Goal: Task Accomplishment & Management: Use online tool/utility

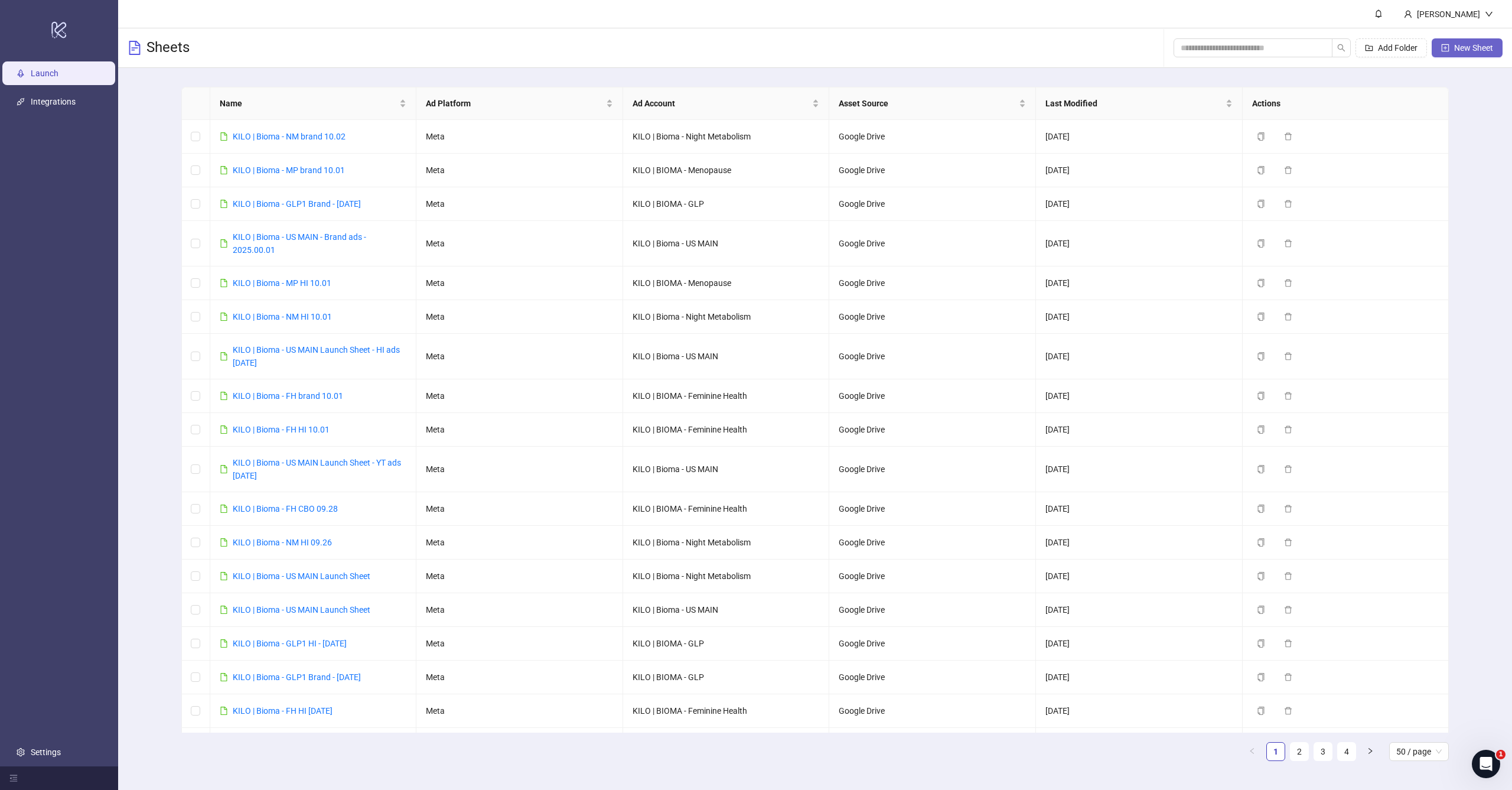
click at [1447, 51] on icon "plus-square" at bounding box center [1446, 48] width 7 height 7
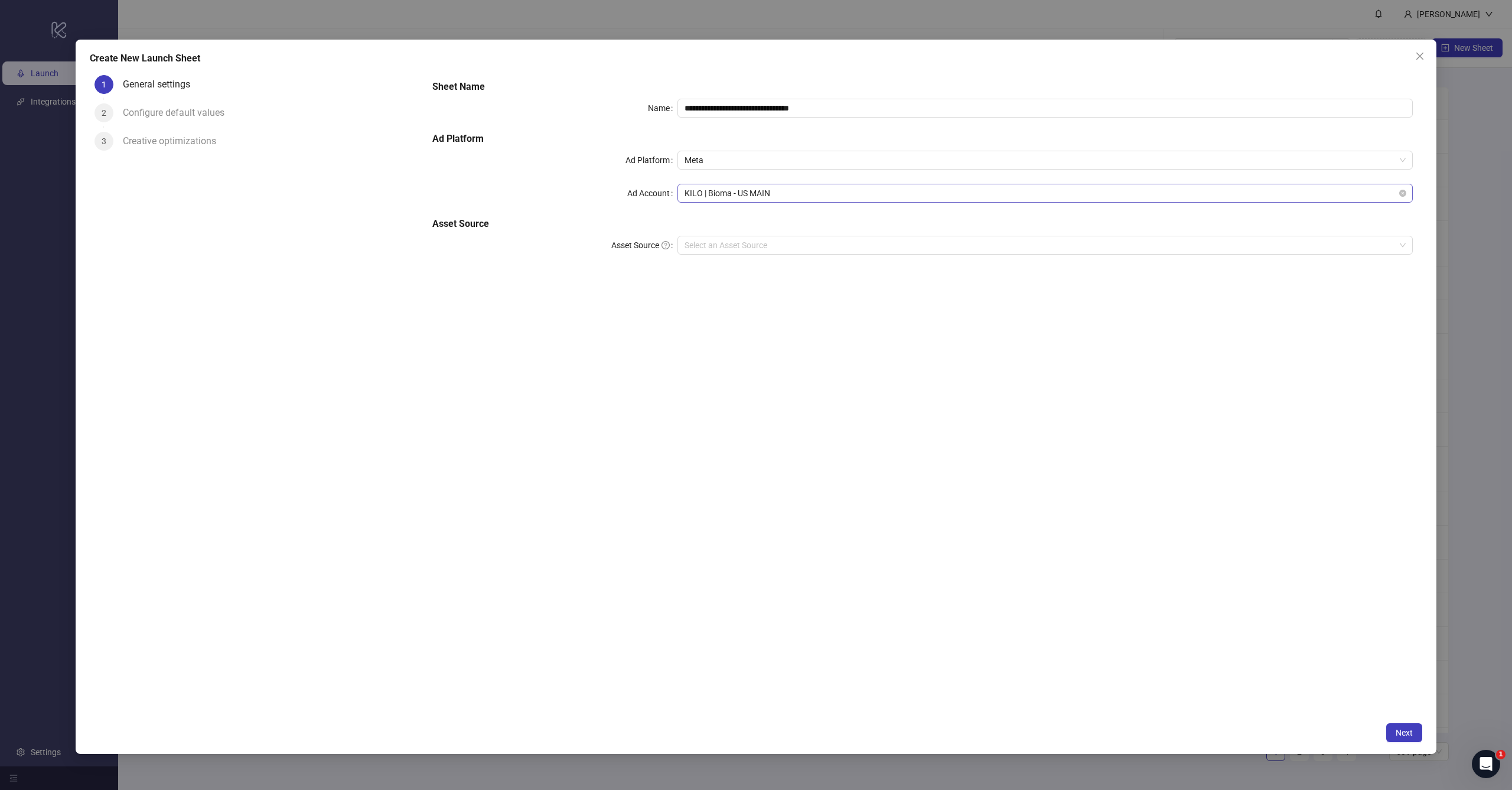
click at [781, 194] on span "KILO | Bioma - US MAIN" at bounding box center [1045, 193] width 721 height 18
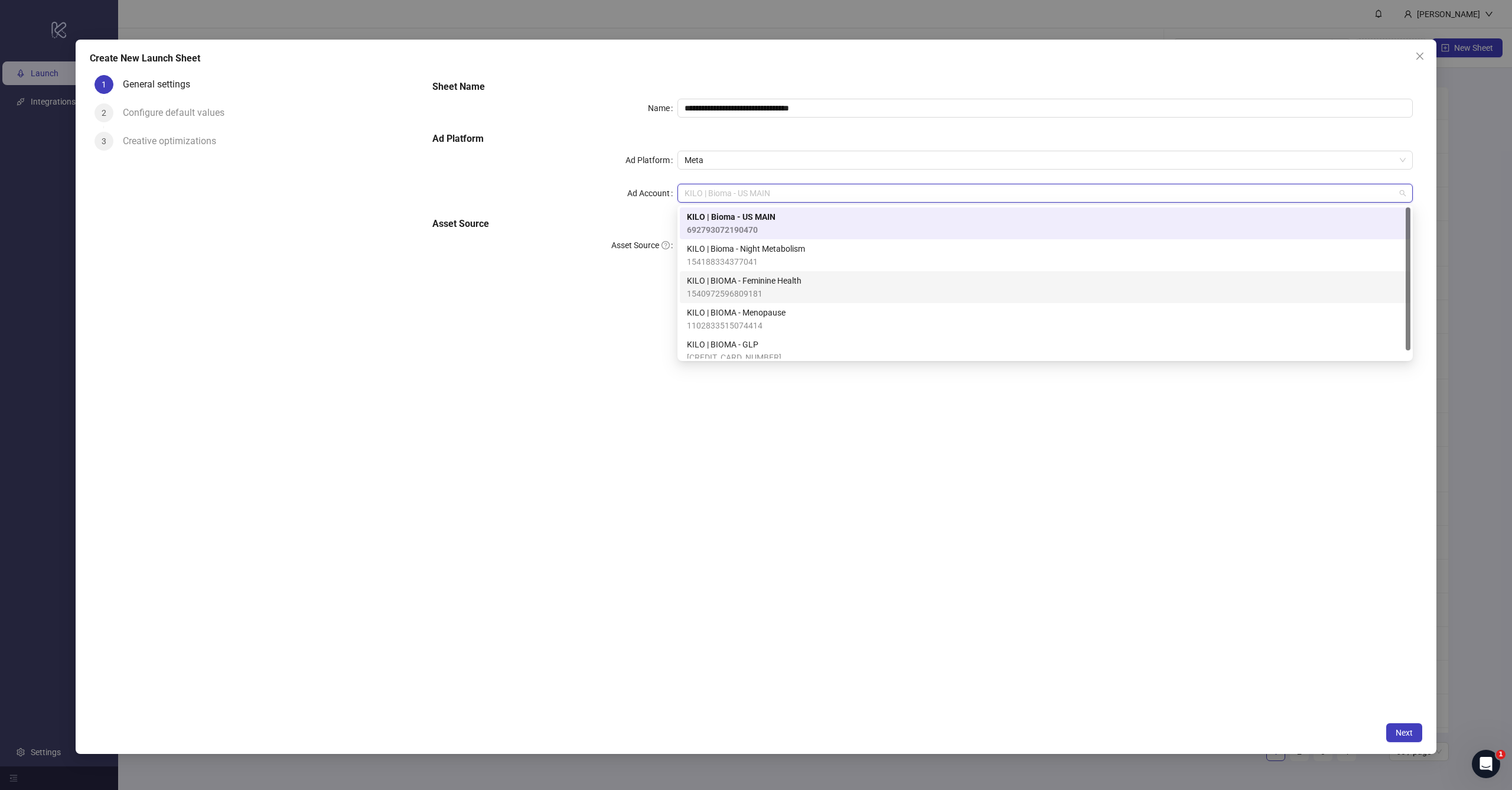
click at [729, 282] on span "KILO | BIOMA - Feminine Health" at bounding box center [744, 281] width 114 height 13
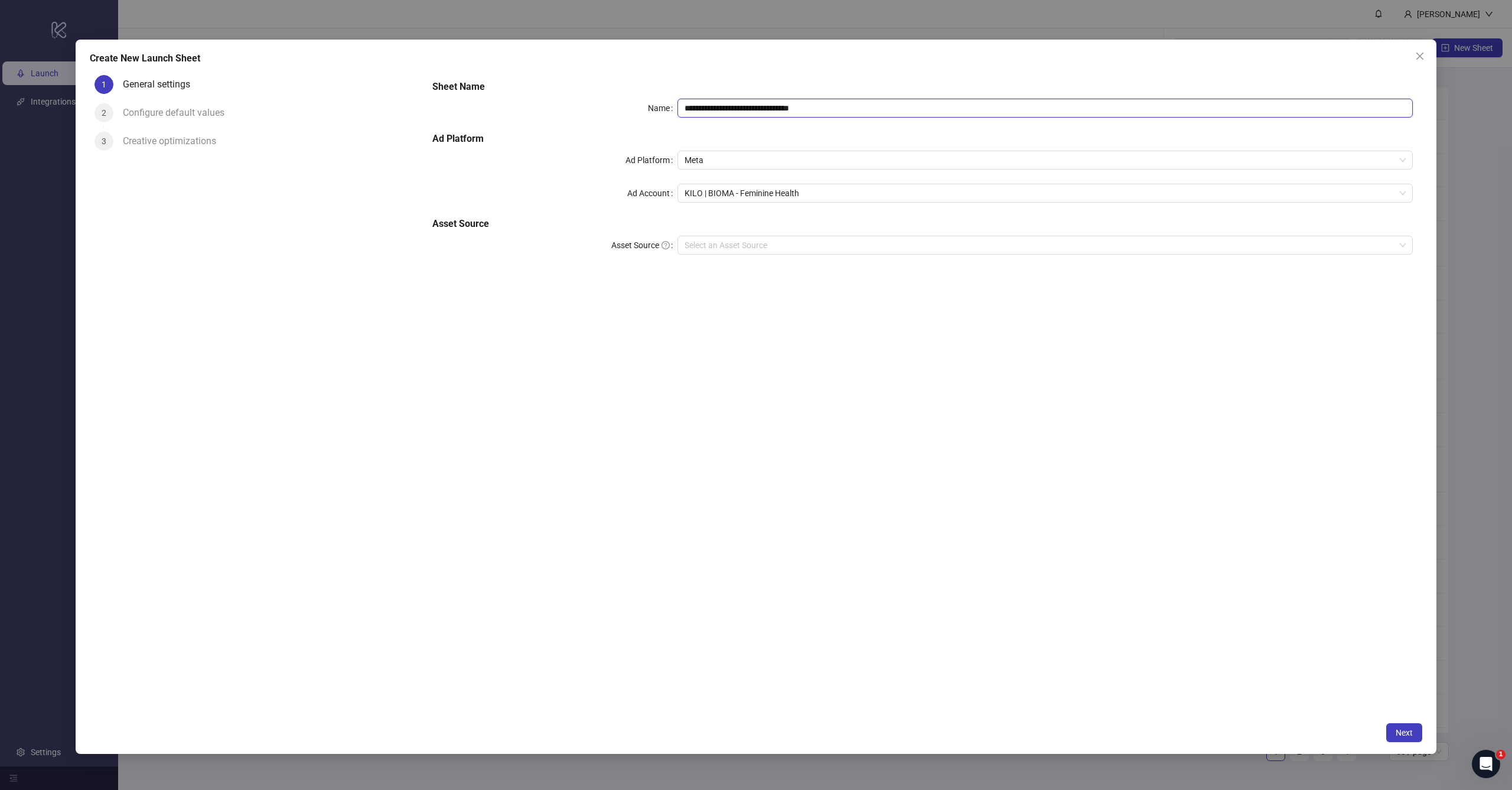
drag, startPoint x: 739, startPoint y: 104, endPoint x: 938, endPoint y: 108, distance: 199.0
click at [940, 108] on input "**********" at bounding box center [1045, 108] width 735 height 19
type input "**********"
click at [793, 245] on input "Asset Source" at bounding box center [1040, 245] width 711 height 18
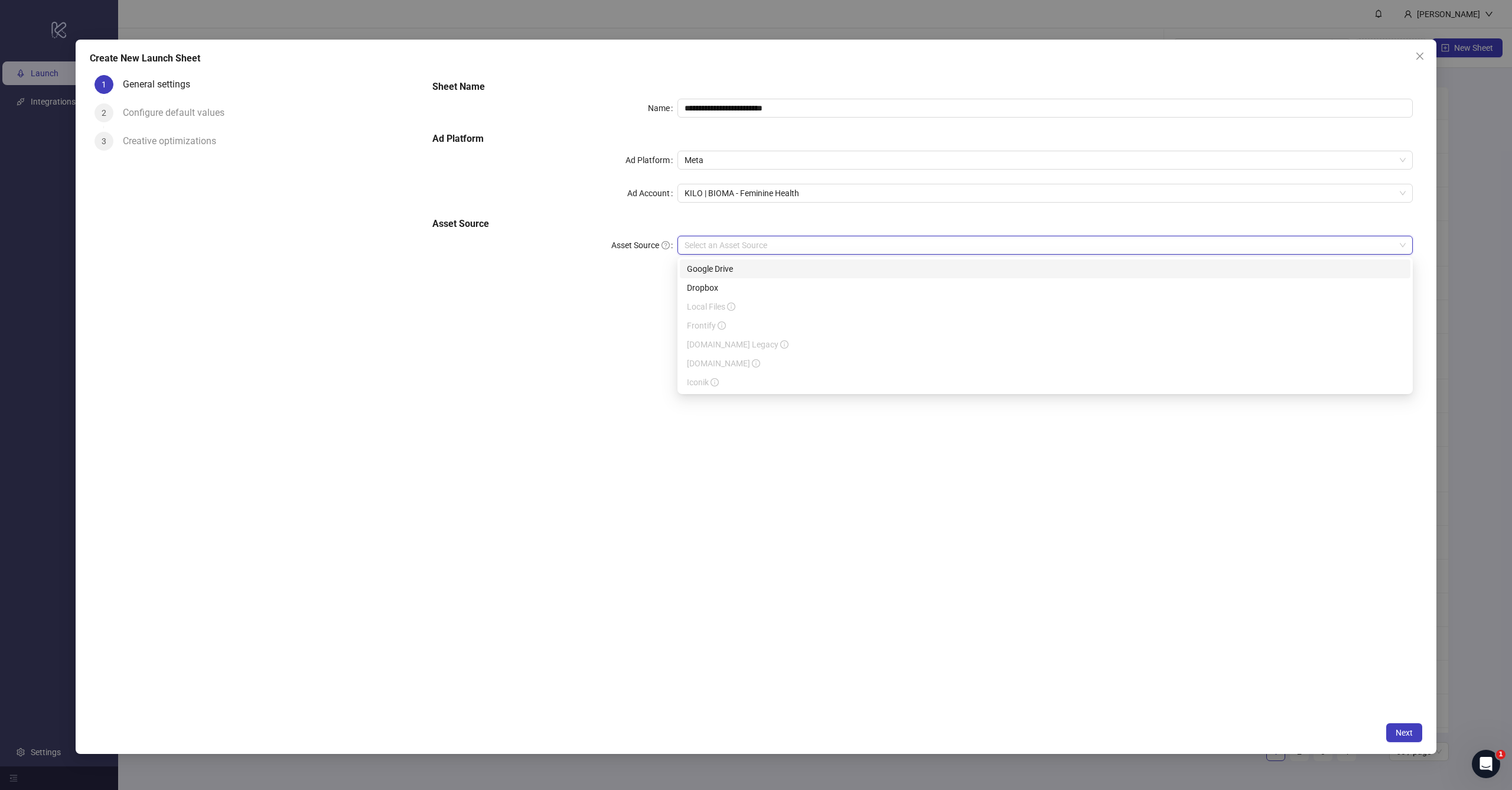
click at [783, 267] on div "Google Drive" at bounding box center [1045, 269] width 717 height 13
click at [786, 387] on div "**********" at bounding box center [923, 393] width 1000 height 645
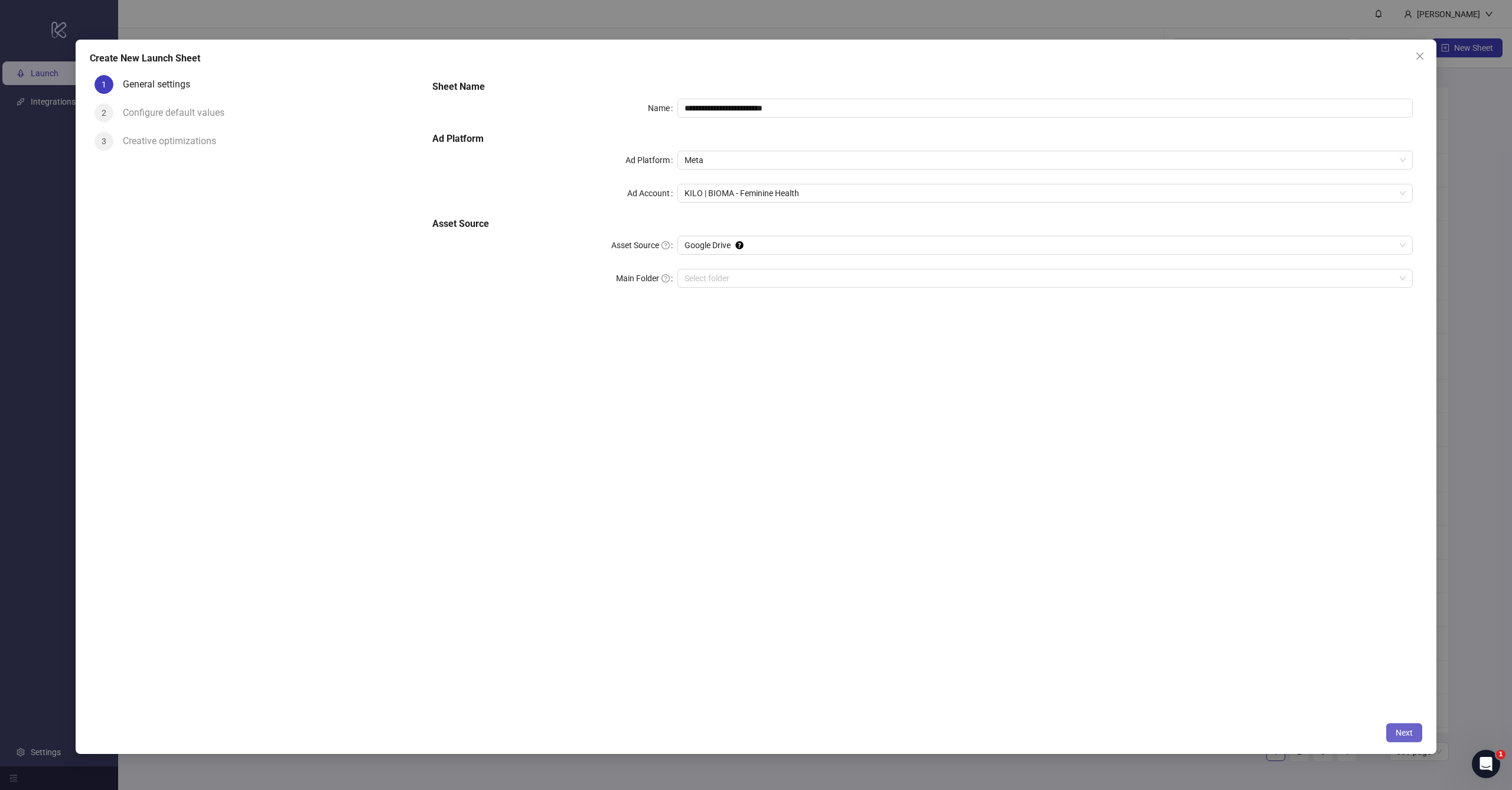
click at [1406, 733] on span "Next" at bounding box center [1404, 732] width 17 height 10
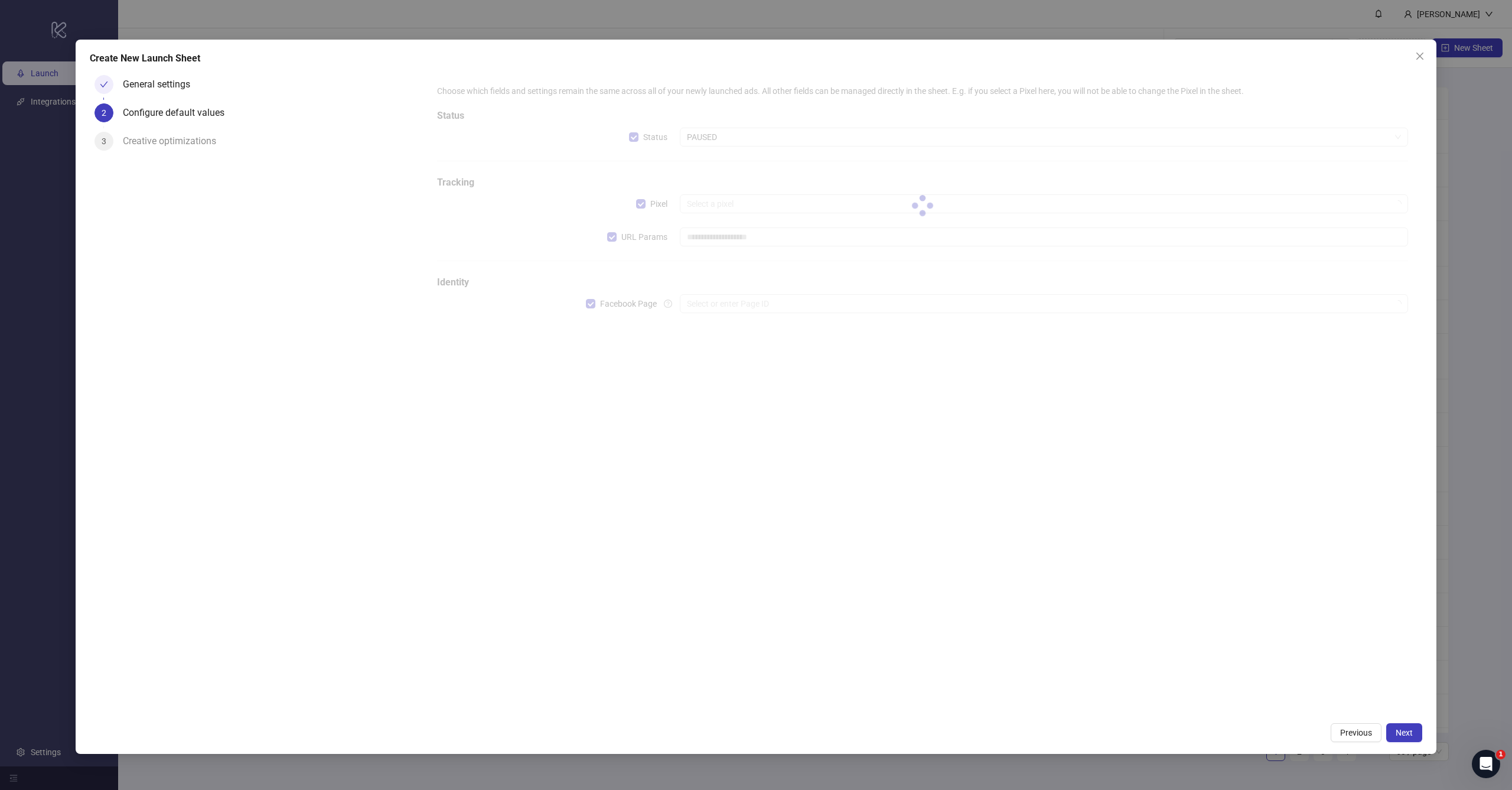
type input "**********"
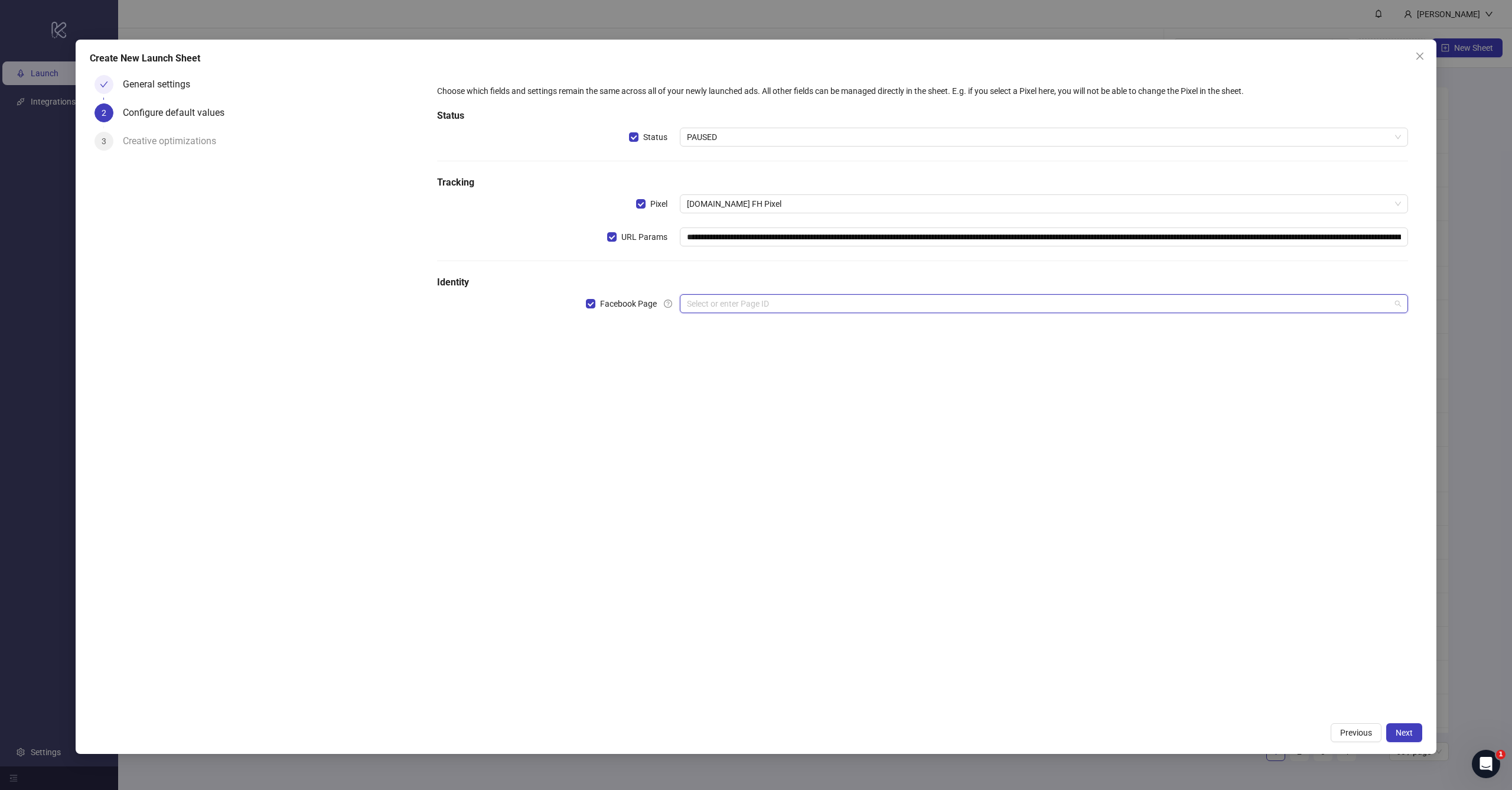
click at [726, 304] on input "search" at bounding box center [1038, 304] width 703 height 18
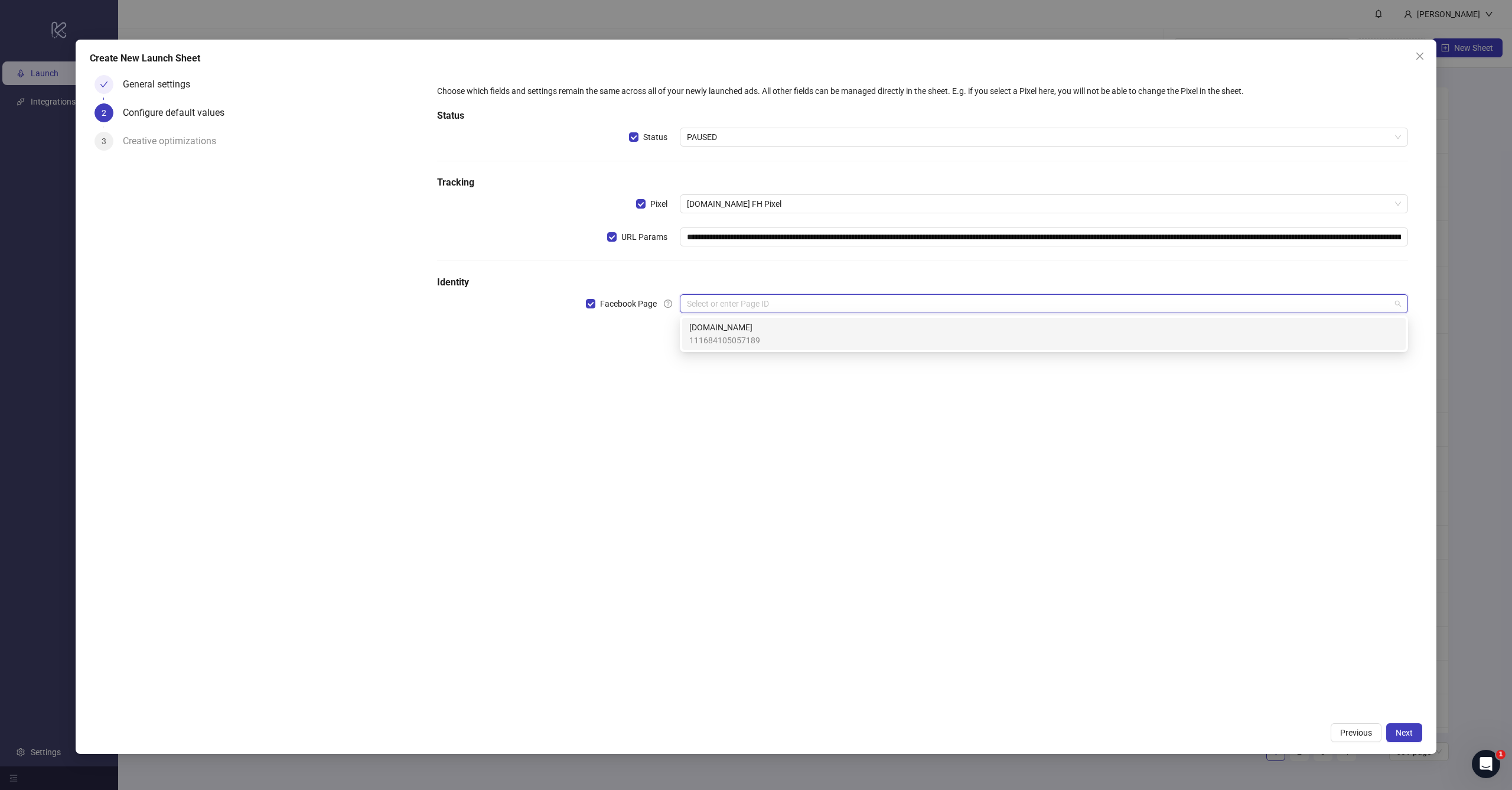
click at [732, 275] on h5 "Identity" at bounding box center [923, 282] width 971 height 14
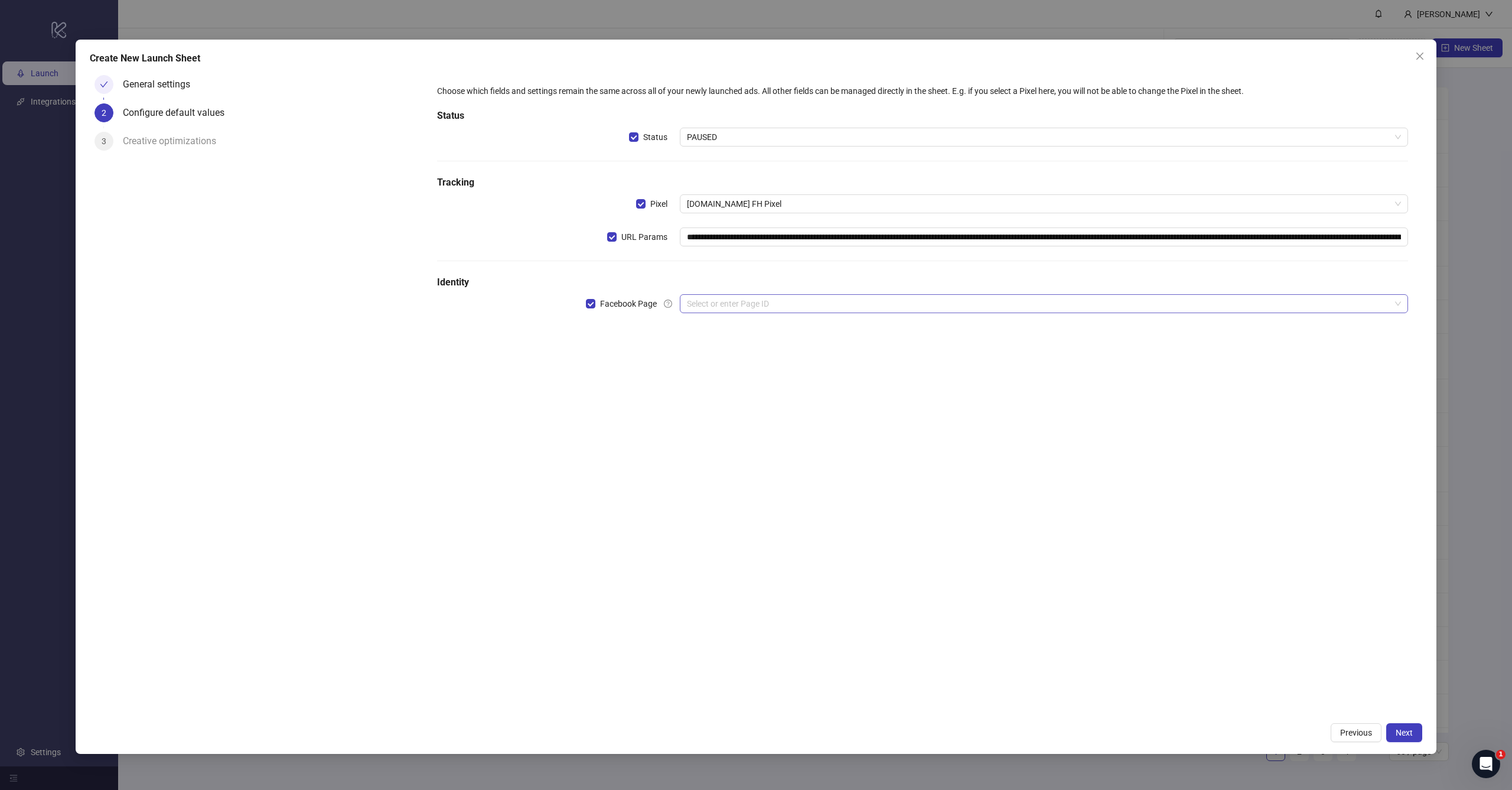
click at [728, 302] on input "search" at bounding box center [1038, 304] width 703 height 18
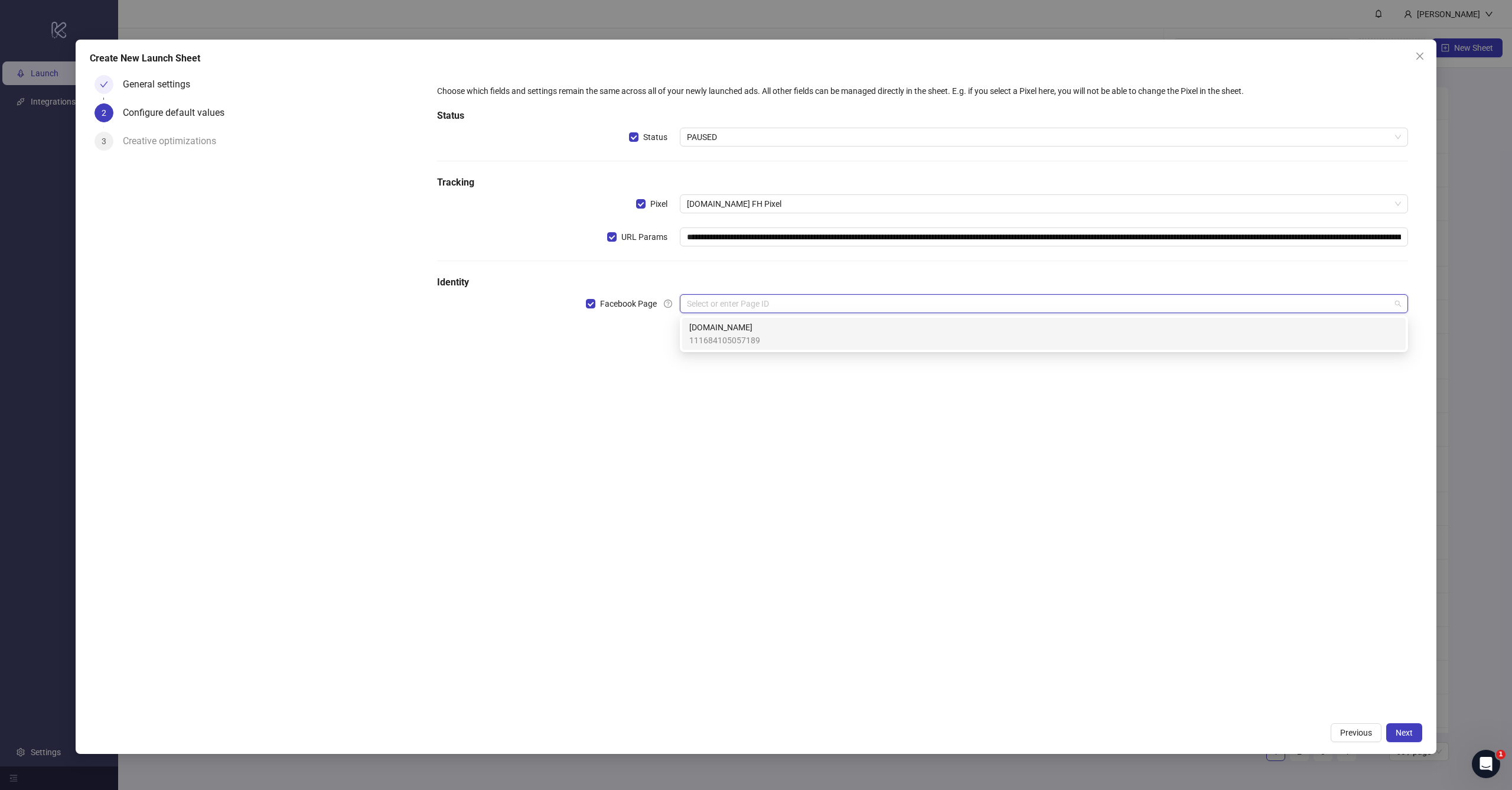
click at [727, 333] on span "[DOMAIN_NAME]" at bounding box center [724, 327] width 71 height 13
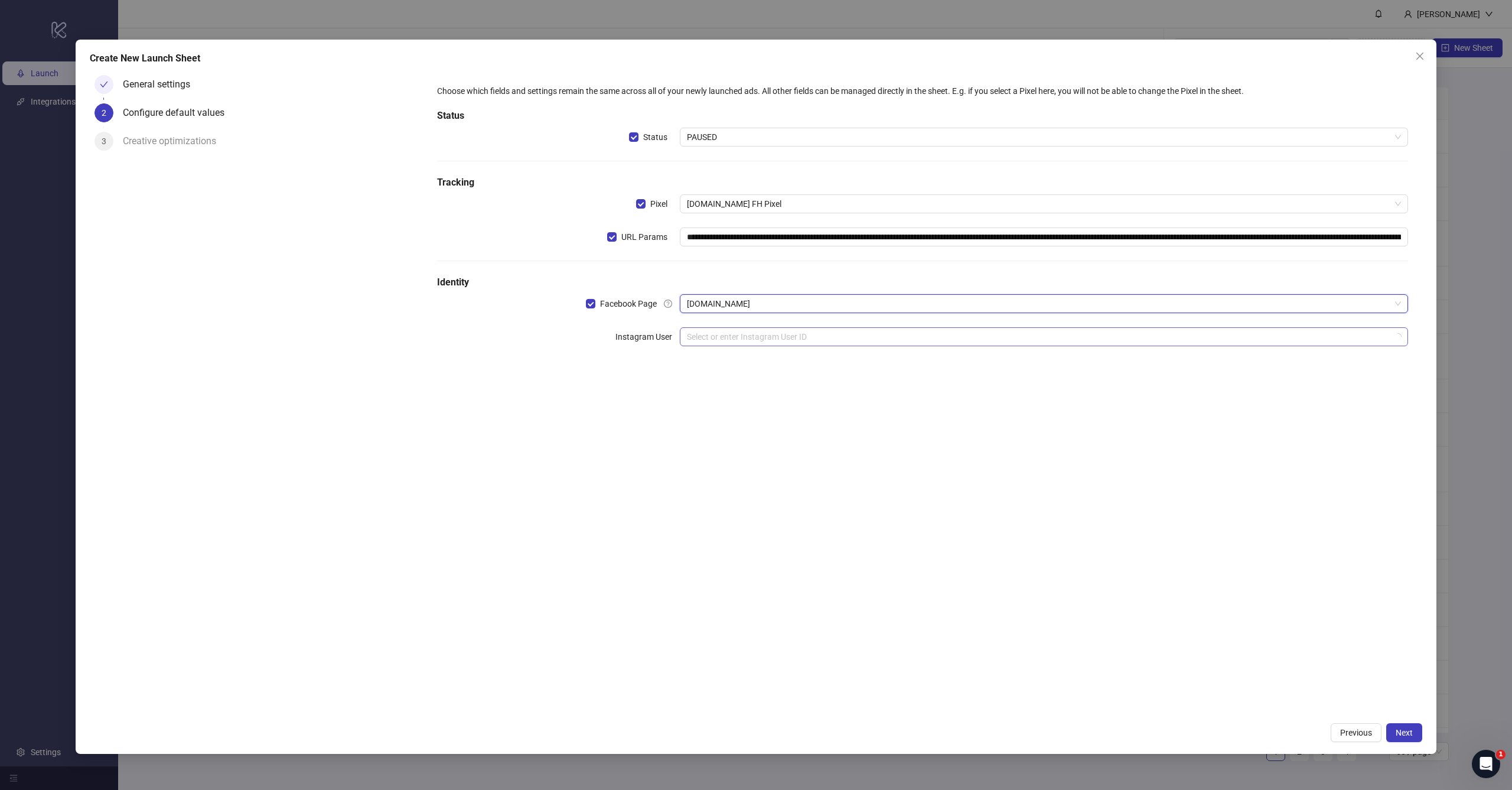
click at [730, 335] on input "search" at bounding box center [1038, 336] width 703 height 18
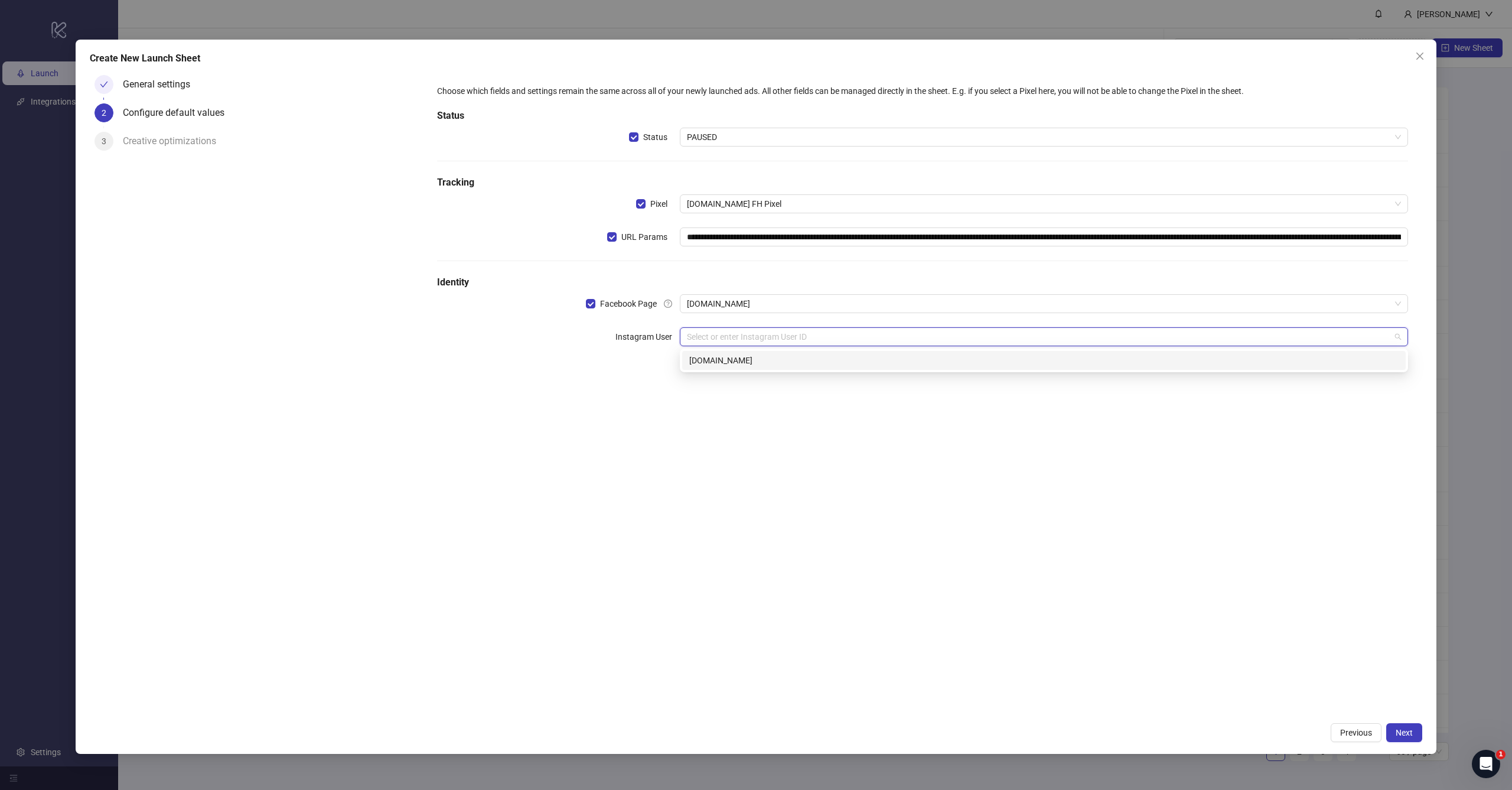
click at [794, 365] on div "[DOMAIN_NAME]" at bounding box center [1043, 360] width 709 height 13
click at [975, 631] on div "**********" at bounding box center [923, 393] width 1000 height 645
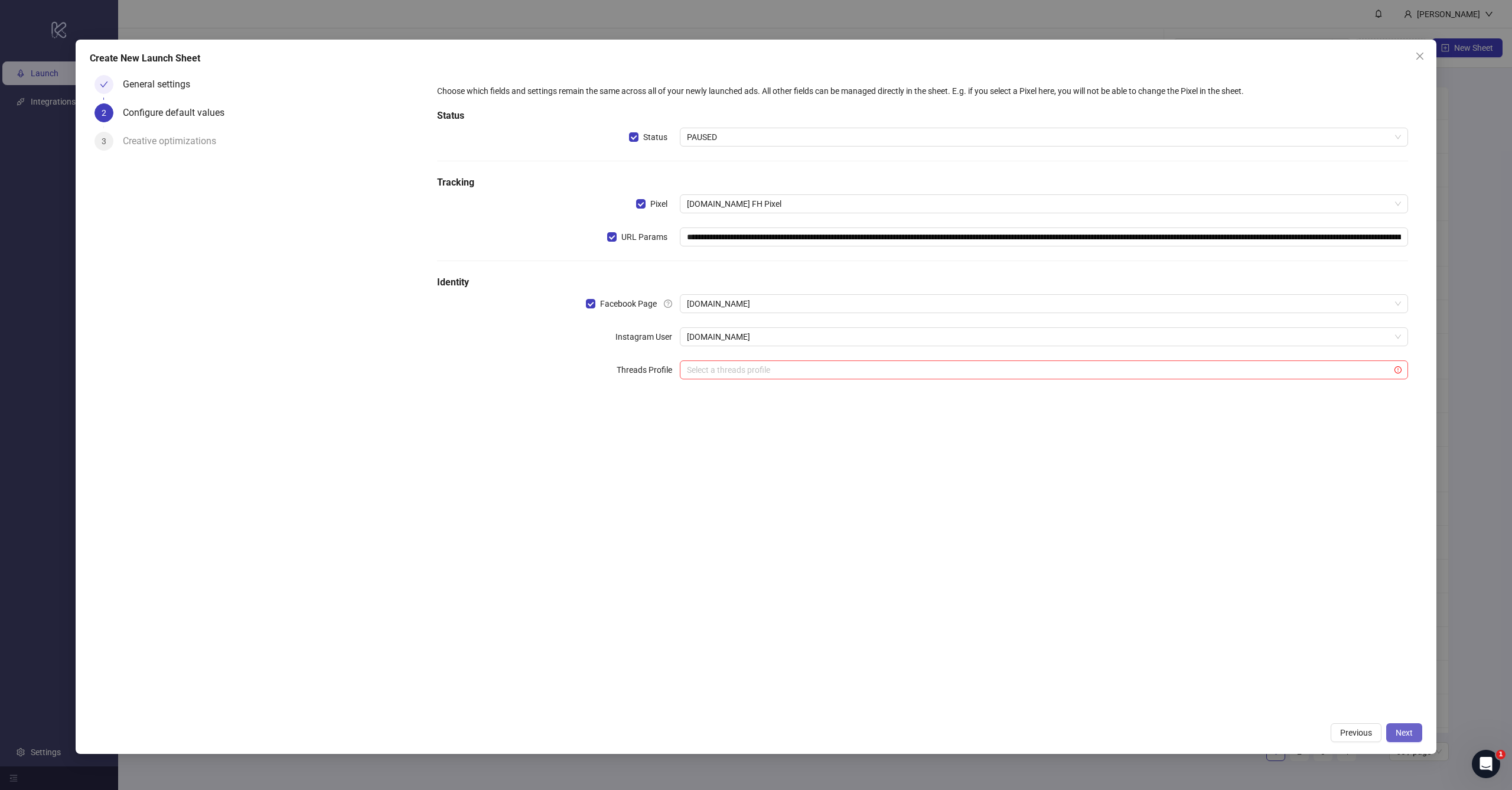
click at [1408, 733] on span "Next" at bounding box center [1404, 732] width 17 height 10
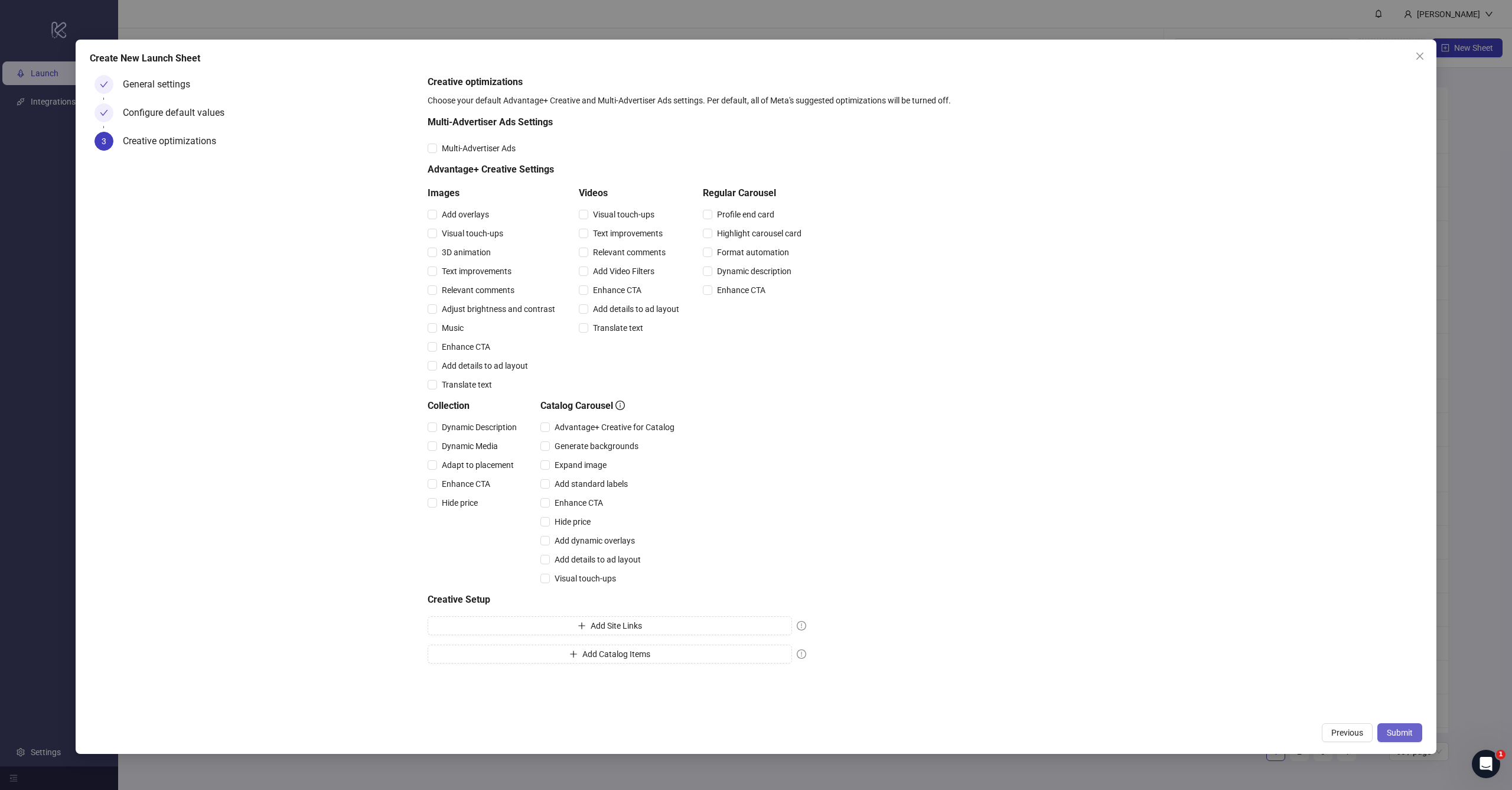
click at [1392, 734] on span "Submit" at bounding box center [1400, 732] width 26 height 10
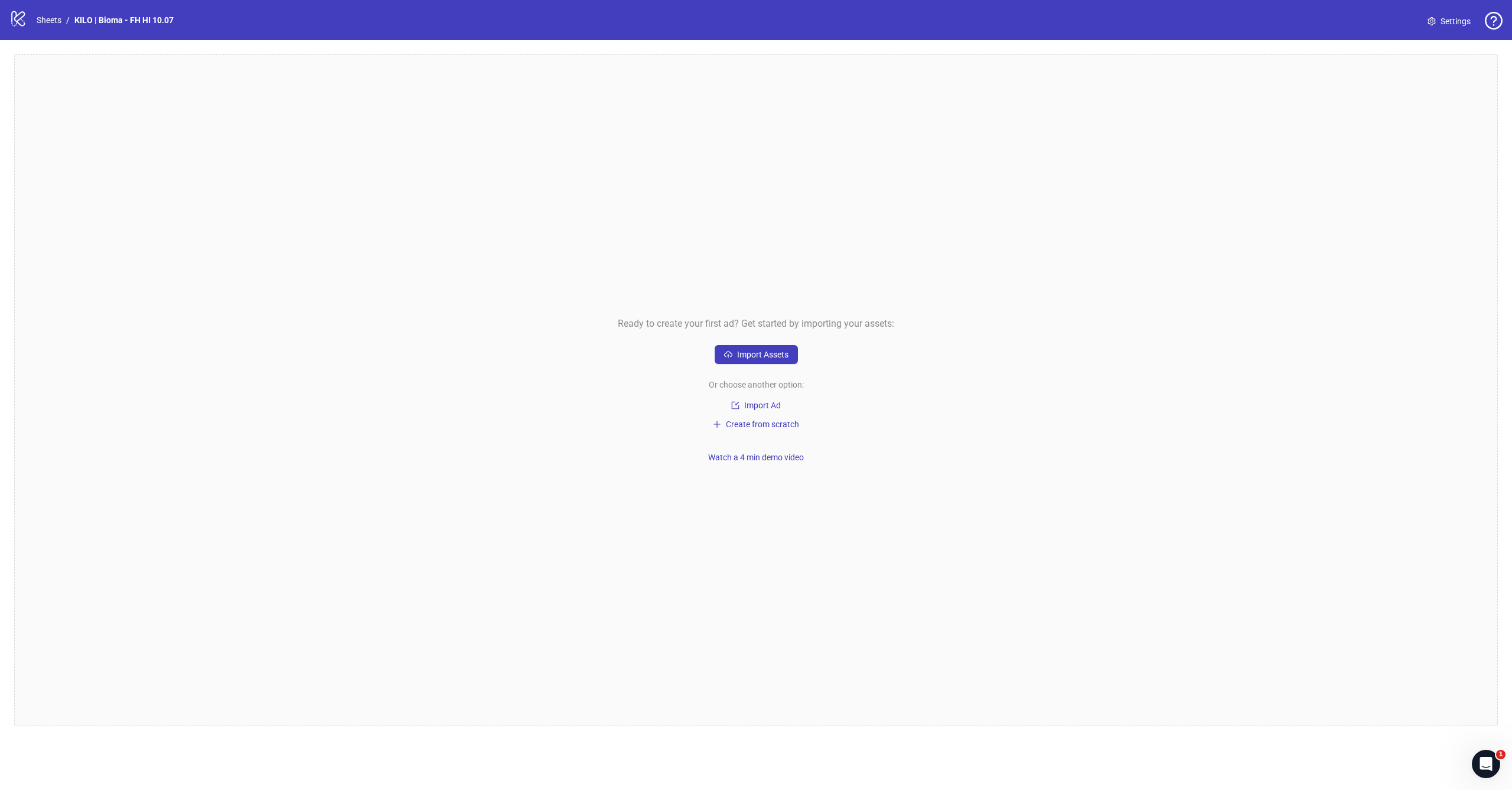
click at [760, 373] on div "Ready to create your first ad? Get started by importing your assets: Import Ass…" at bounding box center [756, 390] width 1484 height 671
click at [775, 357] on span "Import Assets" at bounding box center [763, 354] width 51 height 10
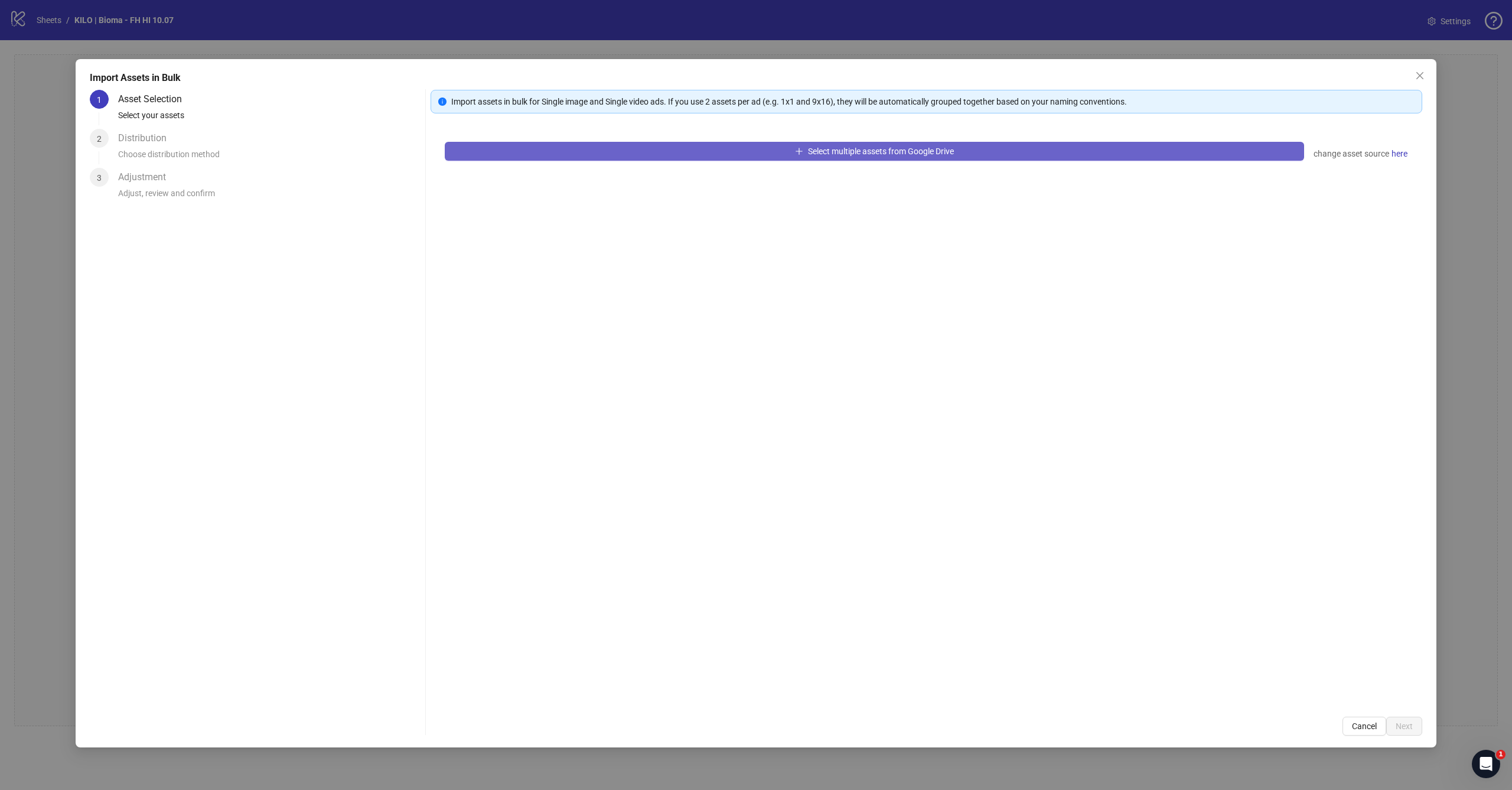
click at [863, 152] on span "Select multiple assets from Google Drive" at bounding box center [881, 151] width 146 height 10
click at [755, 148] on button "Select multiple assets from Google Drive" at bounding box center [874, 151] width 859 height 19
click at [1378, 726] on button "Cancel" at bounding box center [1364, 725] width 44 height 19
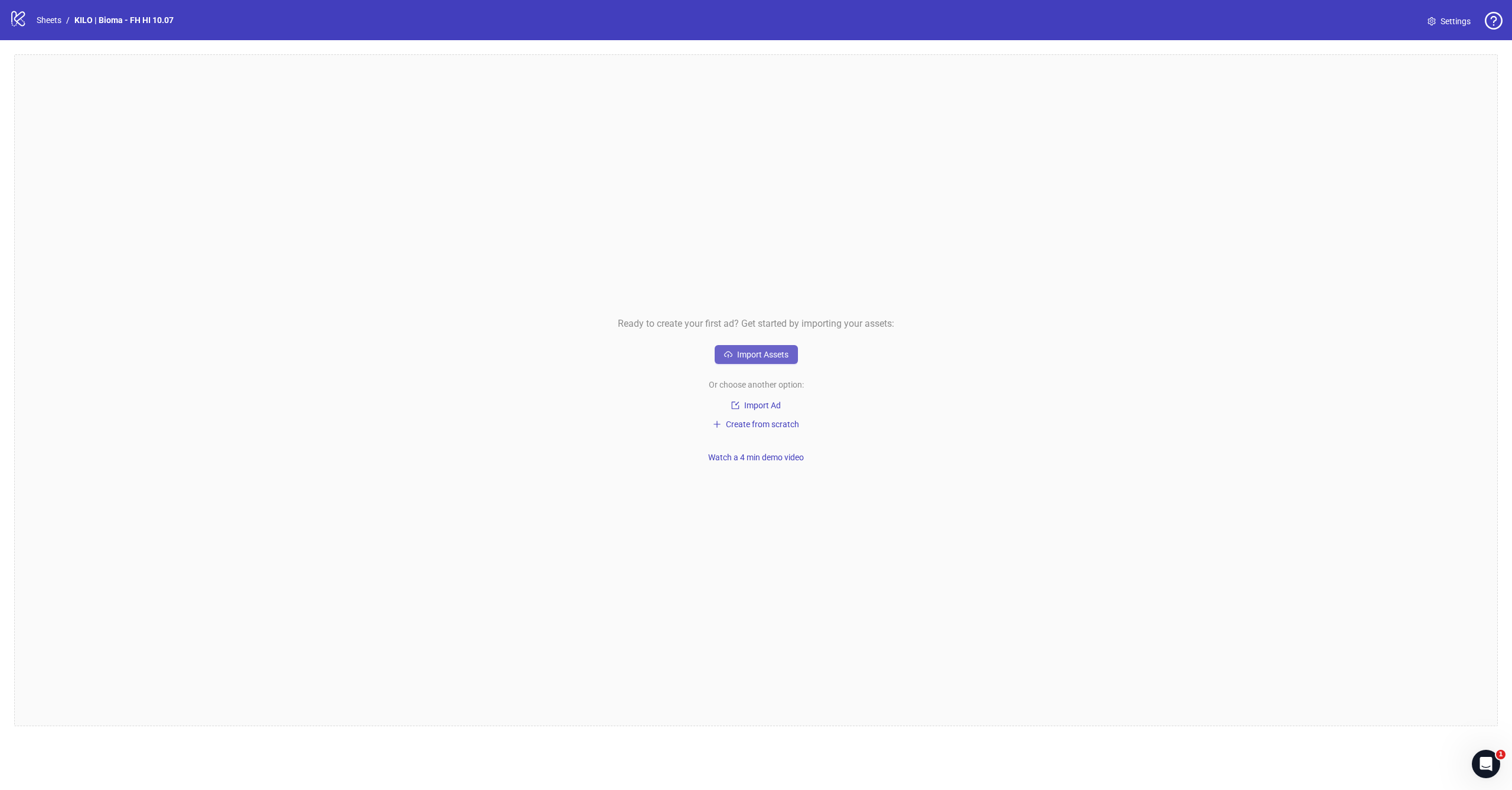
click at [743, 353] on span "Import Assets" at bounding box center [763, 354] width 51 height 10
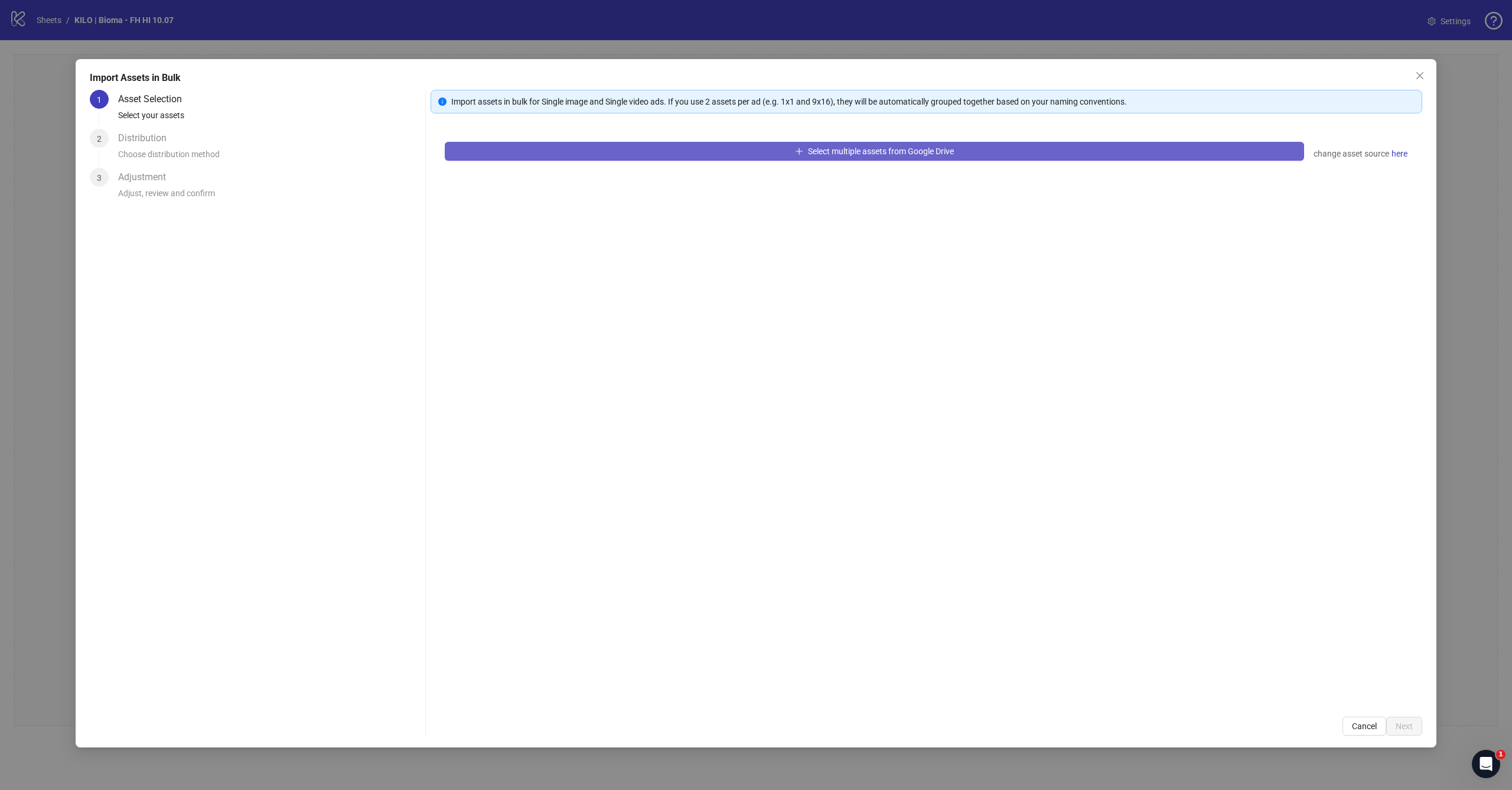
click at [810, 157] on button "Select multiple assets from Google Drive" at bounding box center [874, 151] width 859 height 19
click at [1367, 717] on button "Cancel" at bounding box center [1364, 725] width 44 height 19
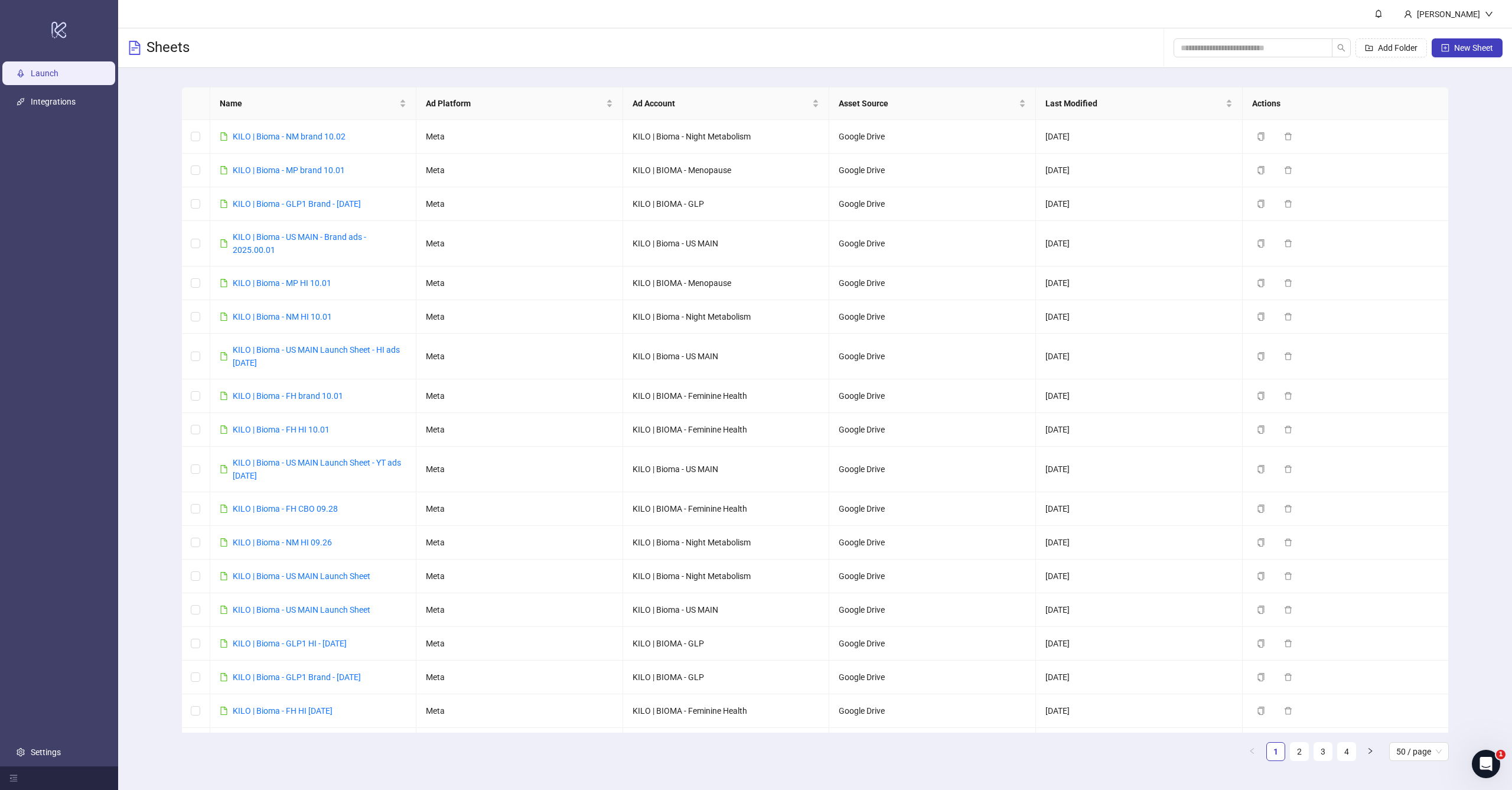
click at [146, 233] on div "Name Ad Platform Ad Account Asset Source Last Modified Actions KILO | Bioma - N…" at bounding box center [815, 428] width 1394 height 721
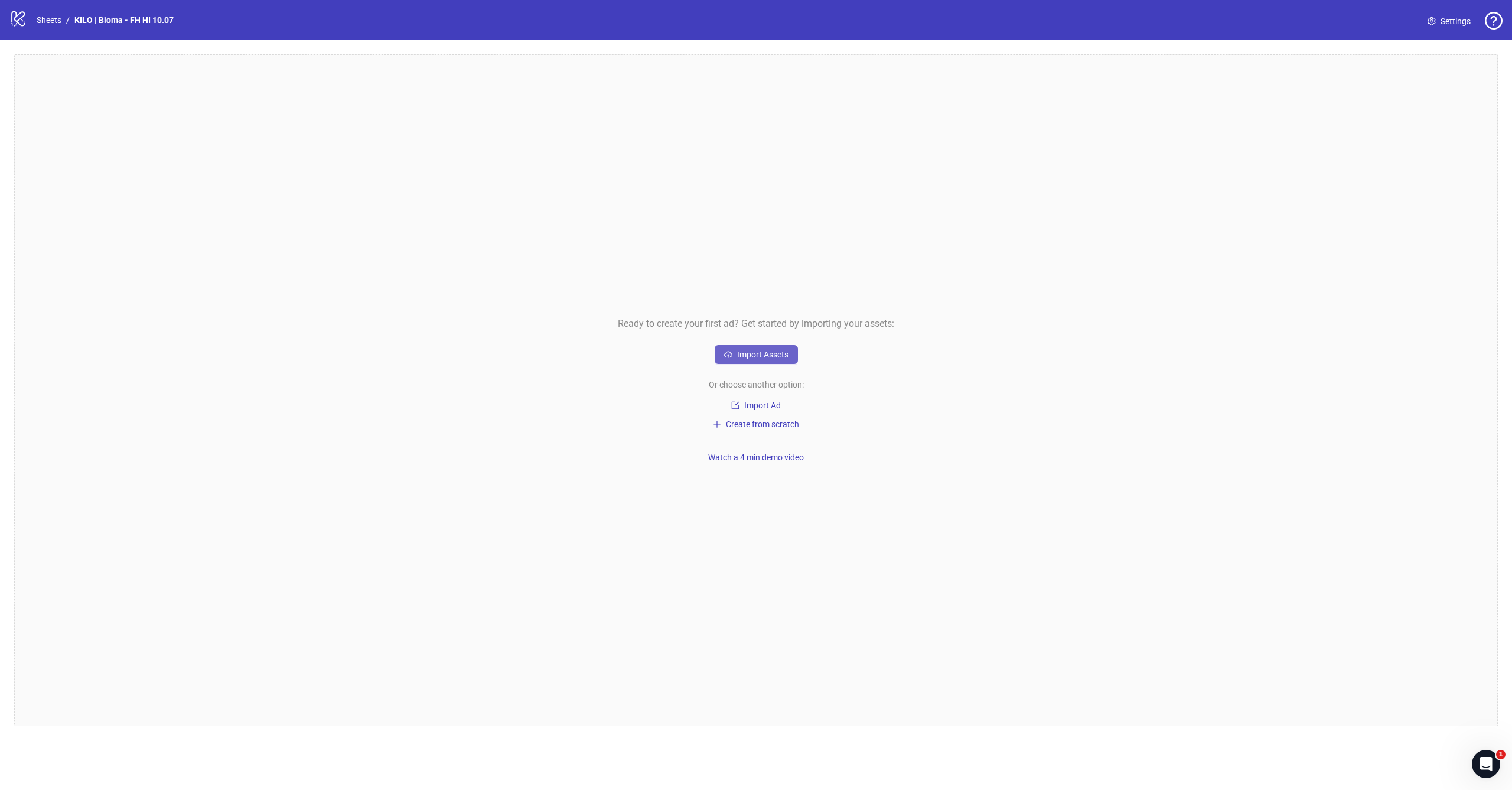
click at [766, 358] on span "Import Assets" at bounding box center [763, 354] width 51 height 10
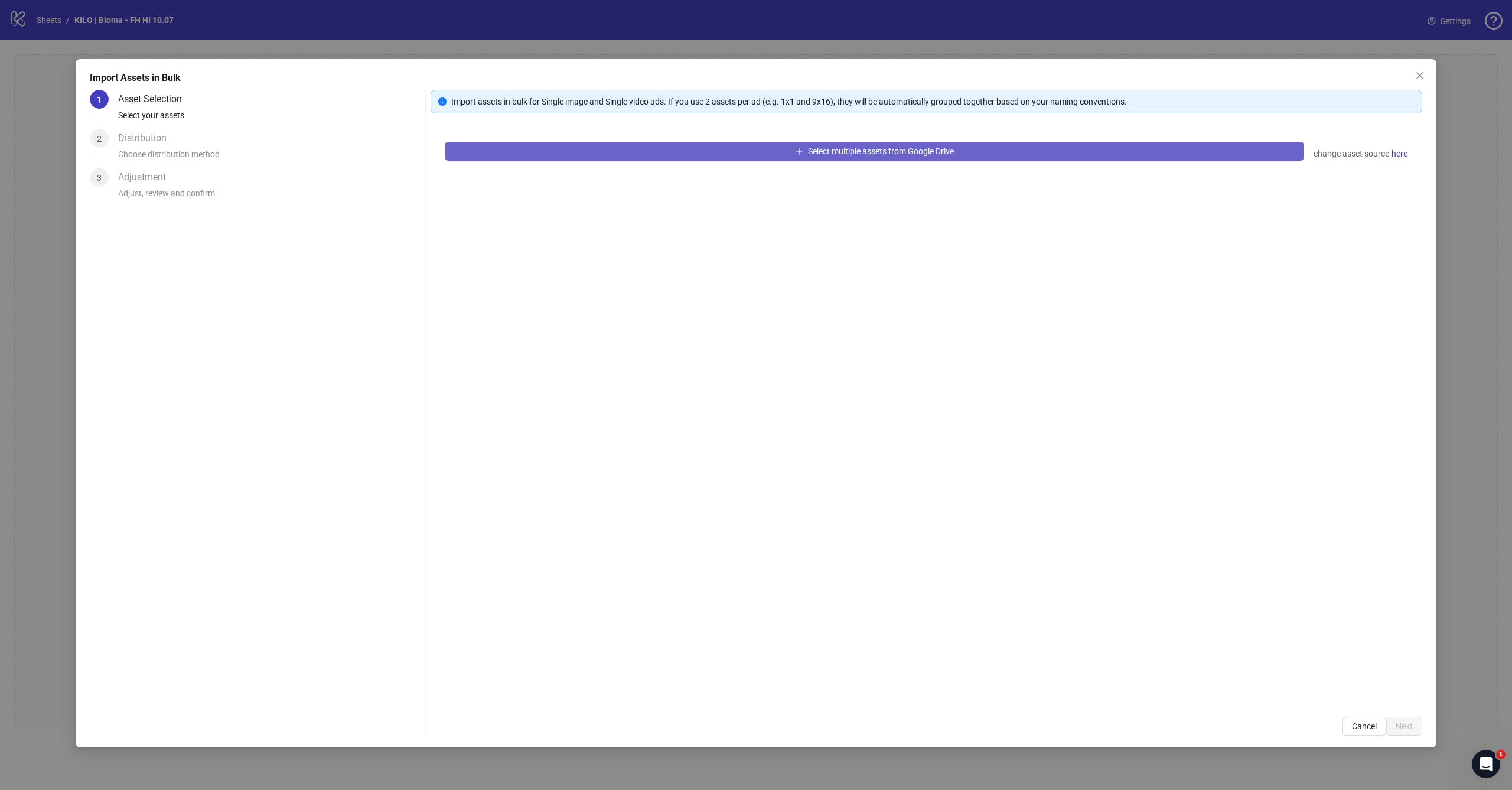
click at [824, 143] on button "Select multiple assets from Google Drive" at bounding box center [874, 151] width 859 height 19
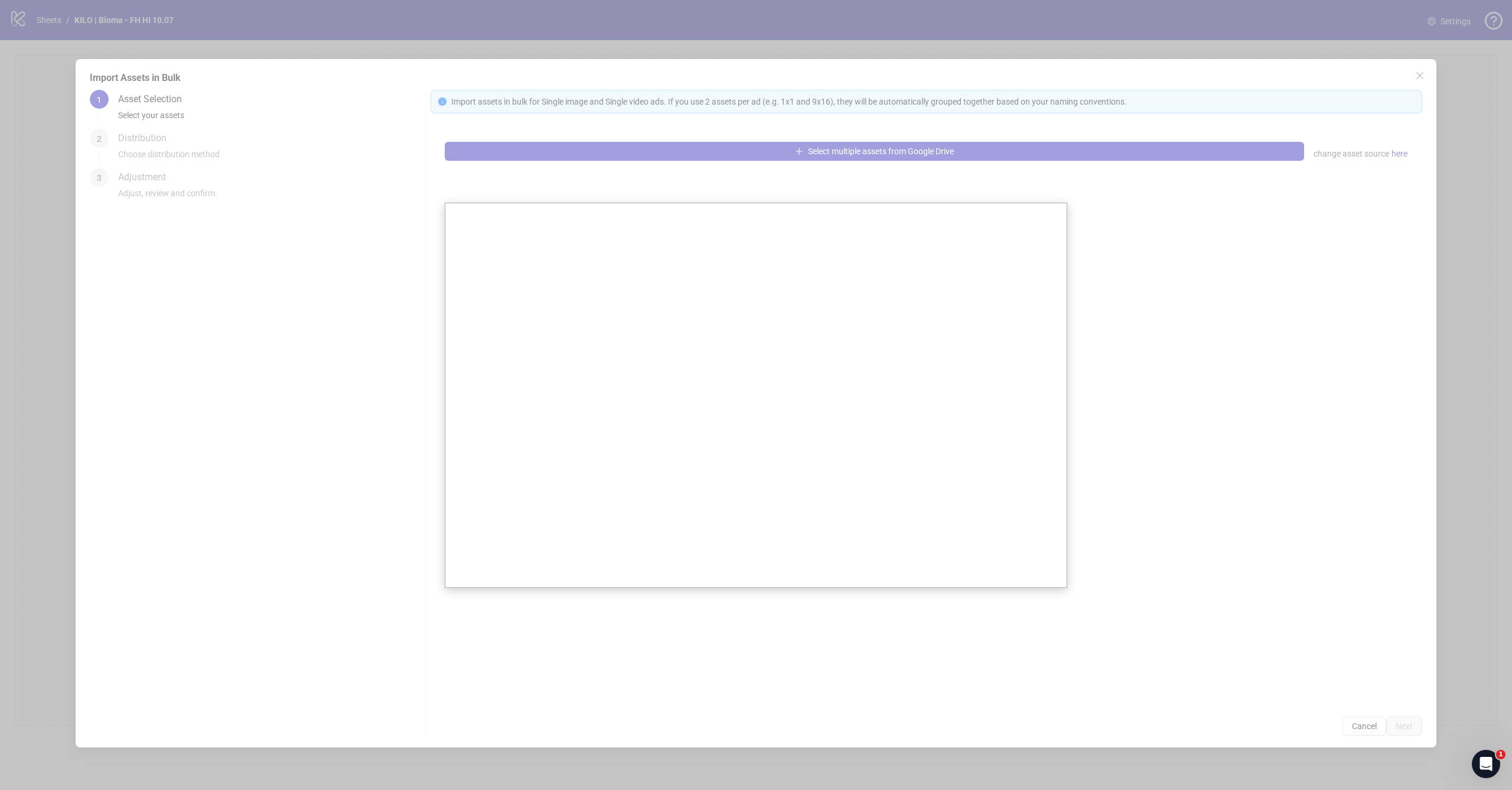
click at [1055, 174] on div at bounding box center [756, 395] width 1512 height 790
click at [1112, 259] on div at bounding box center [756, 395] width 1512 height 790
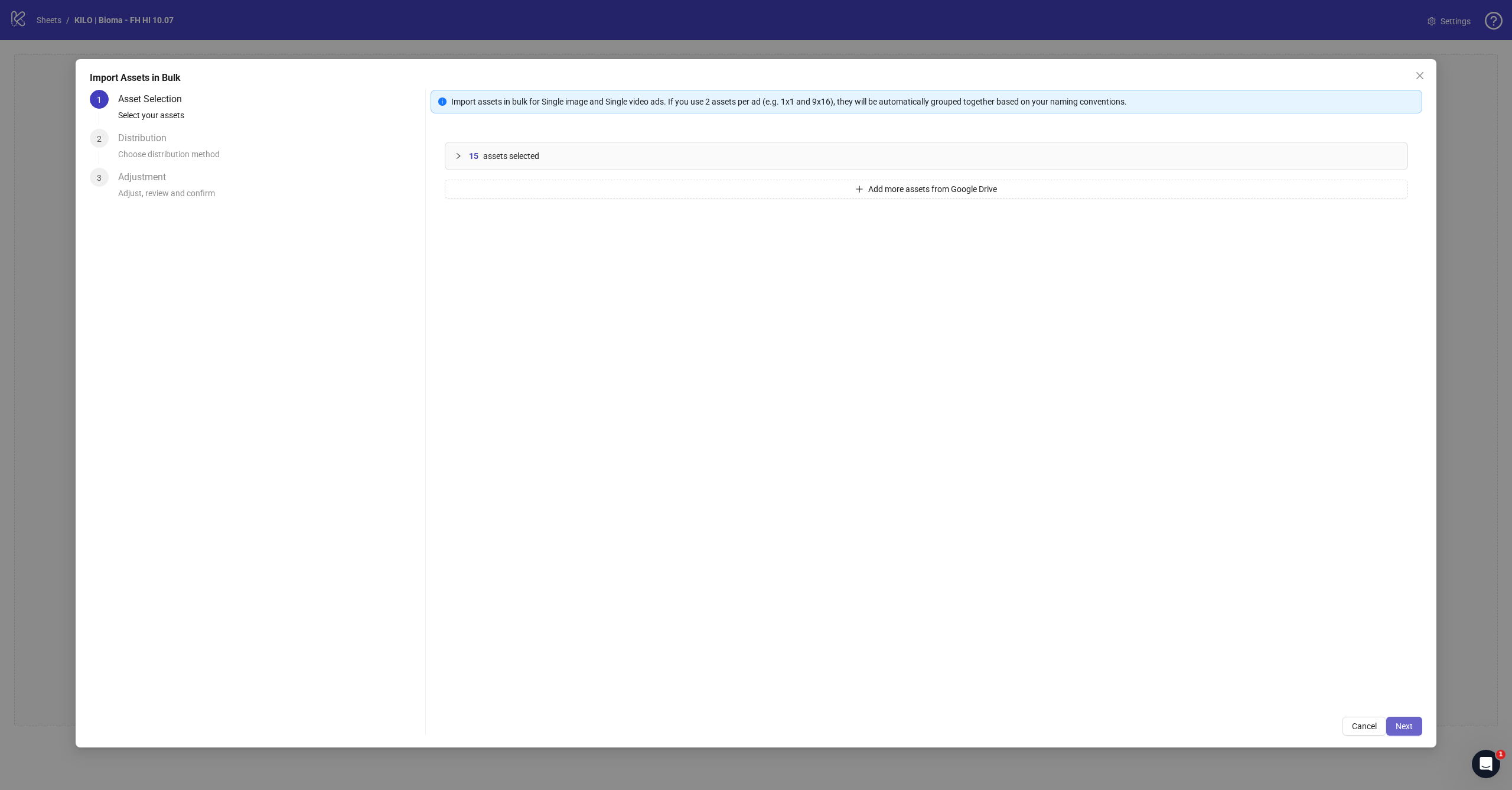
click at [1414, 731] on button "Next" at bounding box center [1404, 725] width 36 height 19
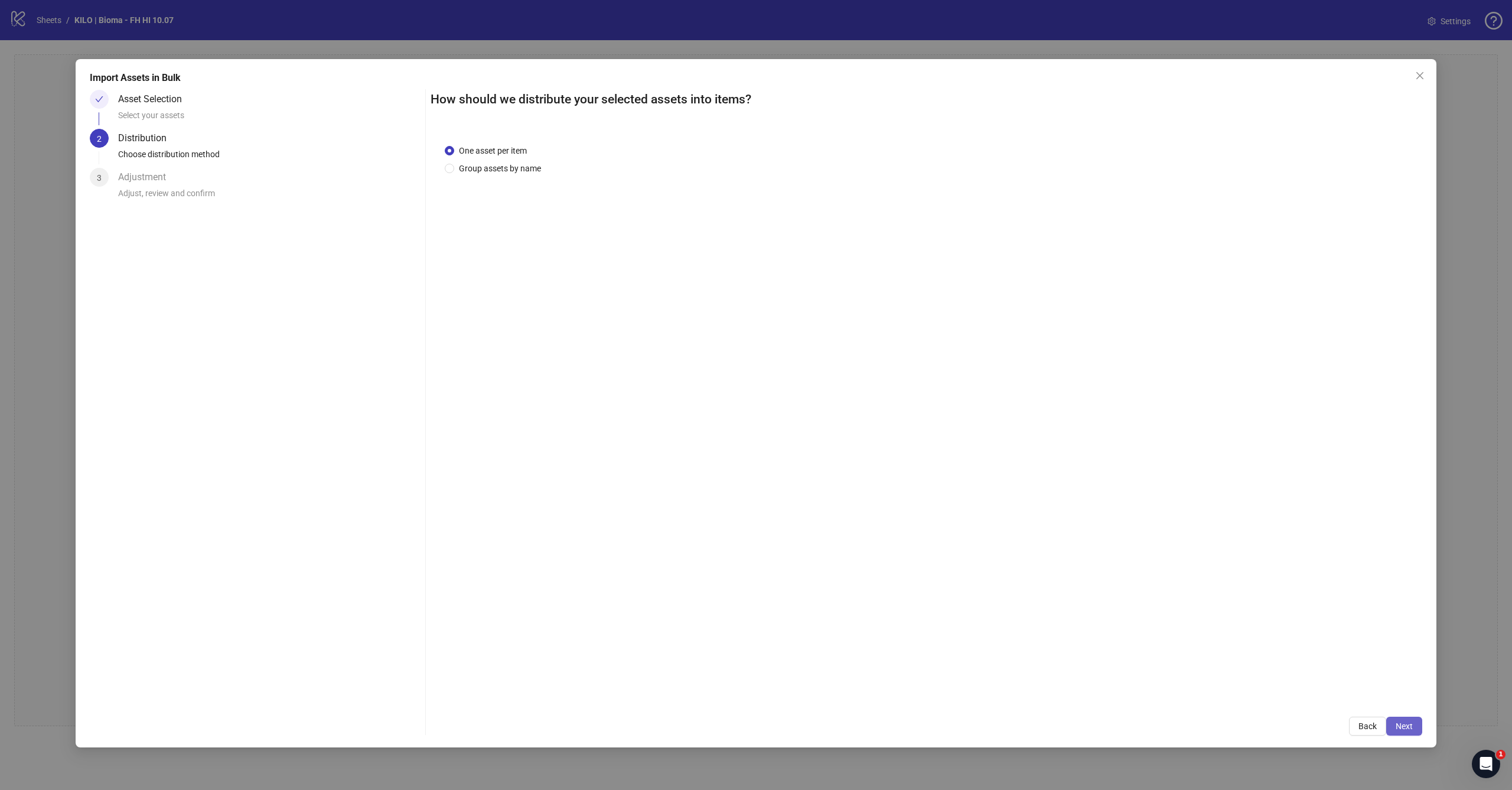
click at [1403, 722] on span "Next" at bounding box center [1404, 725] width 17 height 10
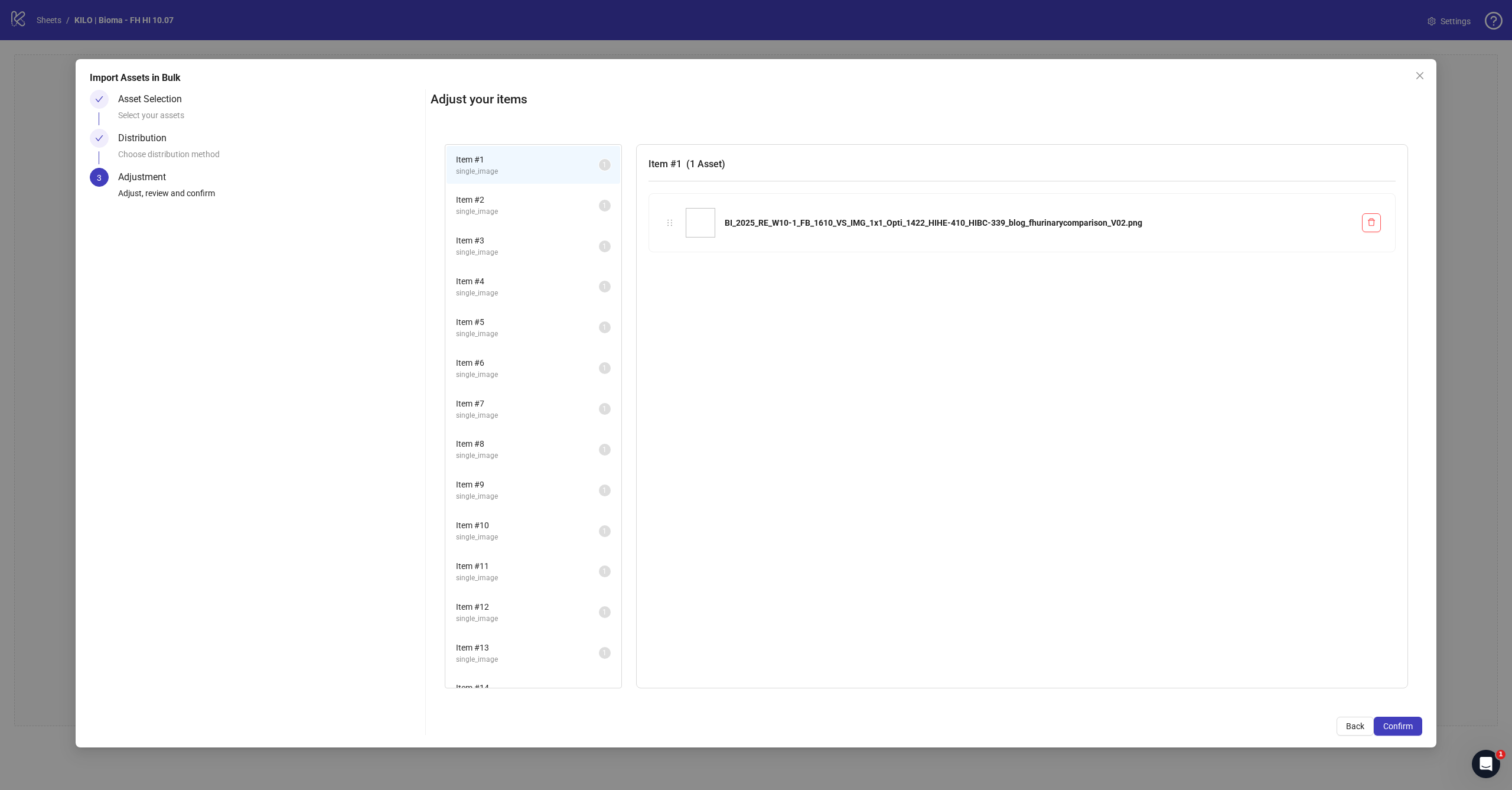
click at [1403, 722] on span "Confirm" at bounding box center [1398, 725] width 30 height 10
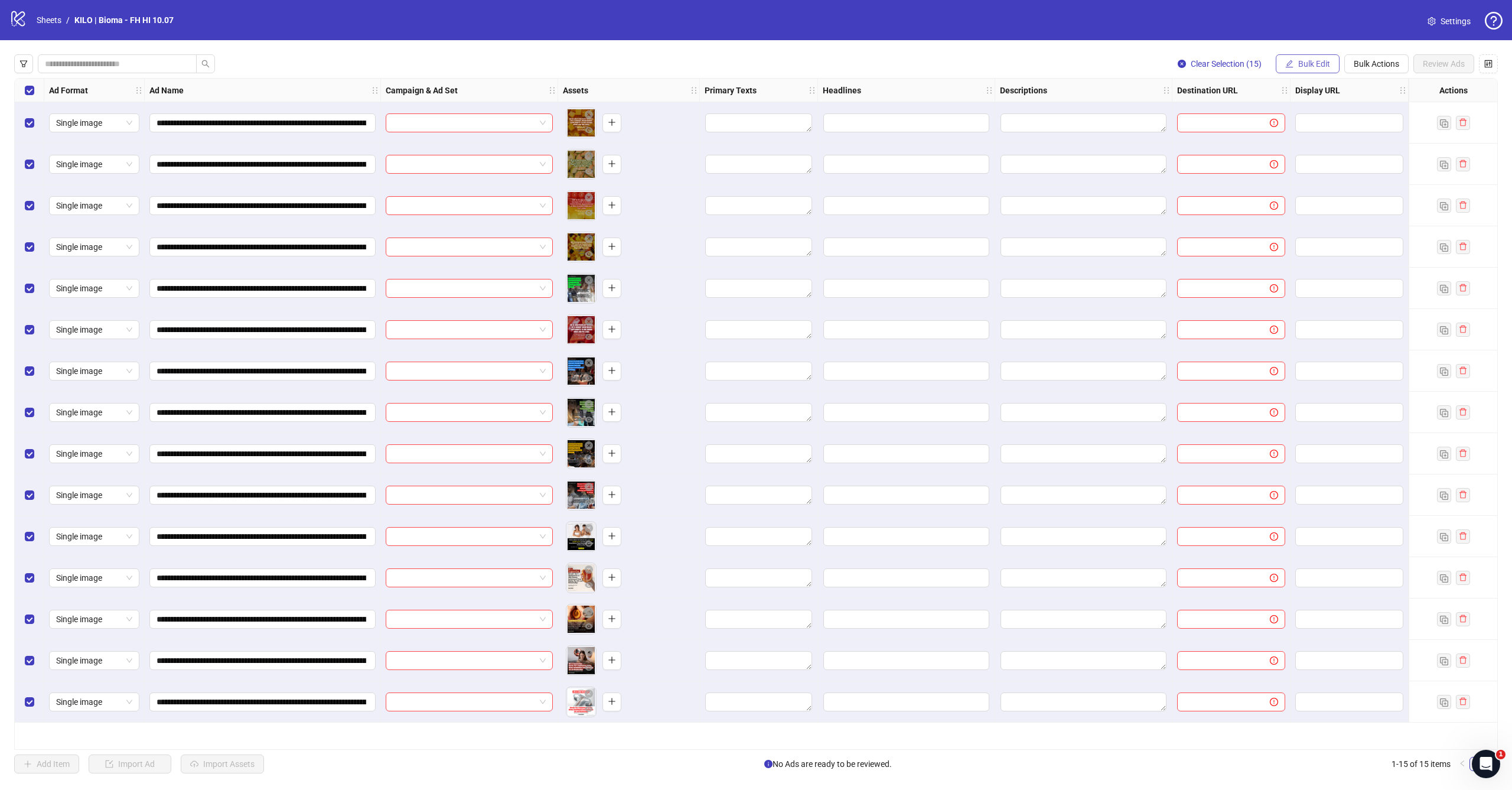
click at [1313, 63] on span "Bulk Edit" at bounding box center [1314, 64] width 32 height 10
click at [1312, 148] on span "Primary Texts" at bounding box center [1319, 144] width 71 height 13
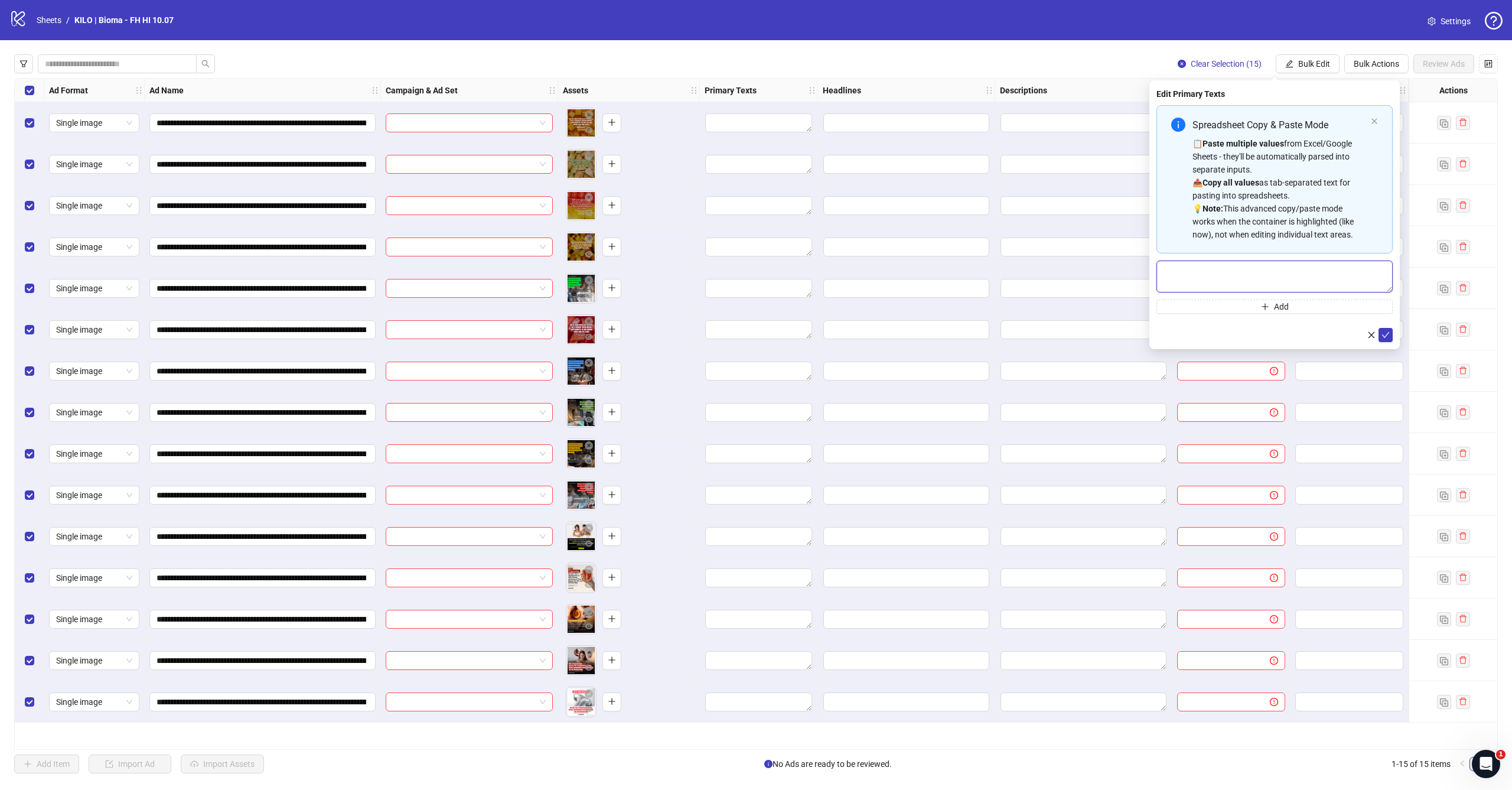
click at [1229, 275] on textarea "Multi-text input container - paste or copy values" at bounding box center [1275, 276] width 236 height 32
paste textarea "**********"
type textarea "**********"
click at [1387, 337] on icon "check" at bounding box center [1386, 334] width 8 height 8
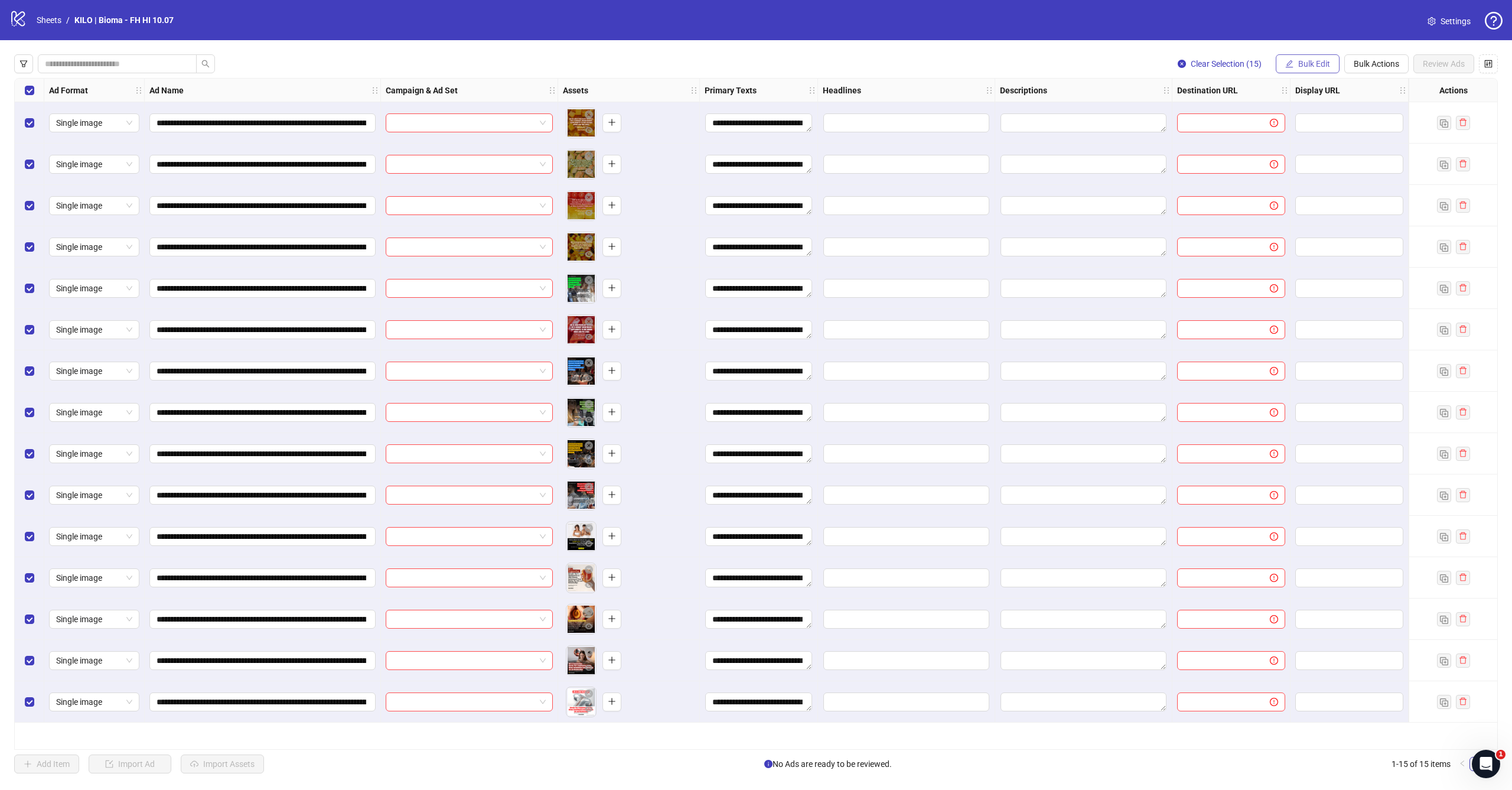
click at [1321, 62] on span "Bulk Edit" at bounding box center [1314, 64] width 32 height 10
click at [1317, 164] on span "Headlines" at bounding box center [1319, 163] width 71 height 13
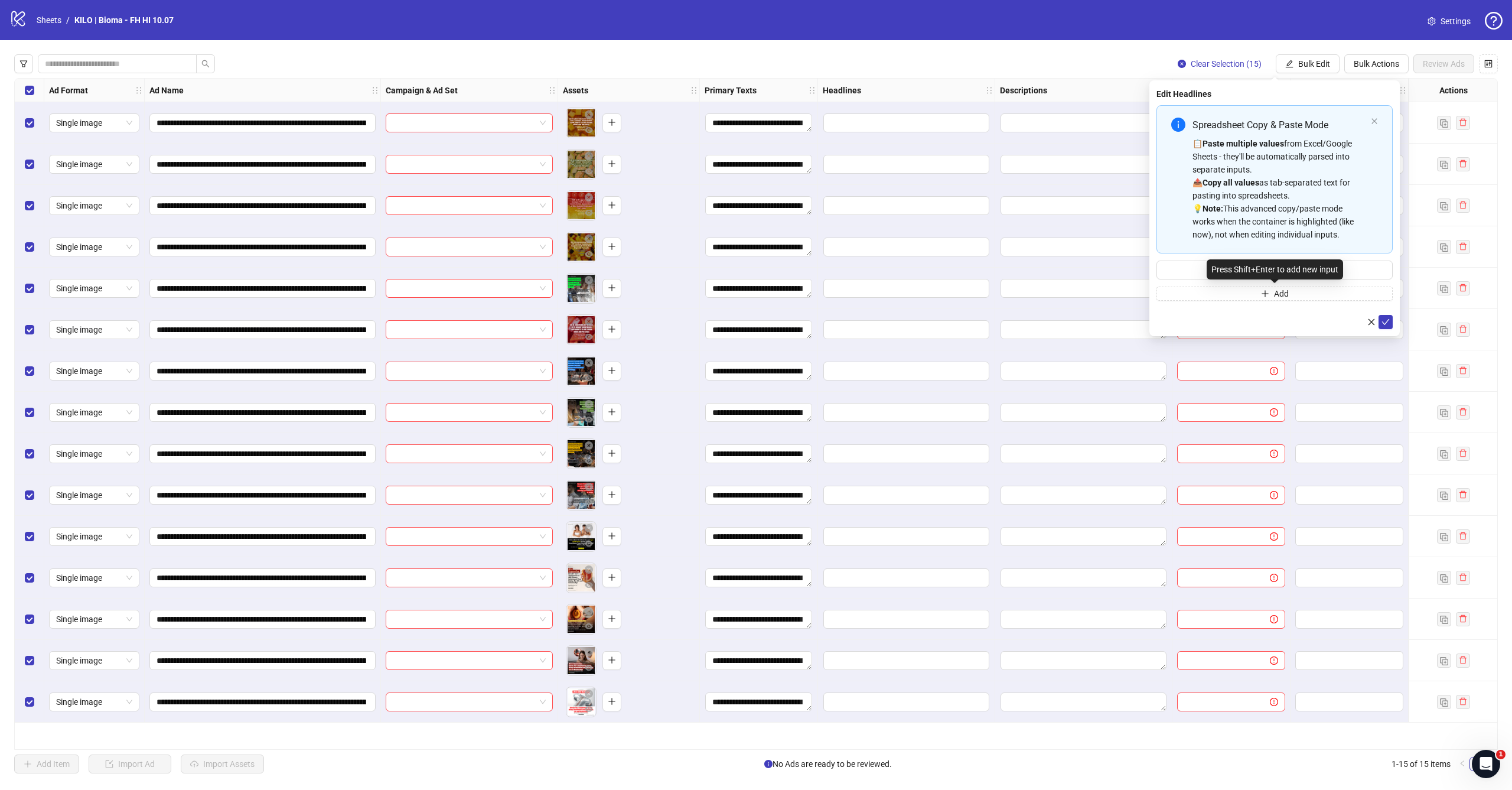
click at [1289, 270] on div "Press Shift+Enter to add new input" at bounding box center [1275, 269] width 137 height 20
click at [1210, 264] on div "Press Shift+Enter to add new input" at bounding box center [1275, 269] width 137 height 20
click at [1193, 266] on input "Multi-input container - paste or copy values" at bounding box center [1275, 270] width 236 height 19
paste input "**********"
type input "**********"
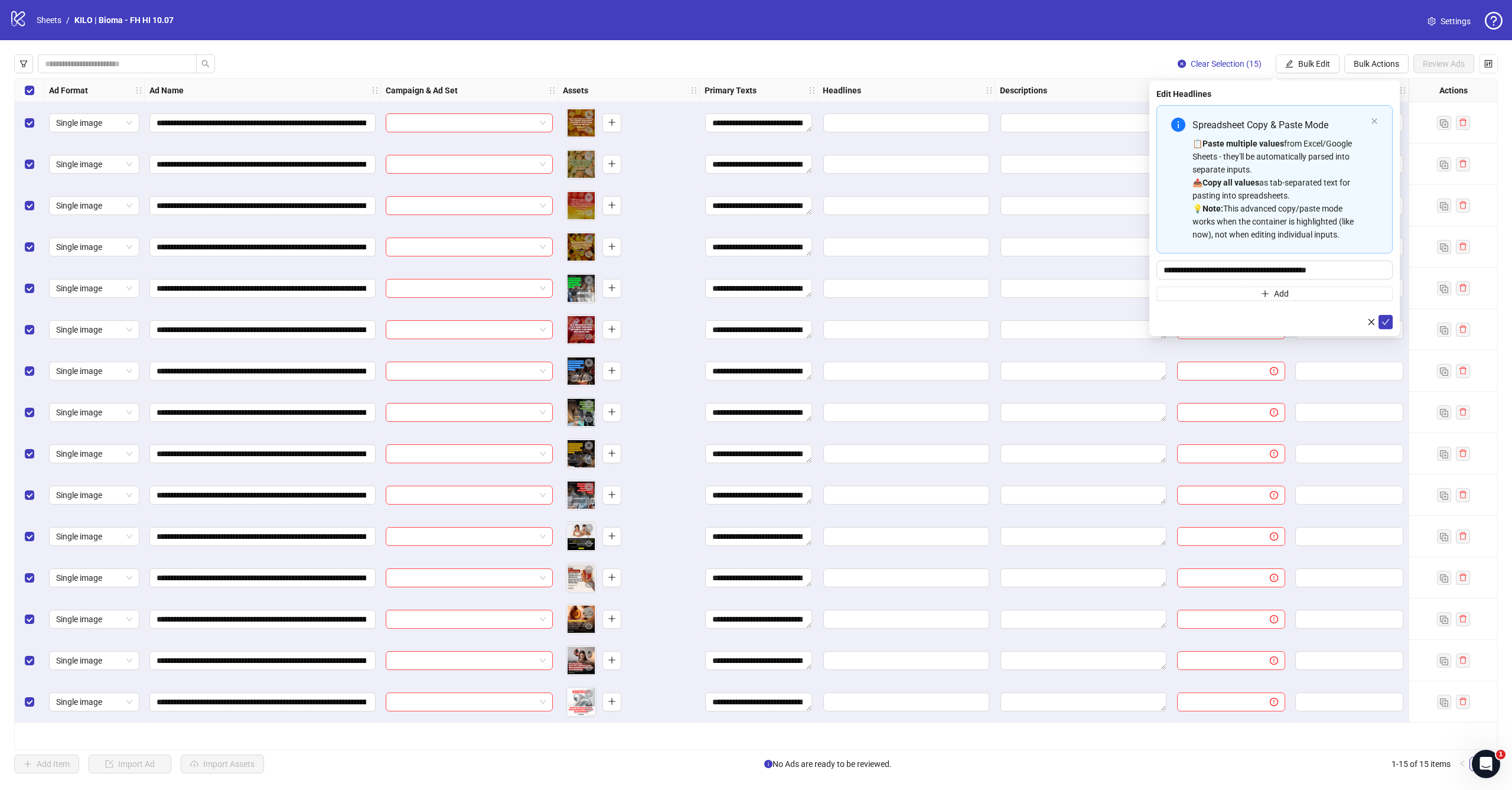
click at [1395, 323] on div "**********" at bounding box center [1274, 208] width 250 height 255
click at [1386, 323] on icon "check" at bounding box center [1386, 321] width 8 height 8
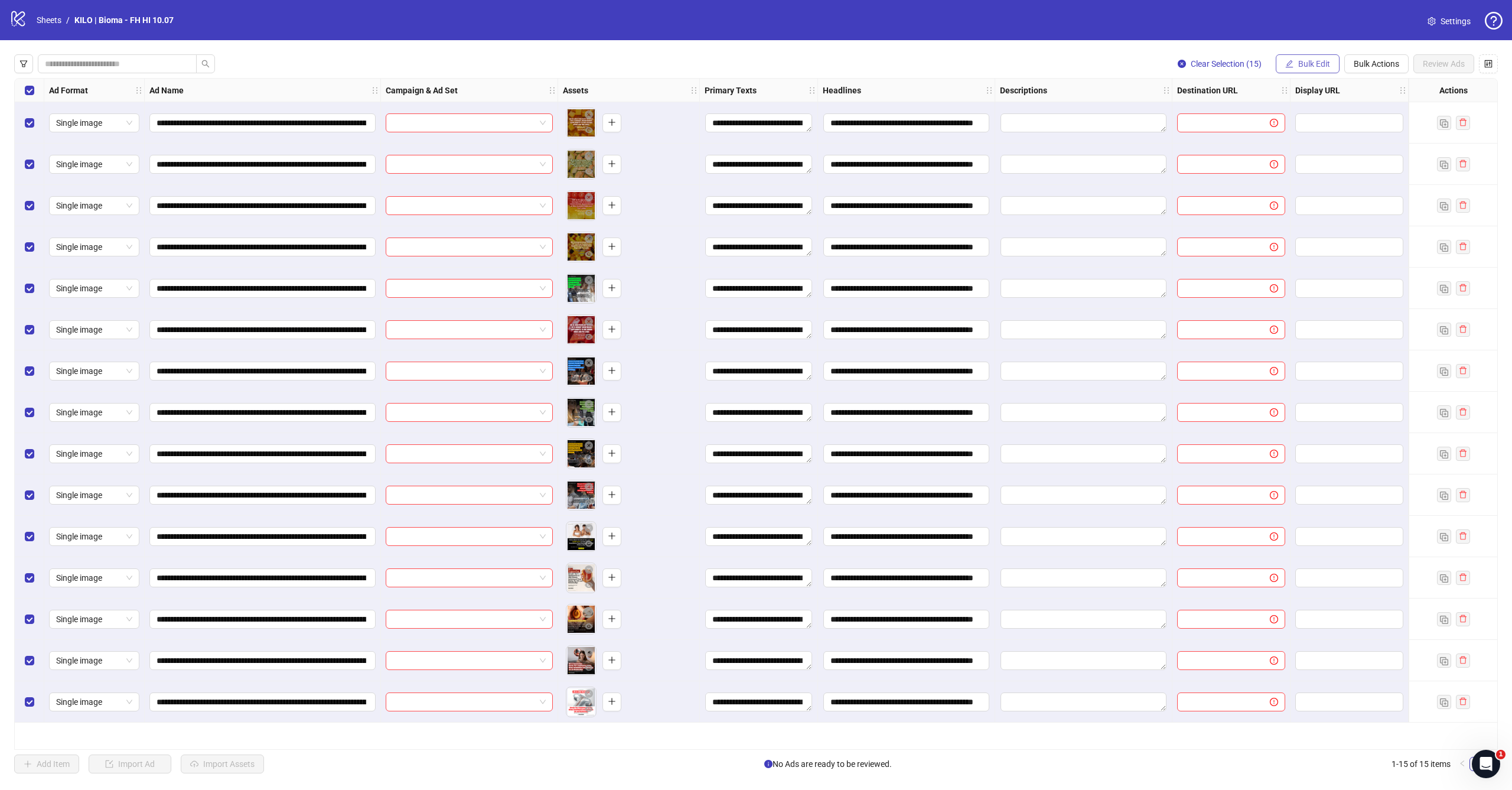
click at [1294, 63] on button "Bulk Edit" at bounding box center [1308, 63] width 64 height 19
click at [1300, 197] on span "Destination URL" at bounding box center [1319, 201] width 71 height 13
click at [1240, 119] on input "text" at bounding box center [1270, 115] width 212 height 13
paste input "**********"
type input "**********"
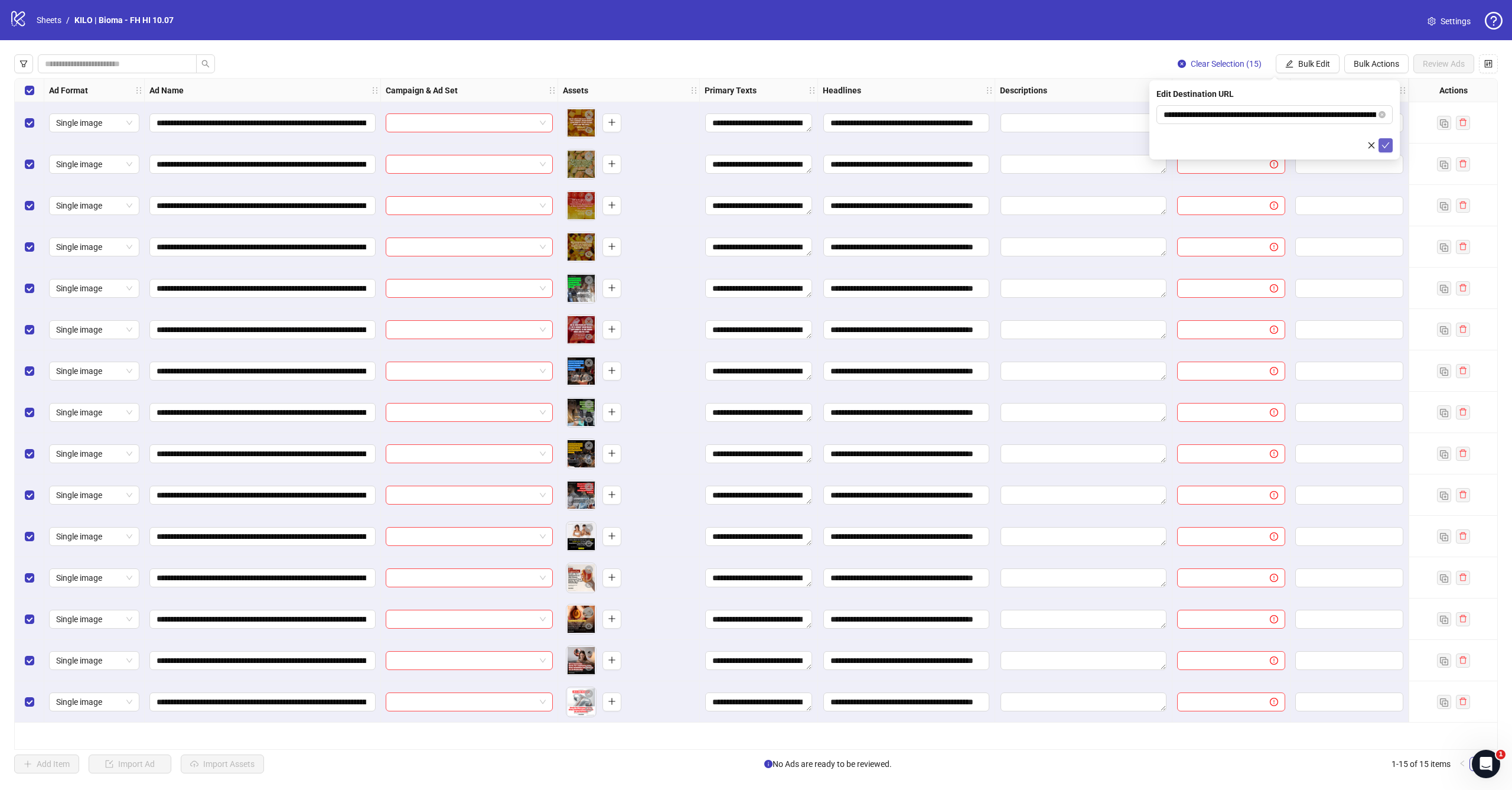
click at [1385, 146] on icon "check" at bounding box center [1386, 145] width 8 height 8
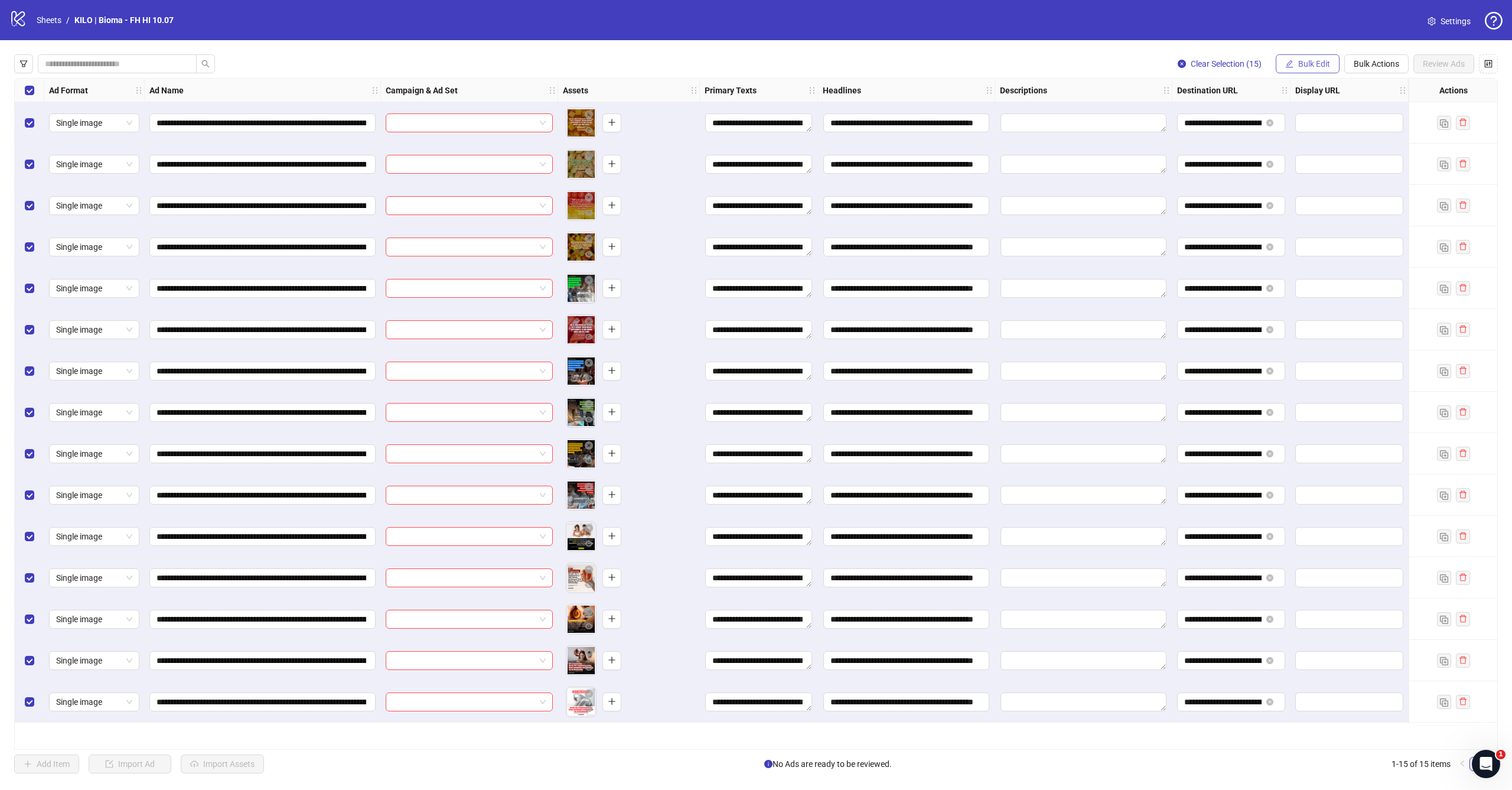
click at [1321, 68] on span "Bulk Edit" at bounding box center [1314, 64] width 32 height 10
click at [1318, 127] on span "Campaign & Ad Set" at bounding box center [1319, 125] width 71 height 13
click at [1209, 119] on input "search" at bounding box center [1269, 114] width 212 height 18
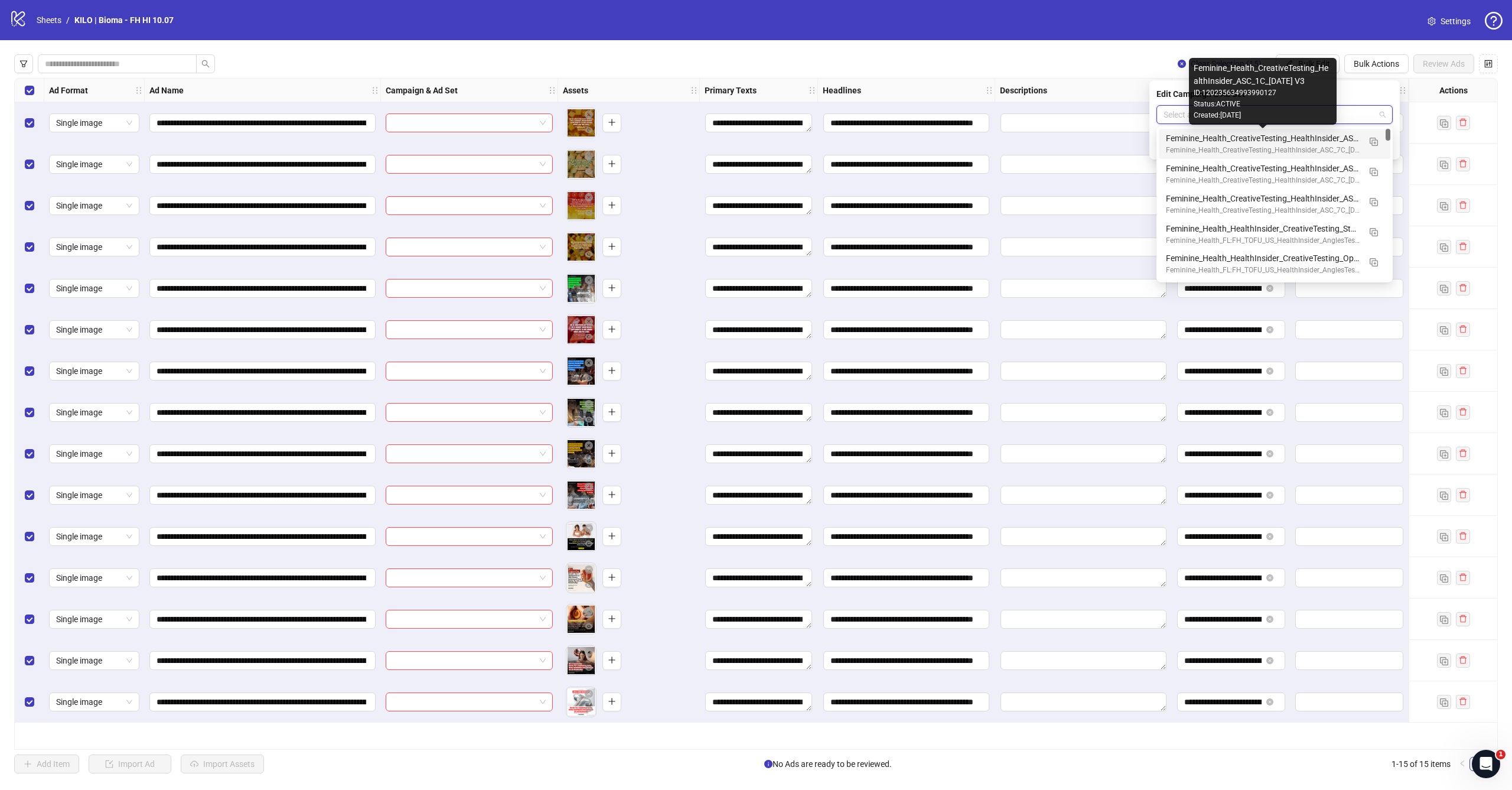
click at [1222, 134] on div "Feminine_Health_CreativeTesting_HealthInsider_ASC_1C_2025.10.01 V3" at bounding box center [1262, 138] width 194 height 13
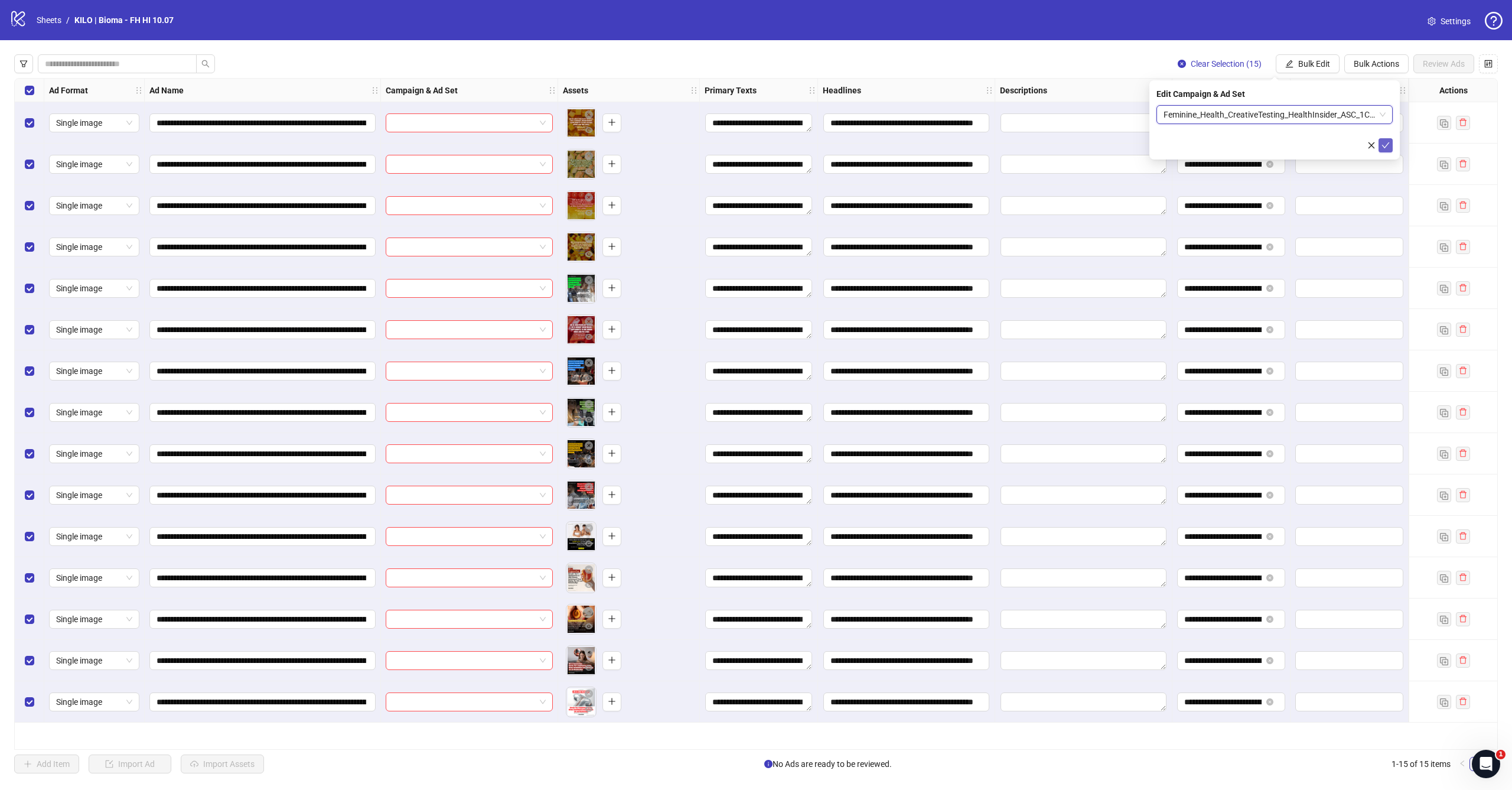
click at [1390, 148] on button "submit" at bounding box center [1386, 145] width 14 height 14
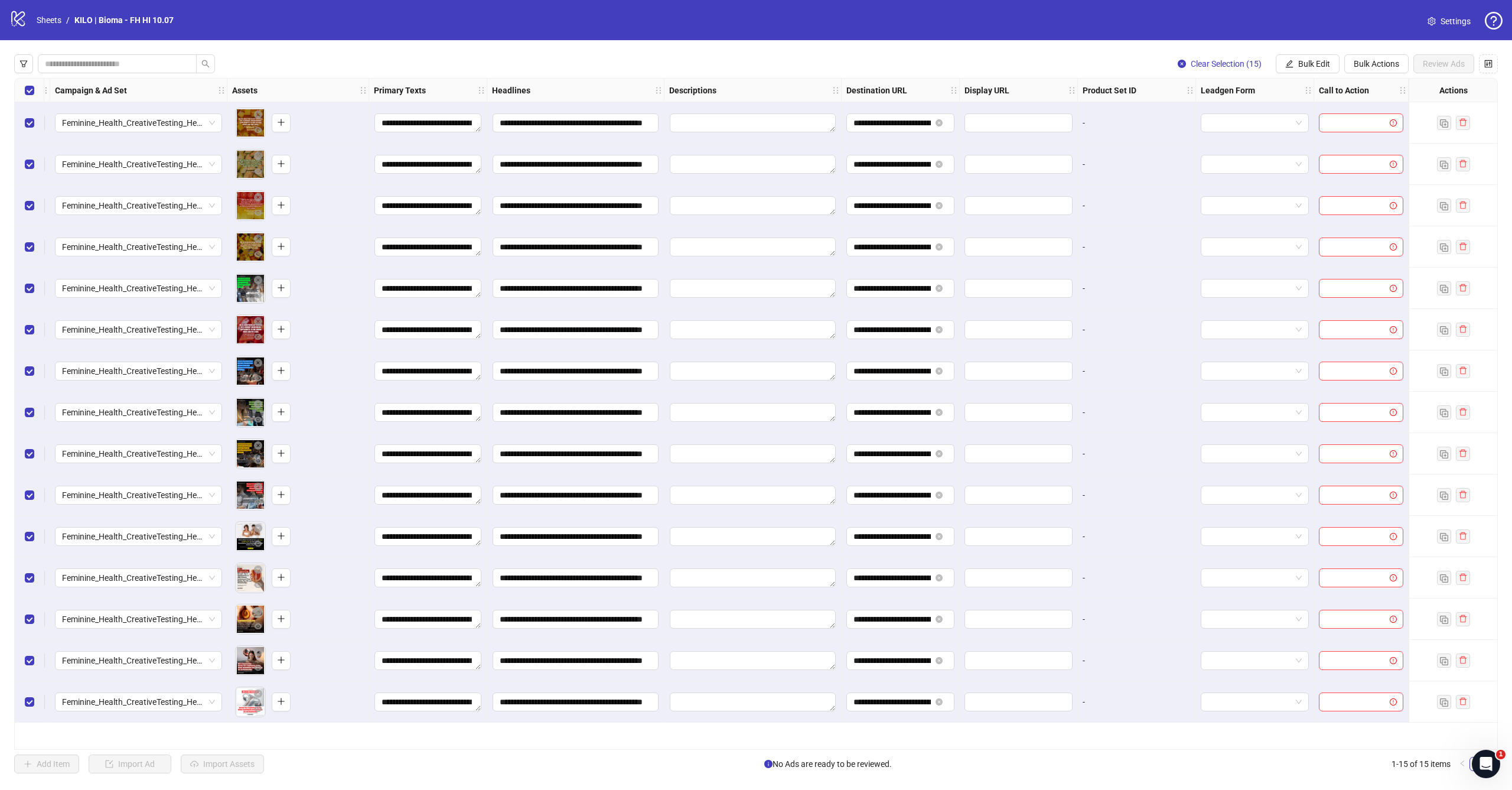
scroll to position [0, 0]
click at [1300, 65] on span "Bulk Edit" at bounding box center [1314, 64] width 32 height 10
click at [1299, 260] on span "Call to Action" at bounding box center [1319, 258] width 71 height 13
click at [1226, 123] on input "search" at bounding box center [1269, 114] width 212 height 18
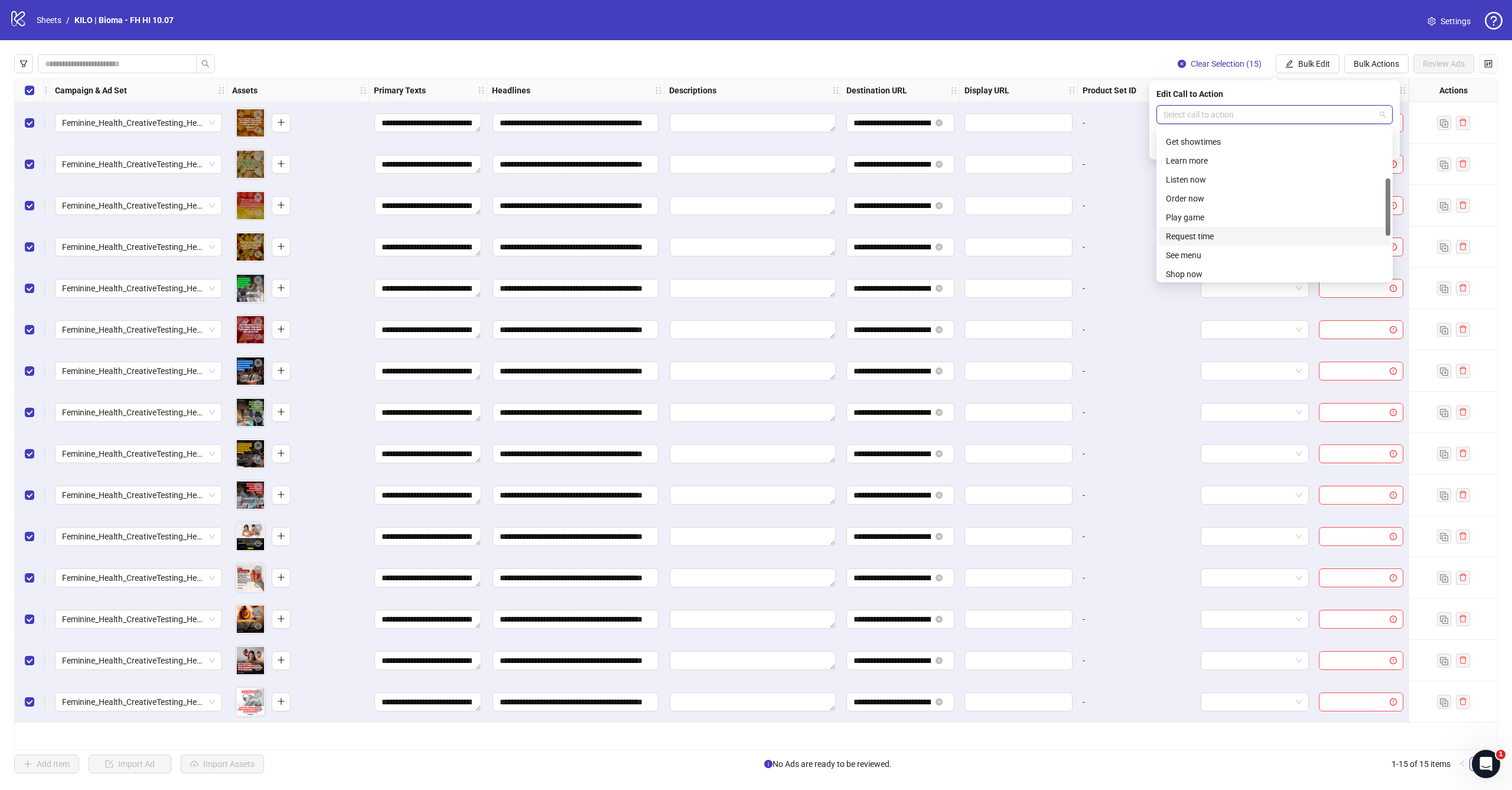
scroll to position [129, 0]
click at [1216, 177] on div "Learn more" at bounding box center [1274, 179] width 218 height 13
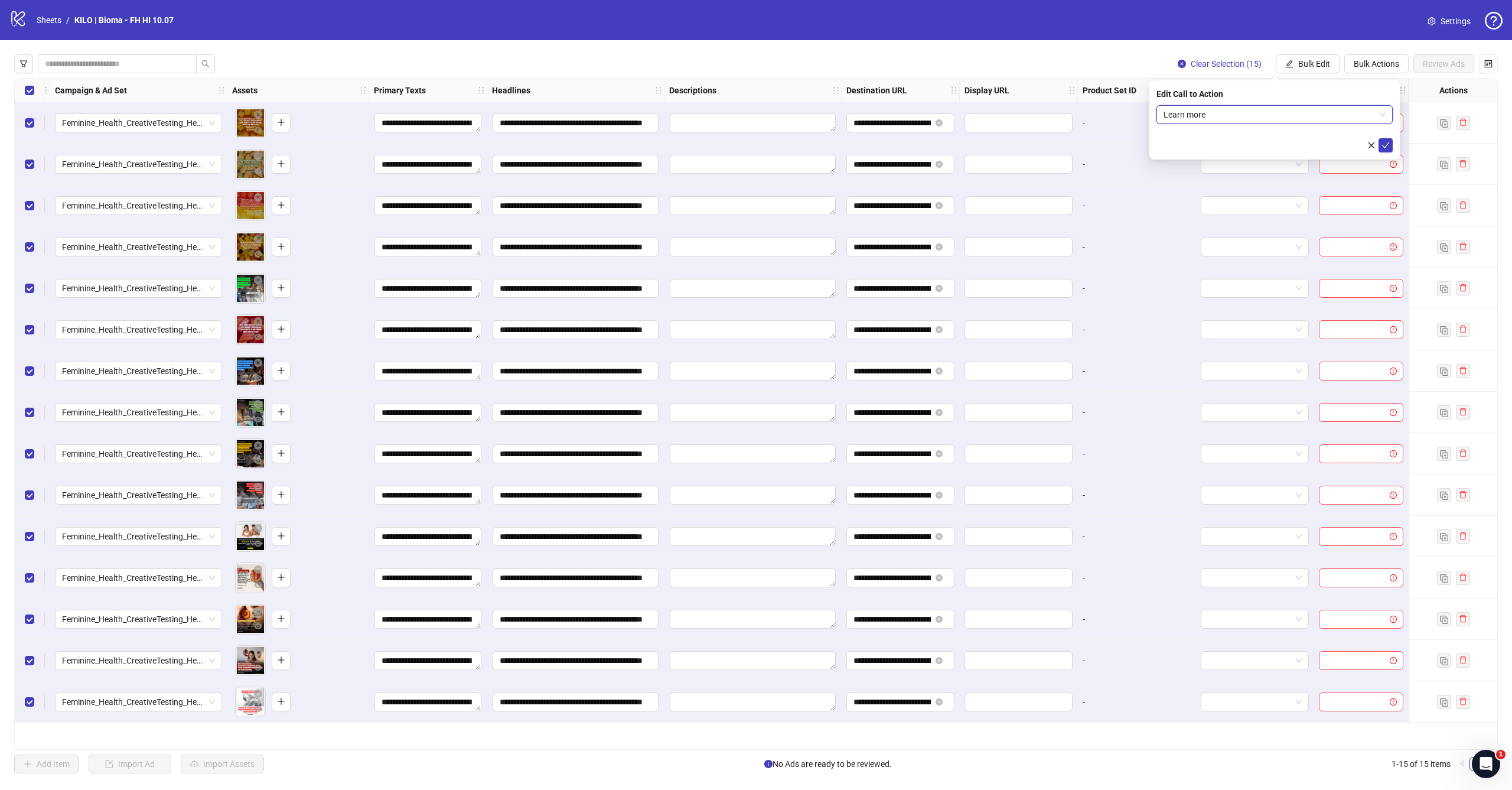
click at [1391, 152] on div "Edit Call to Action Learn more Learn more" at bounding box center [1274, 120] width 250 height 79
click at [1387, 147] on icon "check" at bounding box center [1386, 145] width 8 height 8
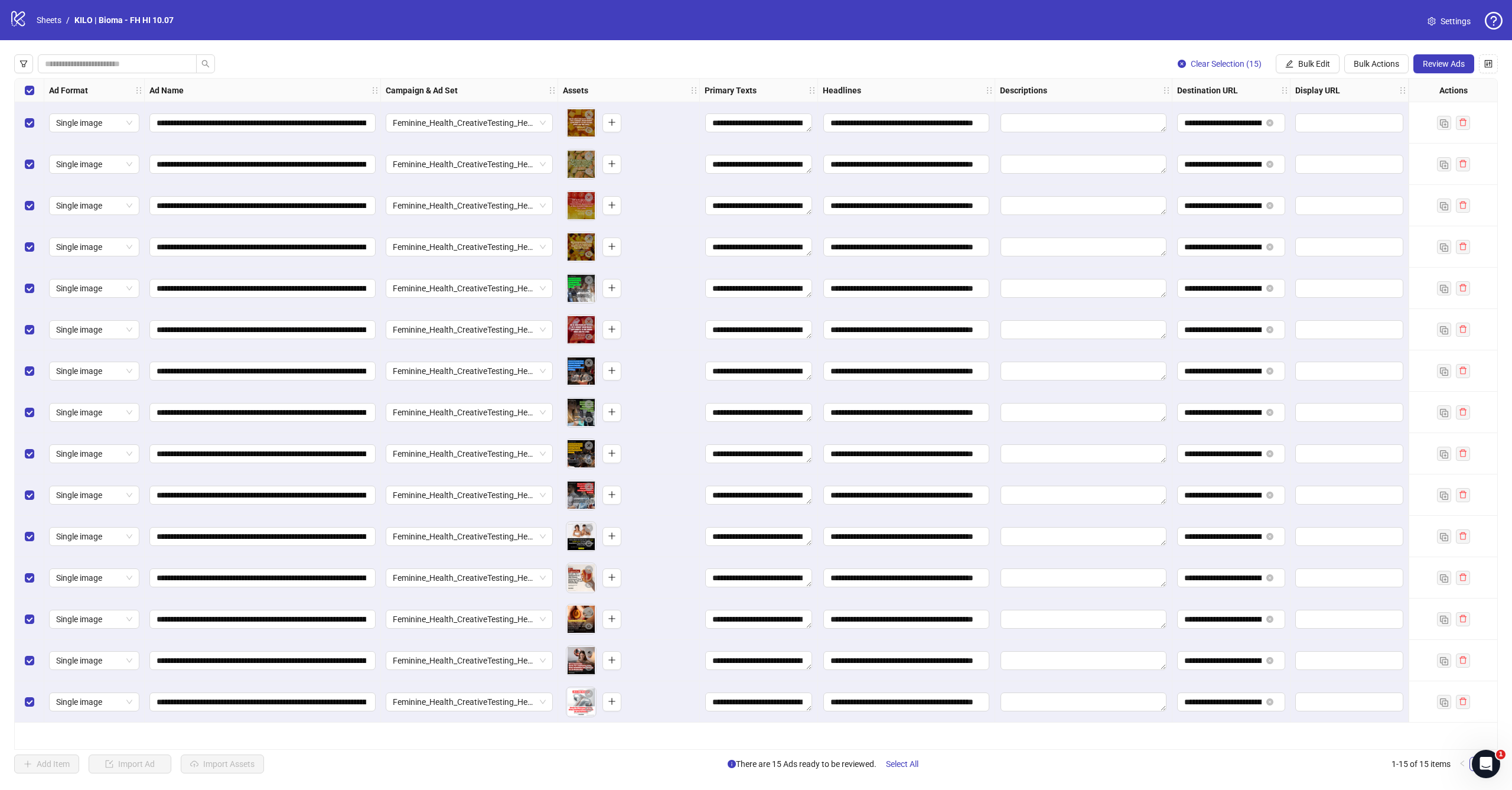
scroll to position [0, 0]
click at [1453, 74] on div "**********" at bounding box center [756, 414] width 1512 height 747
click at [1455, 55] on button "Review Ads" at bounding box center [1444, 63] width 61 height 19
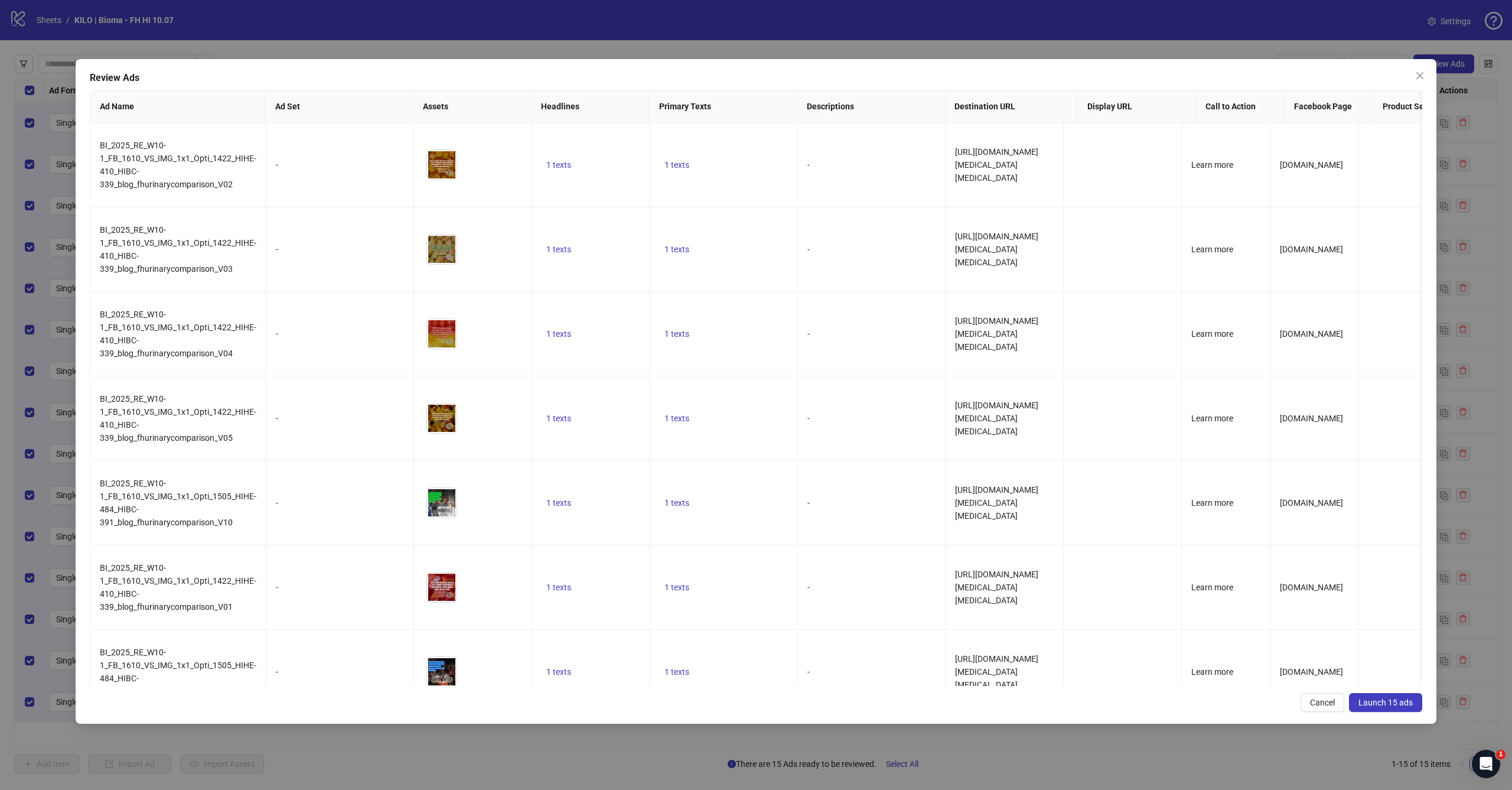
click at [1380, 712] on button "Launch 15 ads" at bounding box center [1386, 702] width 74 height 19
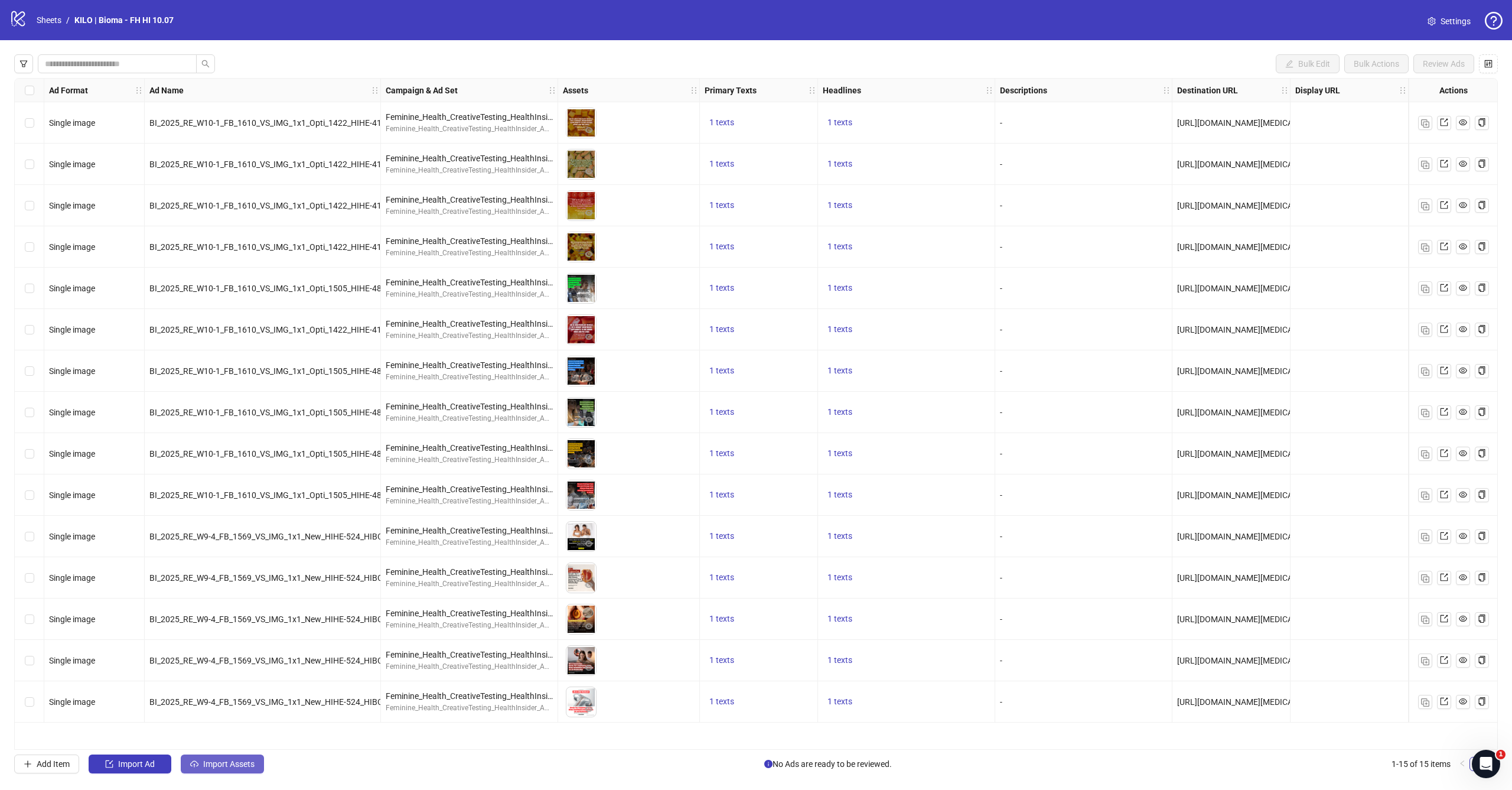
click at [232, 768] on button "Import Assets" at bounding box center [222, 763] width 83 height 19
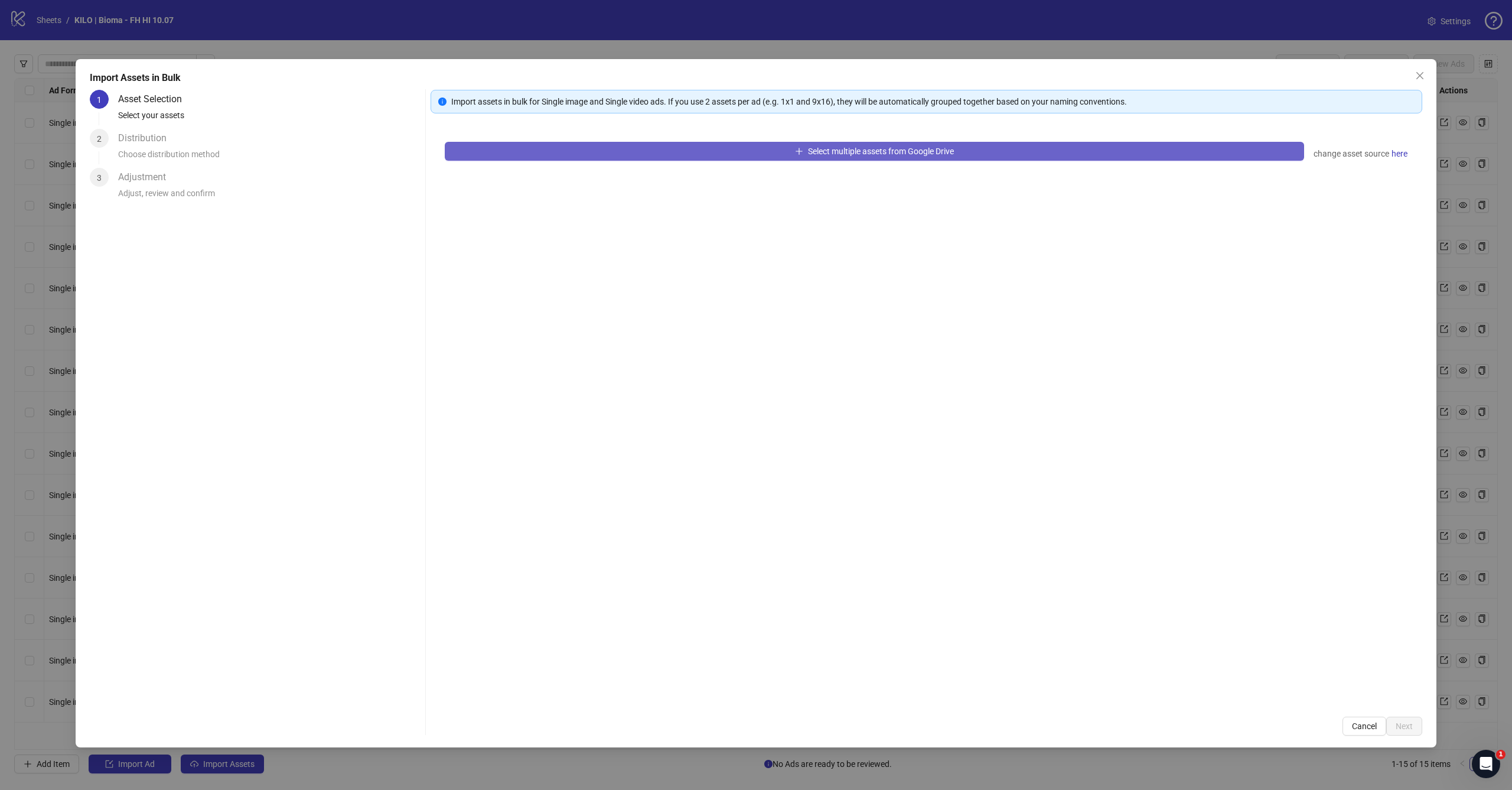
click at [787, 154] on button "Select multiple assets from Google Drive" at bounding box center [874, 151] width 859 height 19
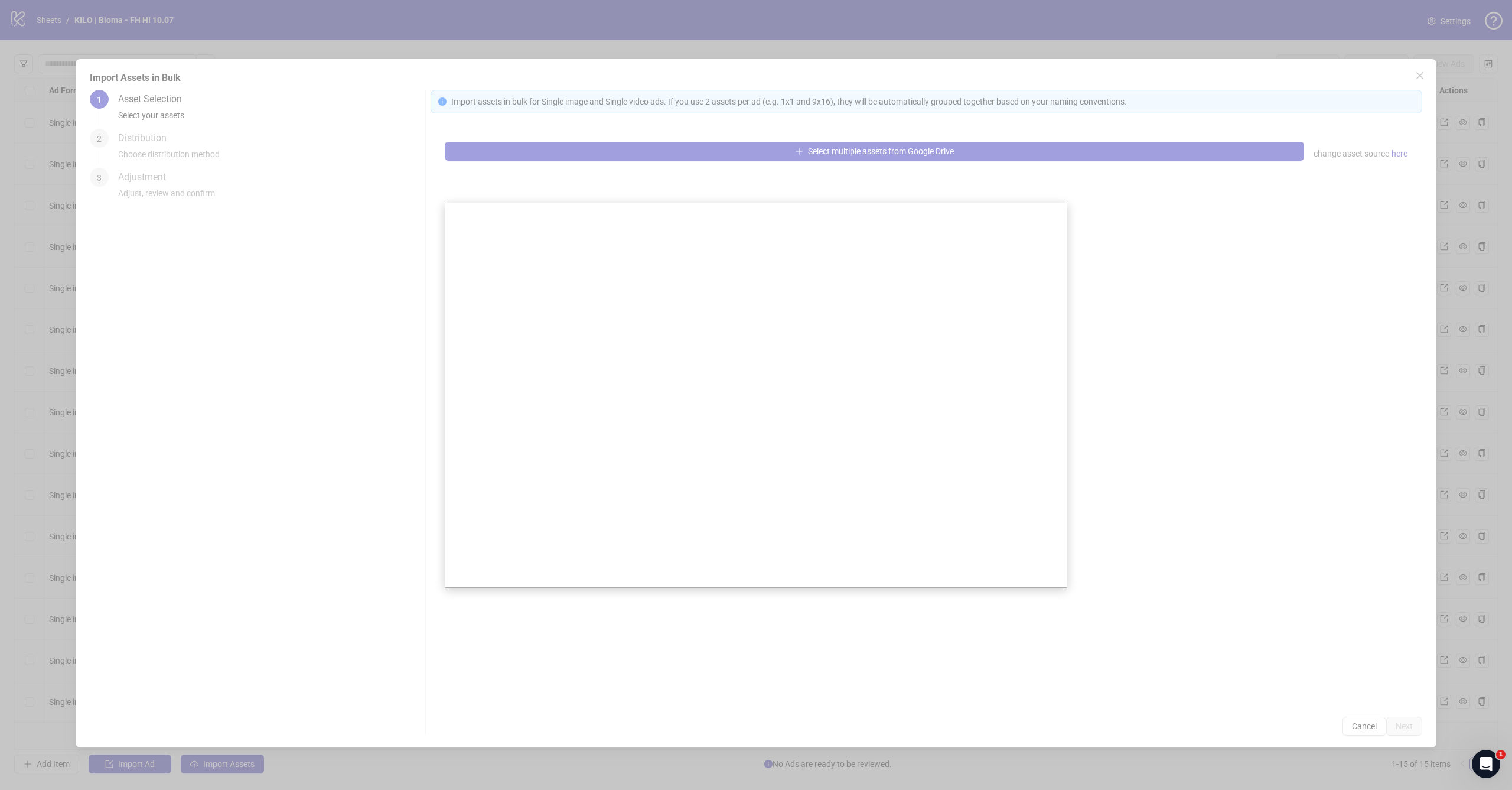
click at [991, 167] on div at bounding box center [756, 395] width 1512 height 790
click at [1432, 91] on div at bounding box center [756, 395] width 1512 height 790
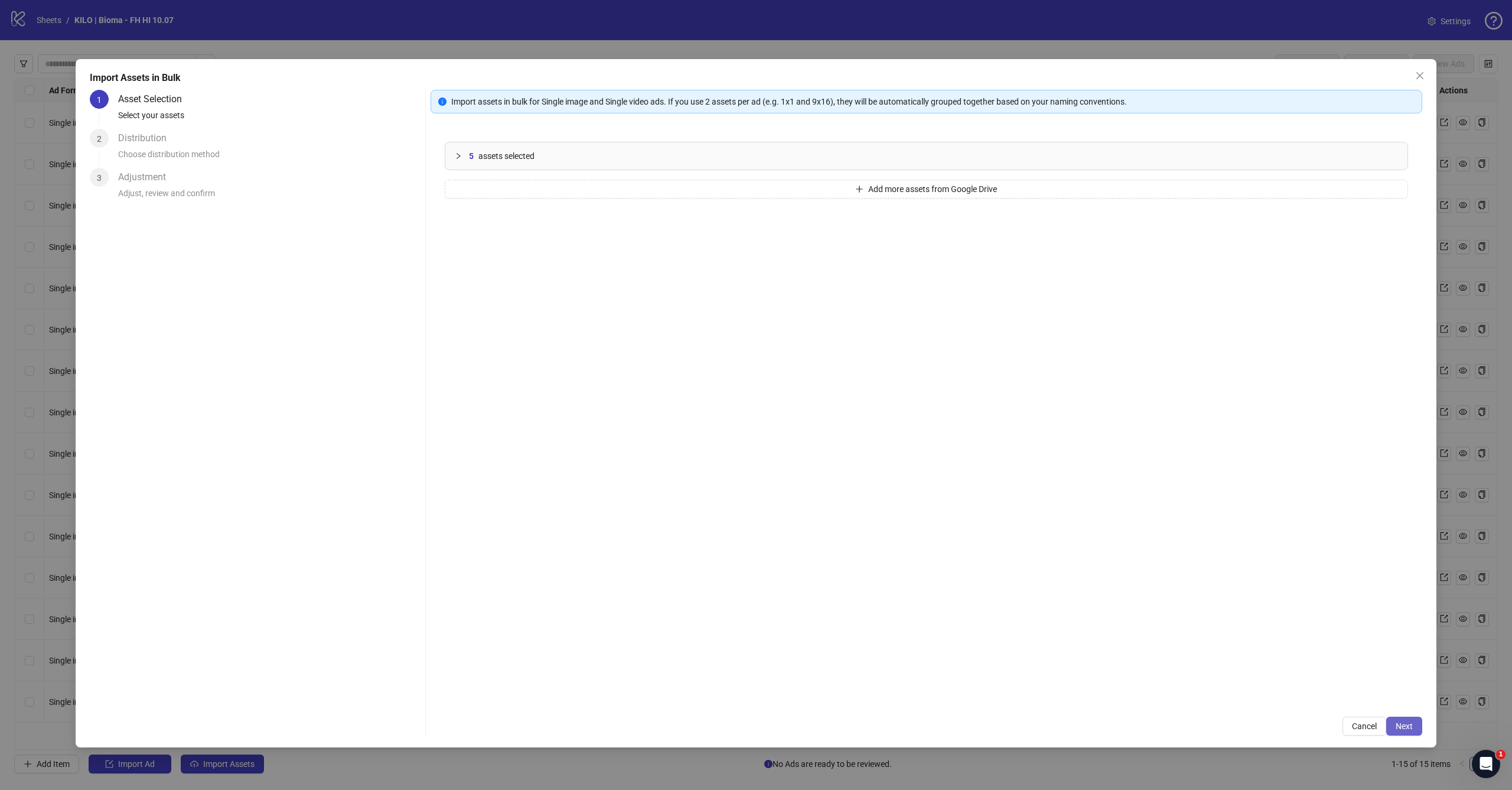
click at [1410, 725] on span "Next" at bounding box center [1404, 725] width 17 height 10
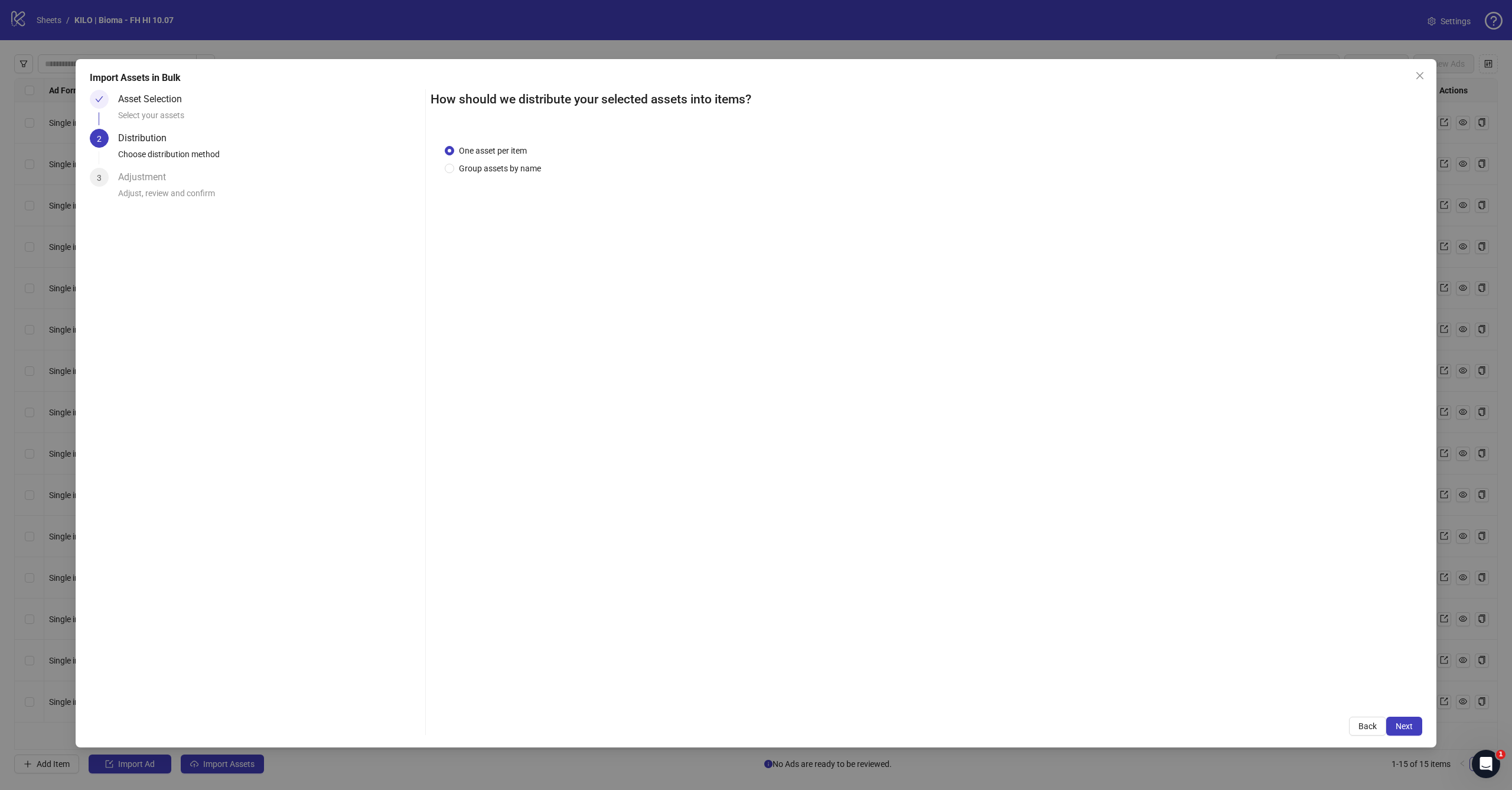
click at [1410, 725] on span "Next" at bounding box center [1404, 725] width 17 height 10
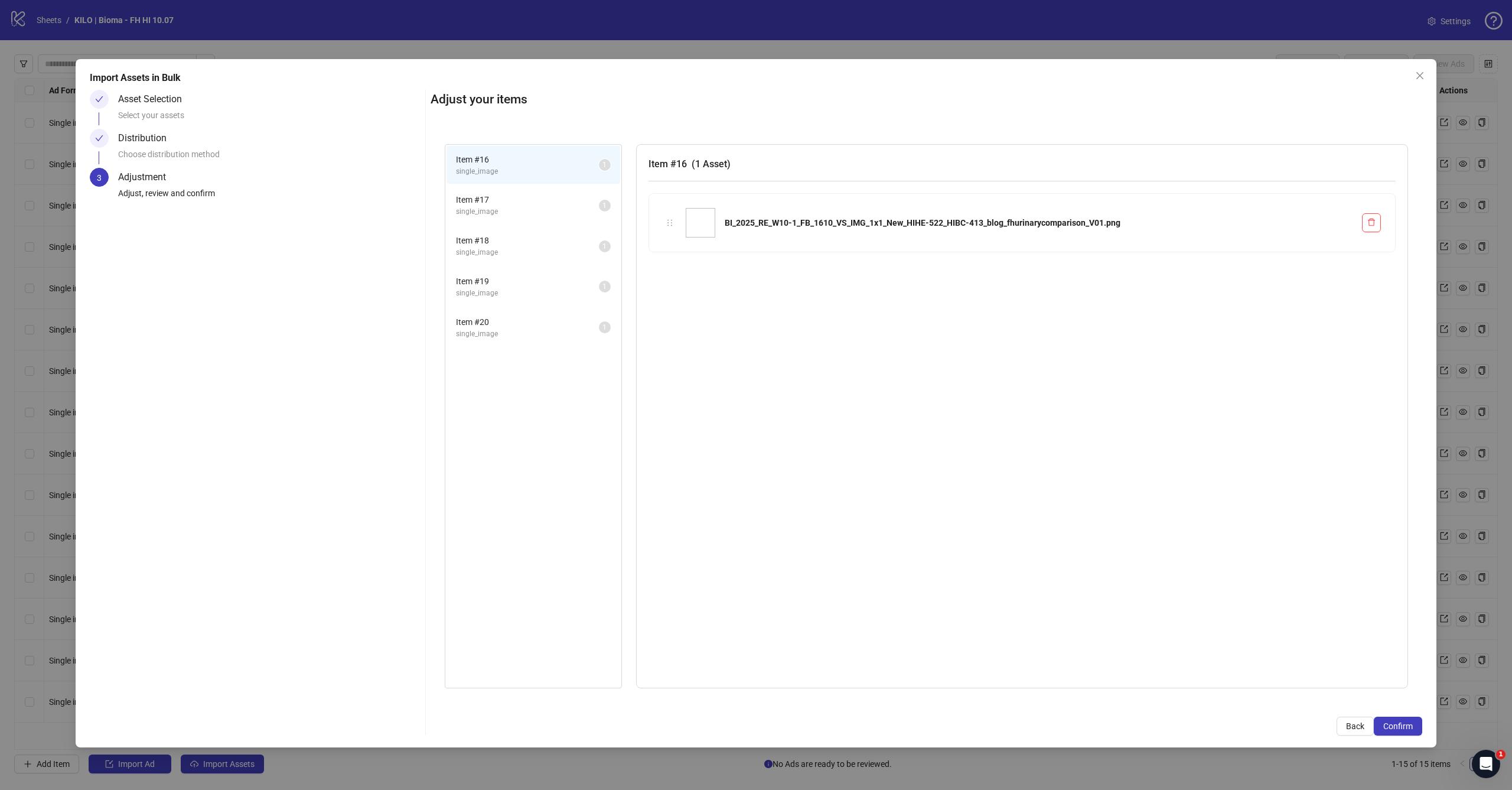
click at [1410, 725] on span "Confirm" at bounding box center [1398, 725] width 30 height 10
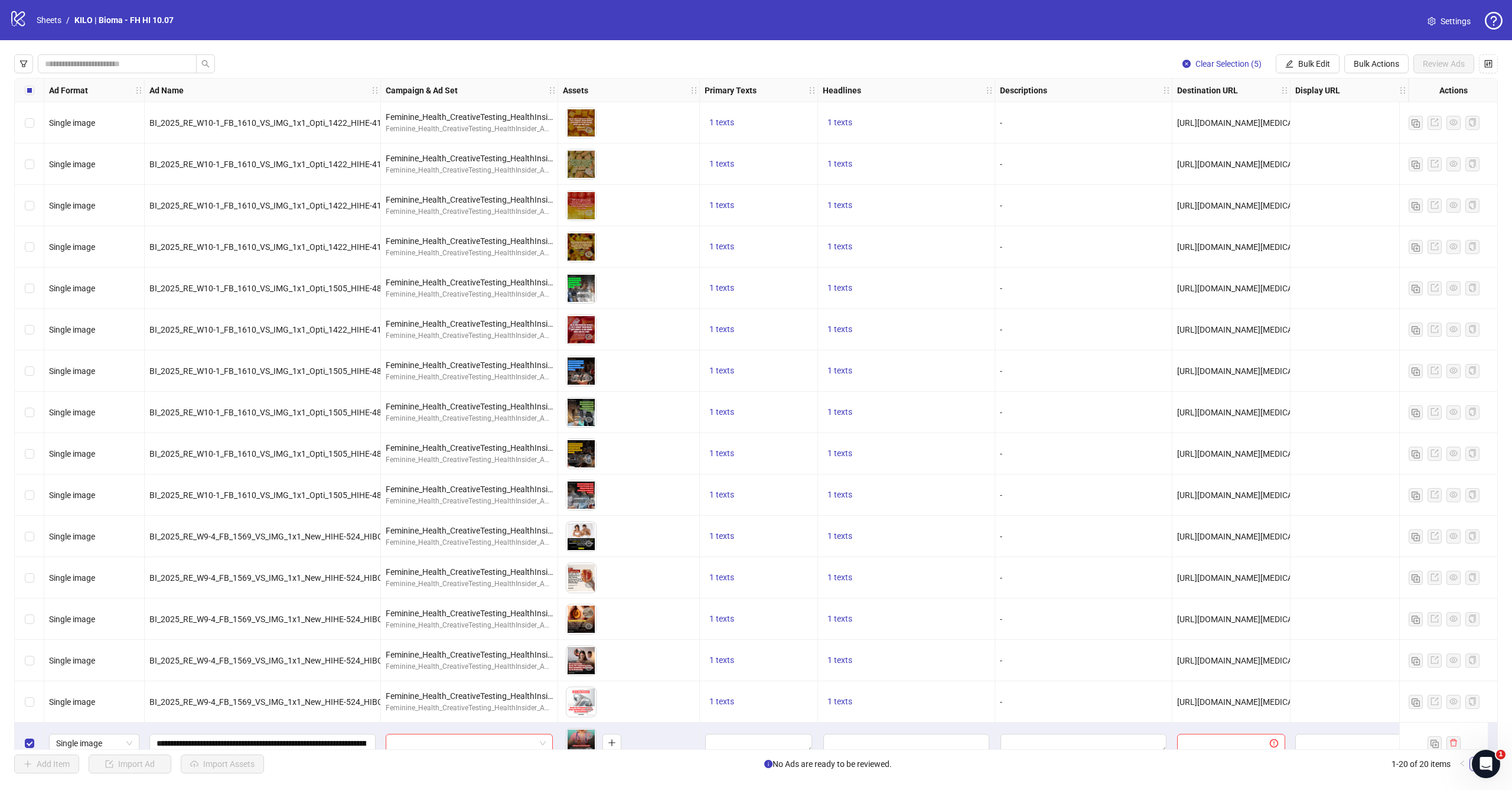
scroll to position [185, 0]
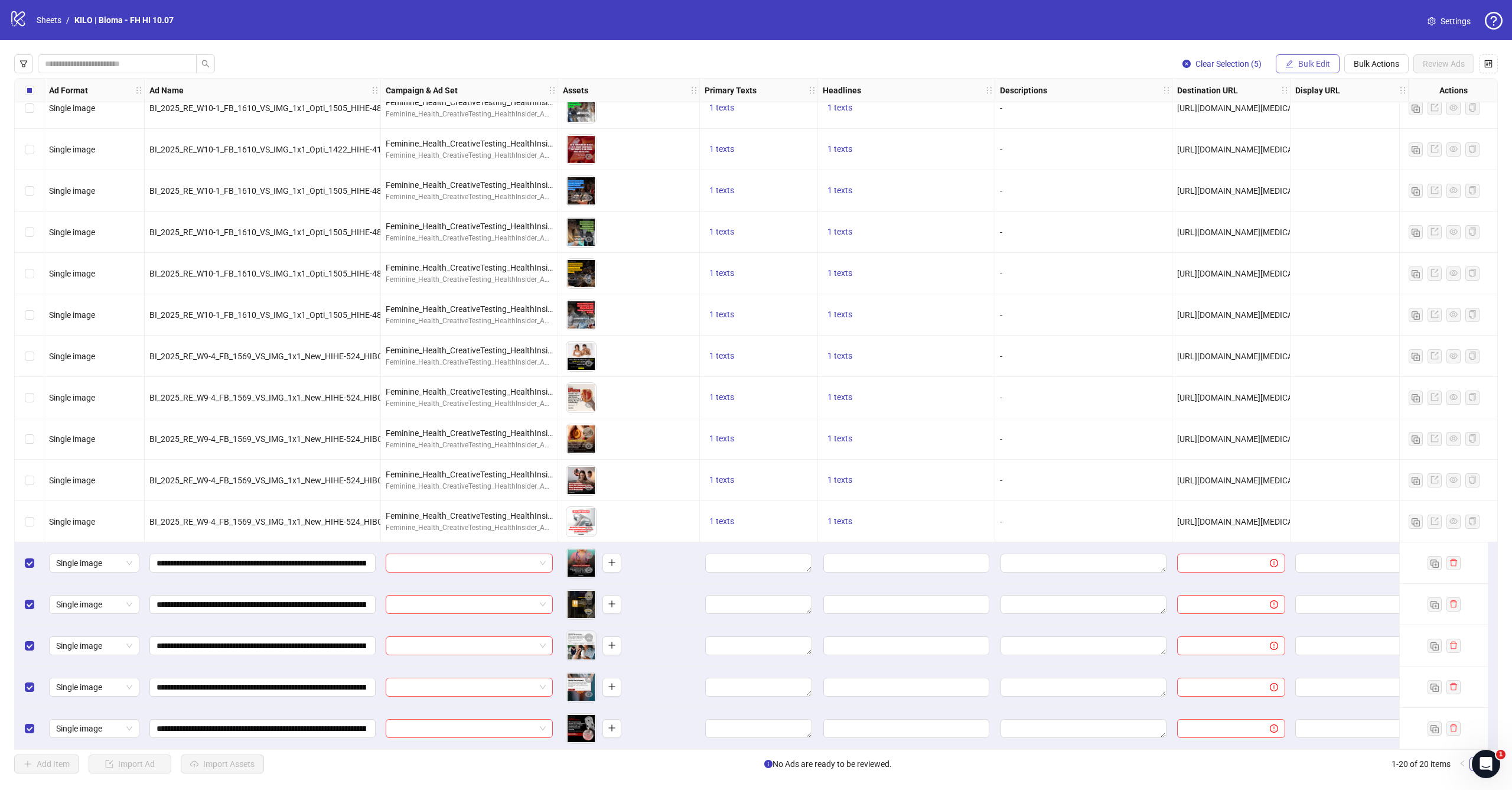
click at [1313, 56] on button "Bulk Edit" at bounding box center [1308, 63] width 64 height 19
click at [1314, 143] on span "Primary Texts" at bounding box center [1319, 144] width 71 height 13
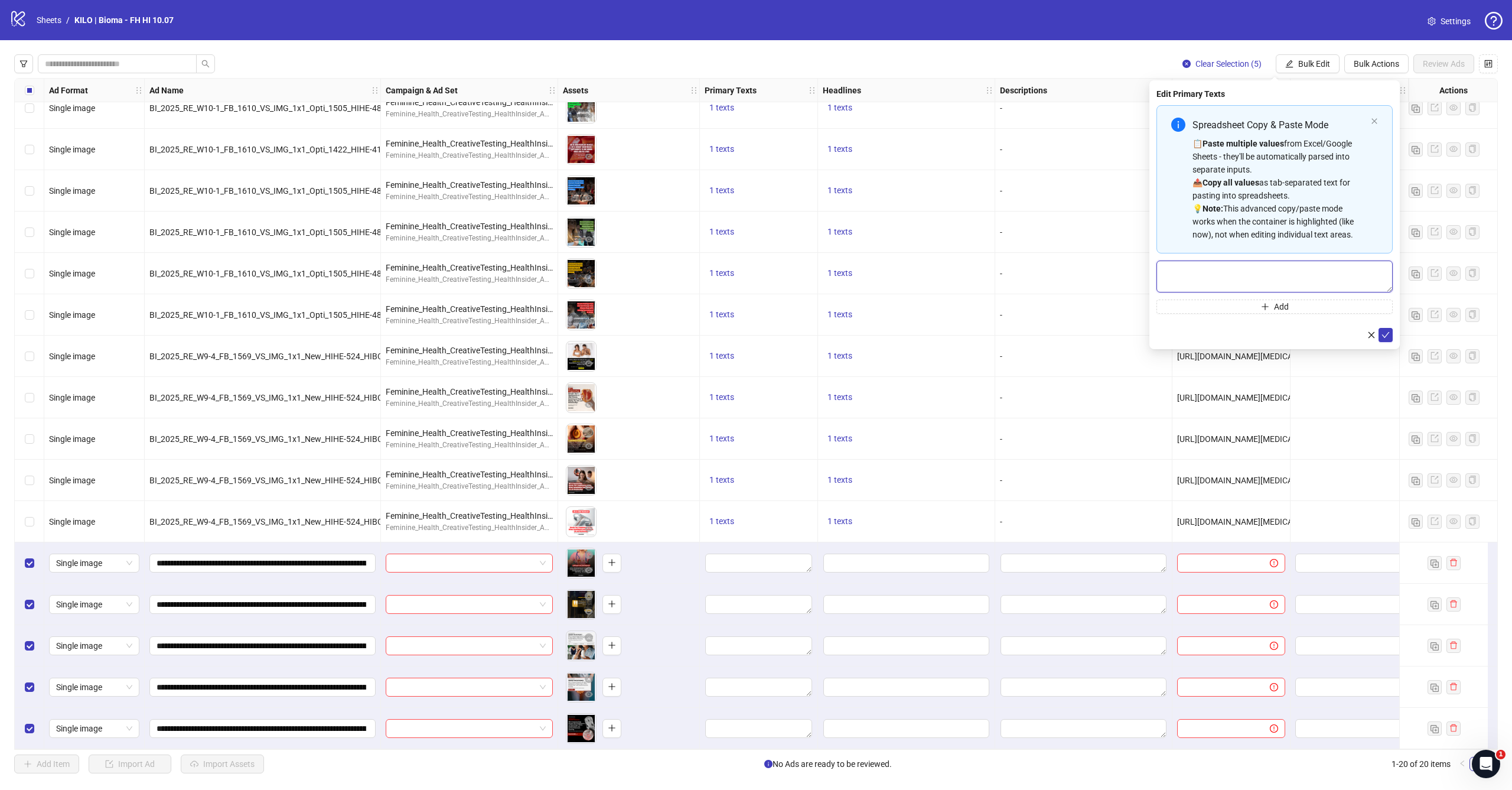
click at [1254, 279] on textarea "Multi-text input container - paste or copy values" at bounding box center [1275, 276] width 236 height 32
paste textarea "**********"
type textarea "**********"
click at [1384, 336] on icon "check" at bounding box center [1386, 335] width 7 height 6
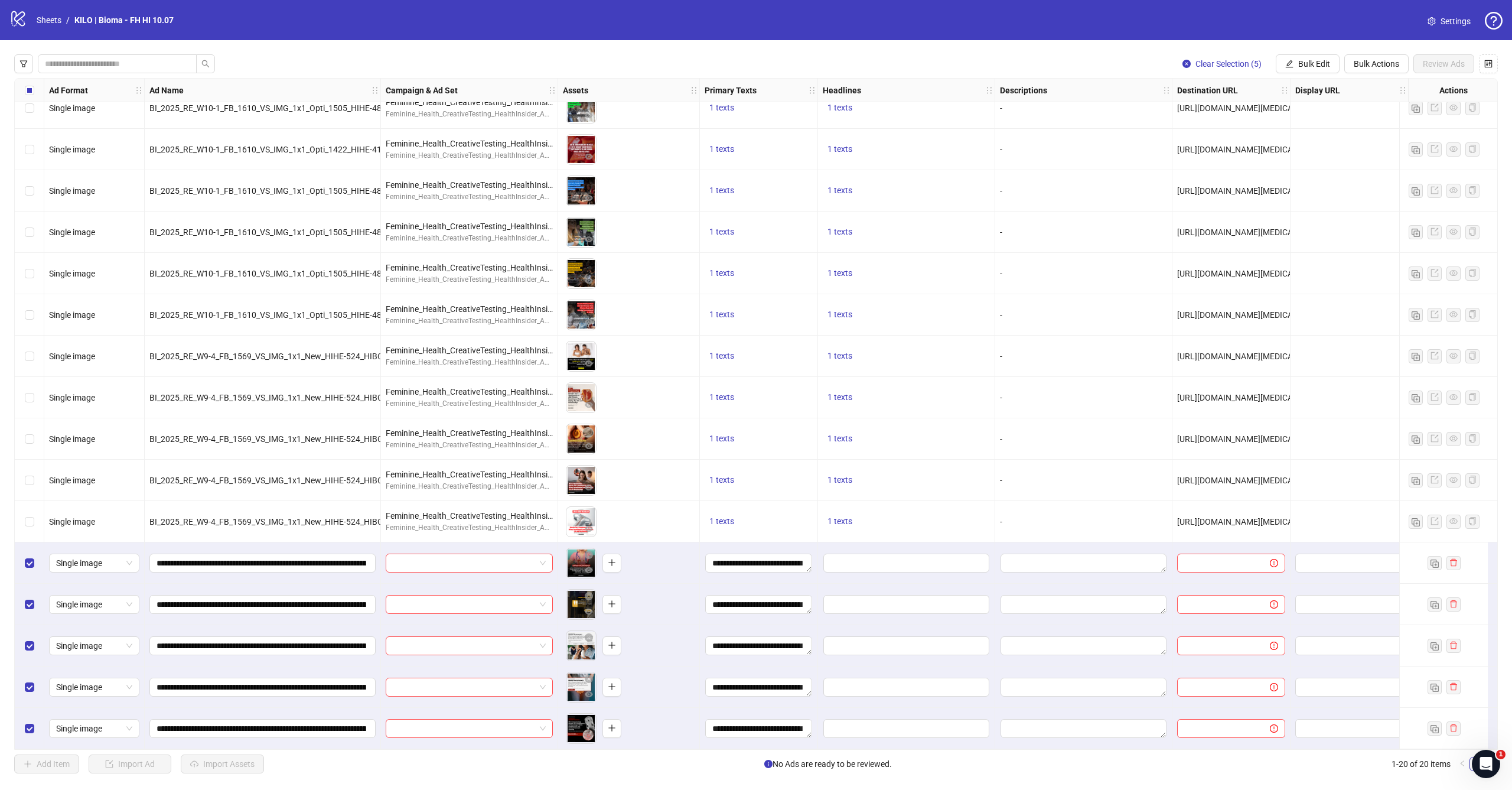
scroll to position [0, 0]
click at [1326, 63] on span "Bulk Edit" at bounding box center [1314, 64] width 32 height 10
click at [1320, 166] on span "Headlines" at bounding box center [1319, 163] width 71 height 13
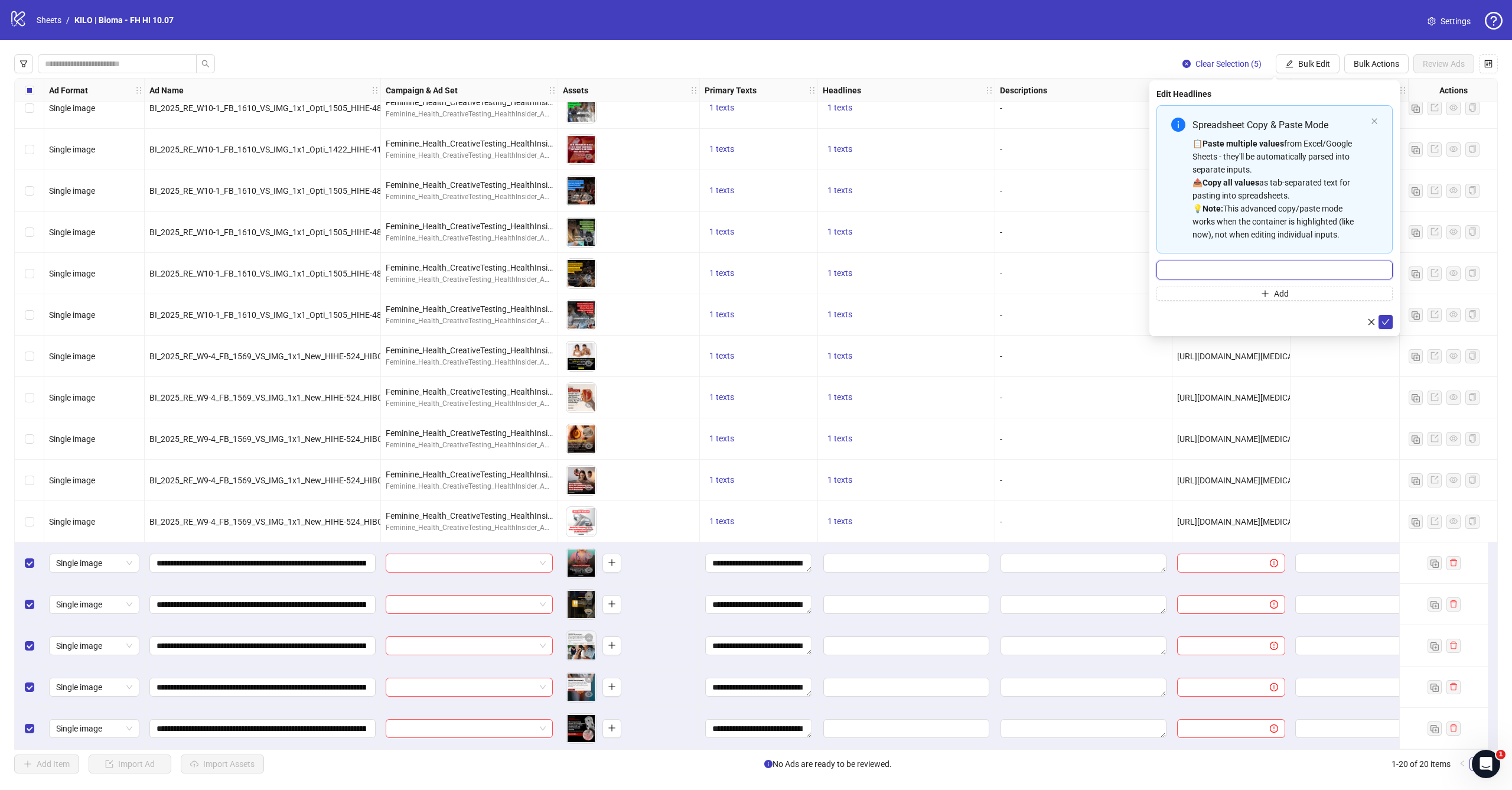
click at [1273, 263] on input "Multi-input container - paste or copy values" at bounding box center [1275, 270] width 236 height 19
paste input "**********"
type input "**********"
click at [1382, 319] on icon "check" at bounding box center [1386, 321] width 8 height 8
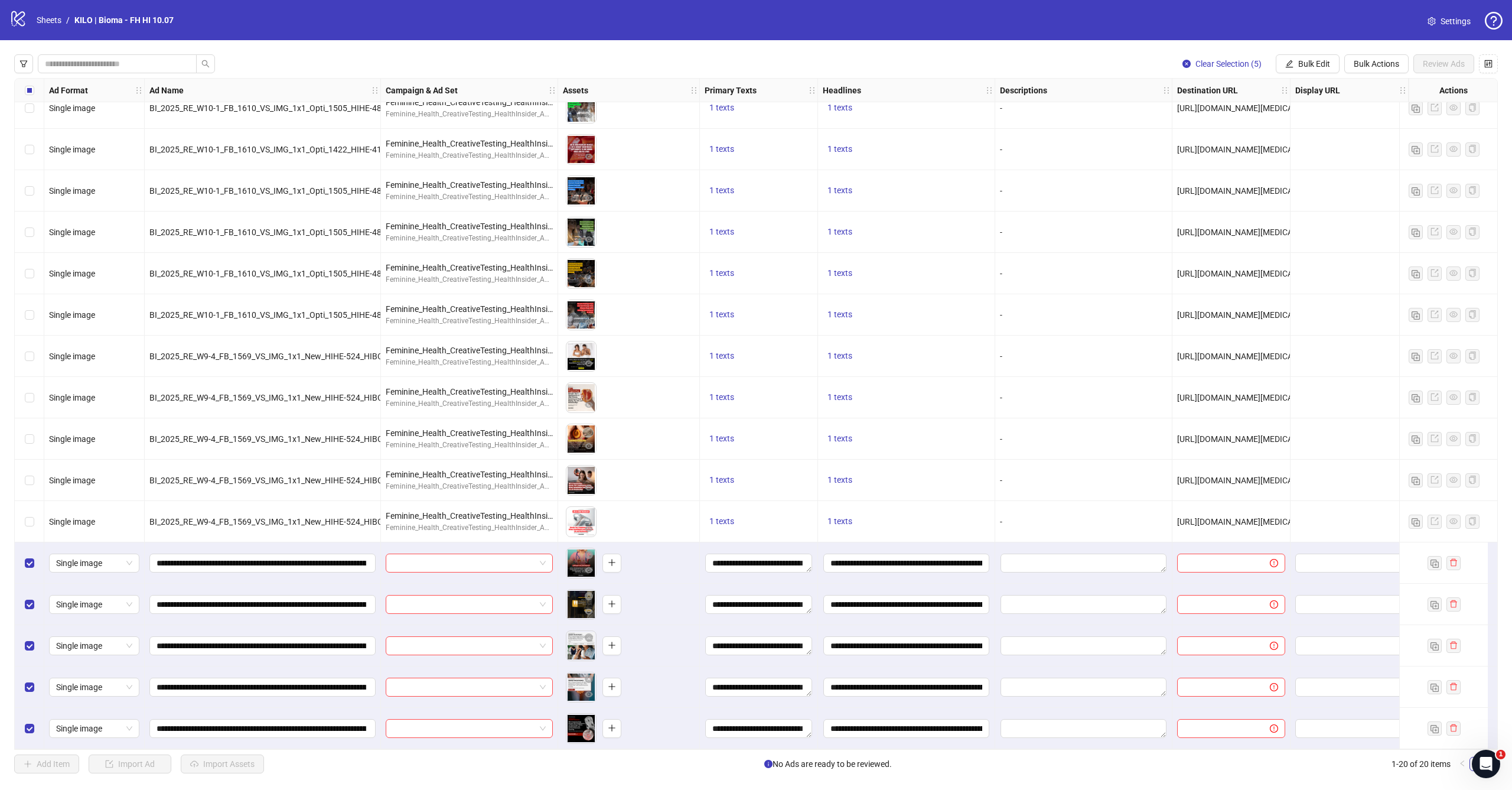
scroll to position [185, 0]
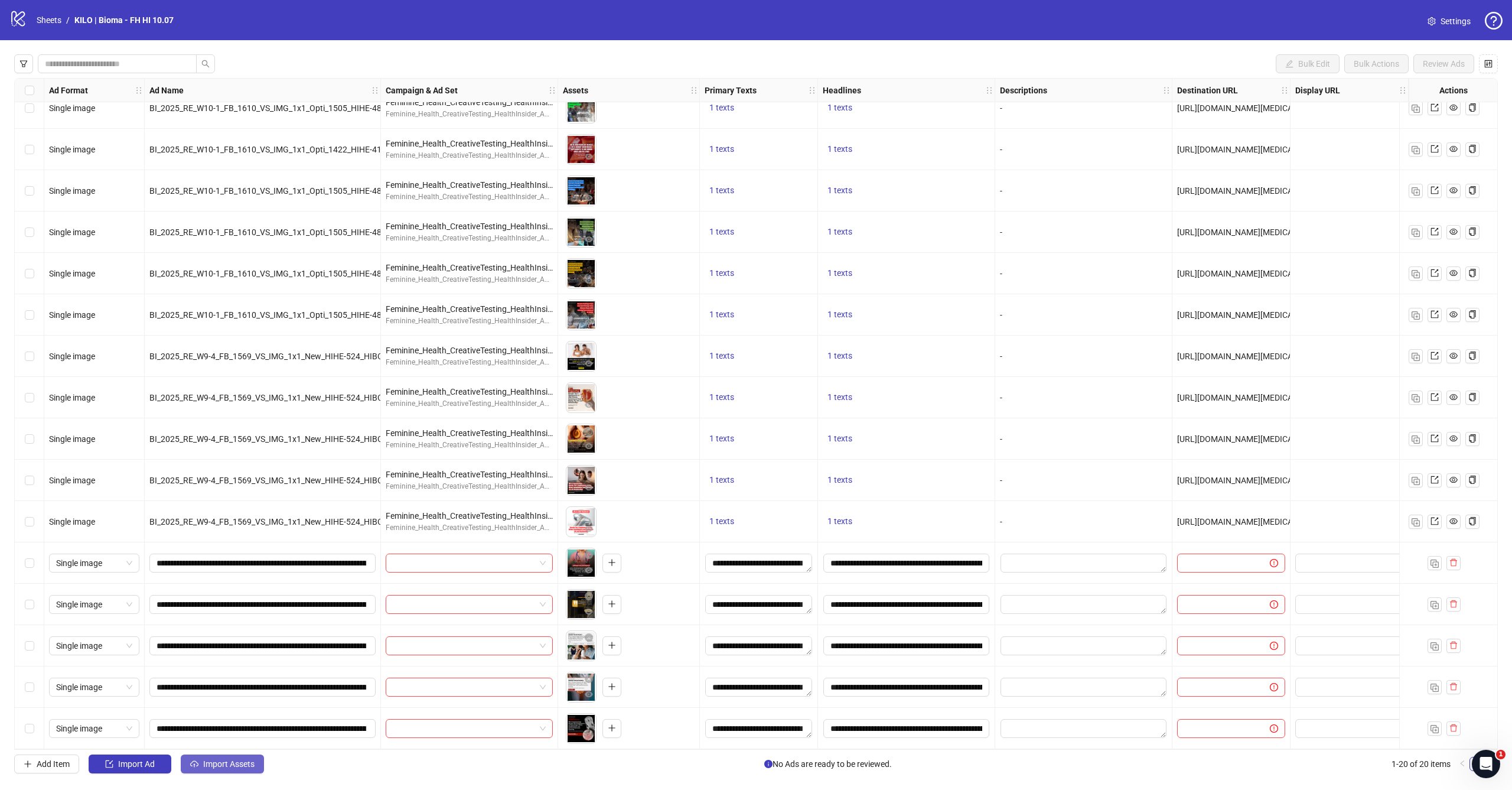
click at [209, 766] on span "Import Assets" at bounding box center [229, 763] width 51 height 10
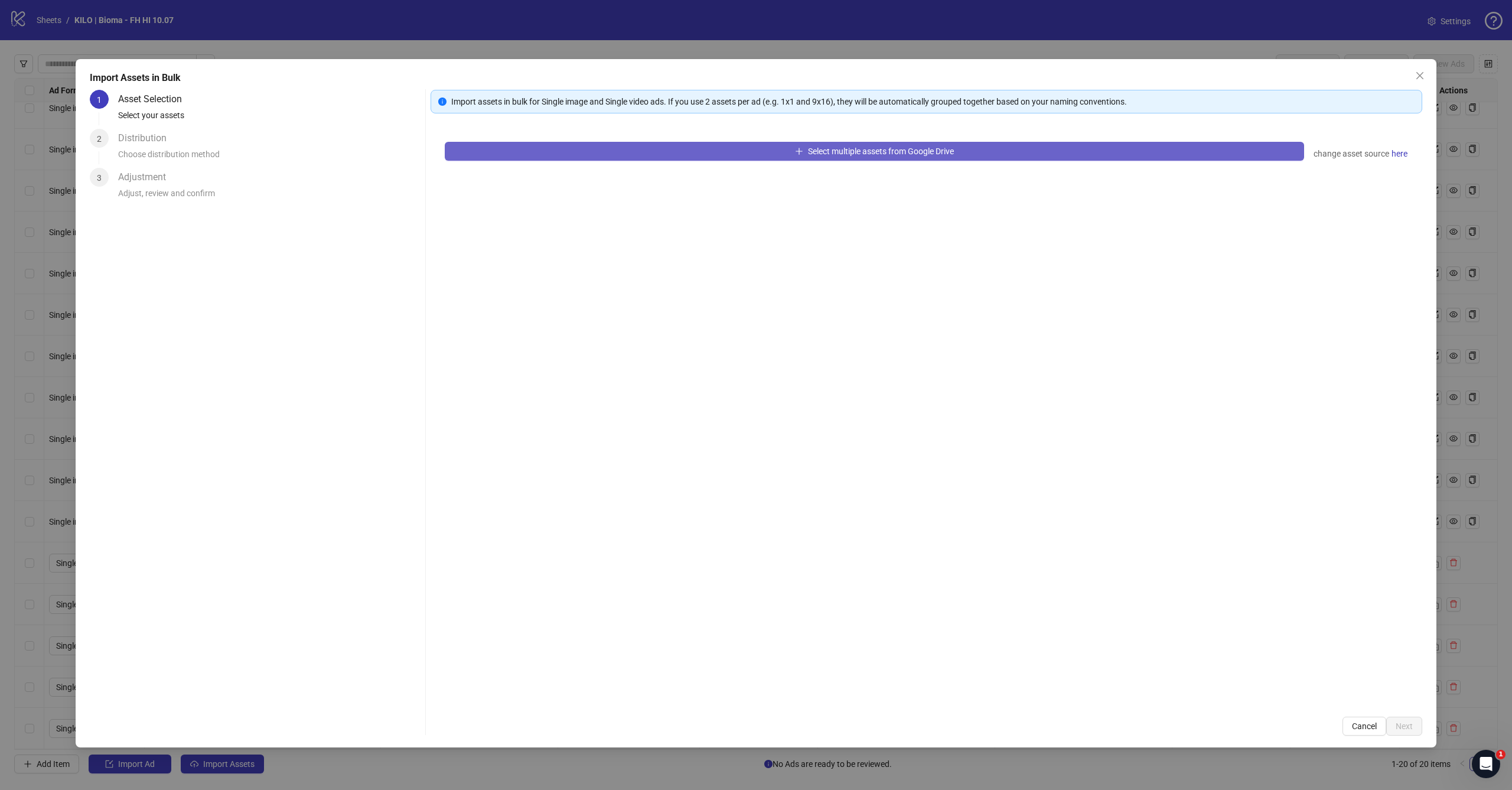
click at [838, 151] on span "Select multiple assets from Google Drive" at bounding box center [881, 151] width 146 height 10
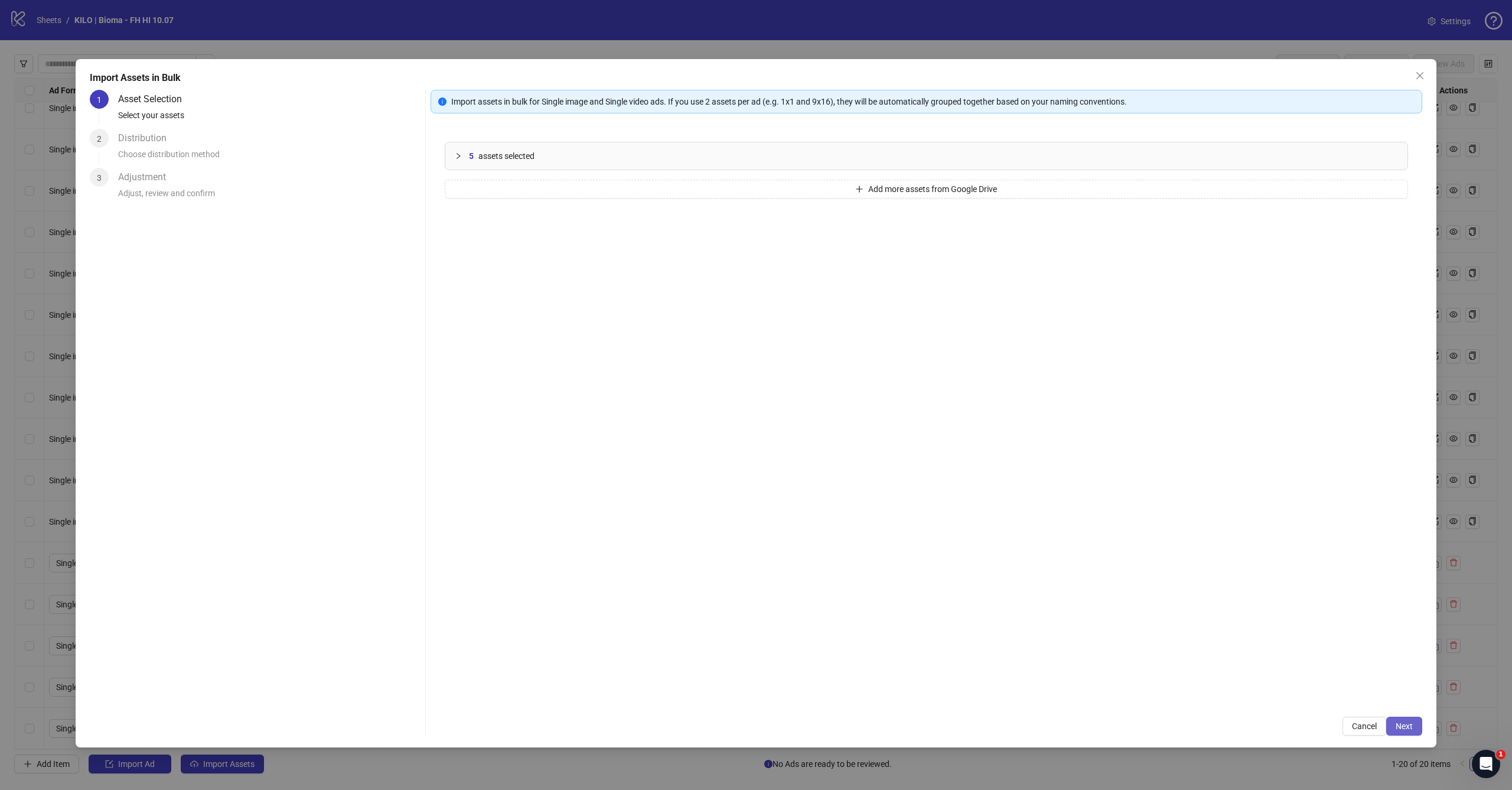
click at [1404, 730] on span "Next" at bounding box center [1404, 725] width 17 height 10
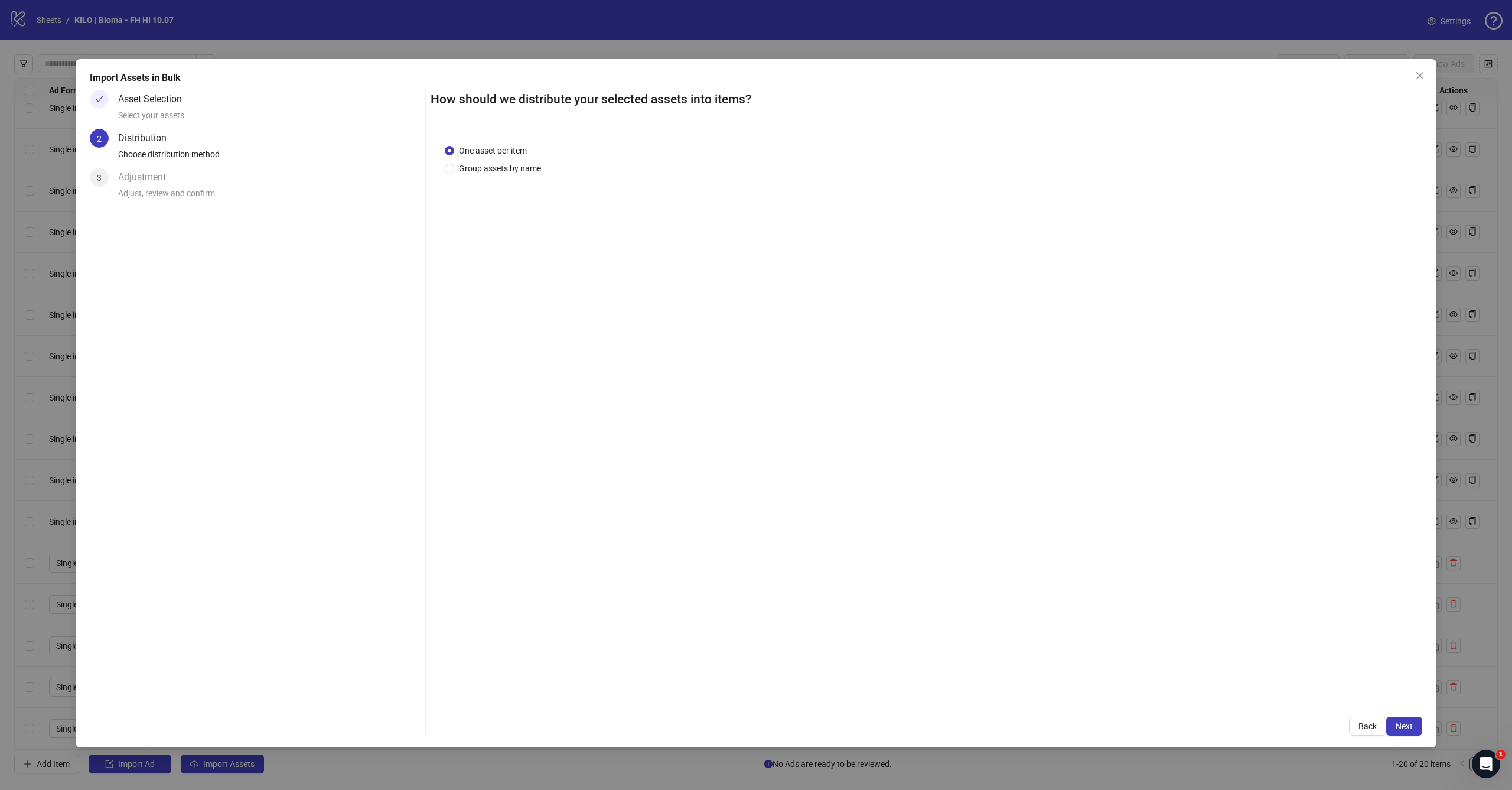
click at [1404, 729] on span "Next" at bounding box center [1404, 725] width 17 height 10
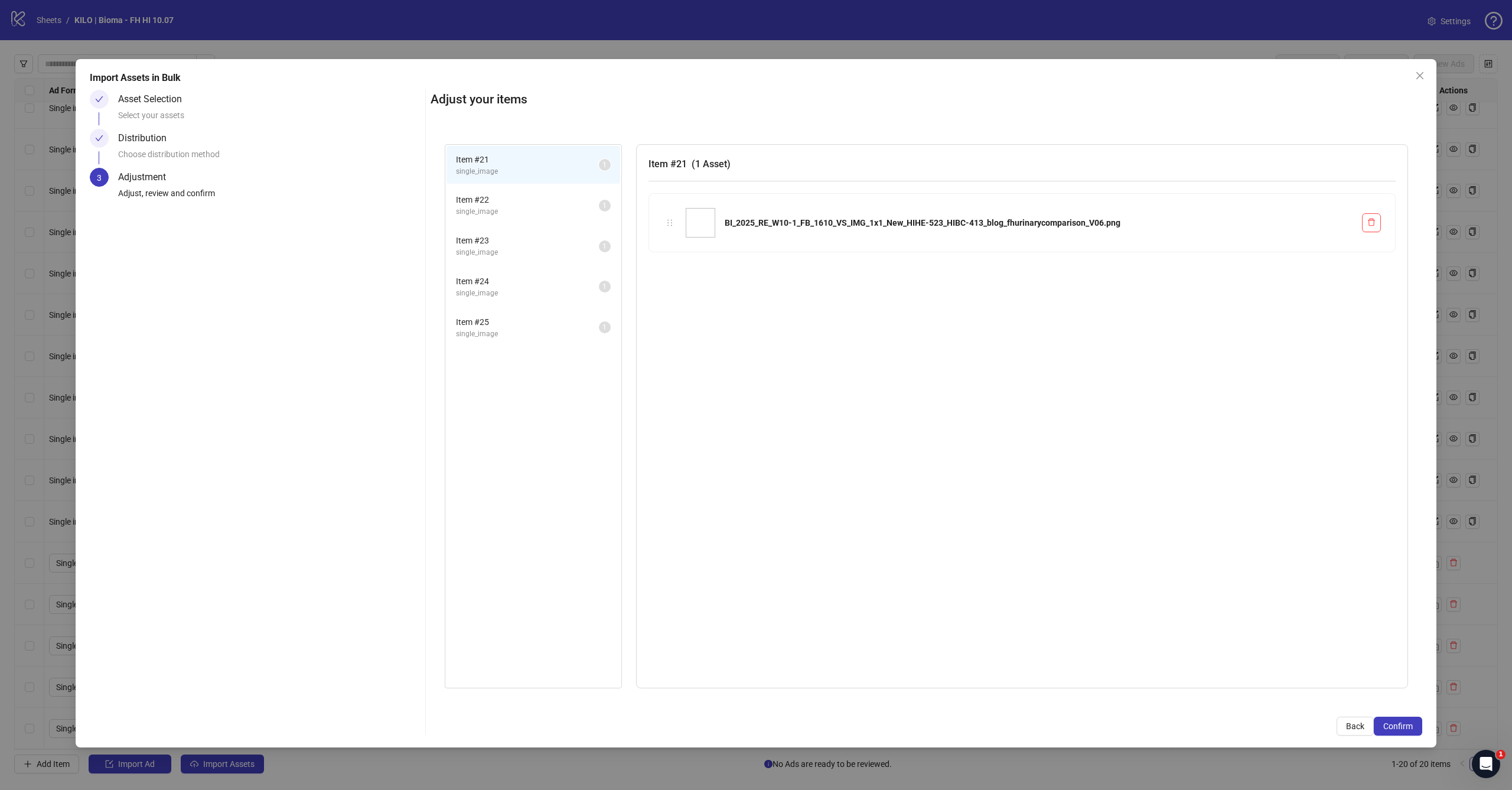
click at [1404, 729] on span "Confirm" at bounding box center [1398, 725] width 30 height 10
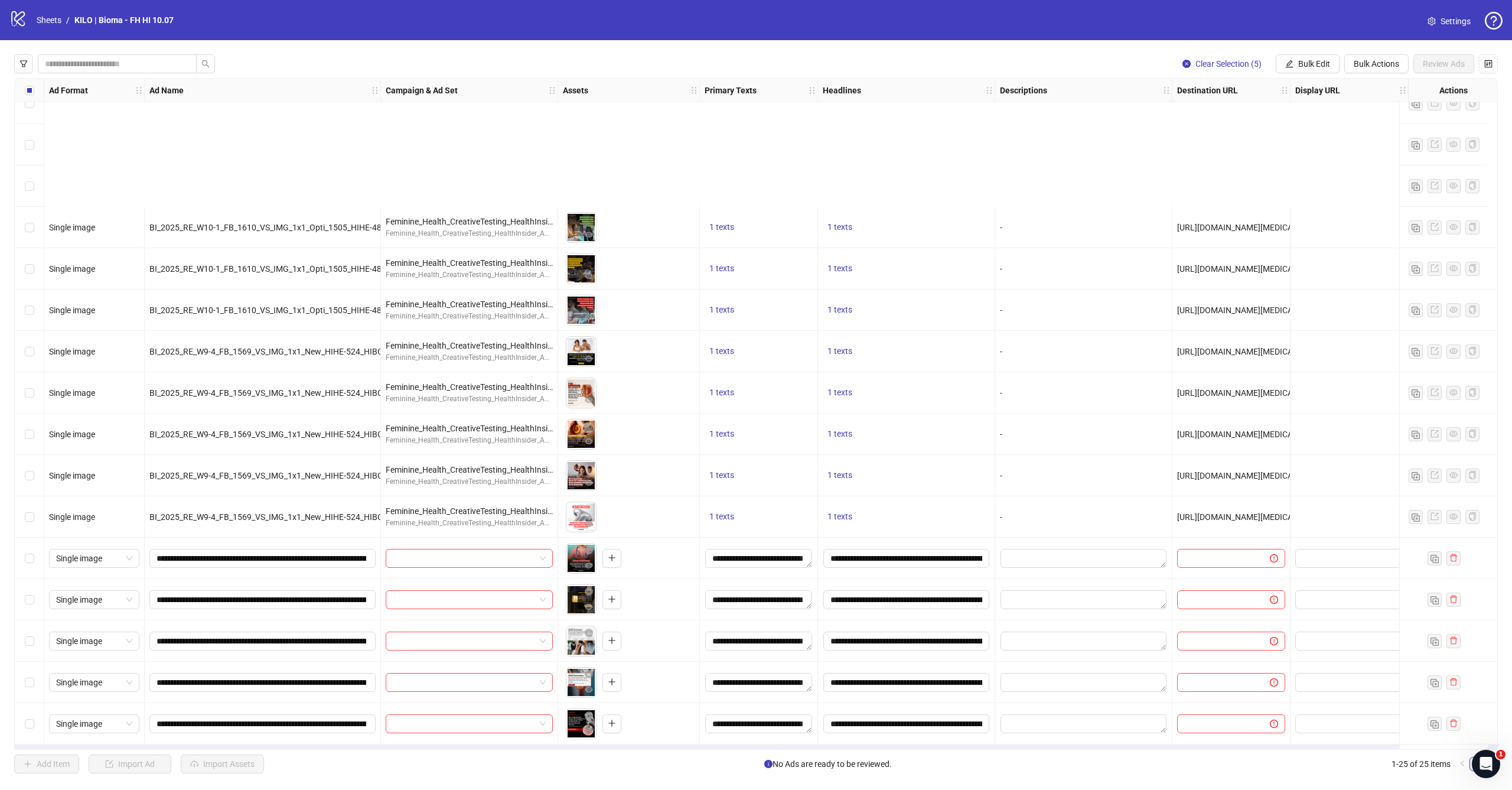
scroll to position [391, 0]
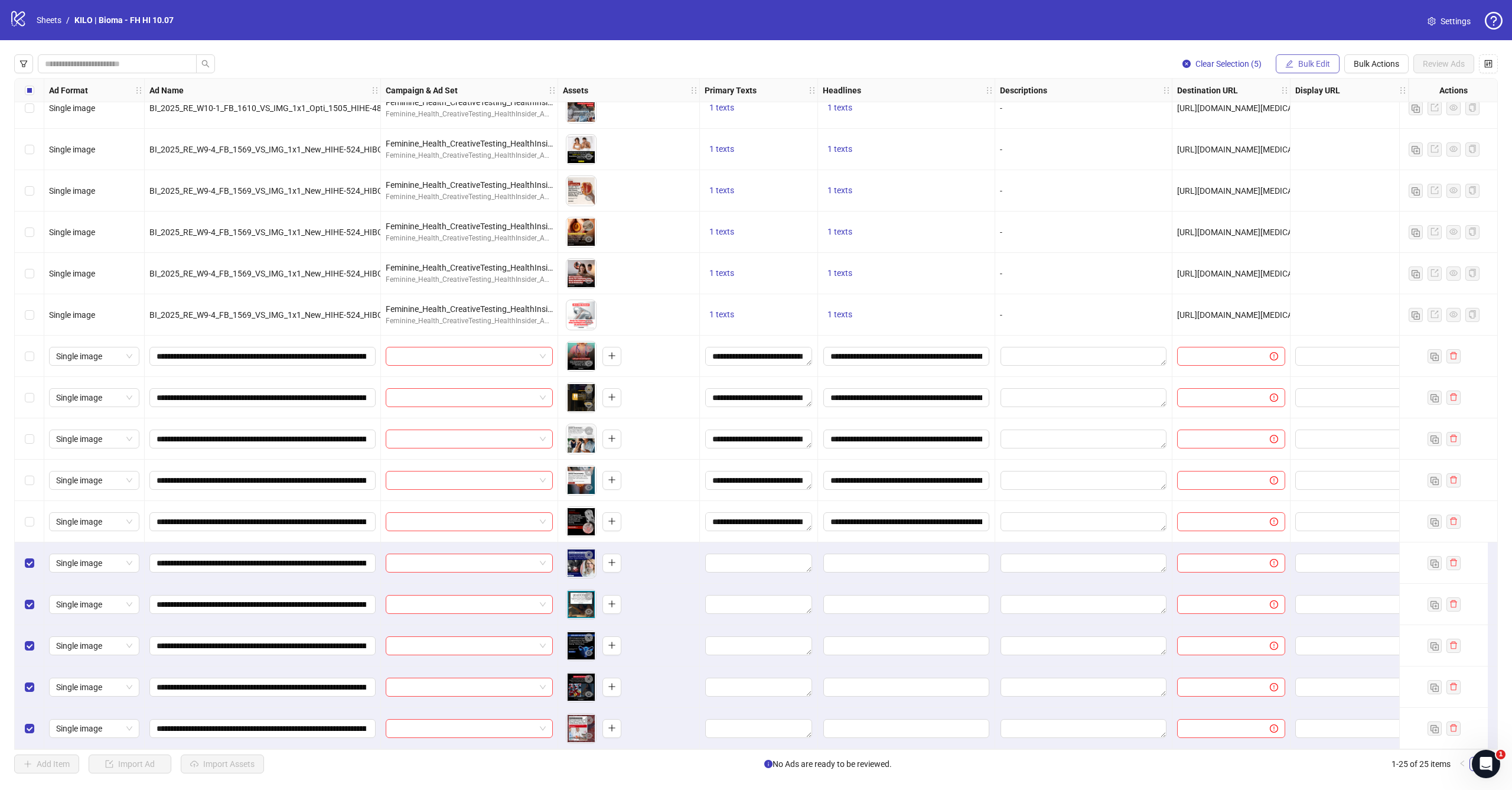
click at [1310, 63] on span "Bulk Edit" at bounding box center [1314, 64] width 32 height 10
click at [1307, 140] on span "Primary Texts" at bounding box center [1319, 144] width 71 height 13
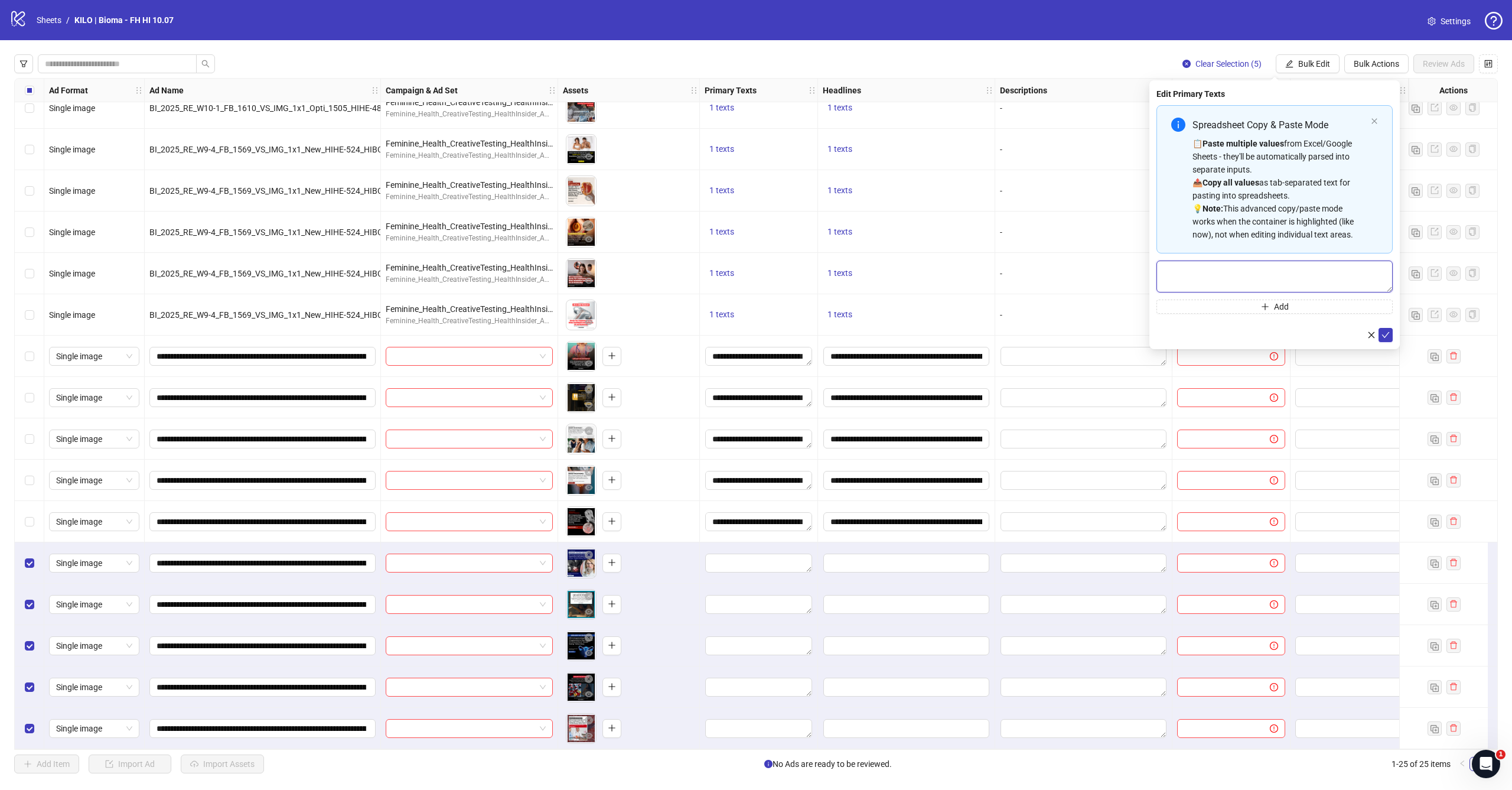
click at [1253, 267] on textarea "Multi-text input container - paste or copy values" at bounding box center [1275, 276] width 236 height 32
paste textarea "**********"
type textarea "**********"
click at [1391, 333] on button "submit" at bounding box center [1386, 334] width 14 height 14
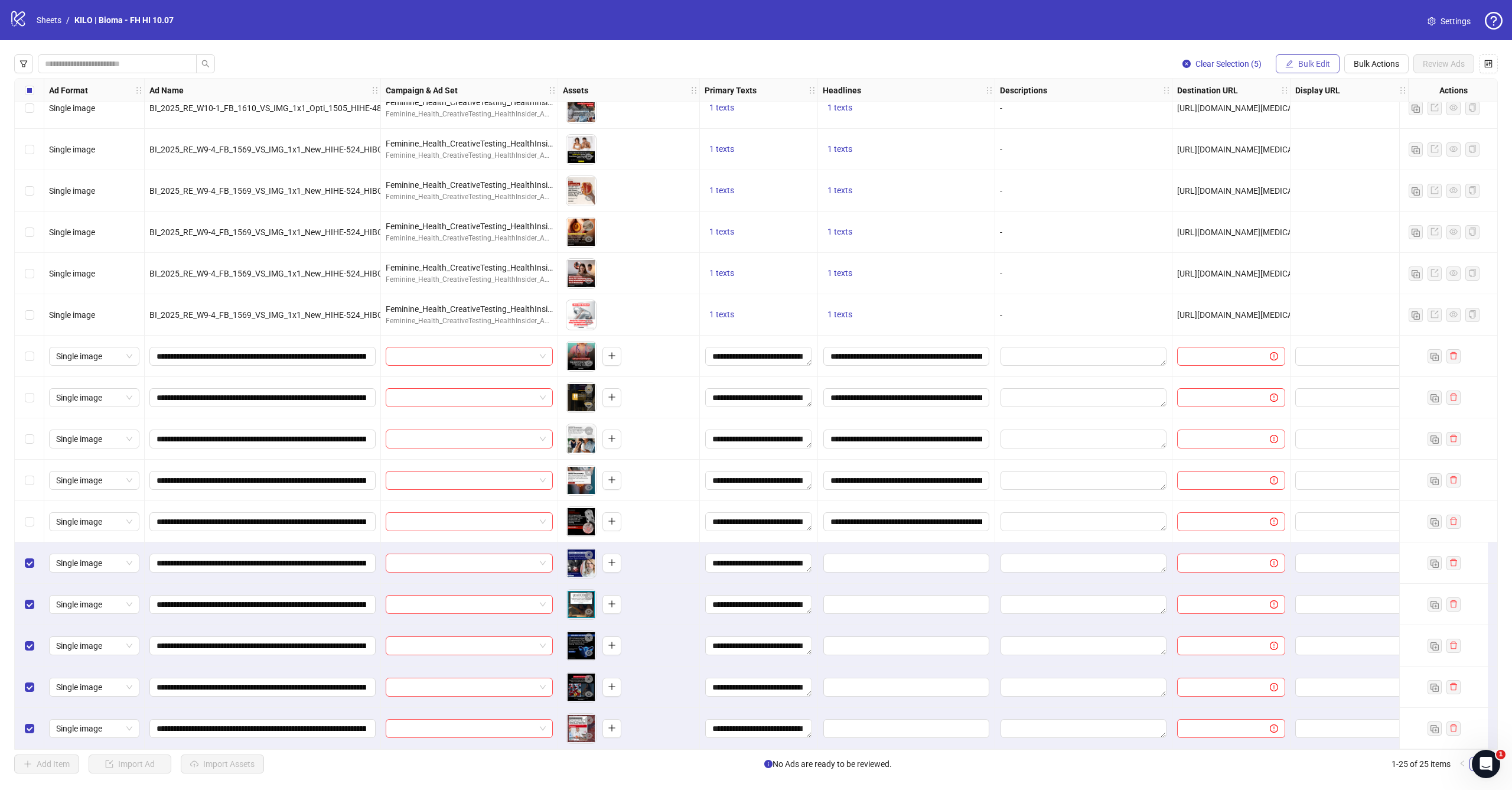
click at [1297, 62] on button "Bulk Edit" at bounding box center [1308, 63] width 64 height 19
click at [1295, 162] on span "Headlines" at bounding box center [1319, 163] width 71 height 13
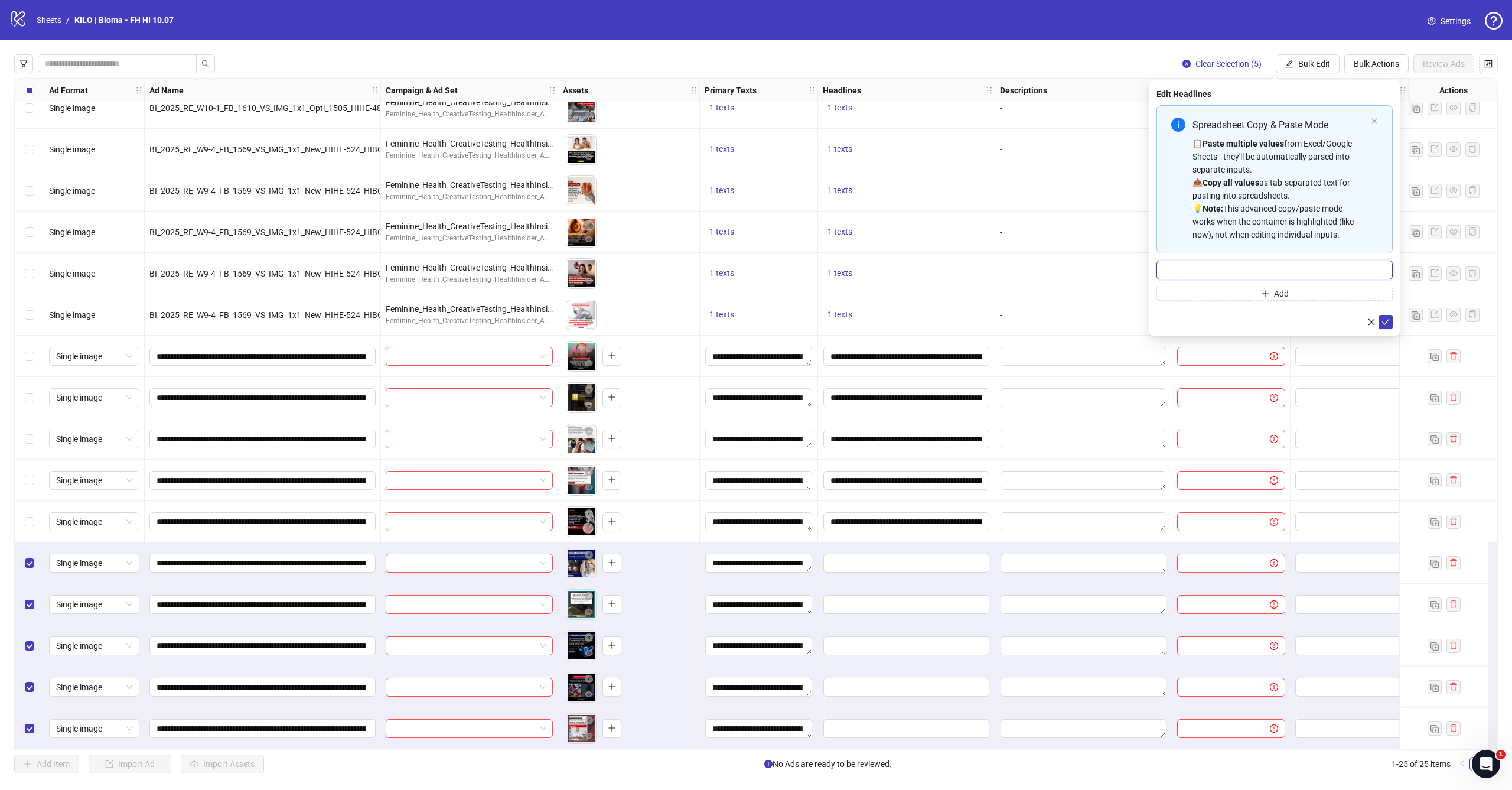
click at [1254, 270] on input "Multi-input container - paste or copy values" at bounding box center [1275, 270] width 236 height 19
paste input "**********"
type input "**********"
click at [1390, 329] on div "**********" at bounding box center [1274, 208] width 250 height 255
click at [1386, 320] on icon "check" at bounding box center [1386, 321] width 8 height 8
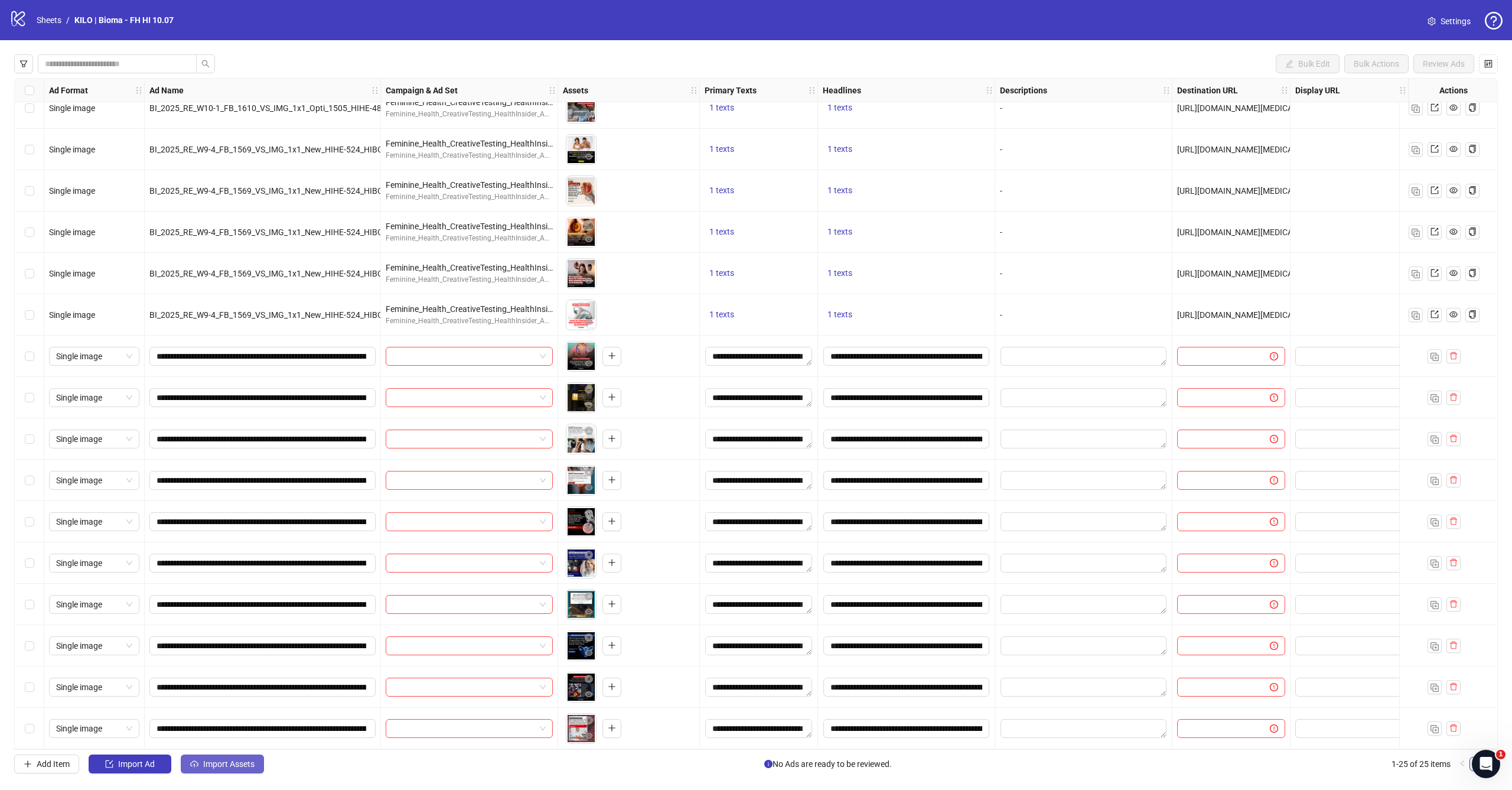
click at [227, 759] on span "Import Assets" at bounding box center [229, 763] width 51 height 10
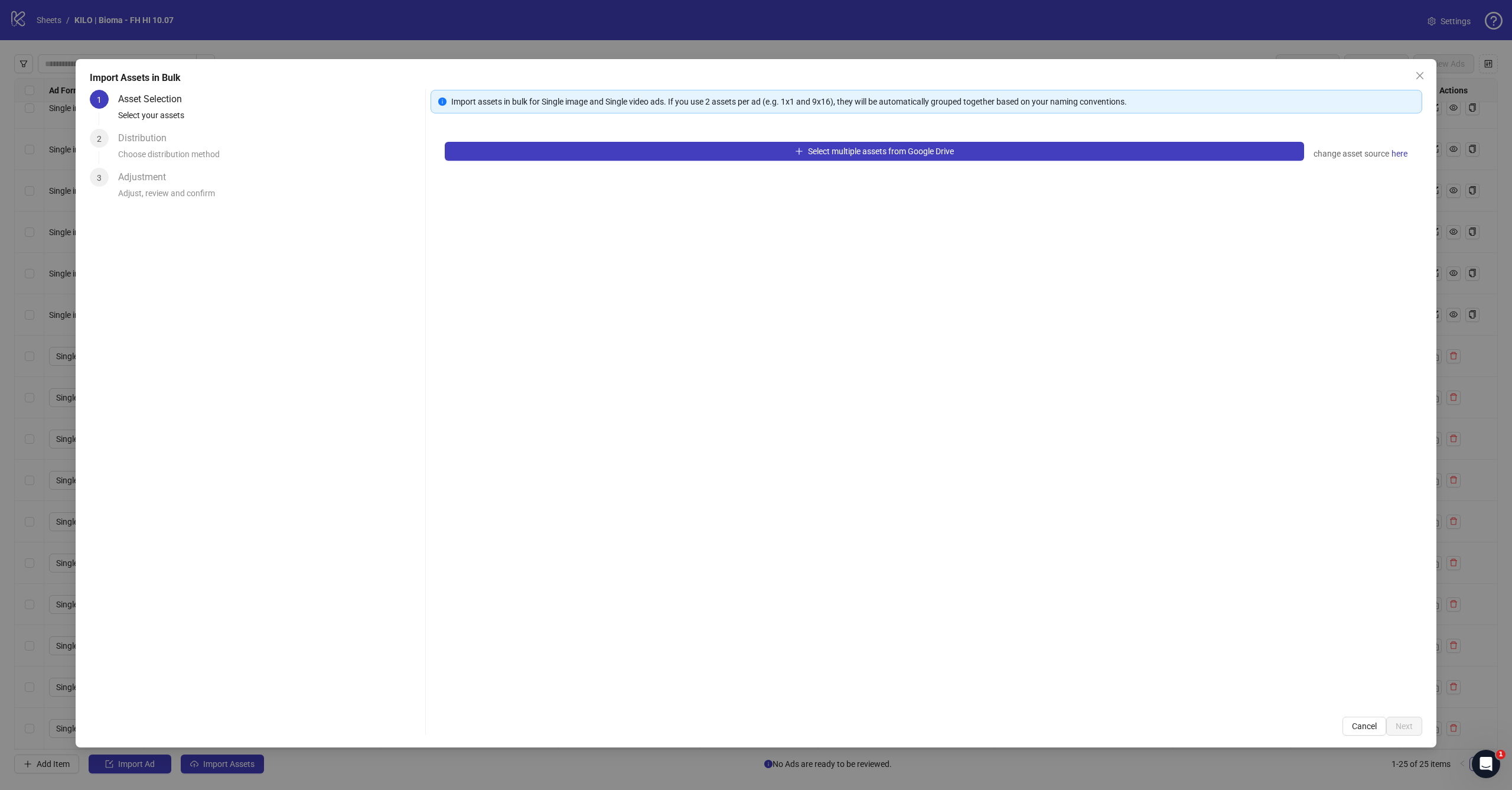
click at [715, 161] on div "Select multiple assets from Google Drive change asset source here" at bounding box center [927, 415] width 992 height 575
click at [726, 154] on button "Select multiple assets from Google Drive" at bounding box center [874, 151] width 859 height 19
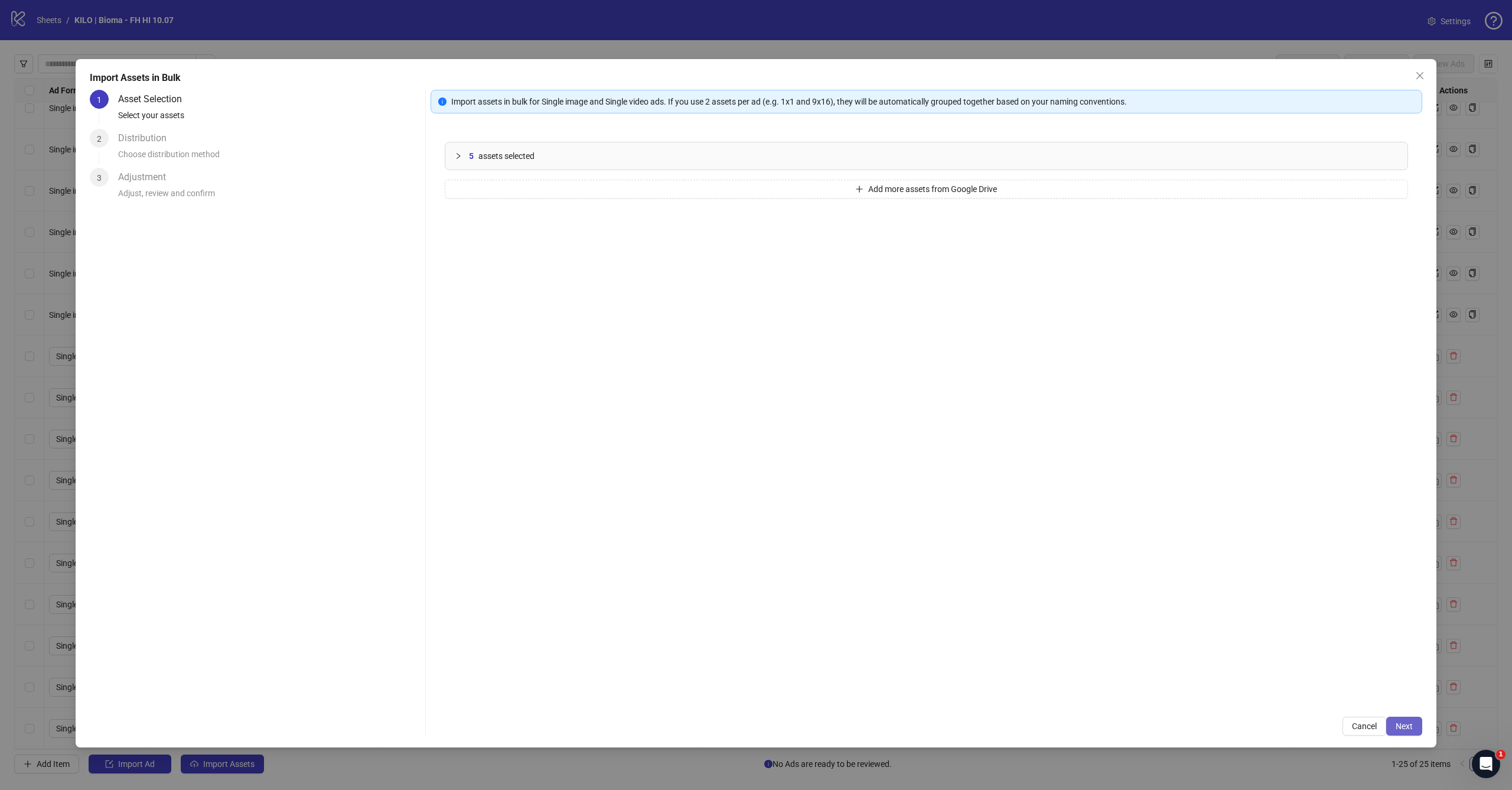
click at [1406, 733] on button "Next" at bounding box center [1404, 725] width 36 height 19
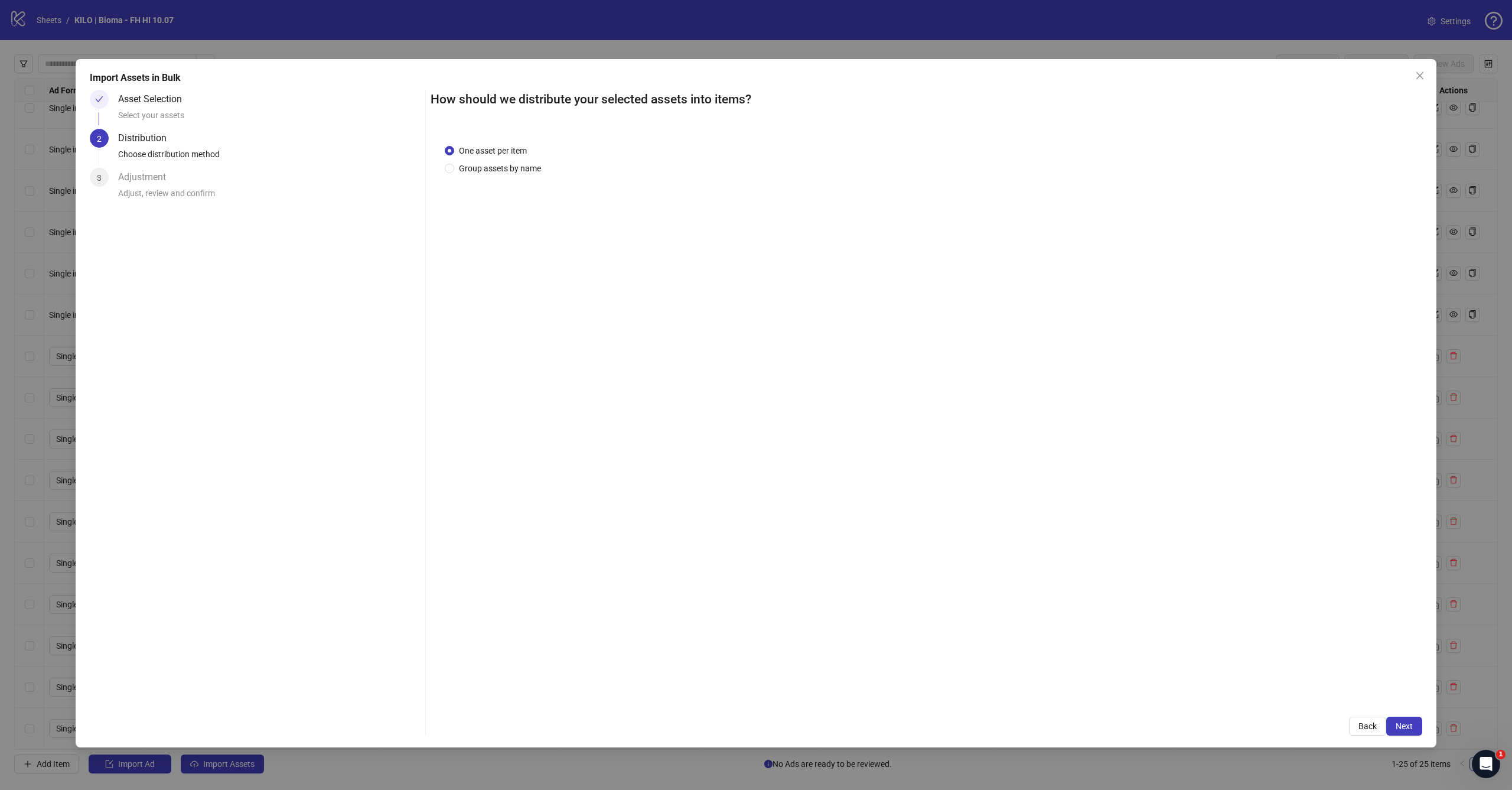
click at [1406, 733] on button "Next" at bounding box center [1404, 725] width 36 height 19
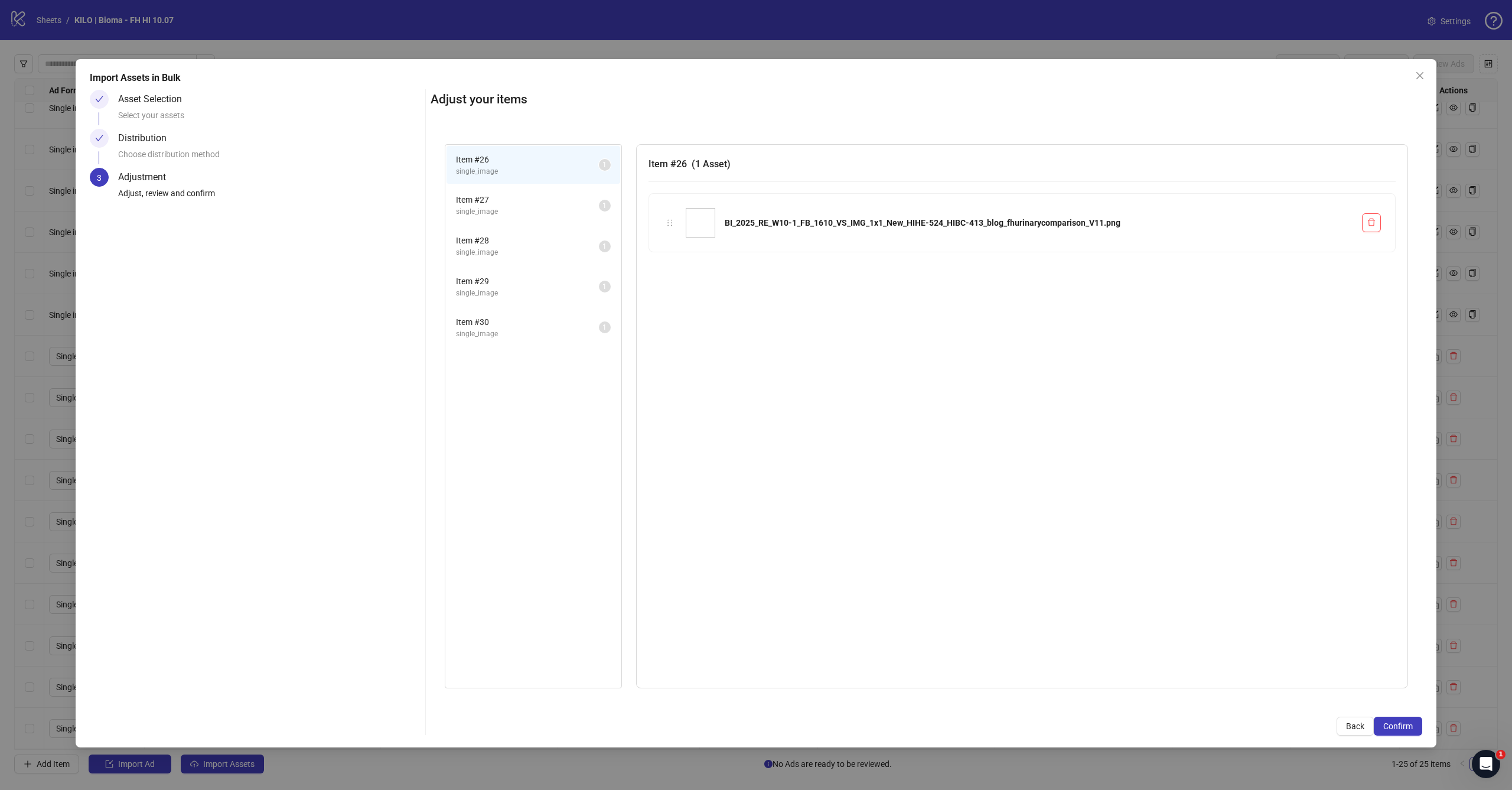
click at [1406, 733] on button "Confirm" at bounding box center [1398, 725] width 48 height 19
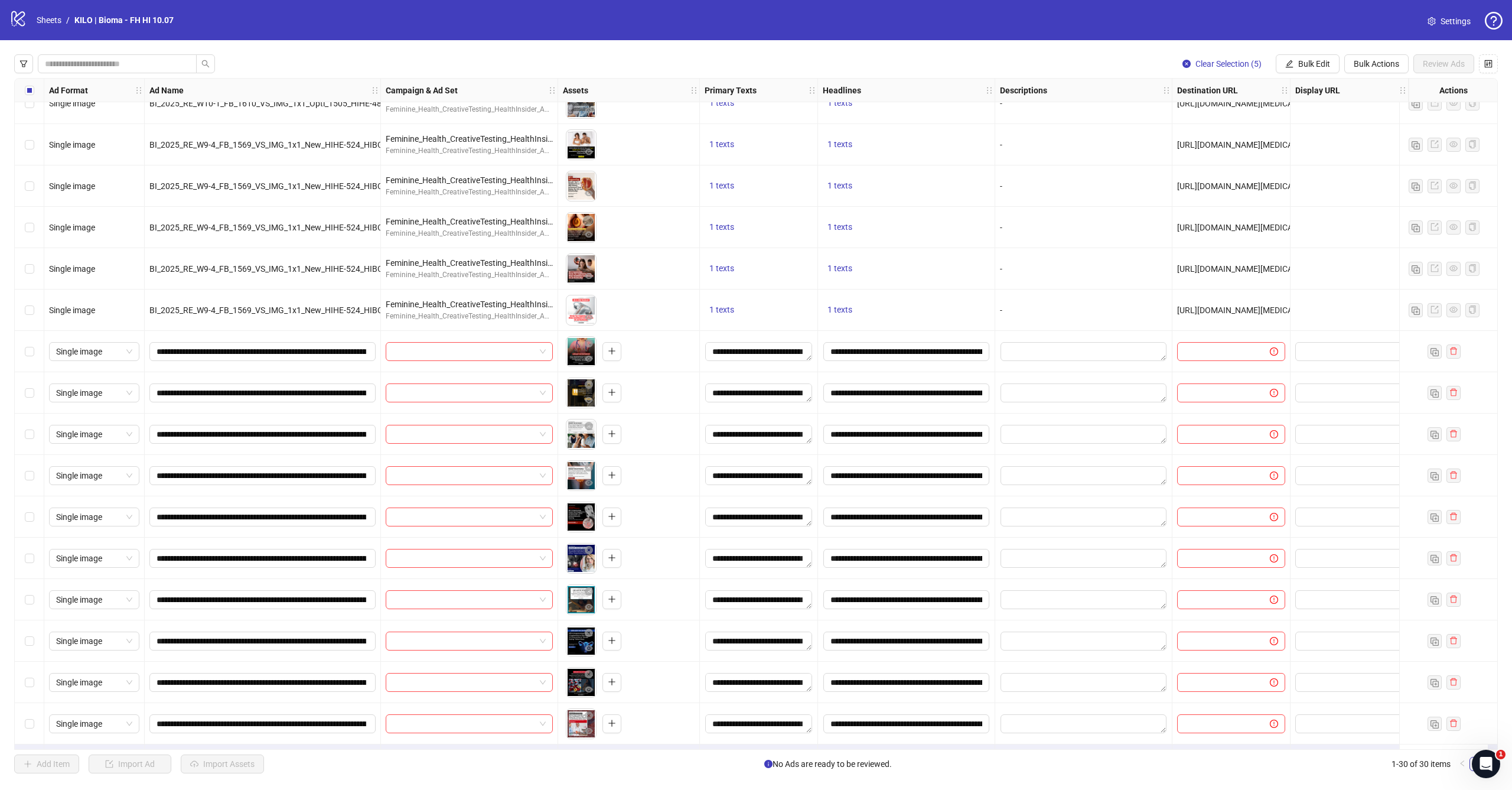
scroll to position [598, 0]
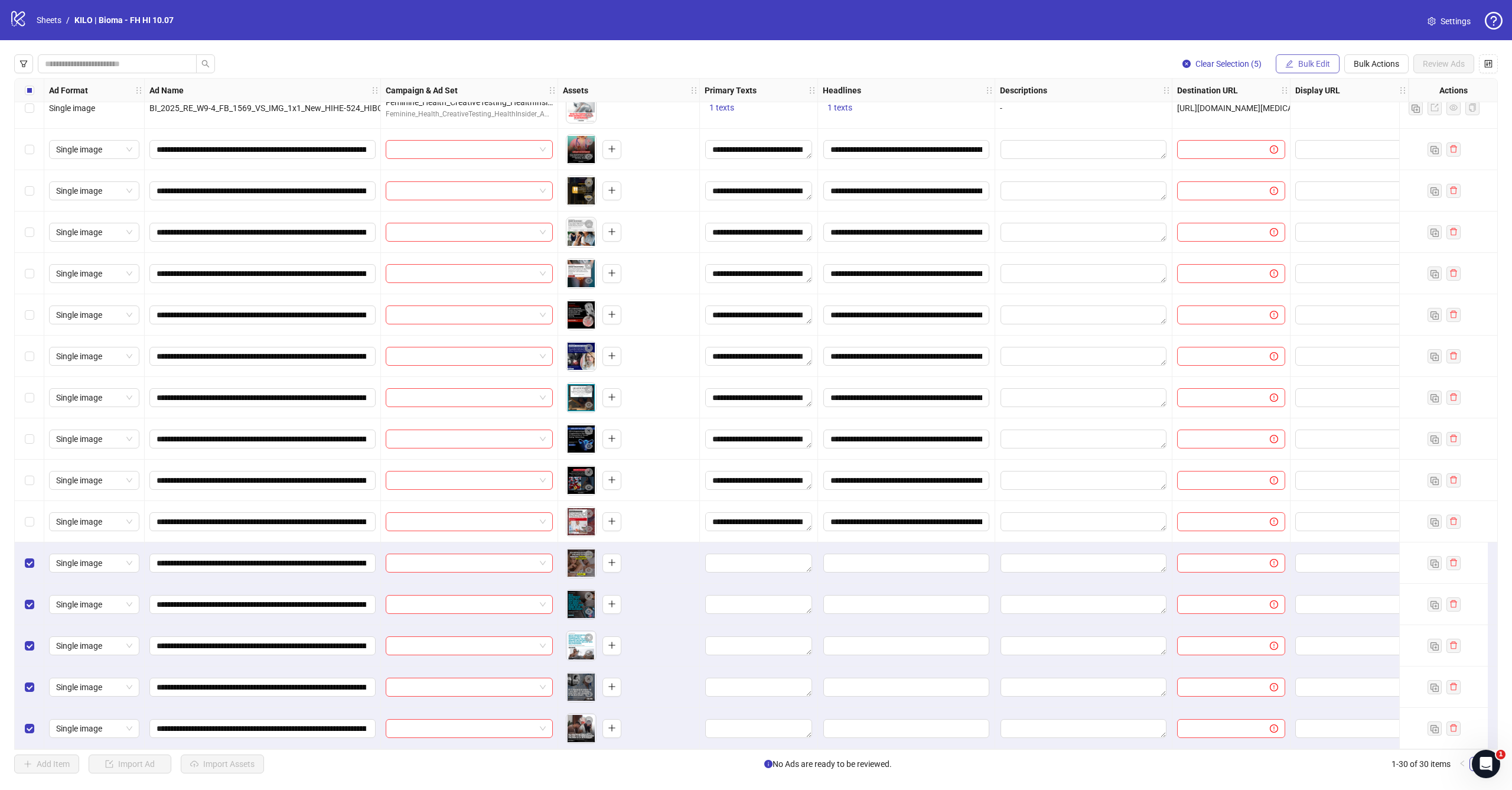
click at [1313, 65] on span "Bulk Edit" at bounding box center [1314, 64] width 32 height 10
click at [1309, 146] on span "Primary Texts" at bounding box center [1319, 144] width 71 height 13
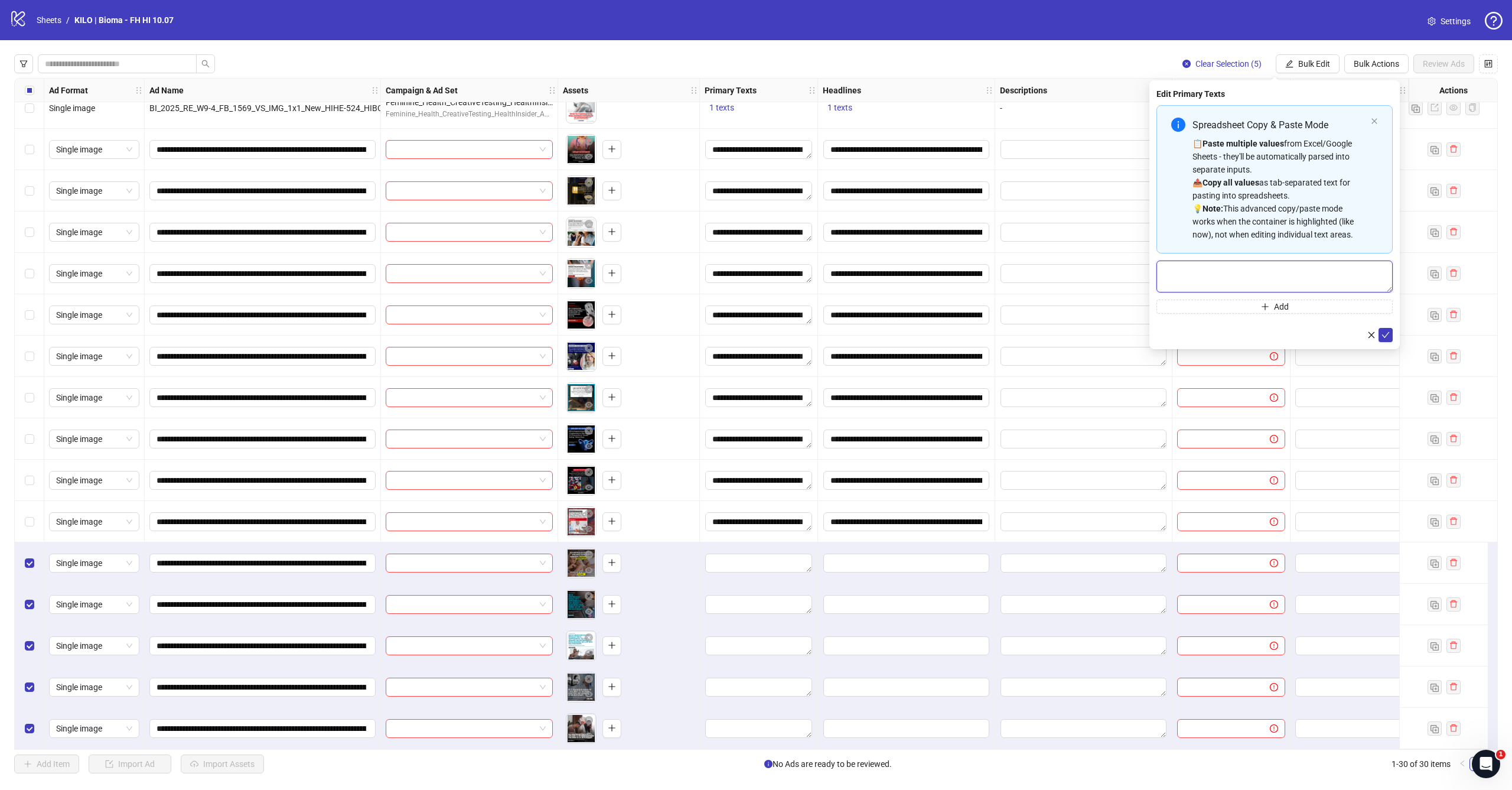
click at [1205, 271] on textarea "Multi-text input container - paste or copy values" at bounding box center [1275, 276] width 236 height 32
paste textarea "**********"
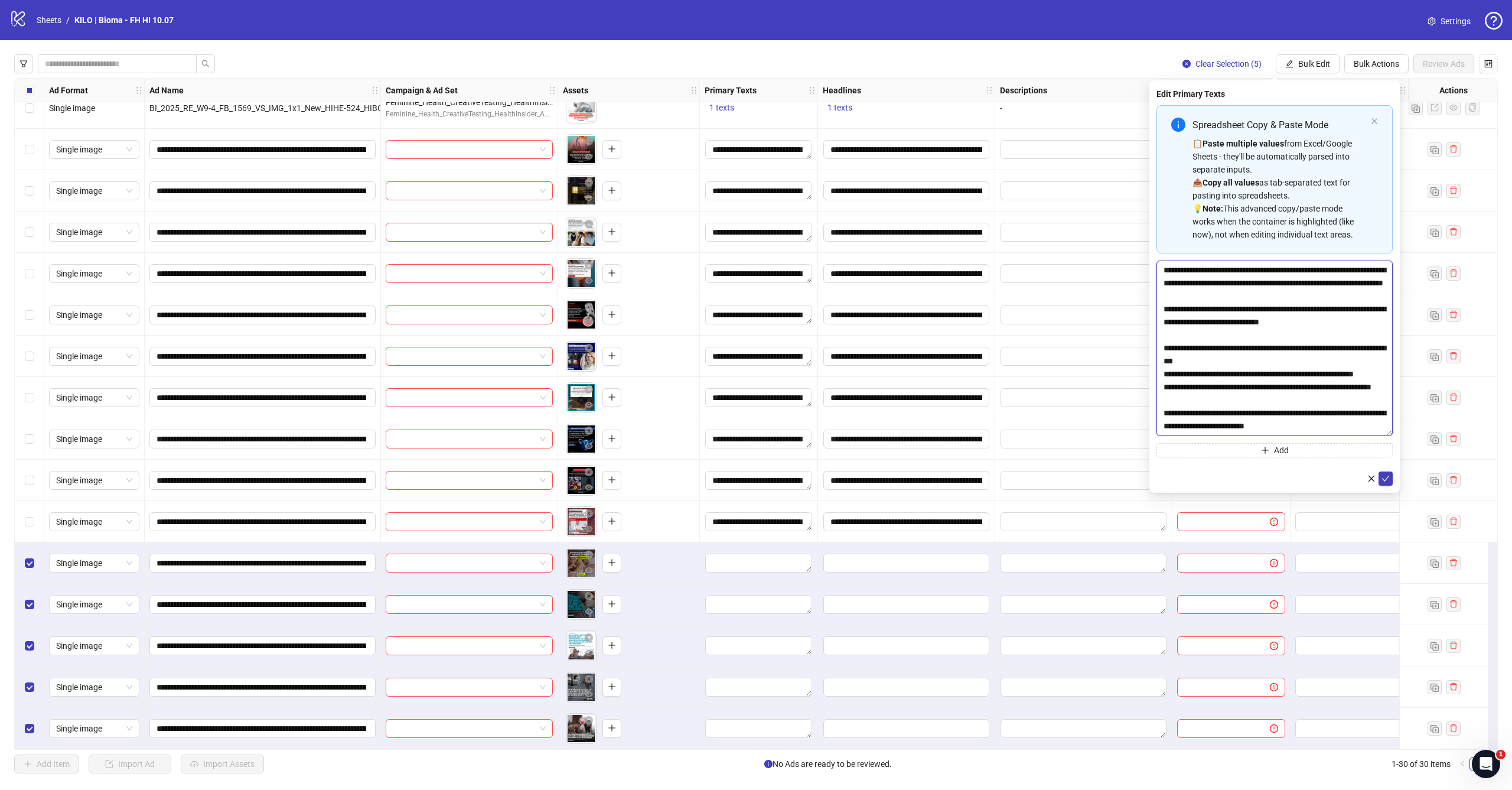
scroll to position [22, 0]
click at [1386, 460] on textarea "**********" at bounding box center [1275, 362] width 236 height 204
paste textarea "**********"
type textarea "**********"
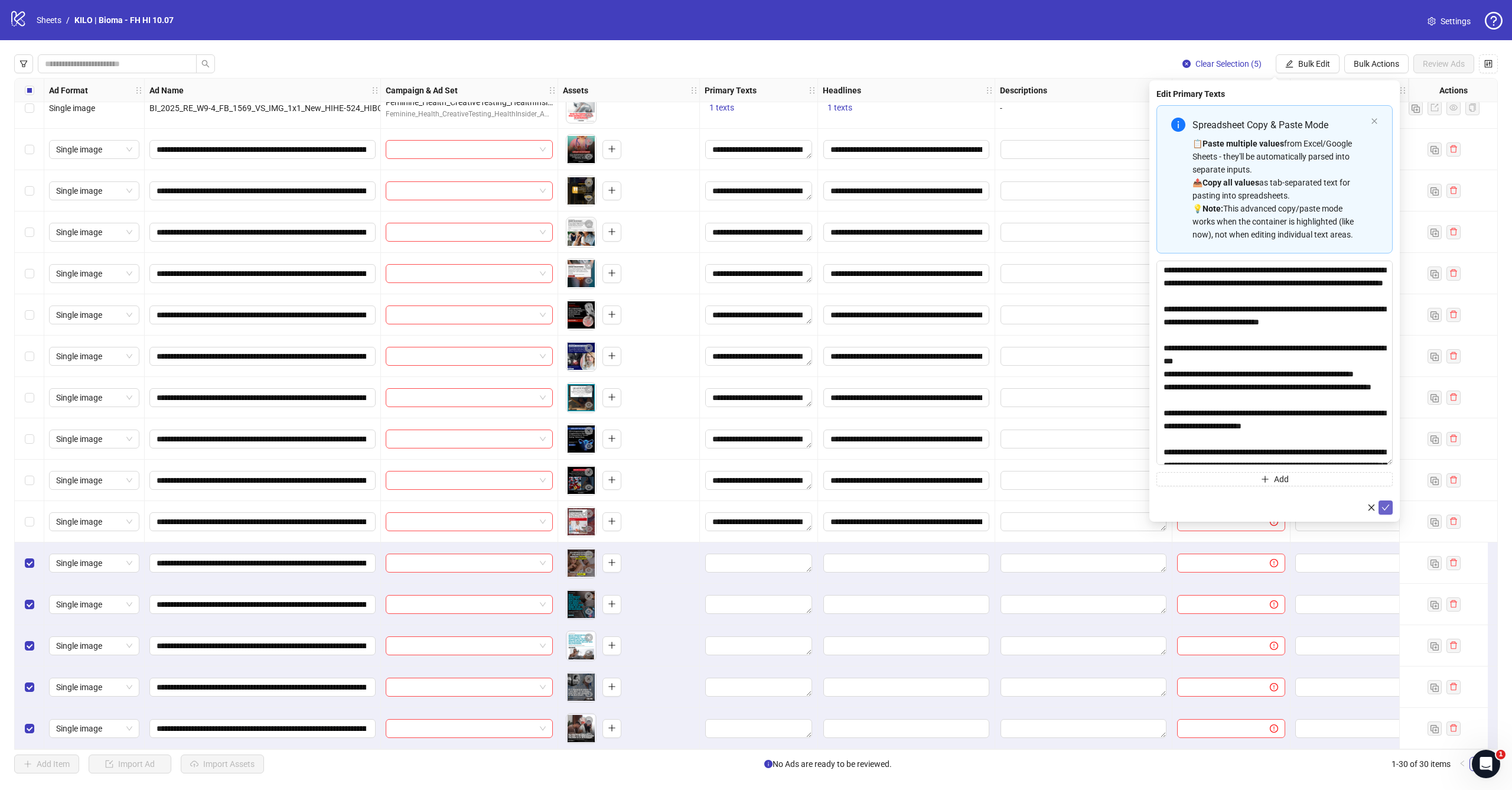
click at [1388, 506] on icon "check" at bounding box center [1386, 507] width 8 height 8
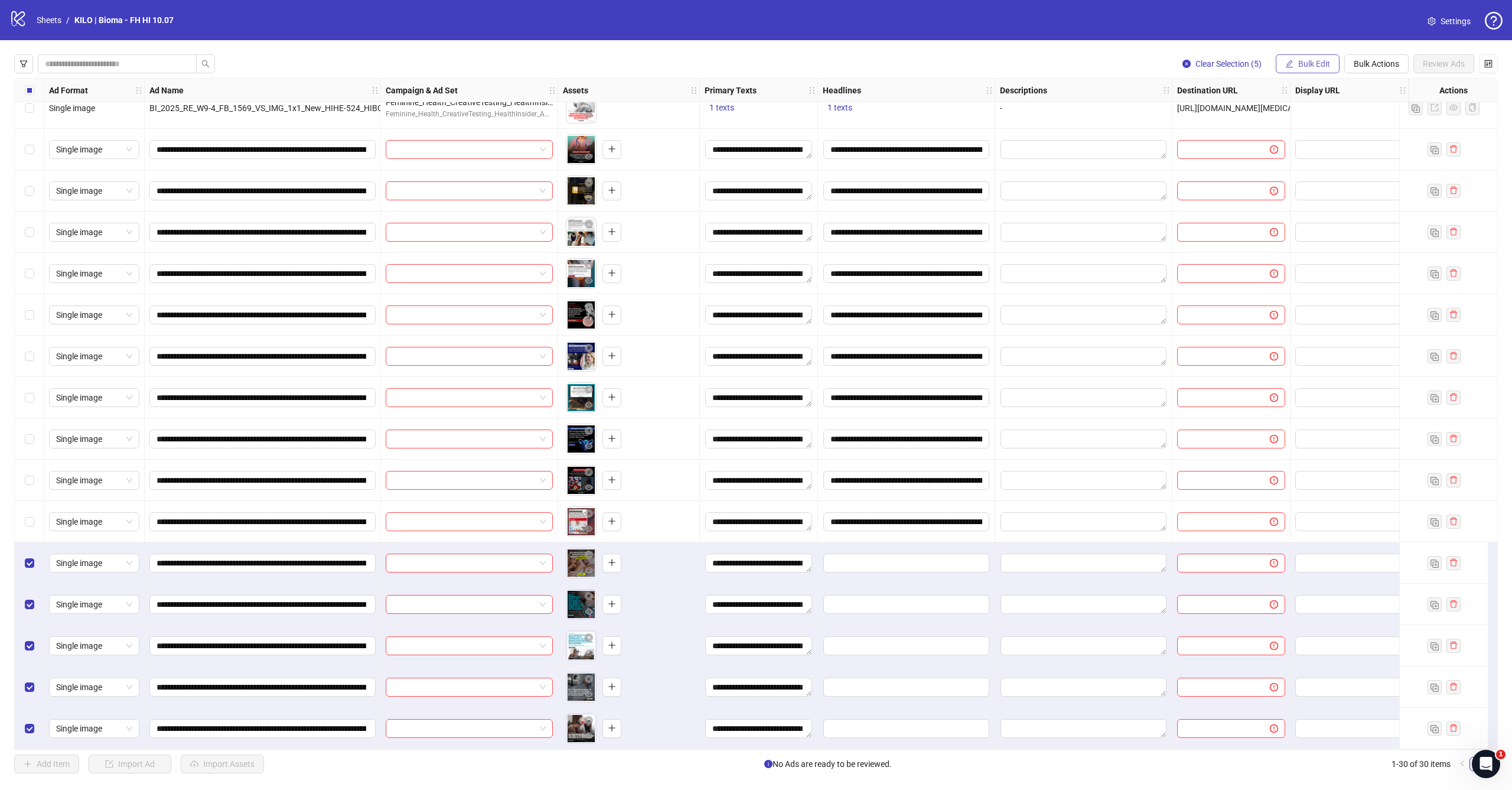
click at [1324, 62] on span "Bulk Edit" at bounding box center [1314, 64] width 32 height 10
click at [1322, 163] on span "Headlines" at bounding box center [1319, 163] width 71 height 13
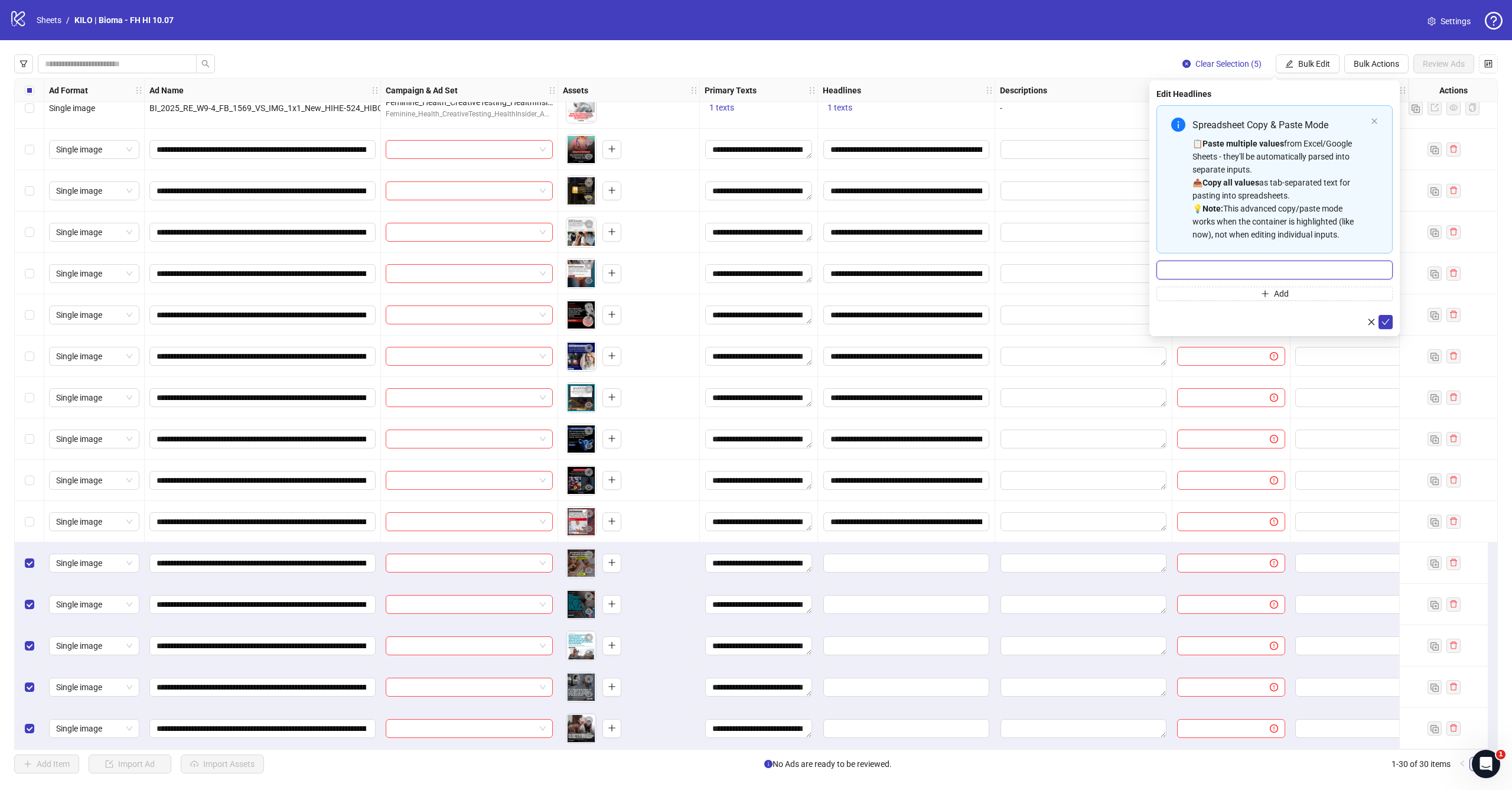
click at [1231, 275] on input "Multi-input container - paste or copy values" at bounding box center [1275, 270] width 236 height 19
paste input "**********"
type input "**********"
click at [1383, 316] on button "submit" at bounding box center [1386, 321] width 14 height 14
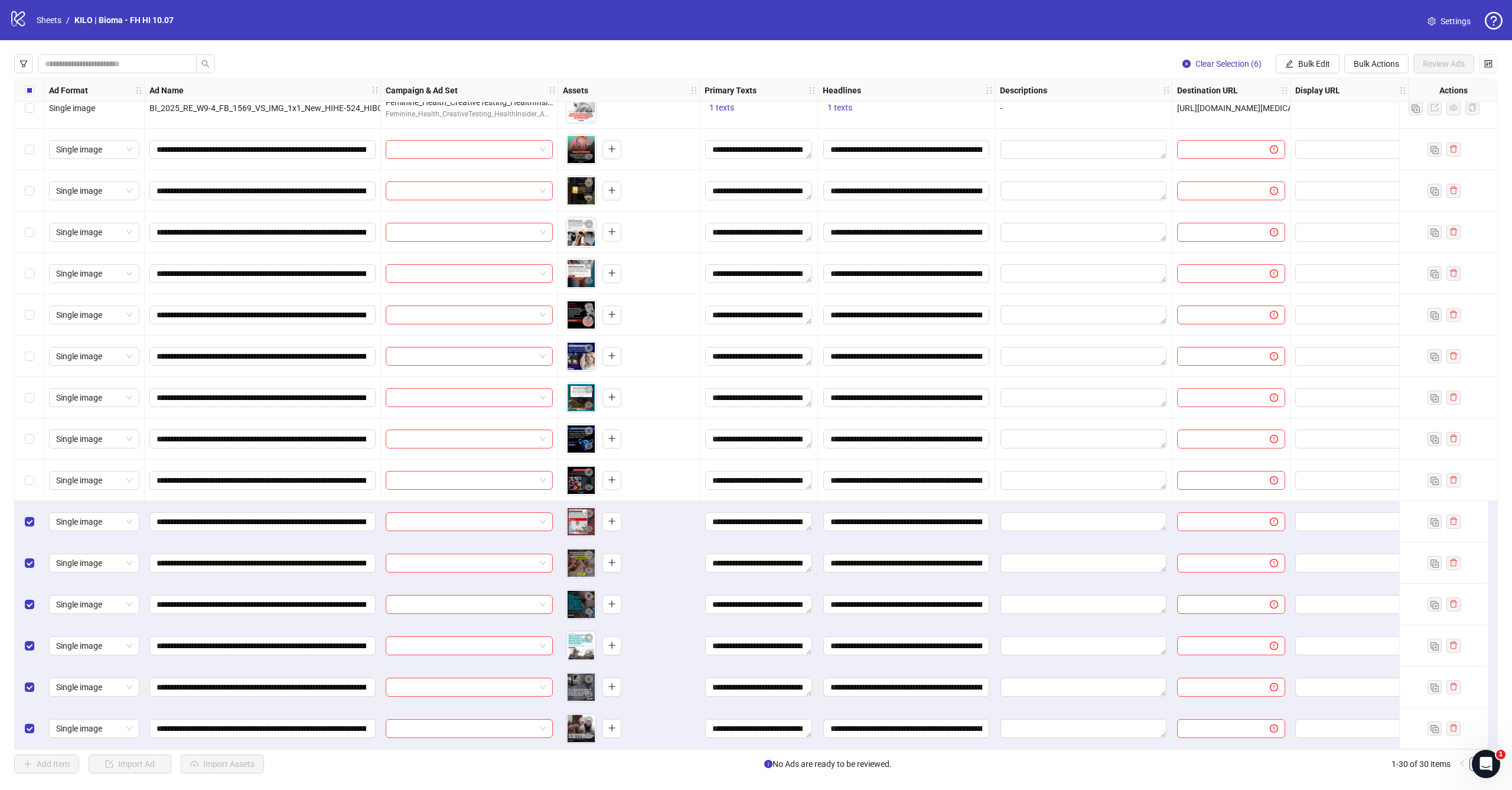
click at [31, 485] on div "Select row 24" at bounding box center [30, 480] width 30 height 42
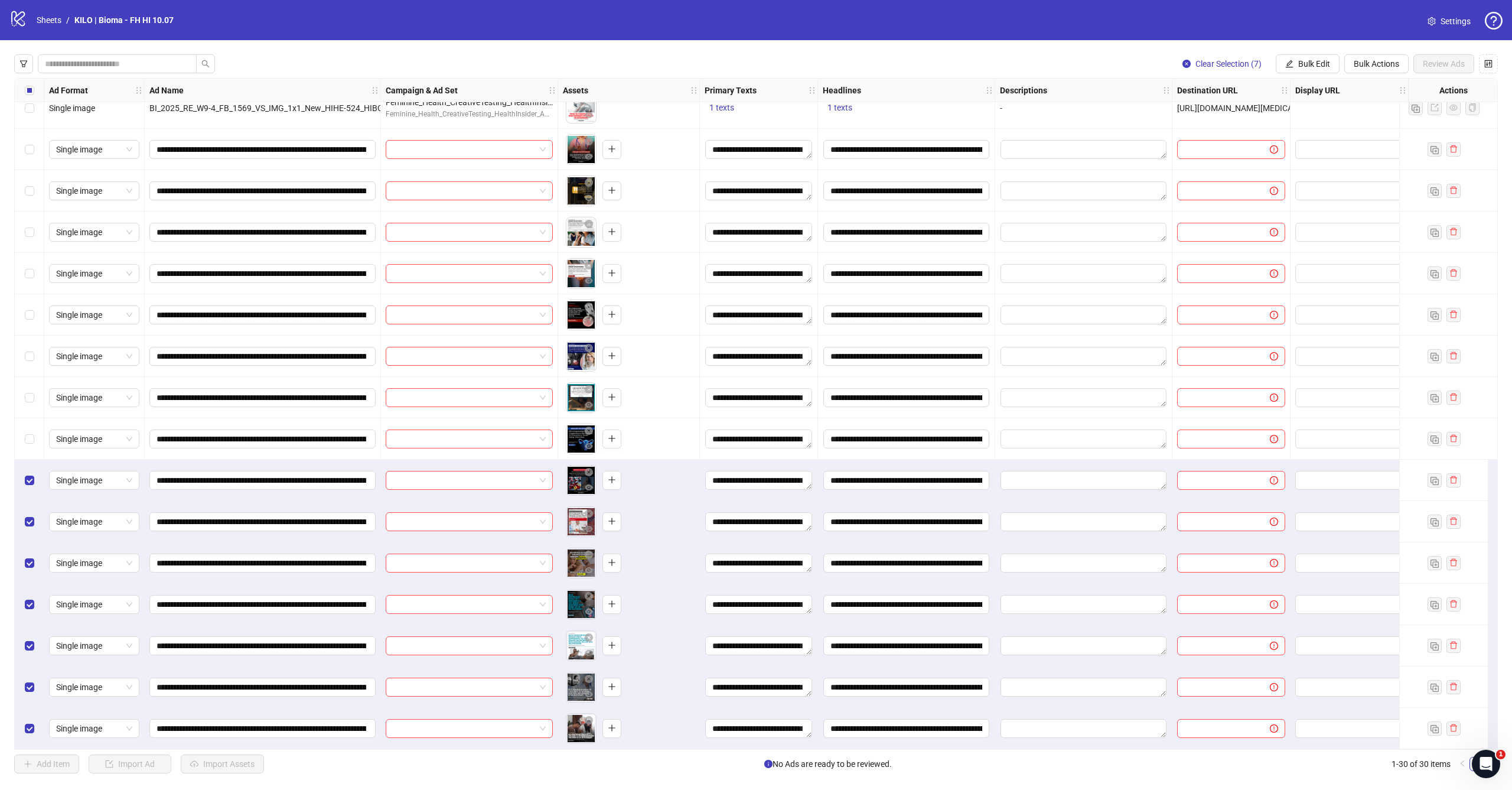
click at [30, 441] on div "Select row 23" at bounding box center [30, 439] width 30 height 42
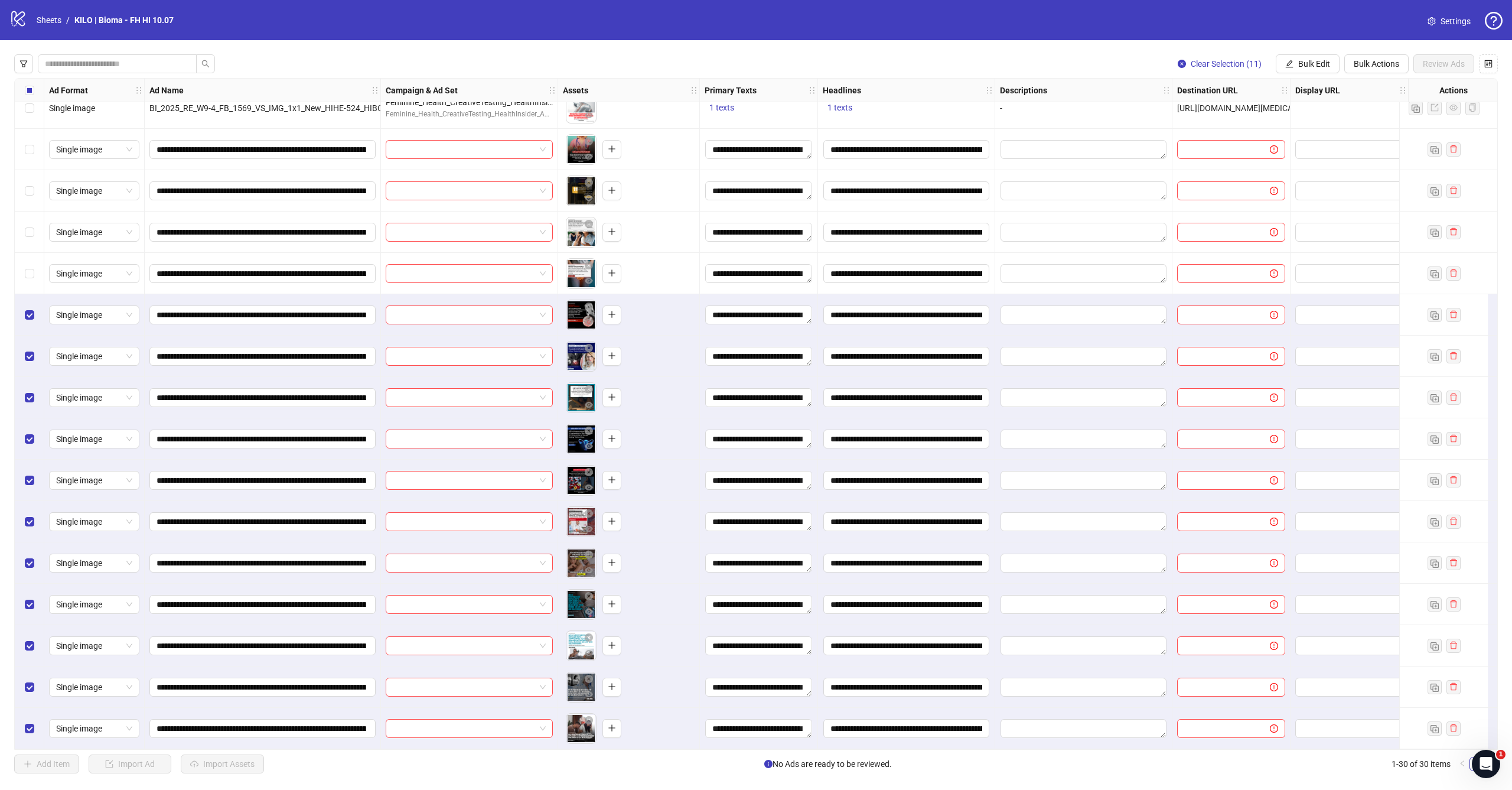
click at [30, 261] on div "Select row 19" at bounding box center [30, 273] width 30 height 42
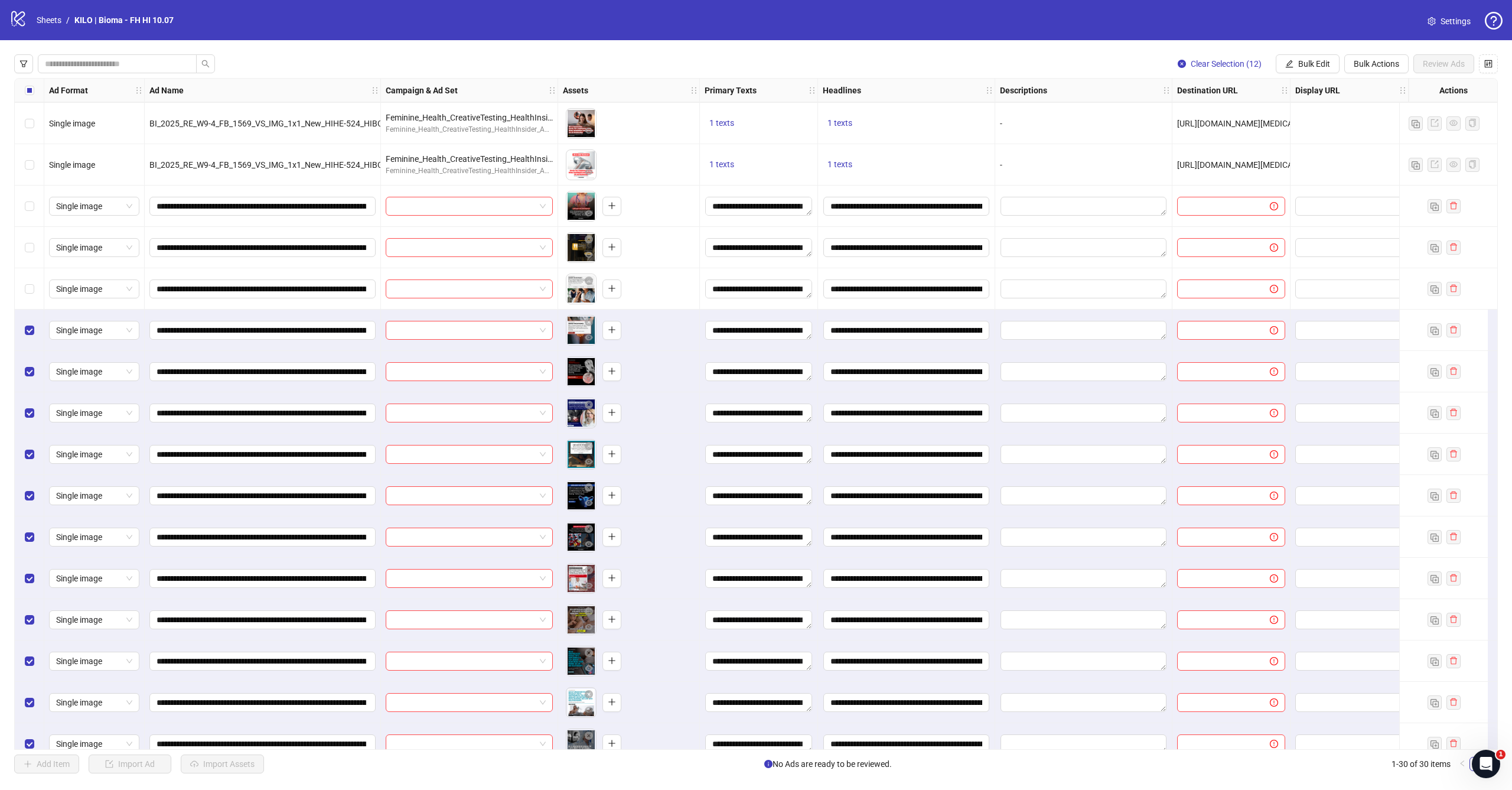
scroll to position [532, 0]
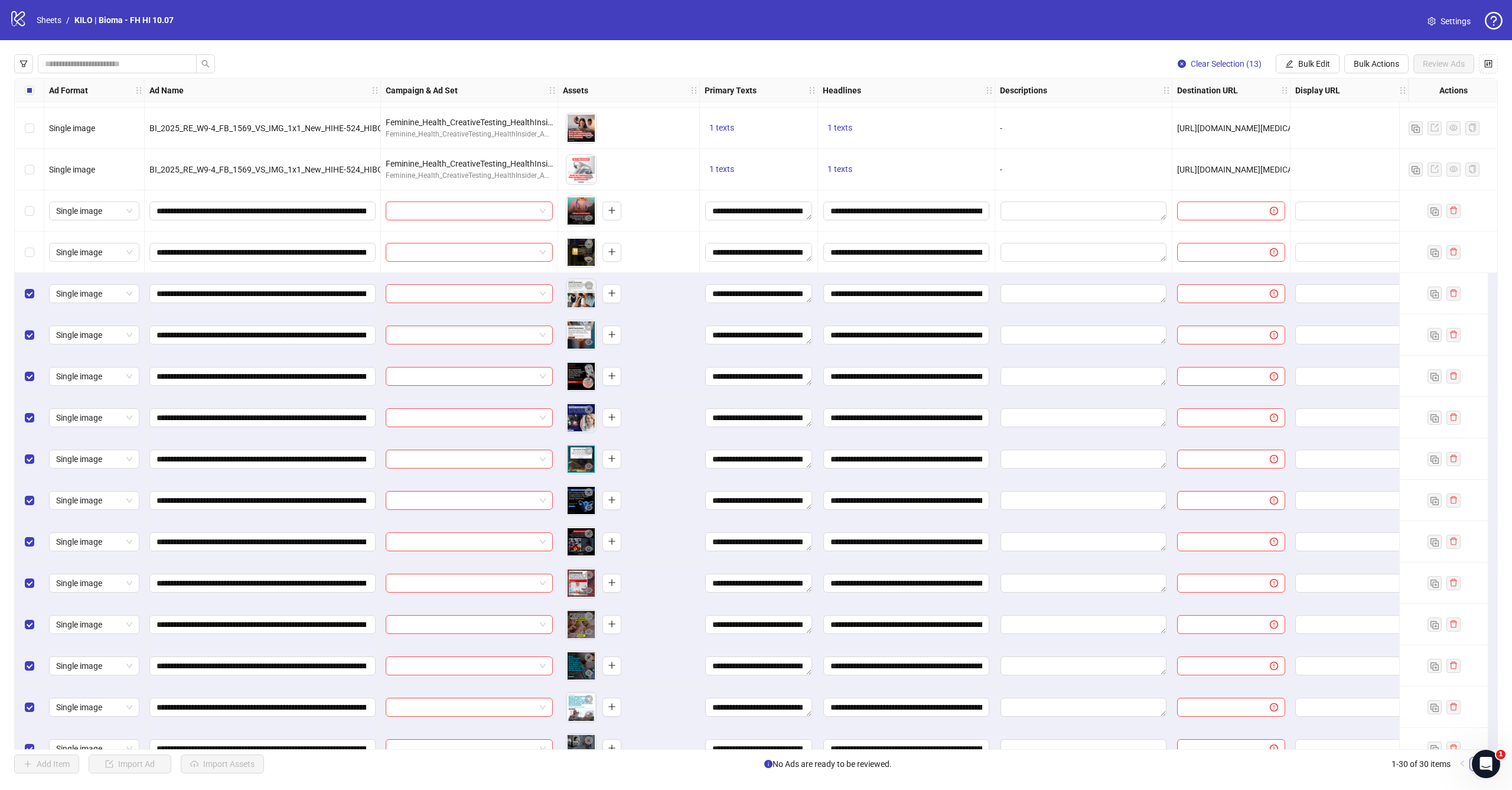
click at [31, 258] on div "Select row 17" at bounding box center [30, 252] width 30 height 42
click at [31, 204] on label "Select row 16" at bounding box center [29, 211] width 10 height 13
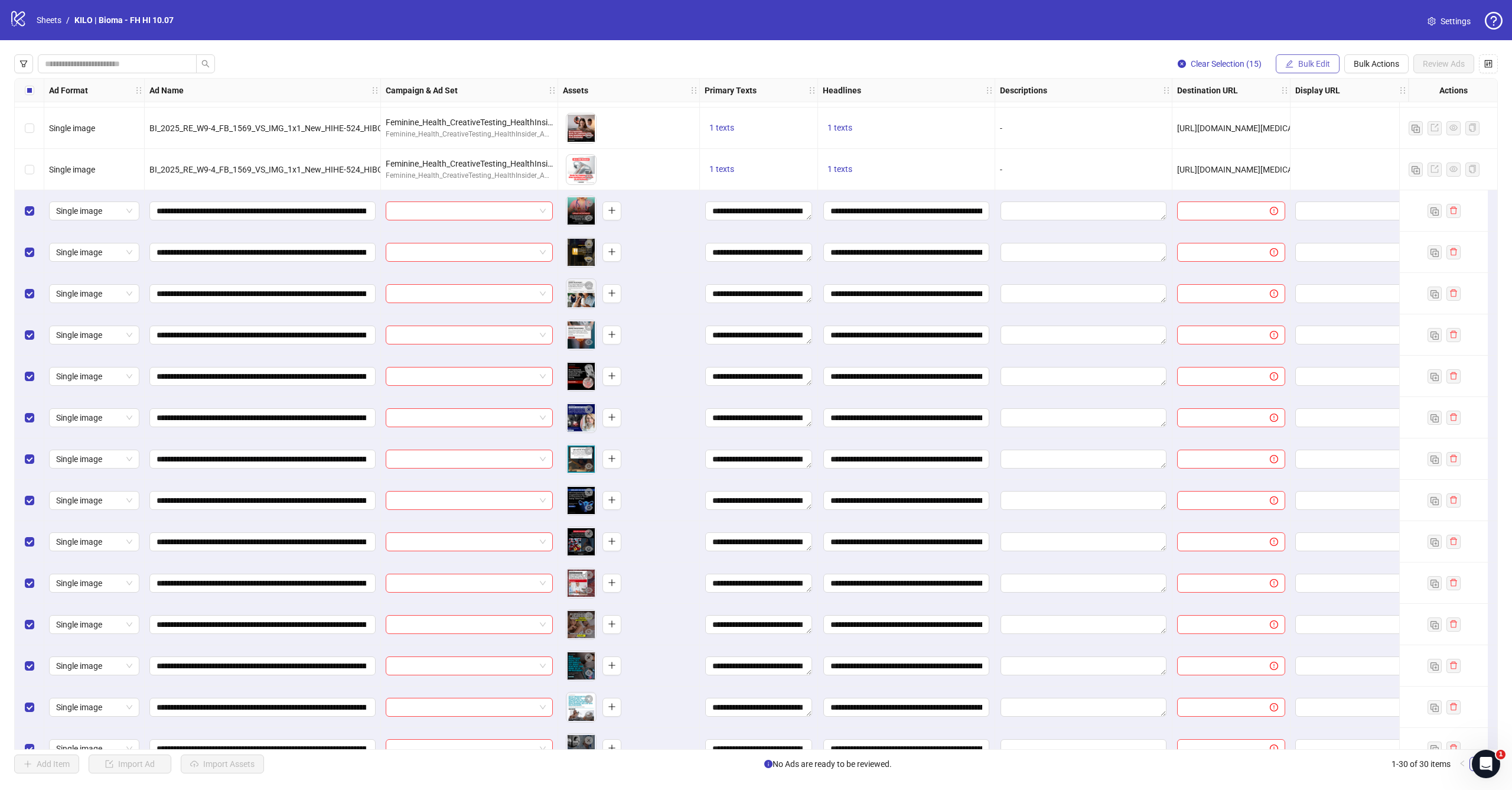
click at [1317, 66] on span "Bulk Edit" at bounding box center [1314, 64] width 32 height 10
click at [1304, 209] on li "Destination URL" at bounding box center [1320, 200] width 85 height 19
click at [1279, 115] on input "text" at bounding box center [1270, 115] width 212 height 13
paste input "**********"
type input "**********"
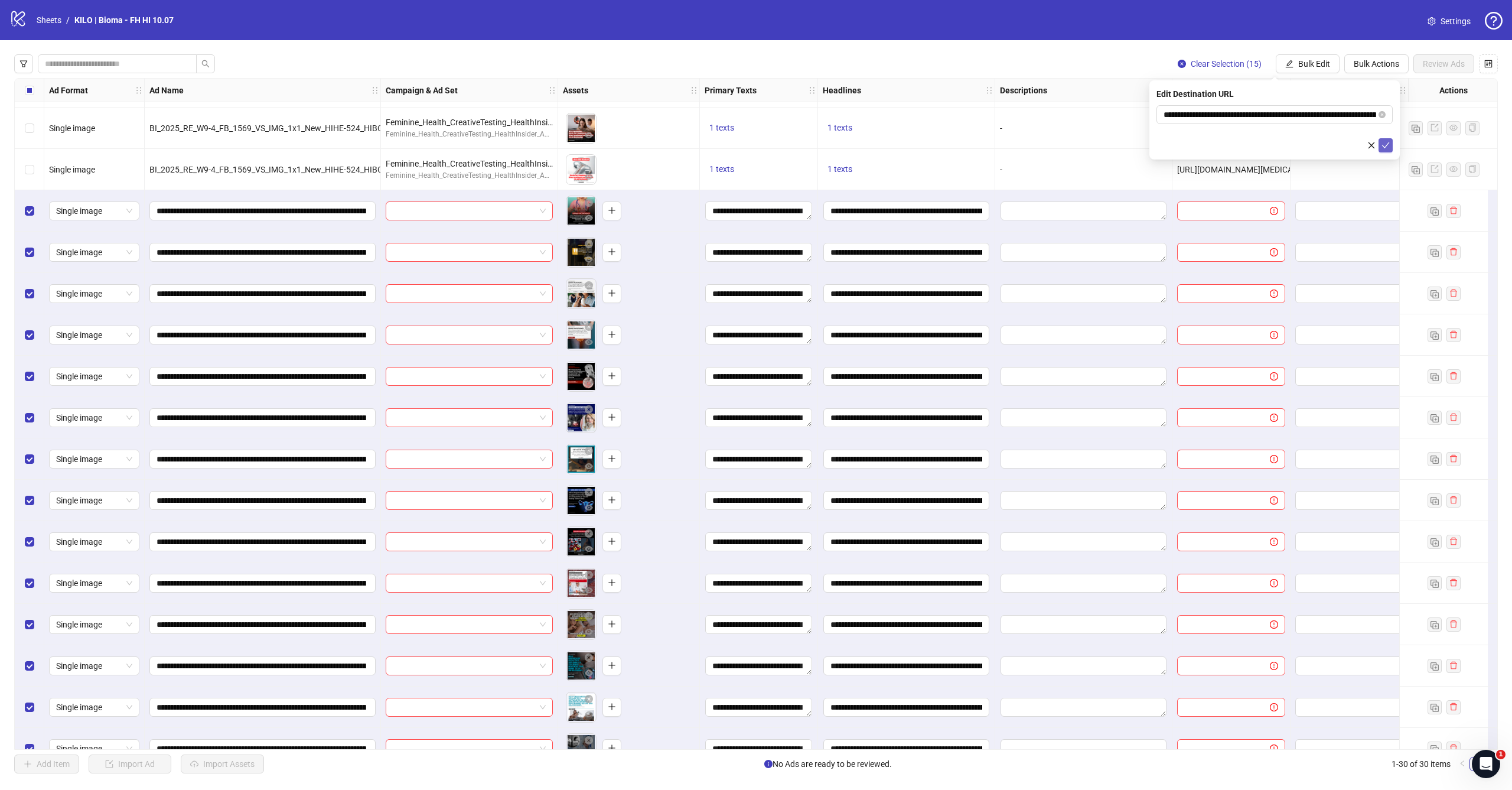
click at [1385, 147] on icon "check" at bounding box center [1386, 146] width 7 height 6
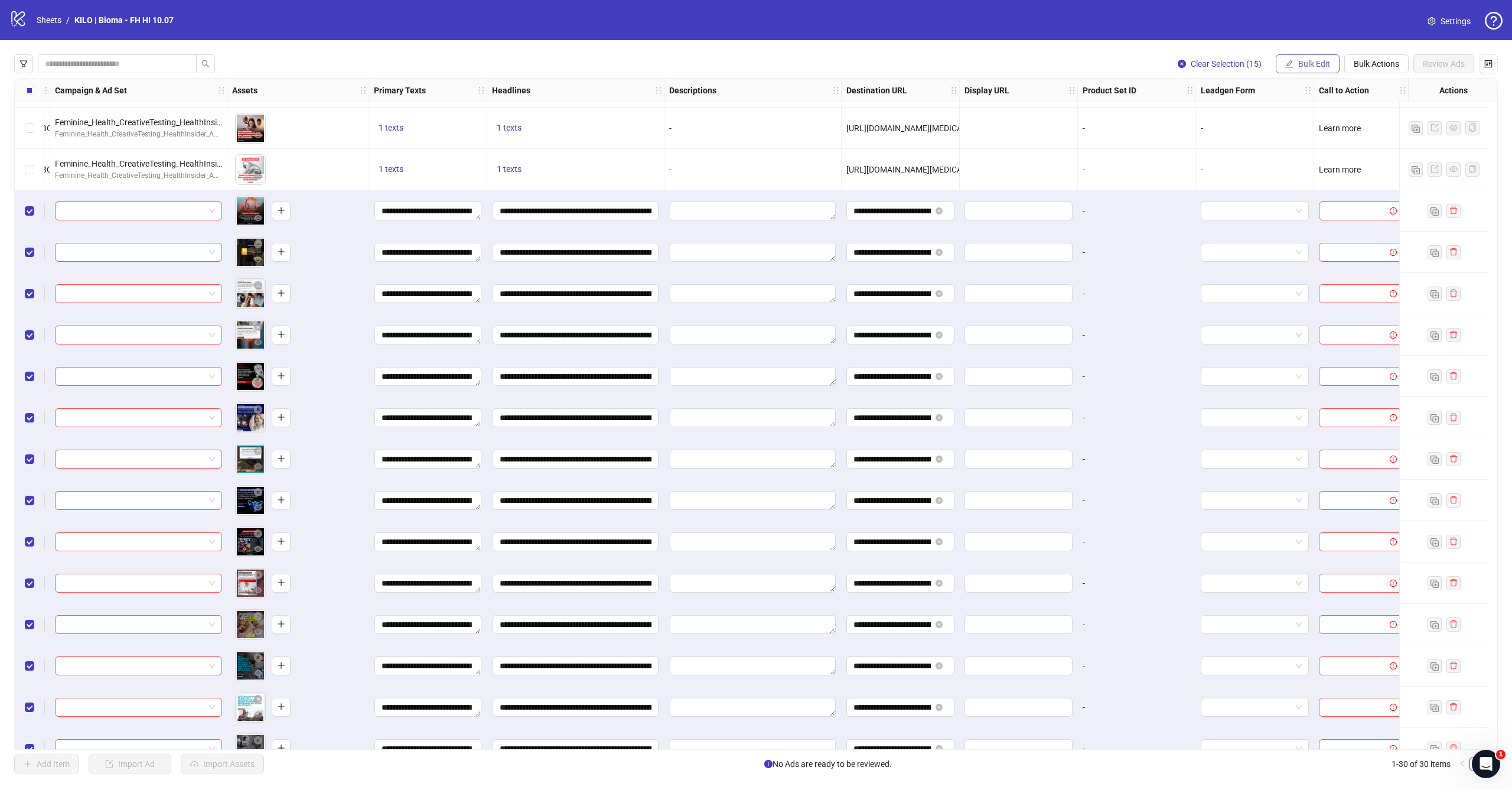
scroll to position [532, 340]
click at [1304, 65] on span "Bulk Edit" at bounding box center [1314, 64] width 32 height 10
click at [1301, 255] on span "Call to Action" at bounding box center [1319, 258] width 71 height 13
click at [1199, 111] on input "search" at bounding box center [1269, 114] width 212 height 18
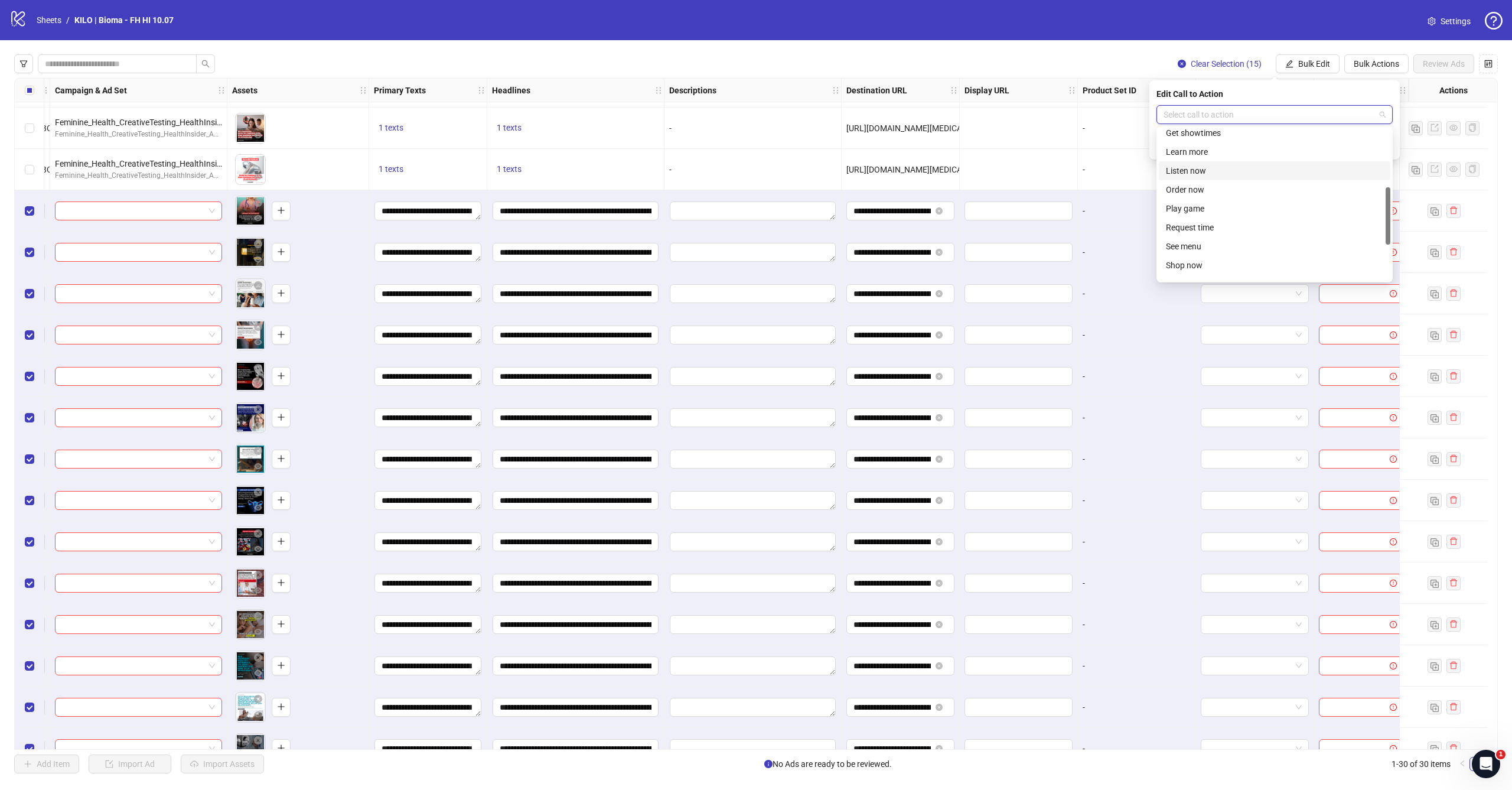
scroll to position [152, 0]
click at [1216, 154] on div "Learn more" at bounding box center [1274, 156] width 218 height 13
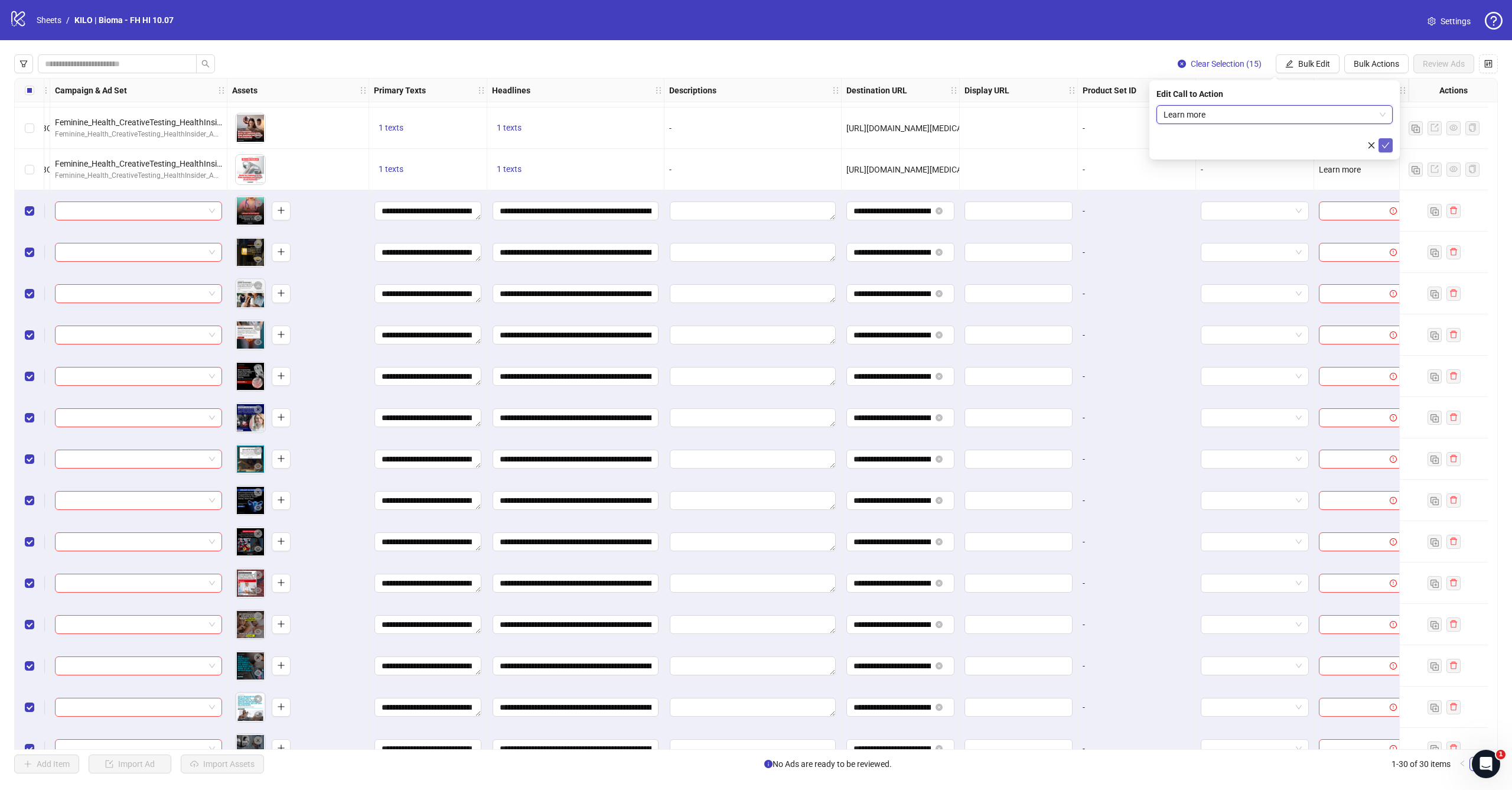
click at [1391, 143] on button "submit" at bounding box center [1386, 145] width 14 height 14
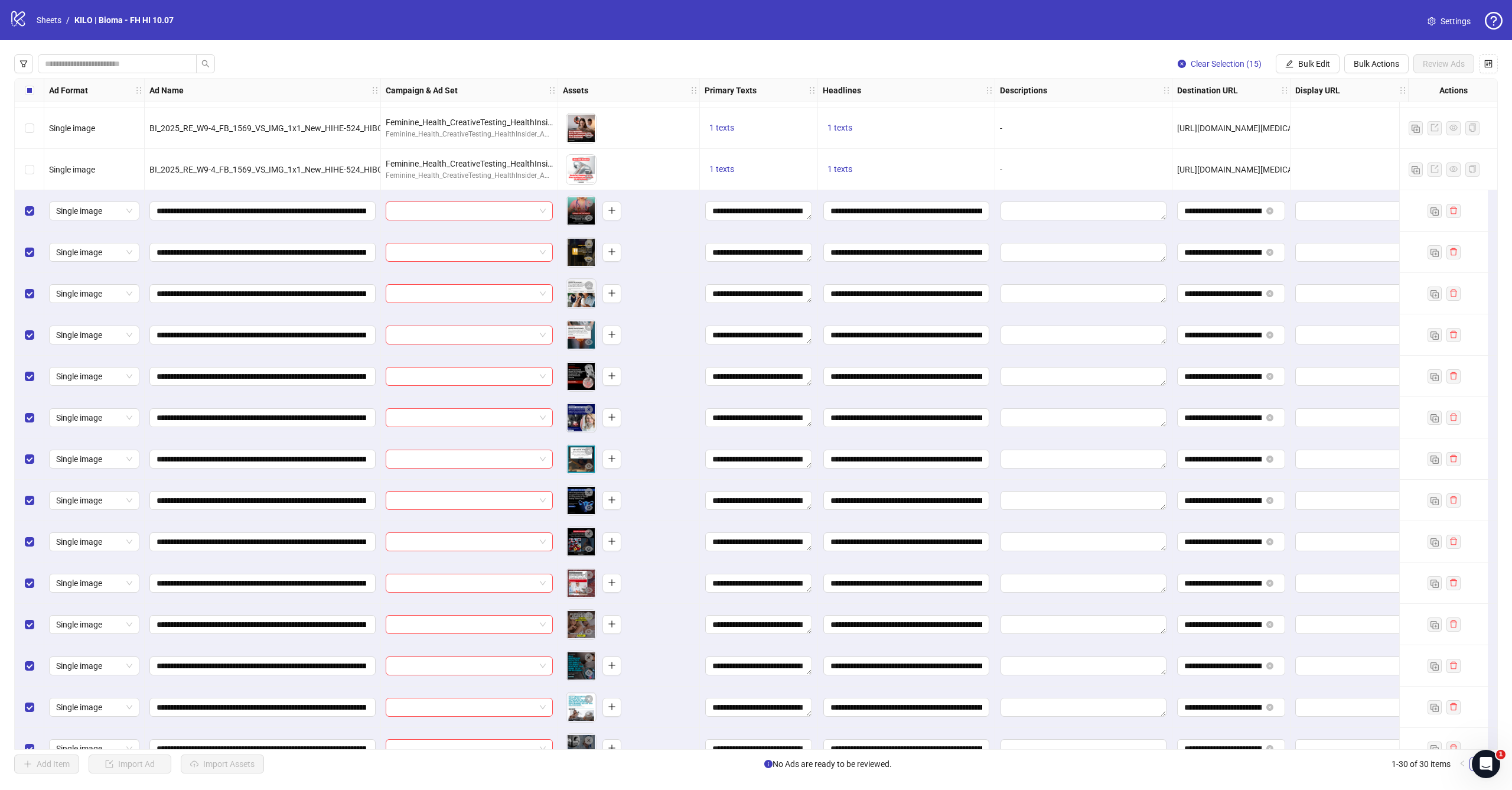
scroll to position [532, 0]
click at [1315, 74] on div "Clear Selection (15) Bulk Edit Bulk Actions Review Ads Ad Format Ad Name Campai…" at bounding box center [756, 414] width 1512 height 747
click at [1321, 63] on span "Bulk Edit" at bounding box center [1314, 64] width 32 height 10
click at [1307, 131] on span "Campaign & Ad Set" at bounding box center [1319, 125] width 71 height 13
click at [1280, 120] on input "search" at bounding box center [1269, 114] width 212 height 18
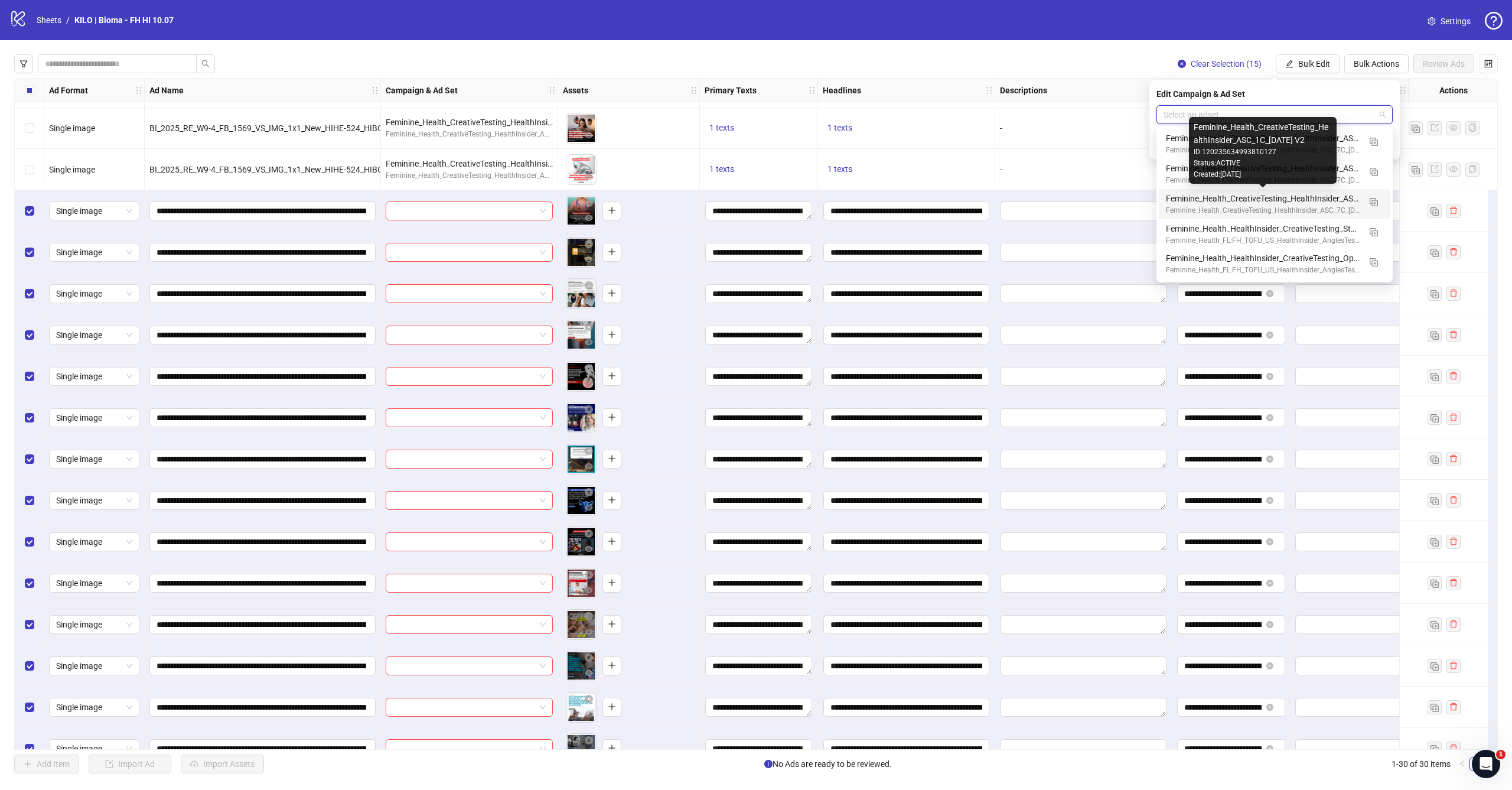
click at [1254, 193] on div "Feminine_Health_CreativeTesting_HealthInsider_ASC_1C_2025.10.01 V2" at bounding box center [1262, 199] width 194 height 13
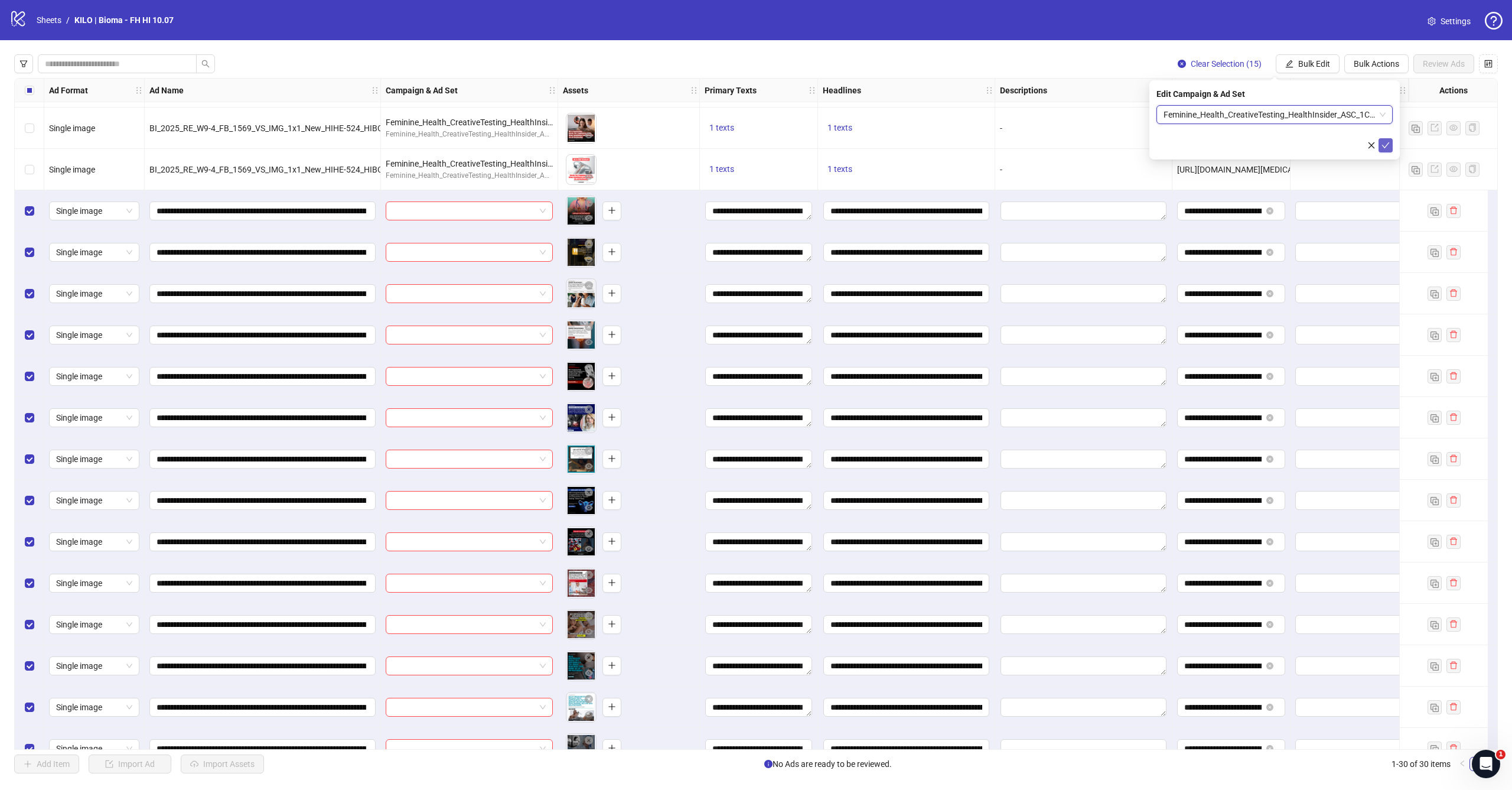
click at [1391, 146] on button "submit" at bounding box center [1386, 145] width 14 height 14
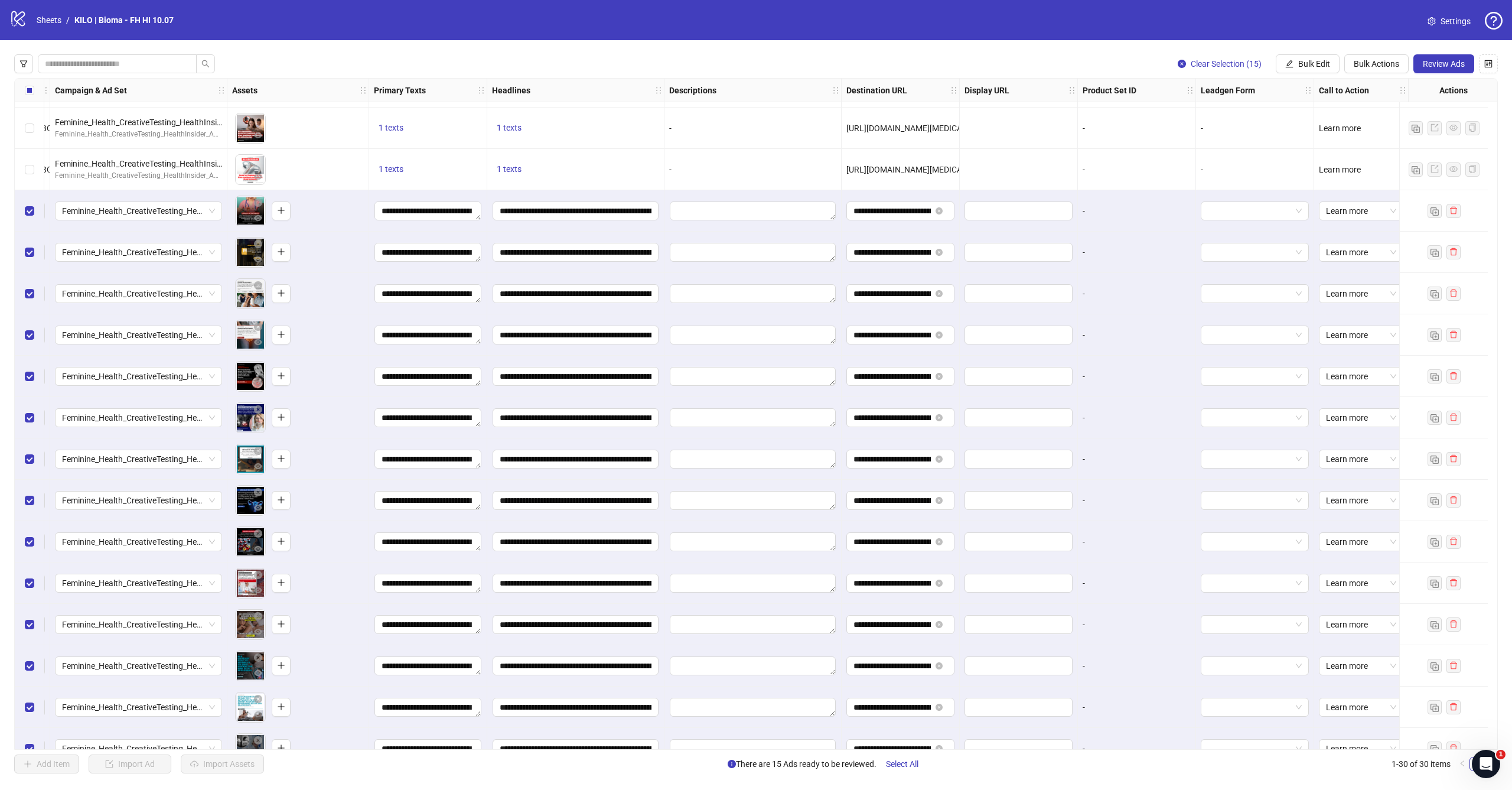
scroll to position [532, 340]
click at [1449, 73] on button "Review Ads" at bounding box center [1444, 63] width 61 height 19
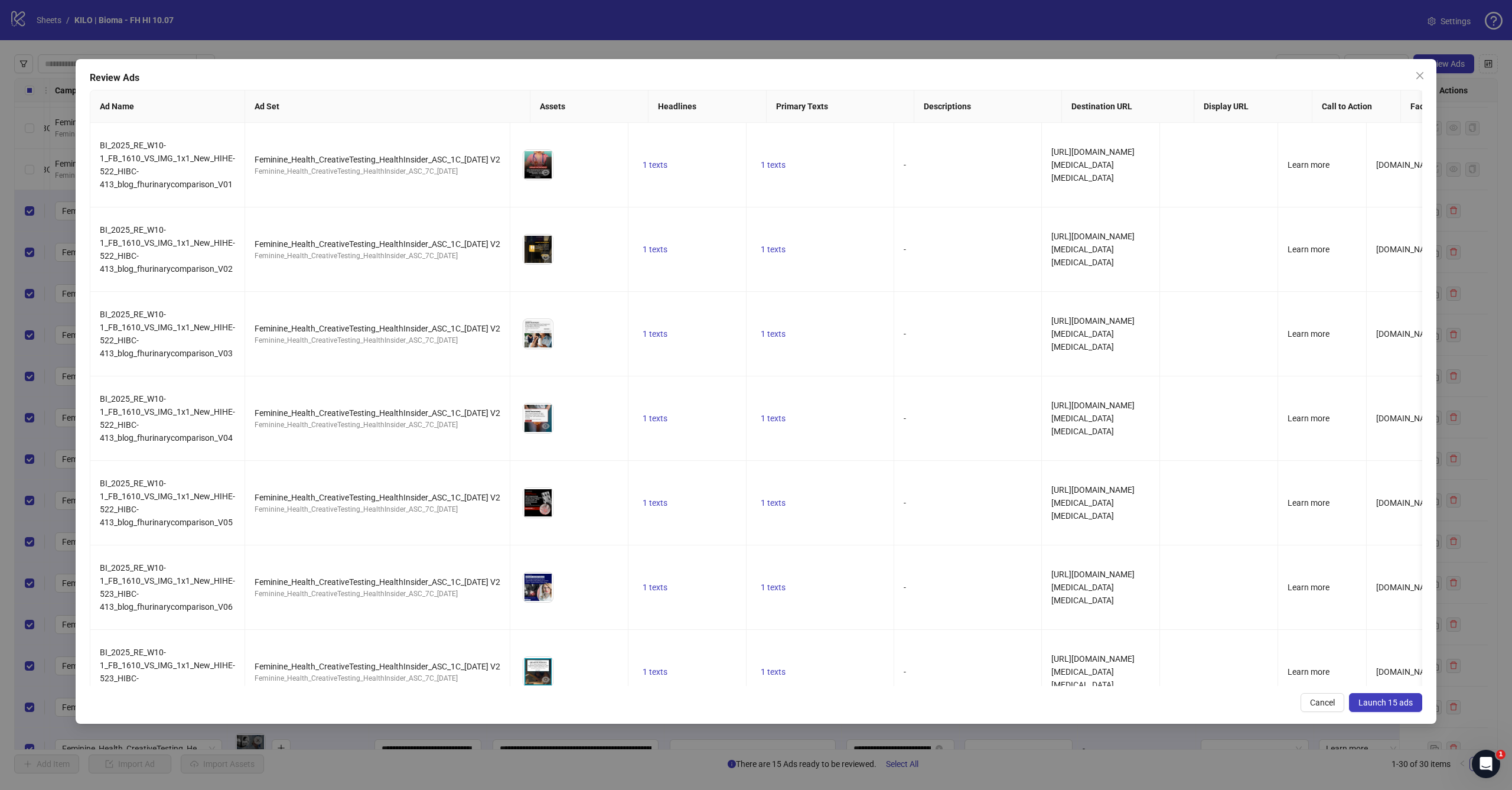
click at [1369, 699] on span "Launch 15 ads" at bounding box center [1386, 702] width 54 height 10
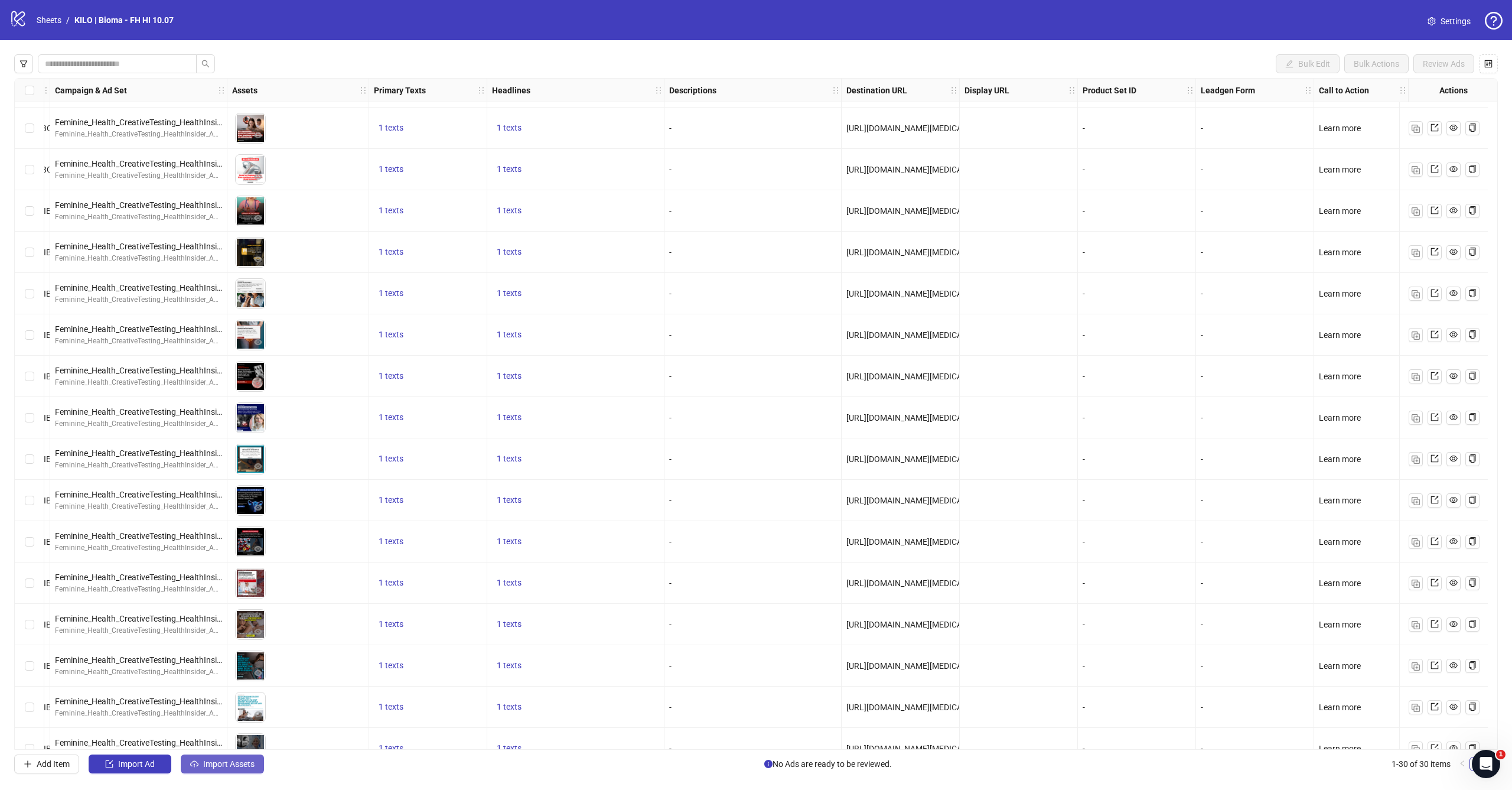
click at [238, 769] on button "Import Assets" at bounding box center [222, 763] width 83 height 19
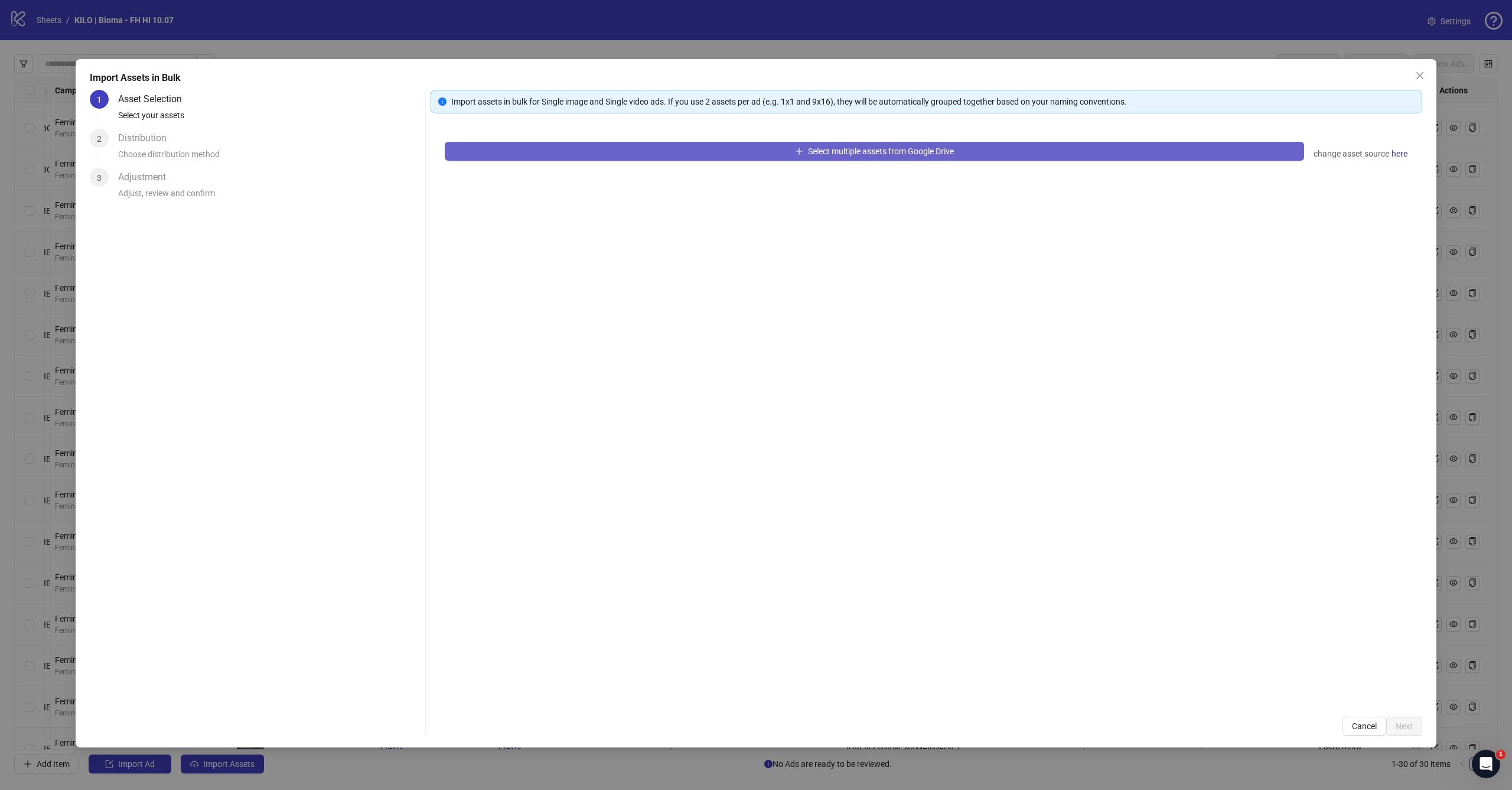
click at [980, 156] on button "Select multiple assets from Google Drive" at bounding box center [874, 151] width 859 height 19
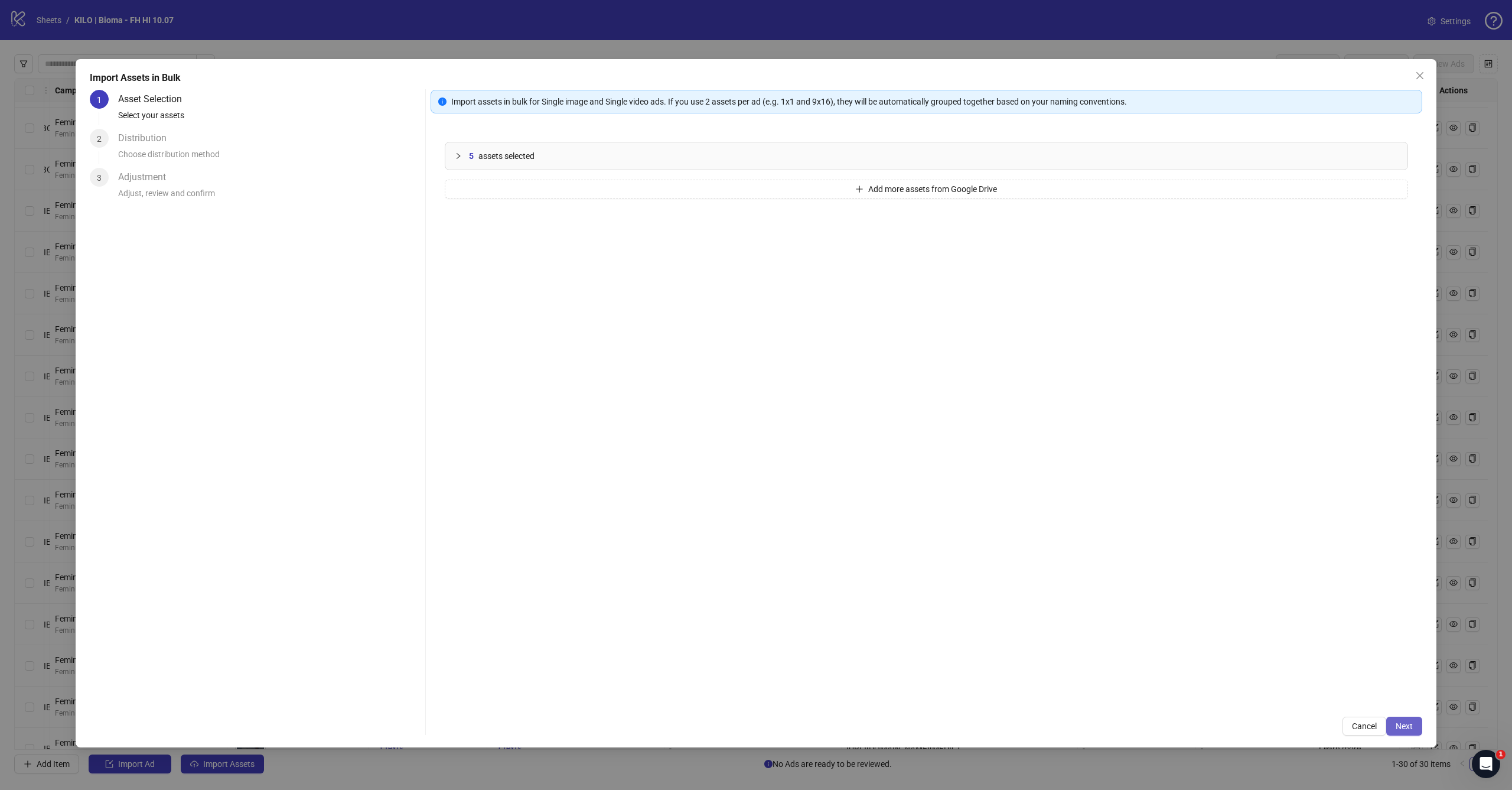
click at [1413, 726] on button "Next" at bounding box center [1404, 725] width 36 height 19
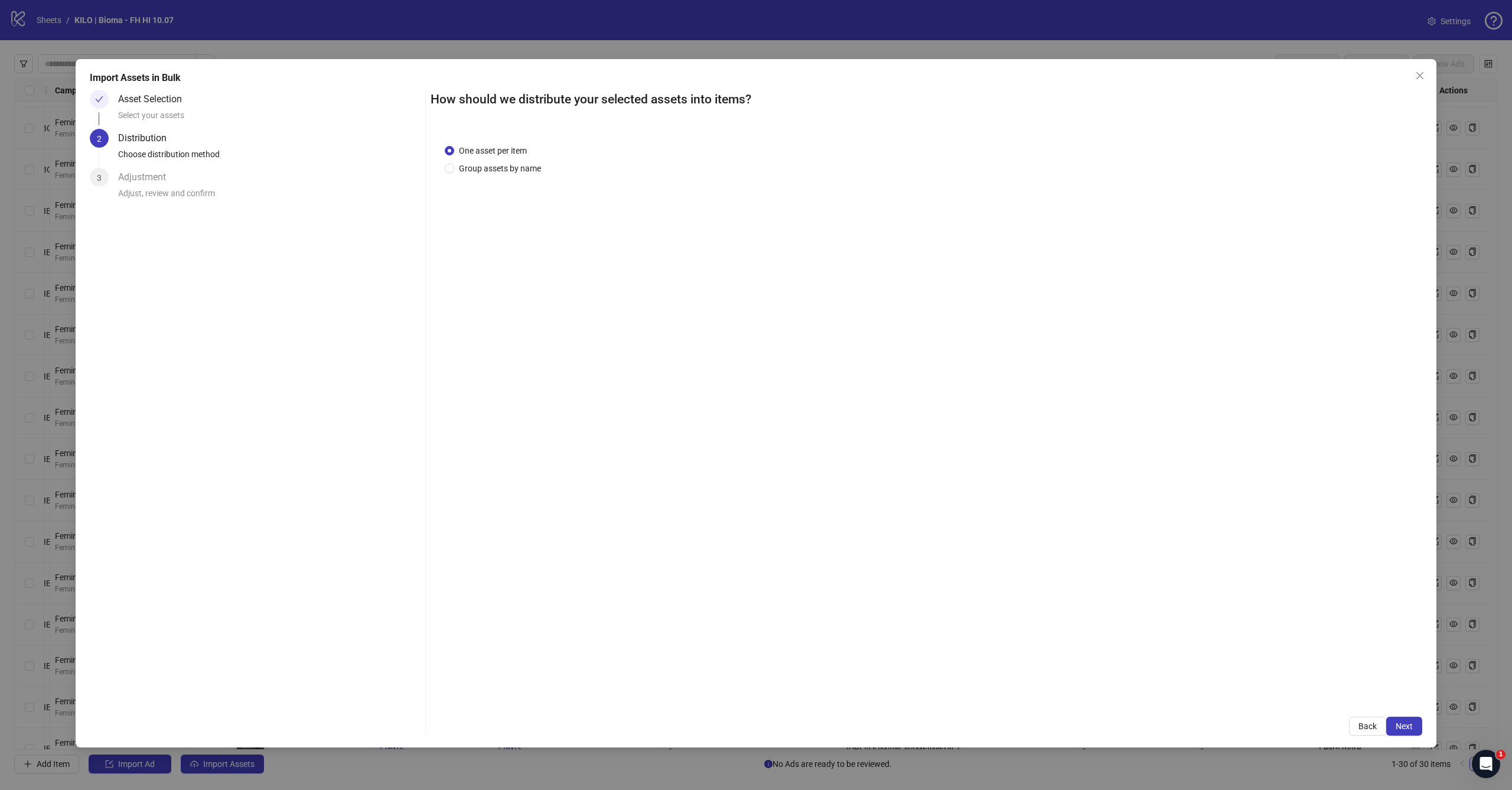
click at [1413, 726] on button "Next" at bounding box center [1404, 725] width 36 height 19
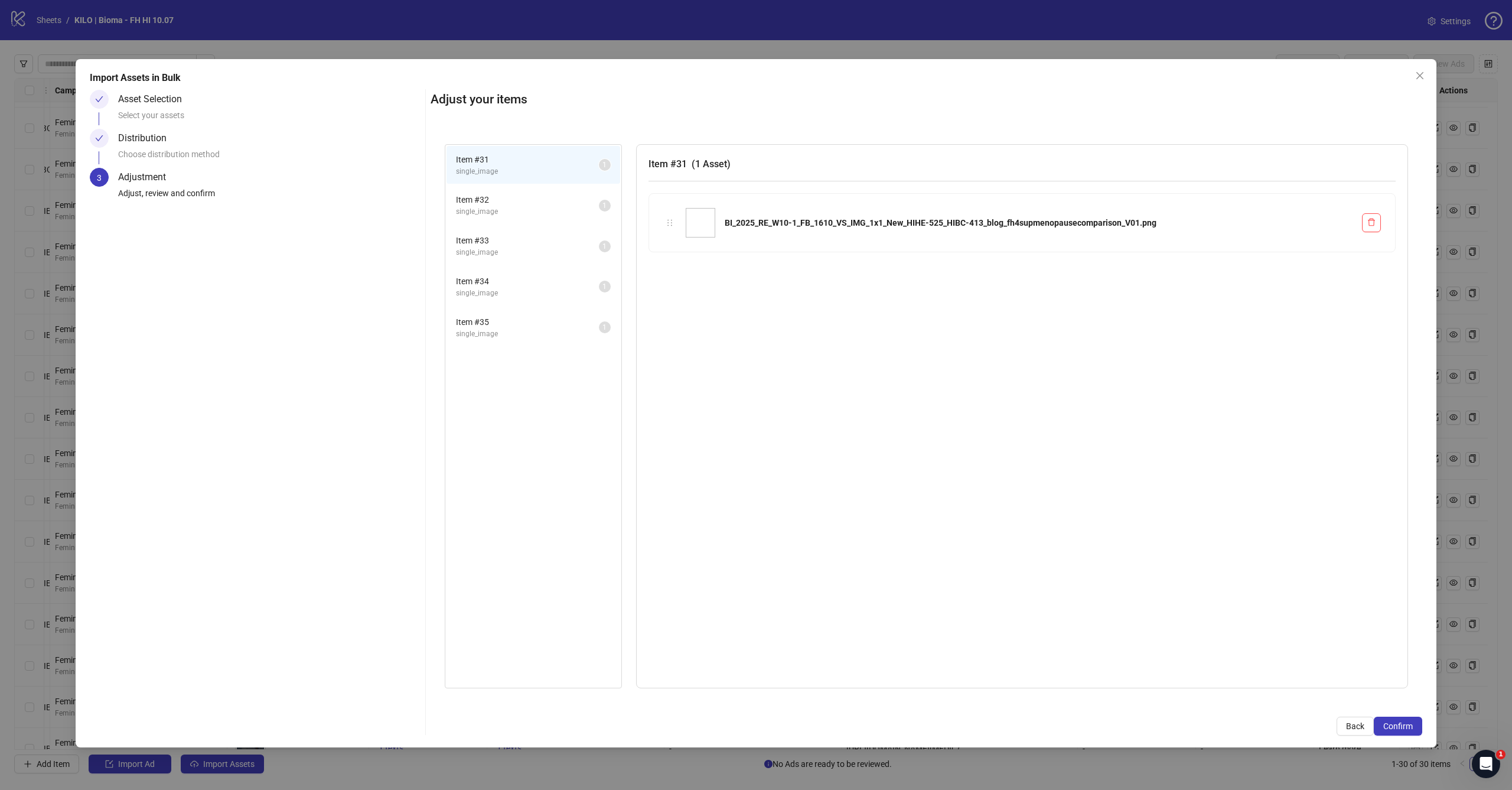
click at [1413, 726] on button "Confirm" at bounding box center [1398, 725] width 48 height 19
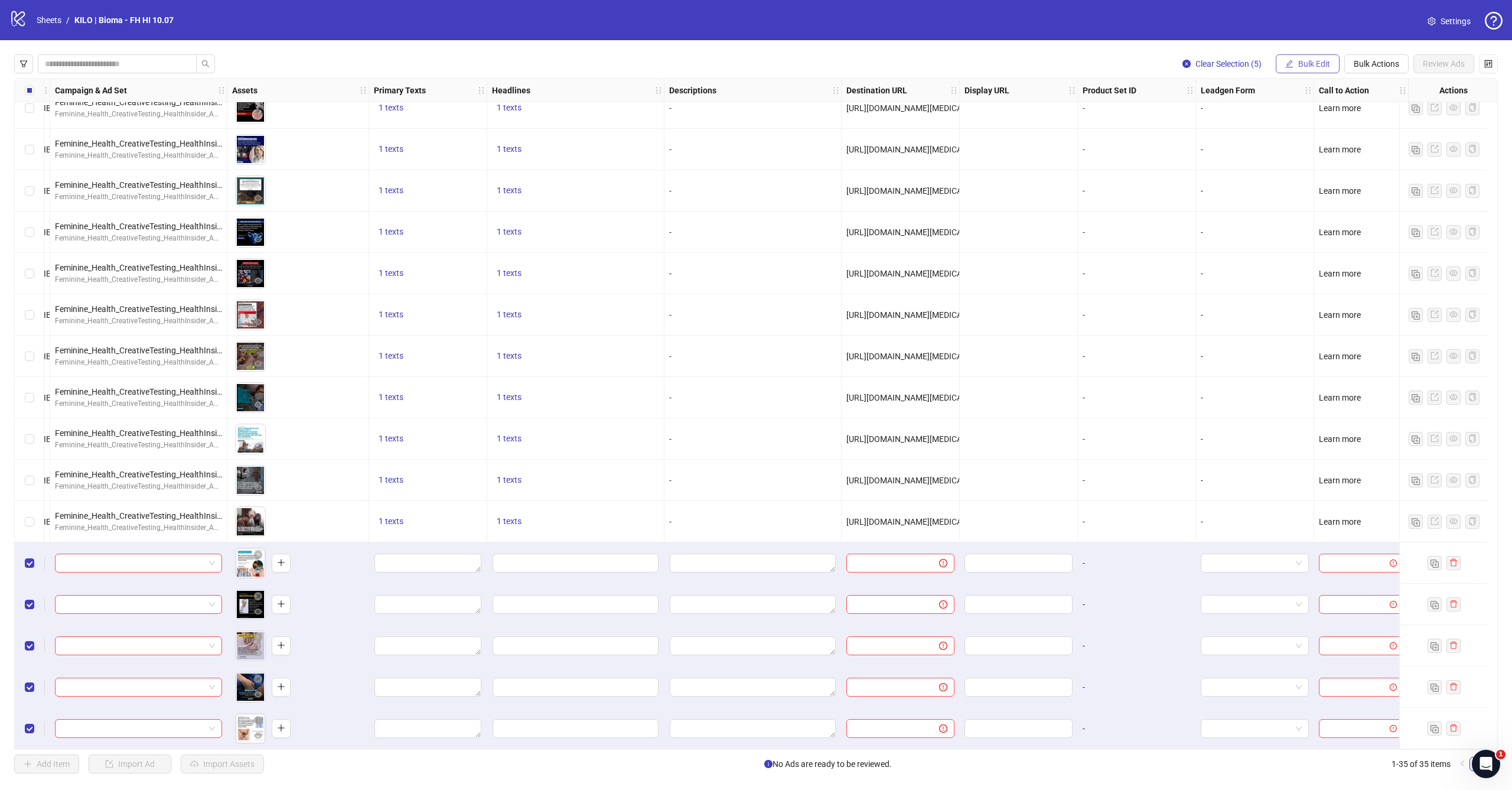
click at [1308, 63] on span "Bulk Edit" at bounding box center [1314, 64] width 32 height 10
click at [1301, 145] on span "Primary Texts" at bounding box center [1319, 144] width 71 height 13
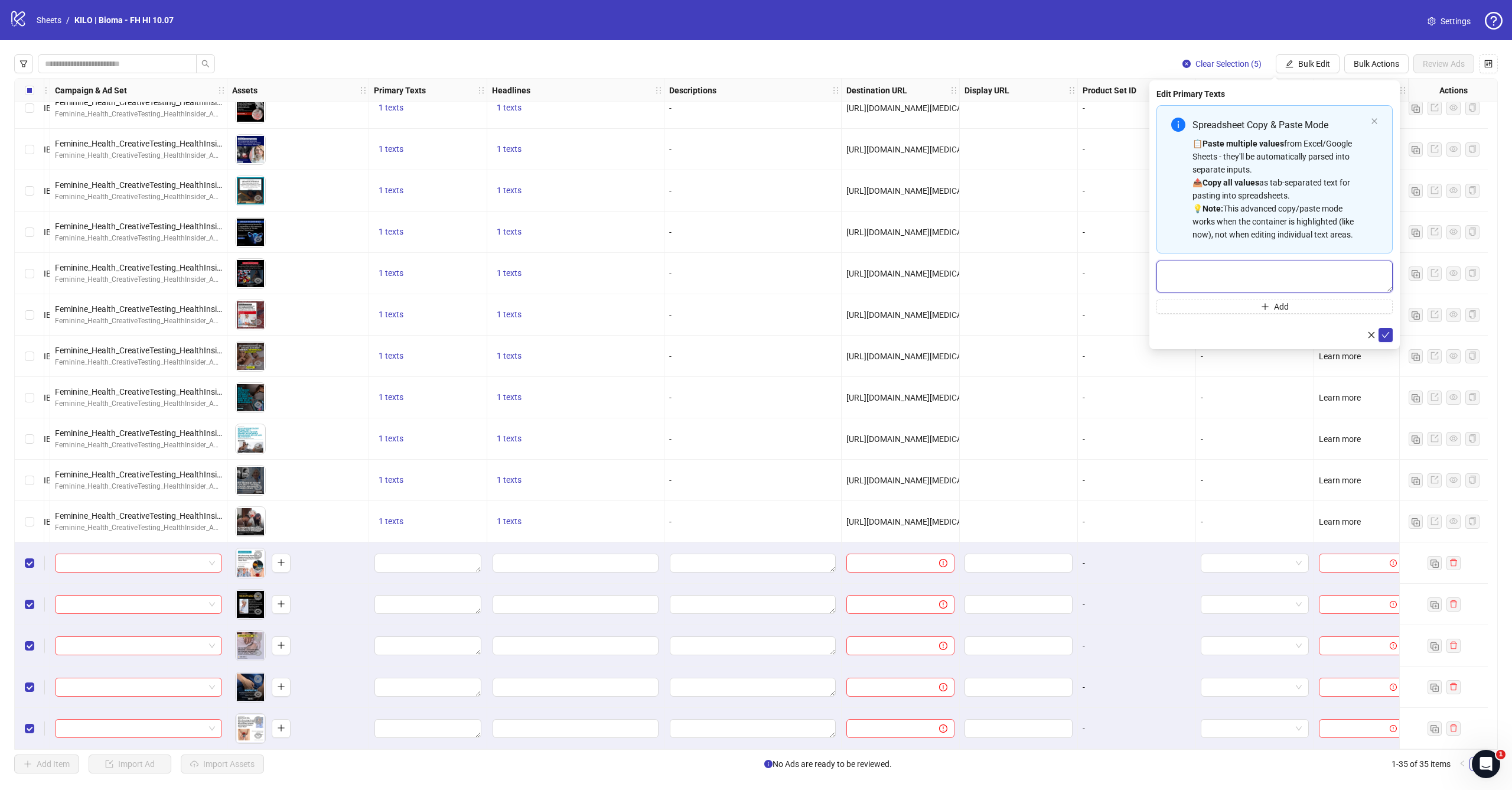
click at [1225, 267] on textarea "Multi-text input container - paste or copy values" at bounding box center [1275, 276] width 236 height 32
paste textarea "**********"
type textarea "**********"
click at [1387, 337] on icon "check" at bounding box center [1386, 334] width 8 height 8
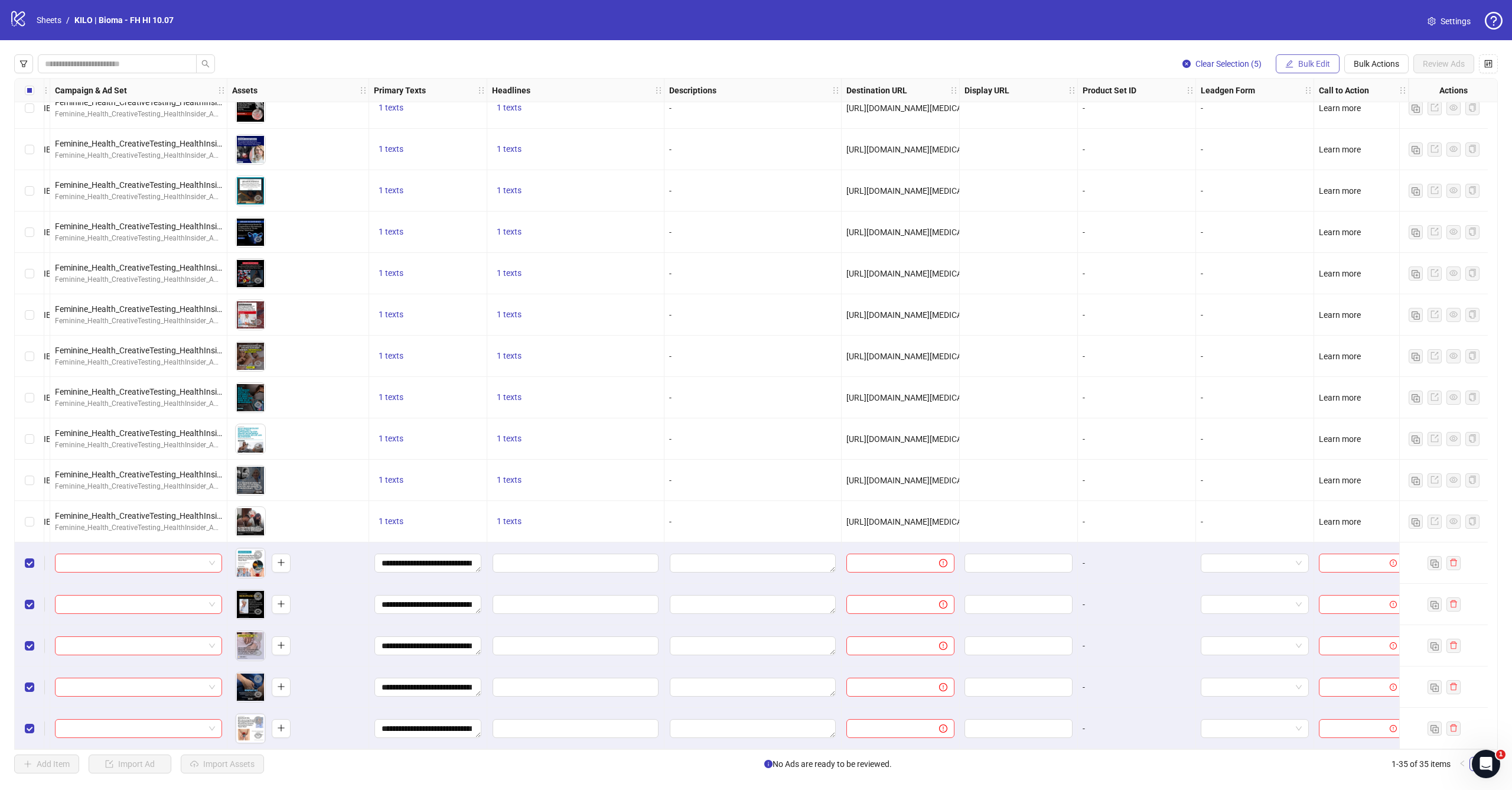
click at [1294, 58] on button "Bulk Edit" at bounding box center [1308, 63] width 64 height 19
click at [1295, 164] on span "Headlines" at bounding box center [1319, 163] width 71 height 13
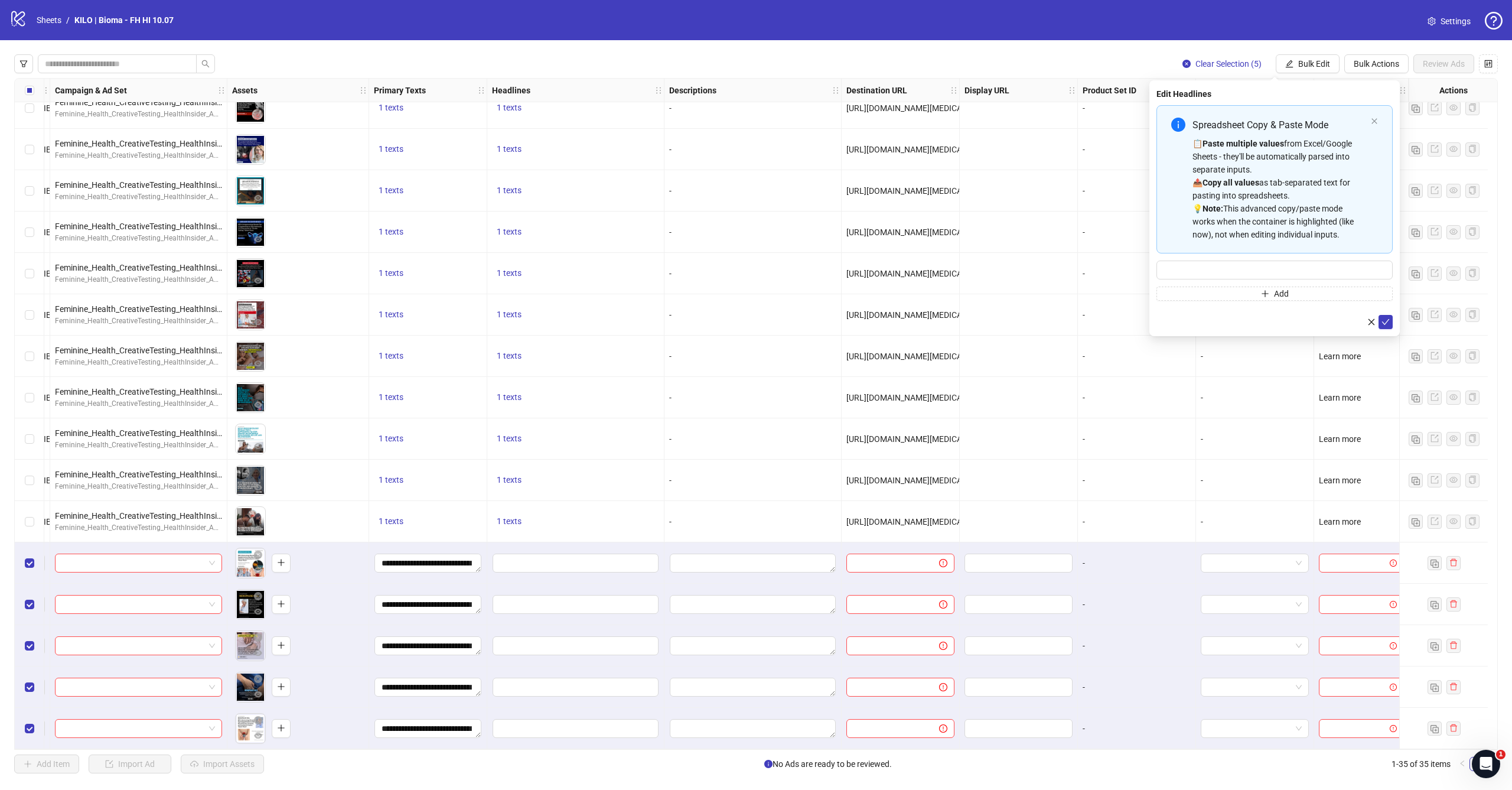
click at [1265, 258] on div "Spreadsheet Copy & Paste Mode 📋 Paste multiple values from Excel/Google Sheets …" at bounding box center [1275, 203] width 236 height 195
click at [1264, 261] on input "Multi-input container - paste or copy values" at bounding box center [1275, 270] width 236 height 19
paste input "**********"
type input "**********"
click at [1385, 316] on button "submit" at bounding box center [1386, 321] width 14 height 14
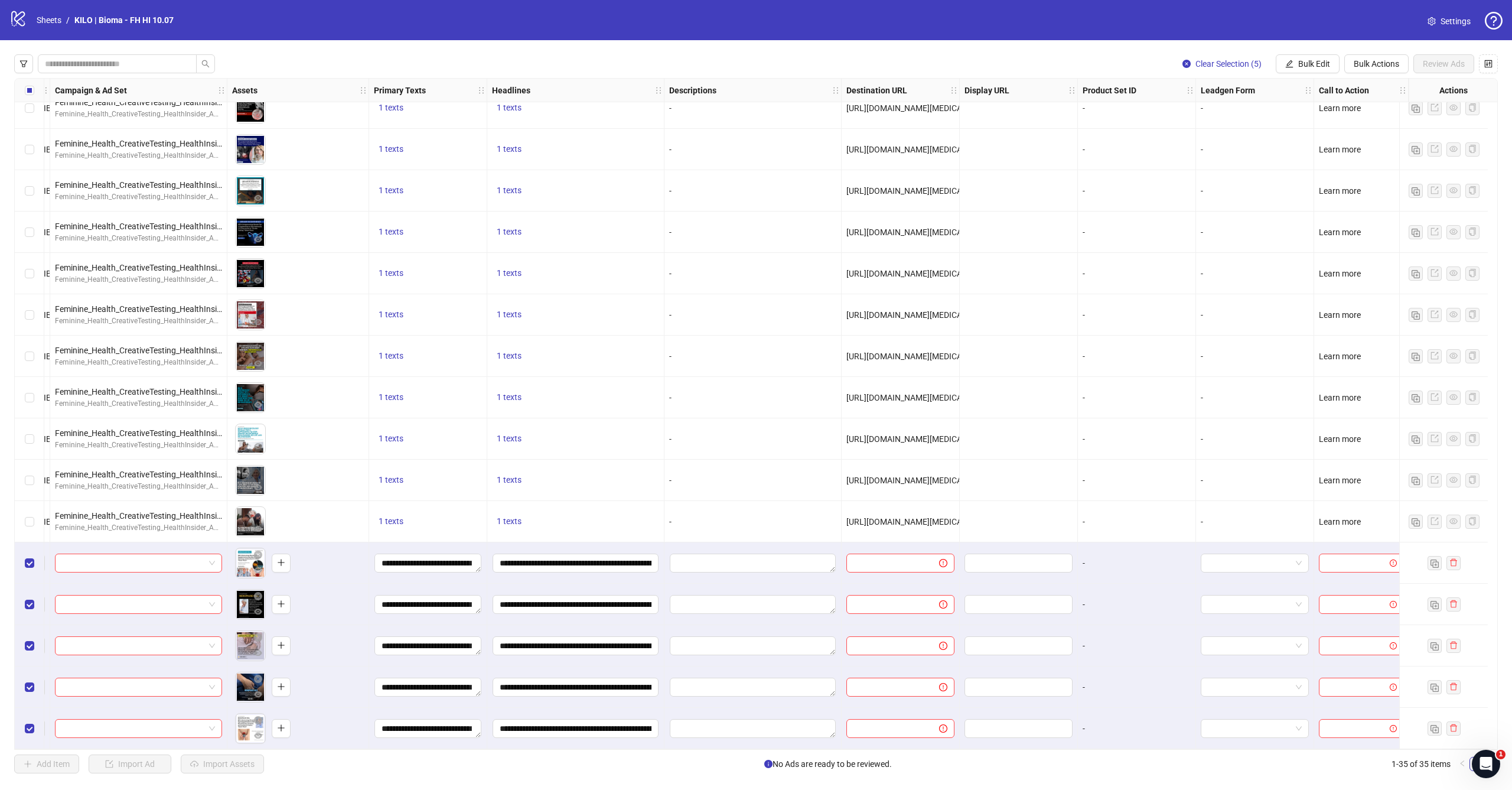
scroll to position [0, 0]
click at [1300, 68] on button "Bulk Edit" at bounding box center [1308, 63] width 64 height 19
click at [1319, 197] on span "Destination URL" at bounding box center [1319, 201] width 71 height 13
click at [1201, 267] on div "-" at bounding box center [1255, 274] width 108 height 13
click at [27, 93] on span "Select all rows" at bounding box center [29, 90] width 10 height 10
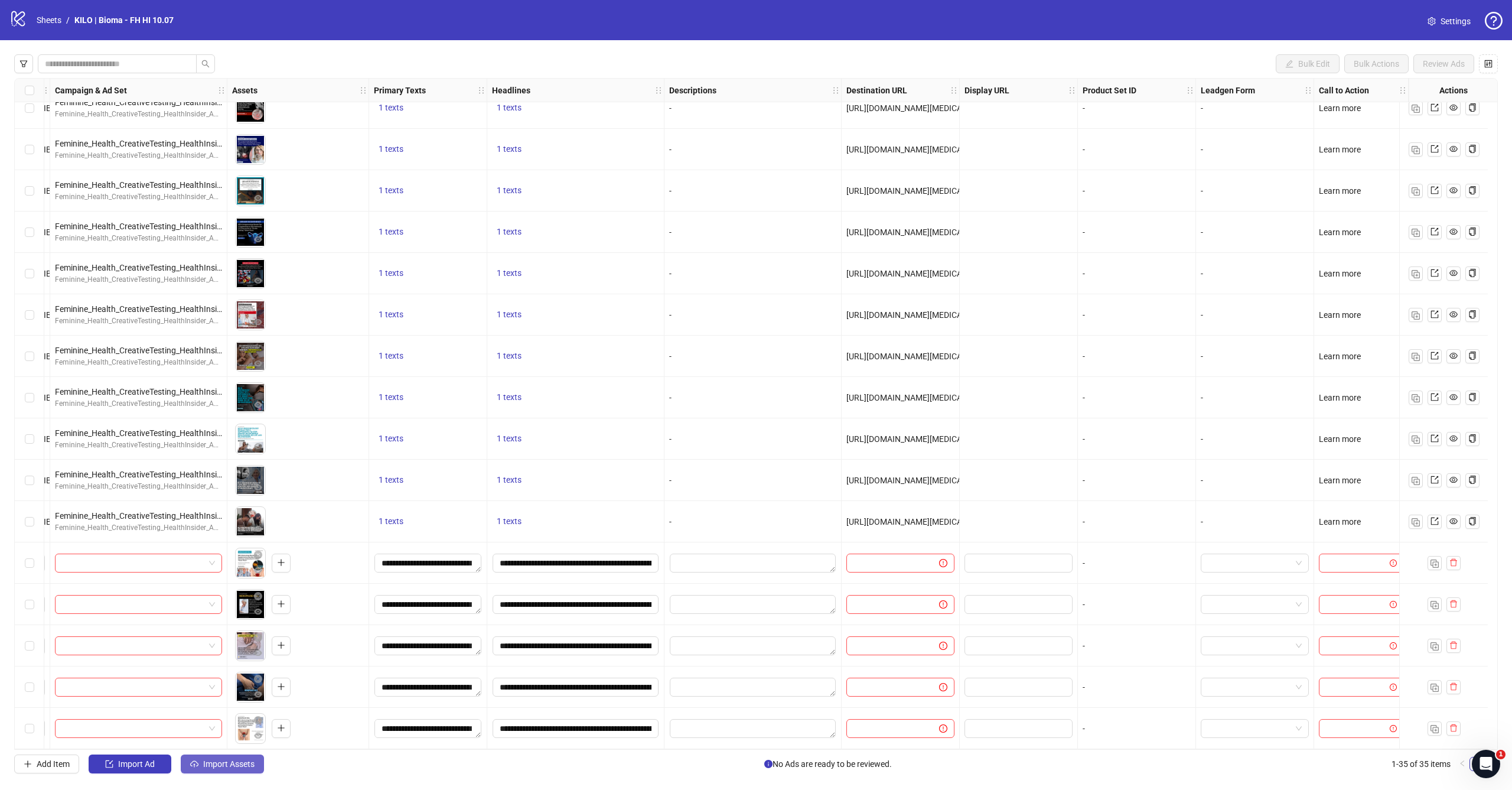
click at [236, 768] on span "Import Assets" at bounding box center [229, 763] width 51 height 10
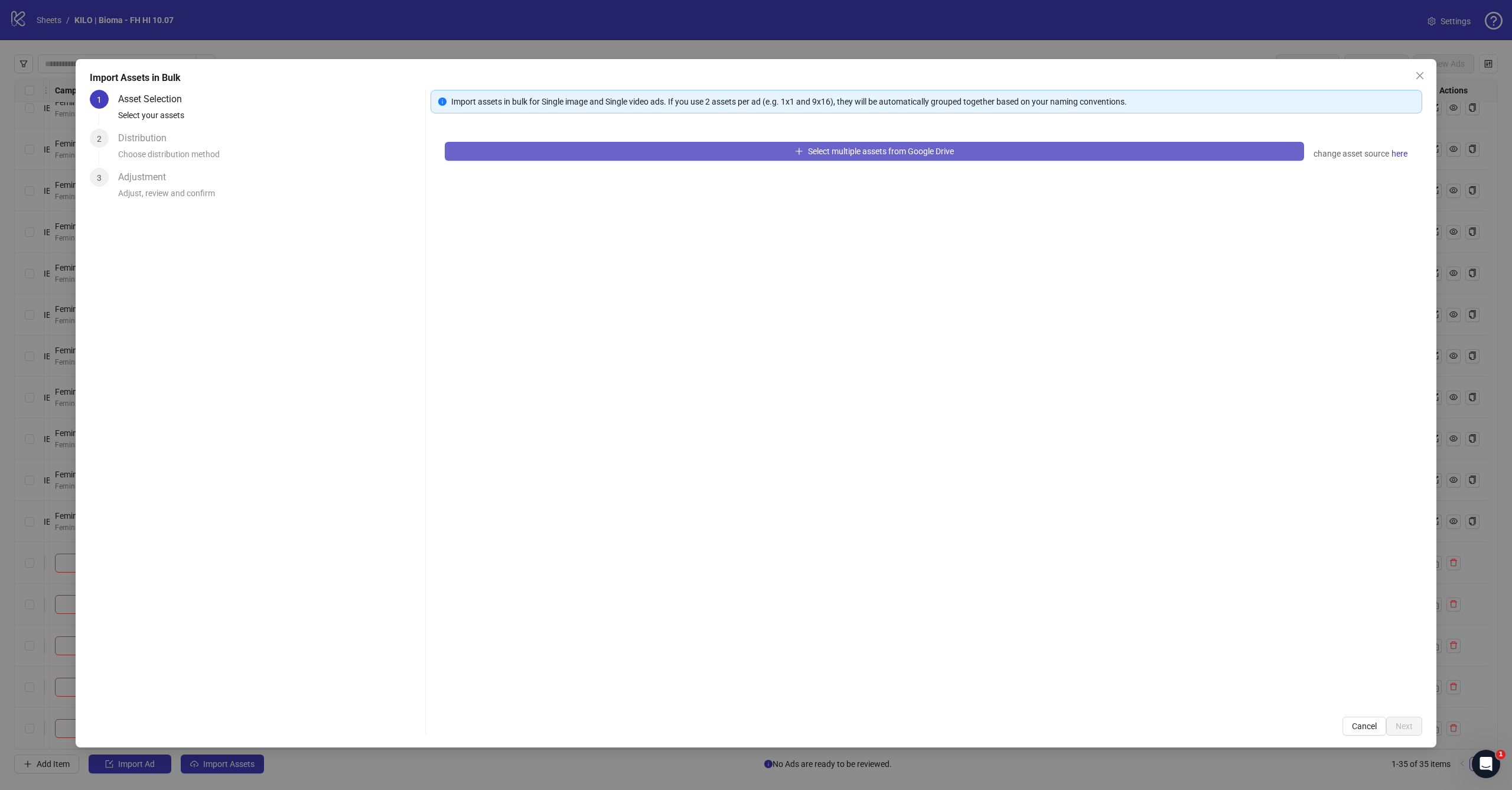
click at [853, 153] on span "Select multiple assets from Google Drive" at bounding box center [881, 151] width 146 height 10
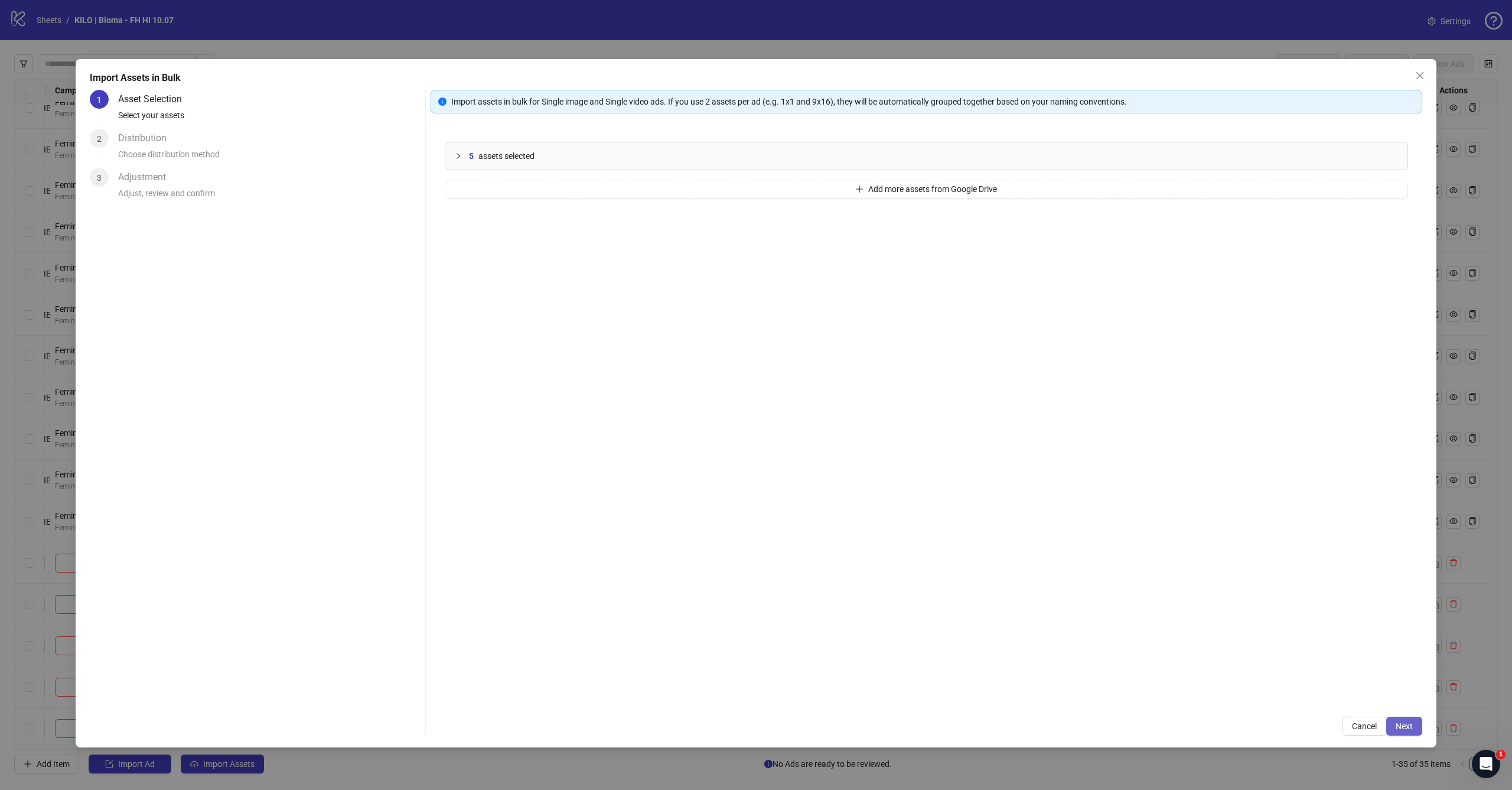
click at [1401, 725] on span "Next" at bounding box center [1404, 725] width 17 height 10
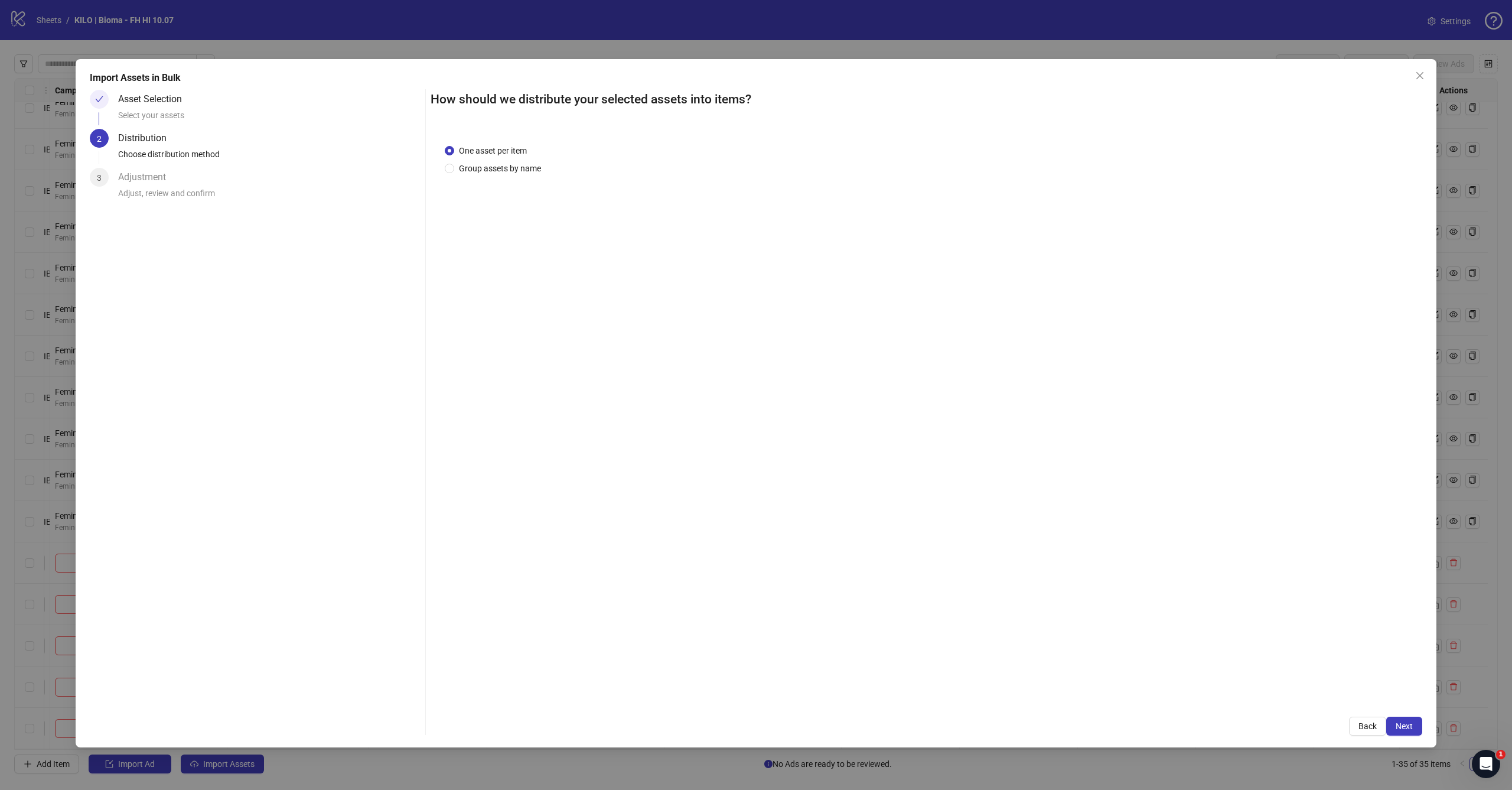
click at [1401, 725] on span "Next" at bounding box center [1404, 725] width 17 height 10
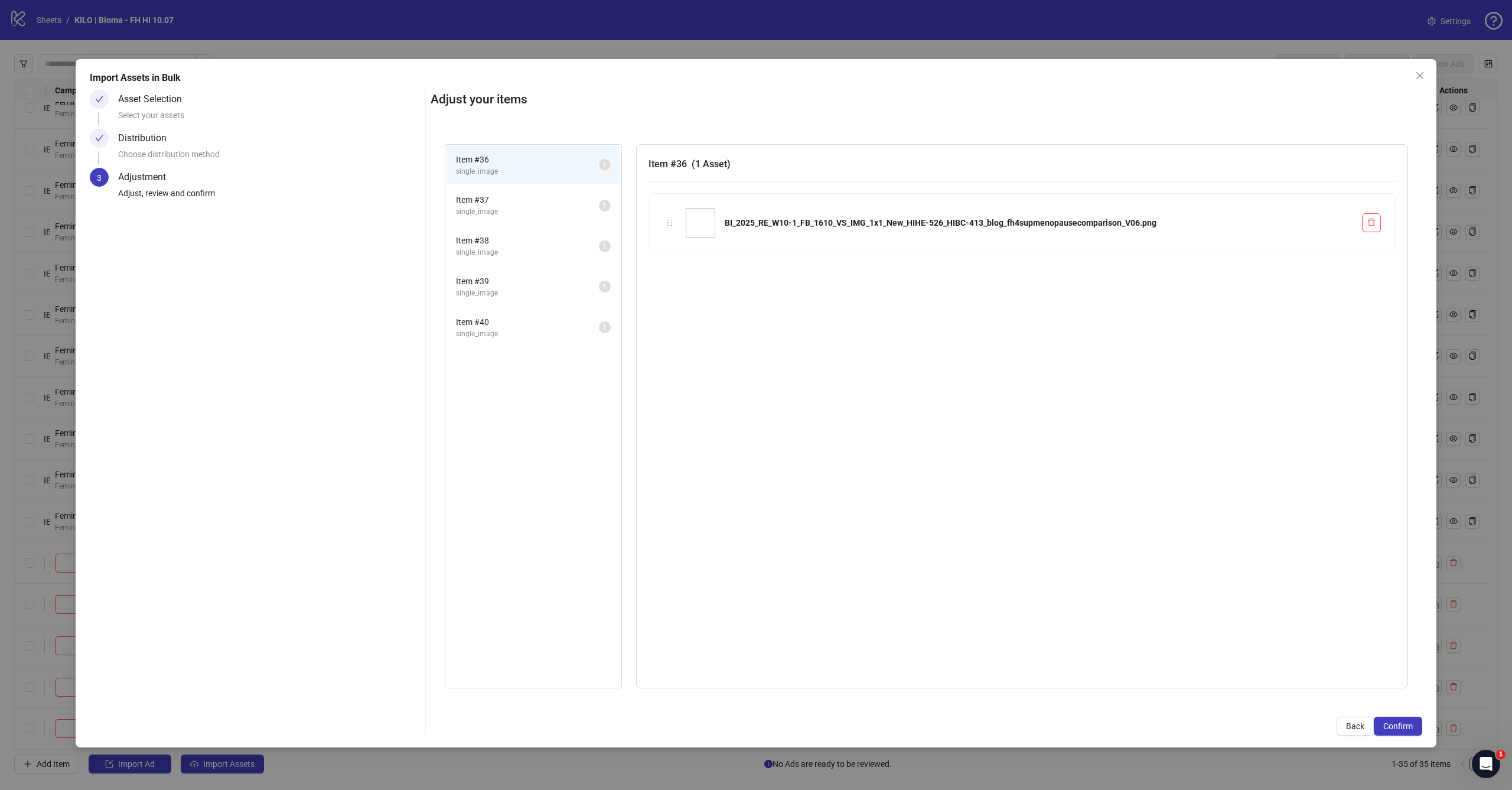
click at [1401, 725] on span "Confirm" at bounding box center [1398, 725] width 30 height 10
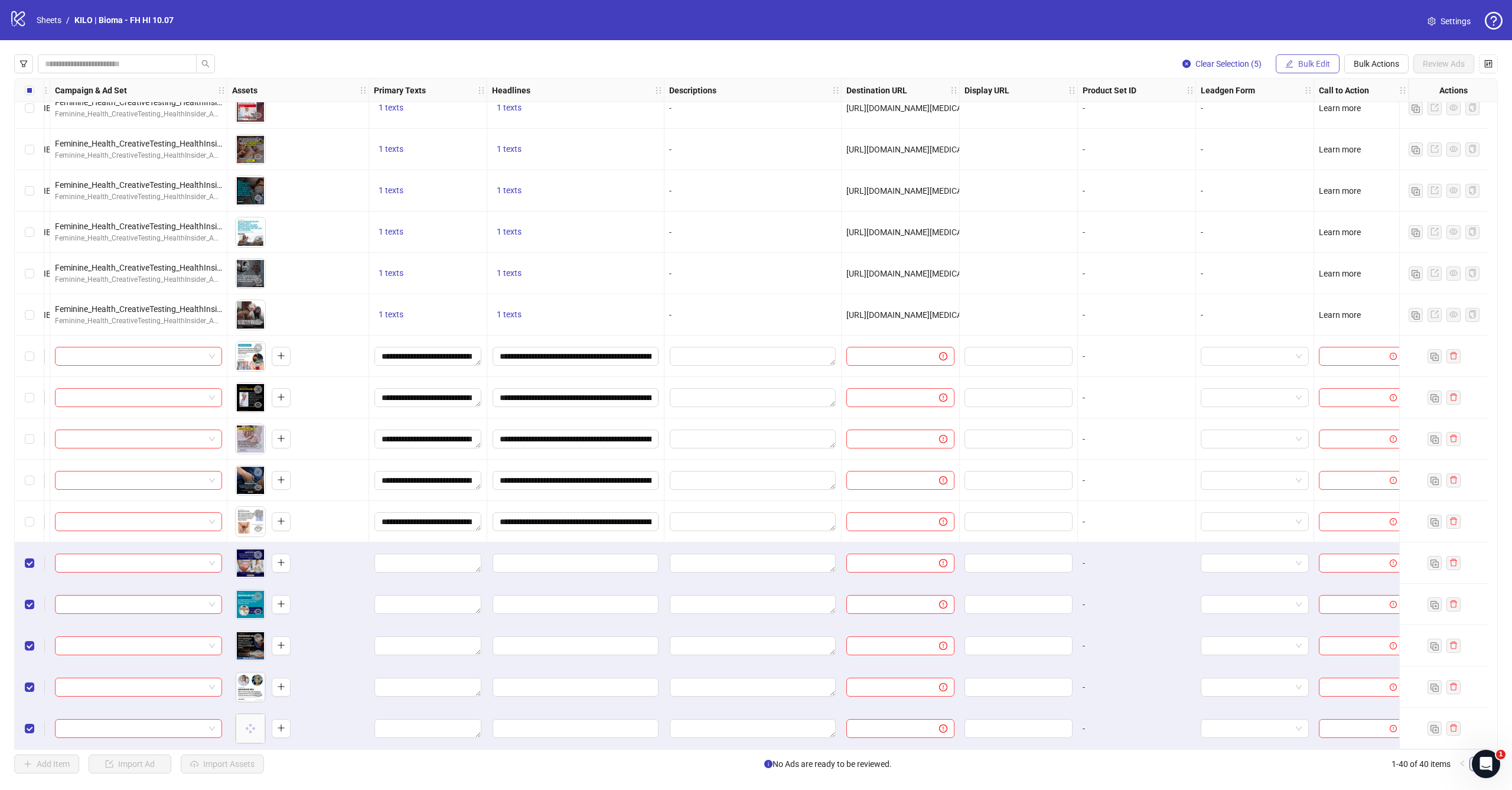
click at [1317, 64] on span "Bulk Edit" at bounding box center [1314, 64] width 32 height 10
click at [1303, 160] on span "Headlines" at bounding box center [1319, 163] width 71 height 13
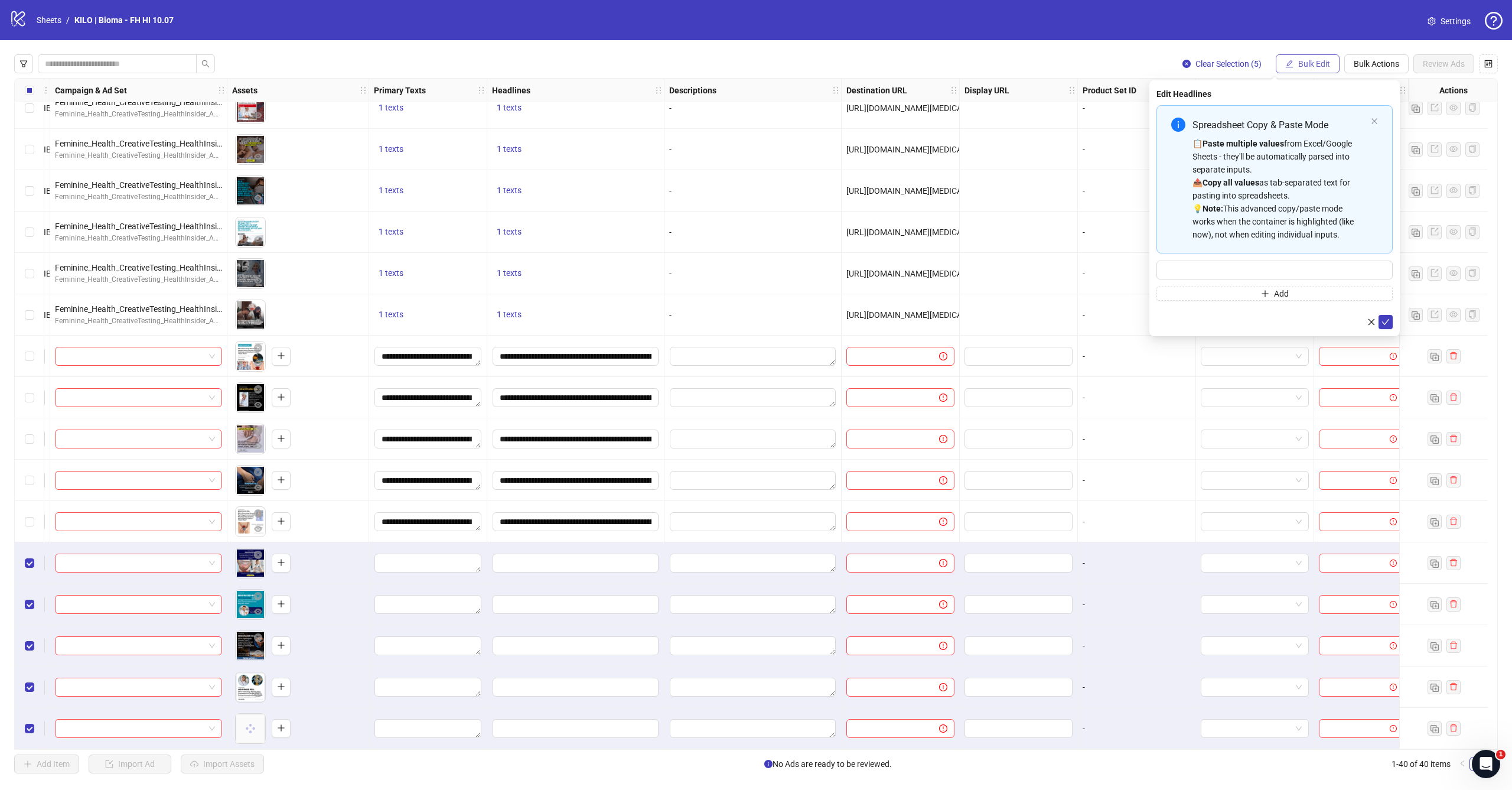
click at [1308, 70] on button "Bulk Edit" at bounding box center [1308, 63] width 64 height 19
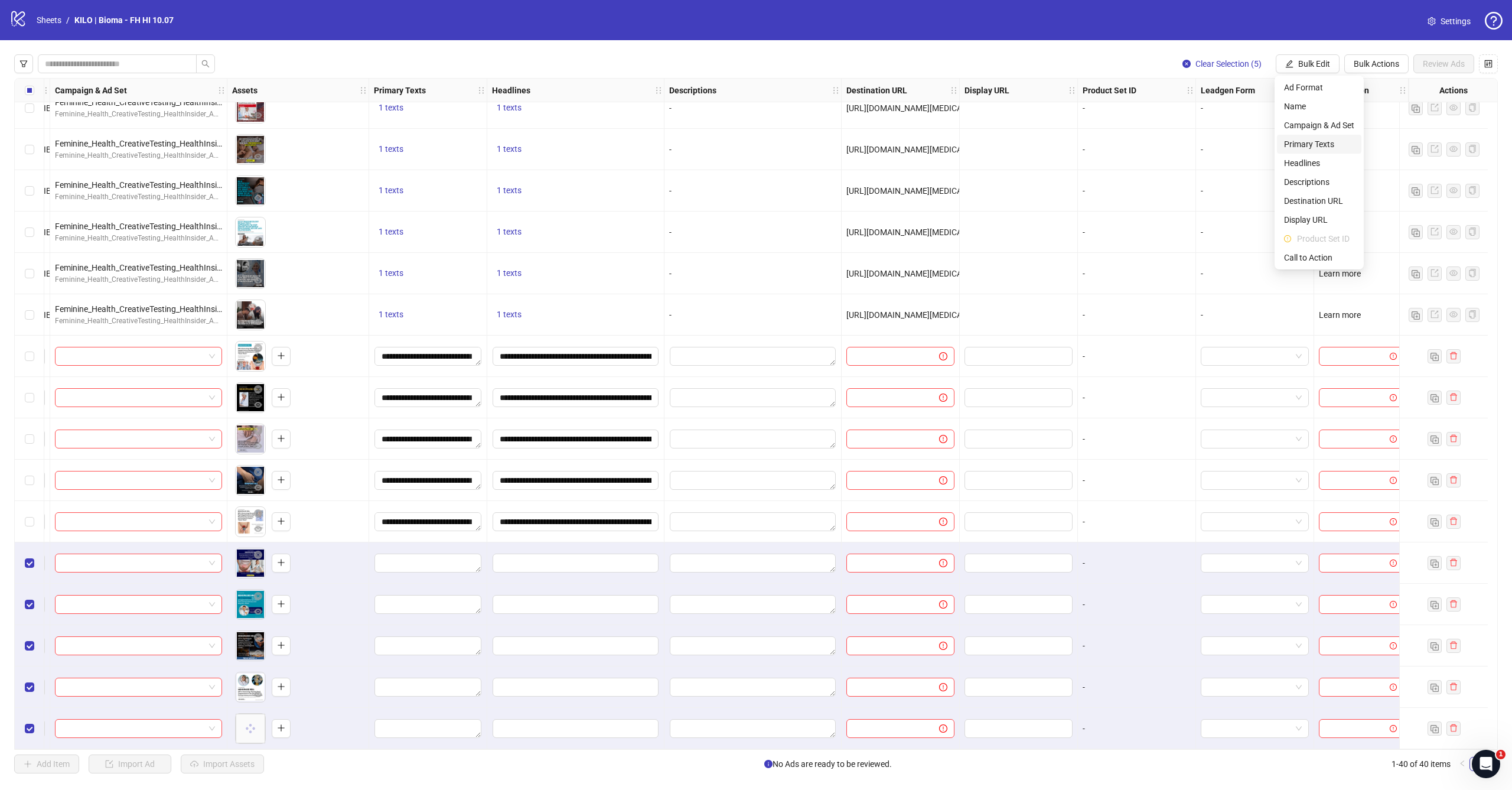
click at [1325, 143] on span "Primary Texts" at bounding box center [1319, 144] width 71 height 13
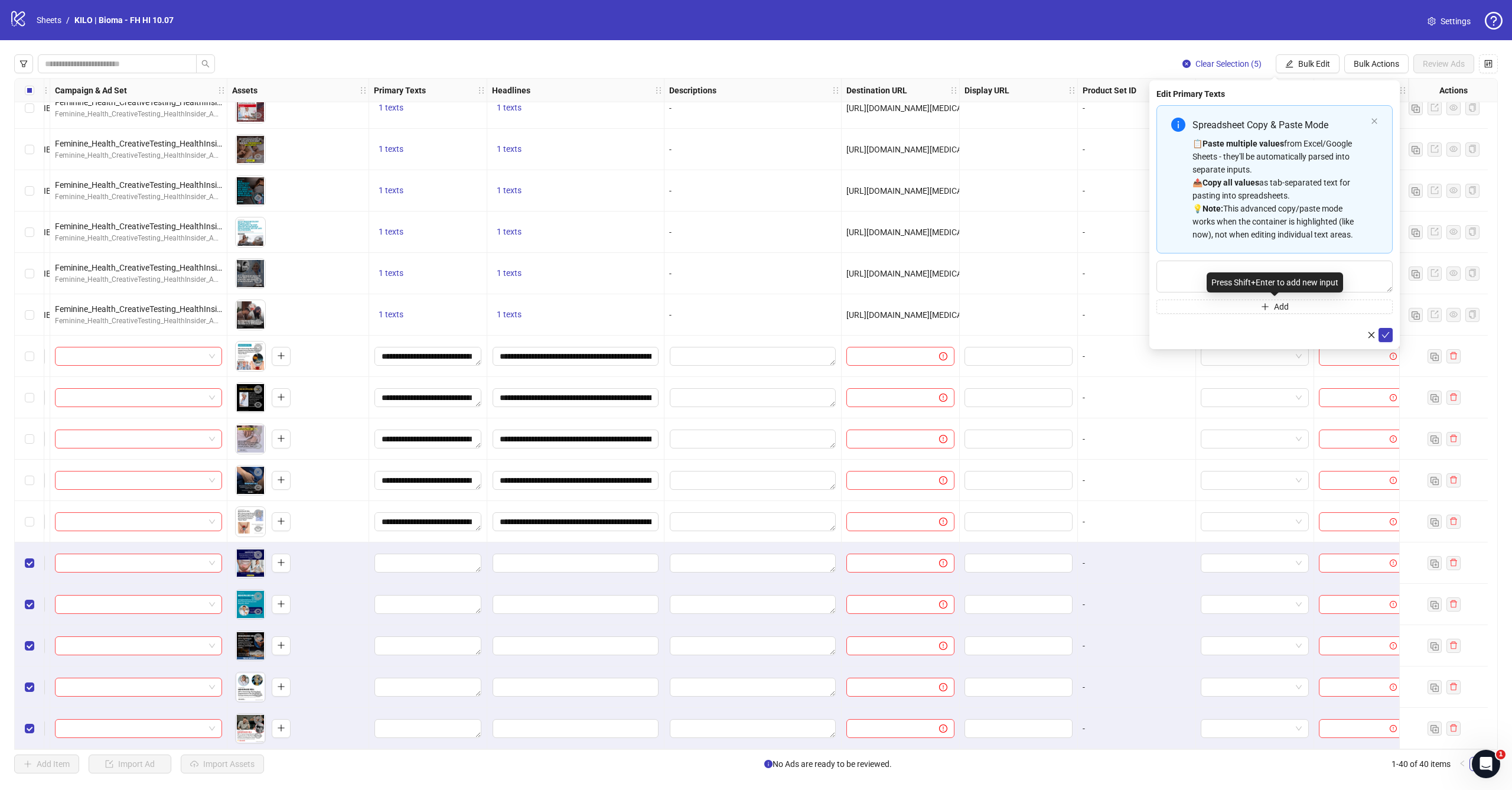
click at [1221, 279] on div "Press Shift+Enter to add new input" at bounding box center [1275, 282] width 137 height 20
click at [1188, 273] on textarea "Multi-text input container - paste or copy values" at bounding box center [1275, 276] width 236 height 32
paste textarea "**********"
type textarea "**********"
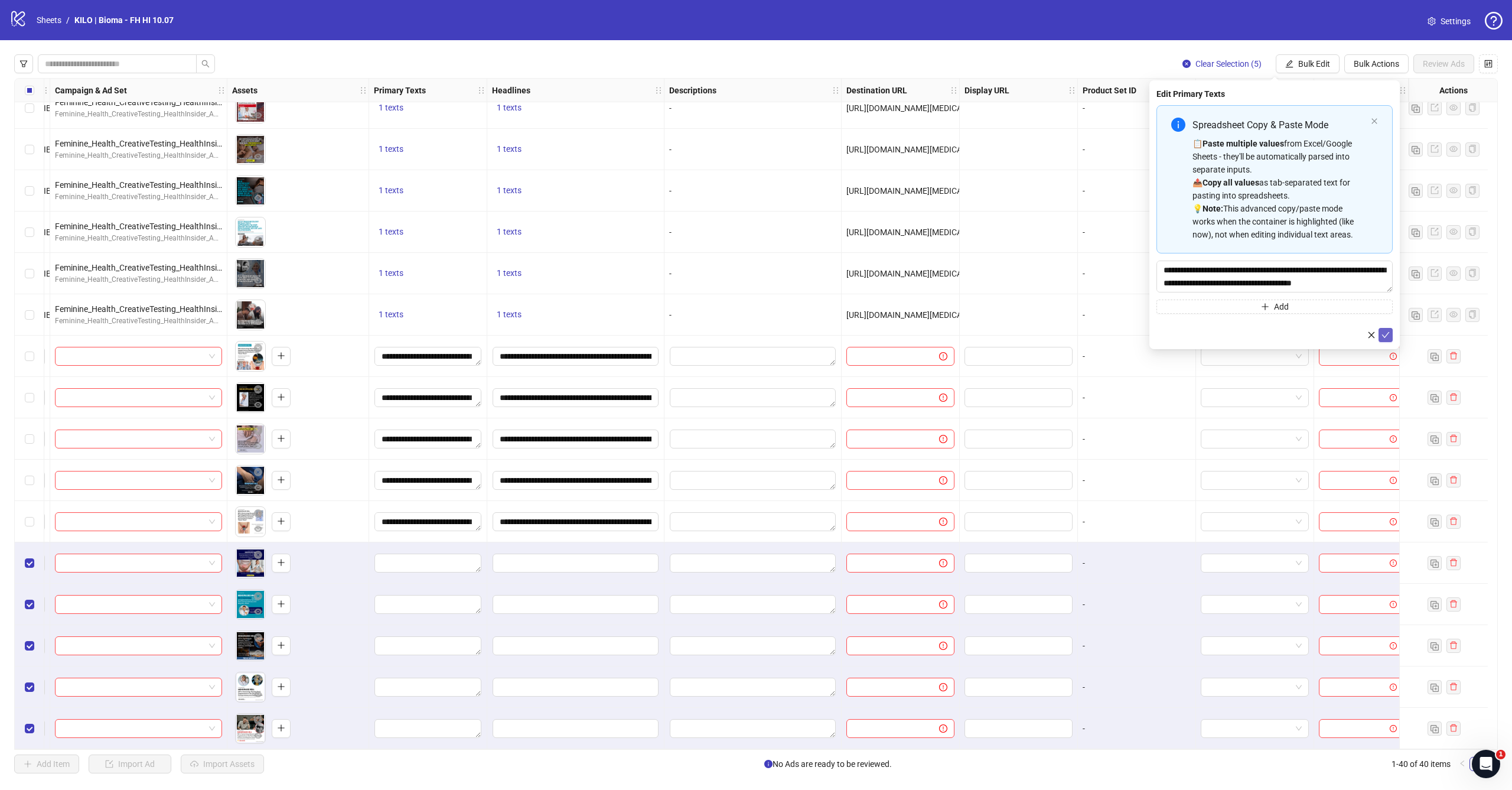
click at [1384, 332] on icon "check" at bounding box center [1386, 334] width 8 height 8
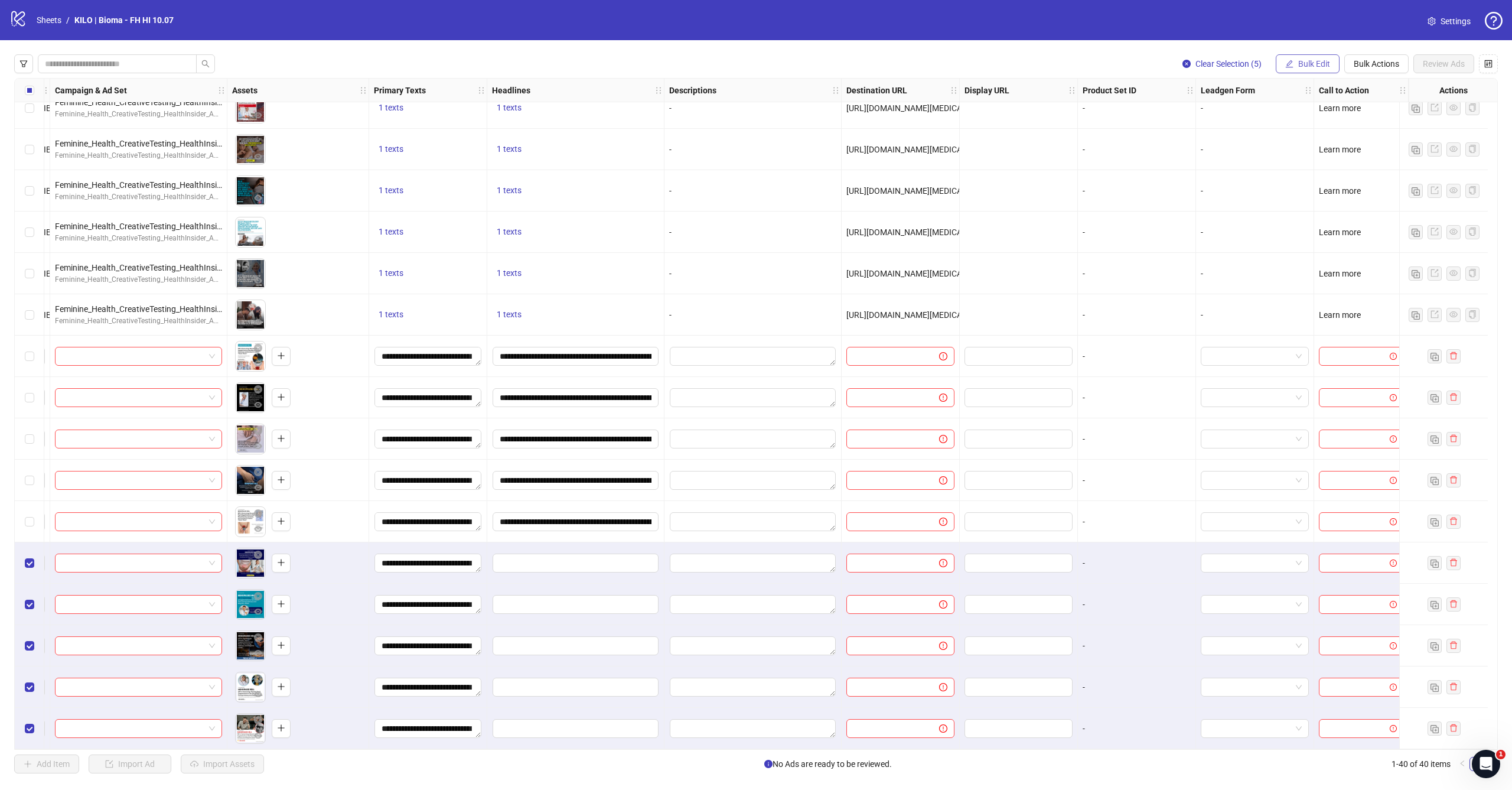
click at [1307, 57] on button "Bulk Edit" at bounding box center [1308, 63] width 64 height 19
click at [1313, 161] on span "Headlines" at bounding box center [1319, 163] width 71 height 13
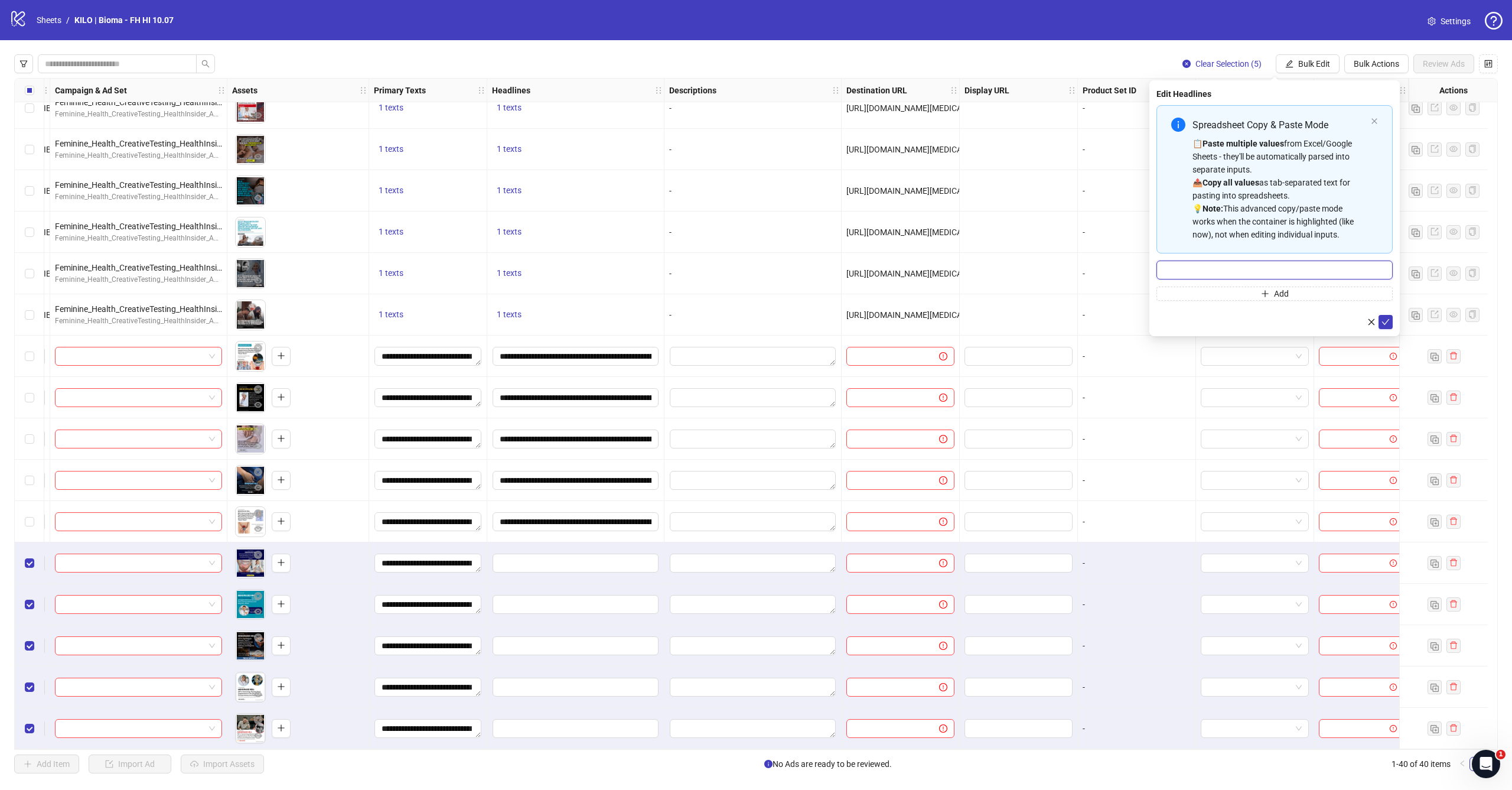
click at [1289, 270] on input "Multi-input container - paste or copy values" at bounding box center [1275, 270] width 236 height 19
paste input "**********"
type input "**********"
click at [1387, 322] on icon "check" at bounding box center [1386, 321] width 8 height 8
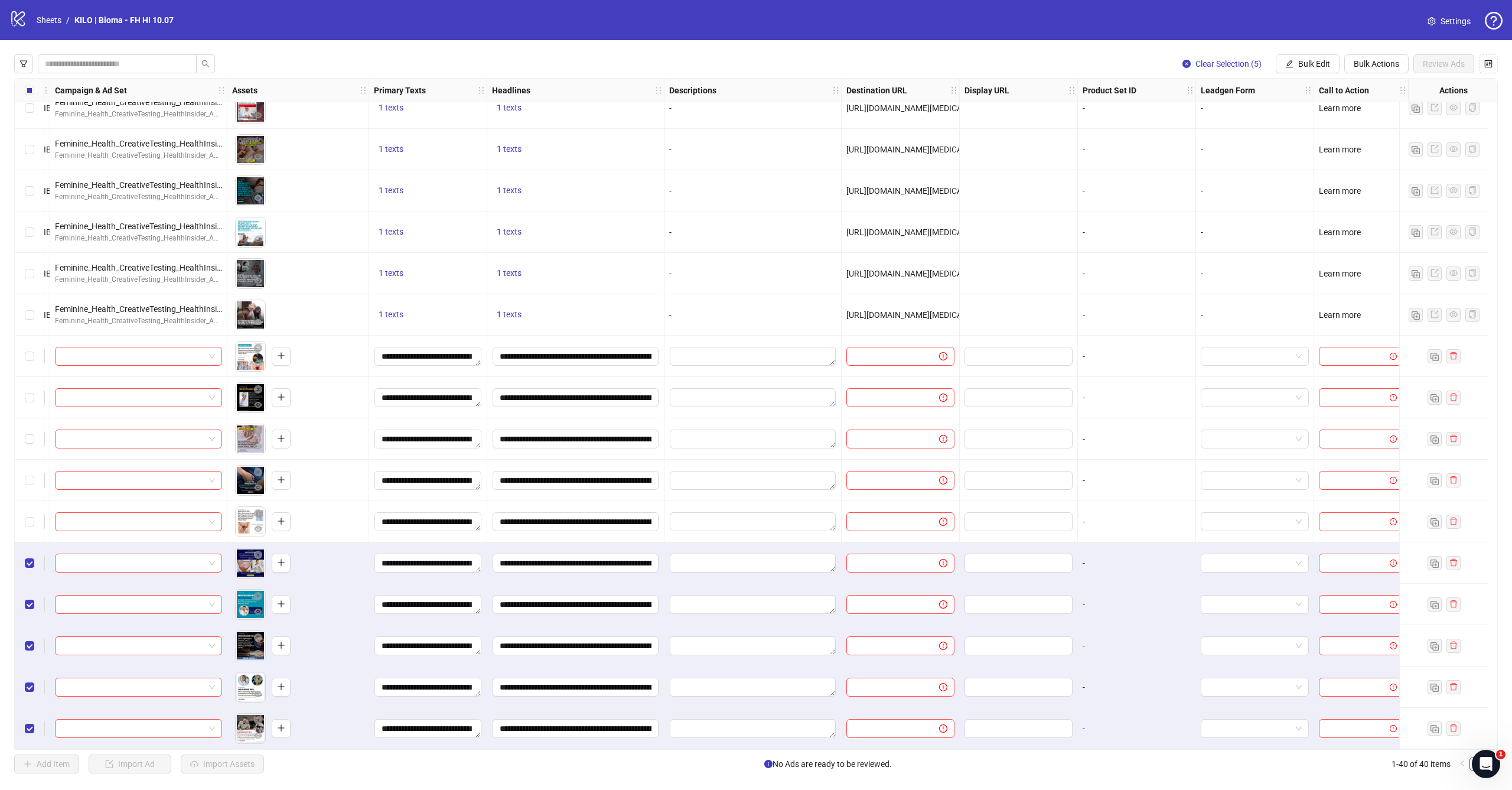
scroll to position [0, 0]
click at [36, 558] on div "Select row 36" at bounding box center [30, 563] width 30 height 42
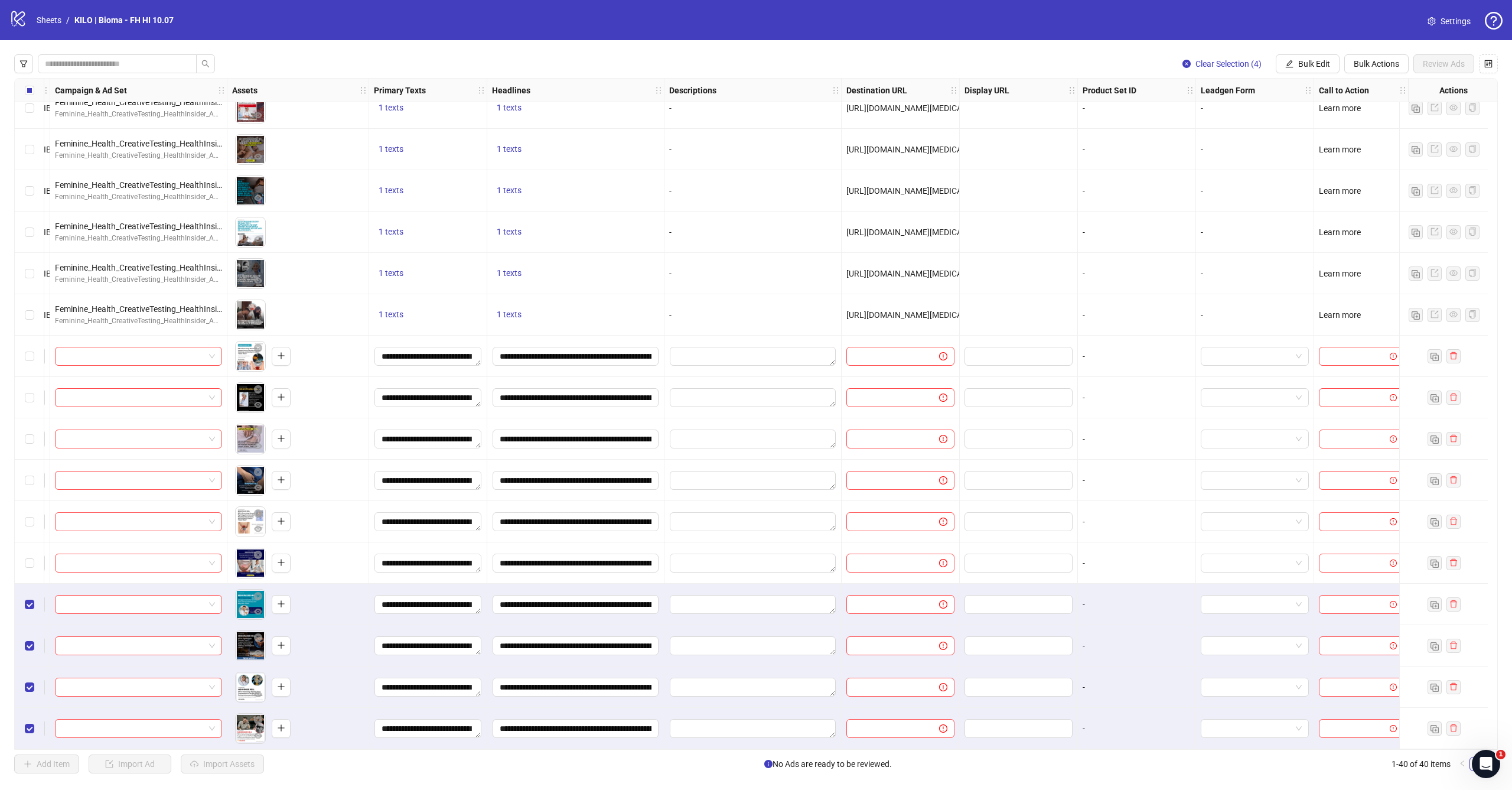
click at [33, 591] on div "Select row 37" at bounding box center [30, 604] width 30 height 42
click at [33, 625] on div "Select row 38" at bounding box center [30, 646] width 30 height 42
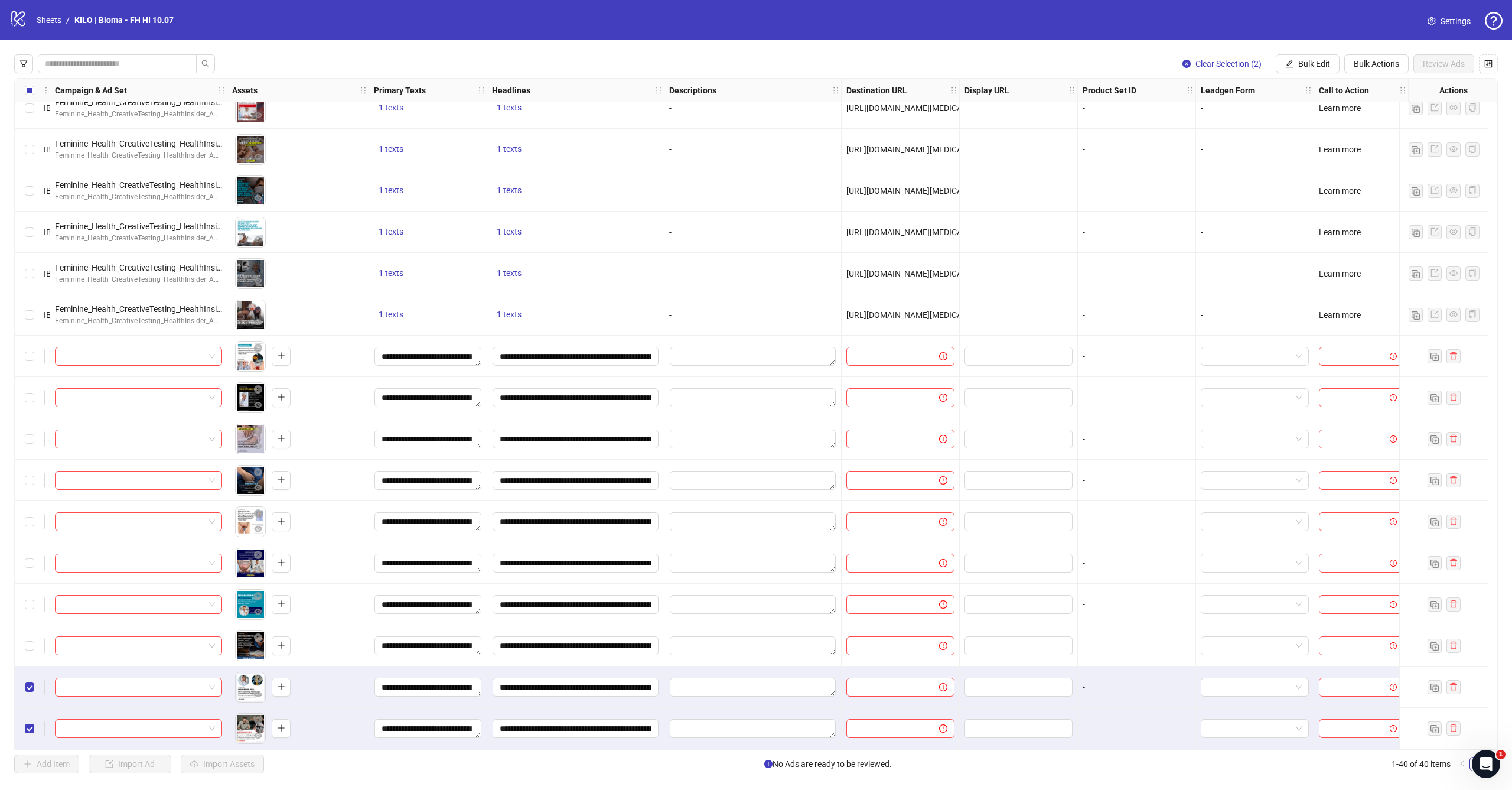
click at [33, 668] on div "Select row 39" at bounding box center [30, 687] width 30 height 42
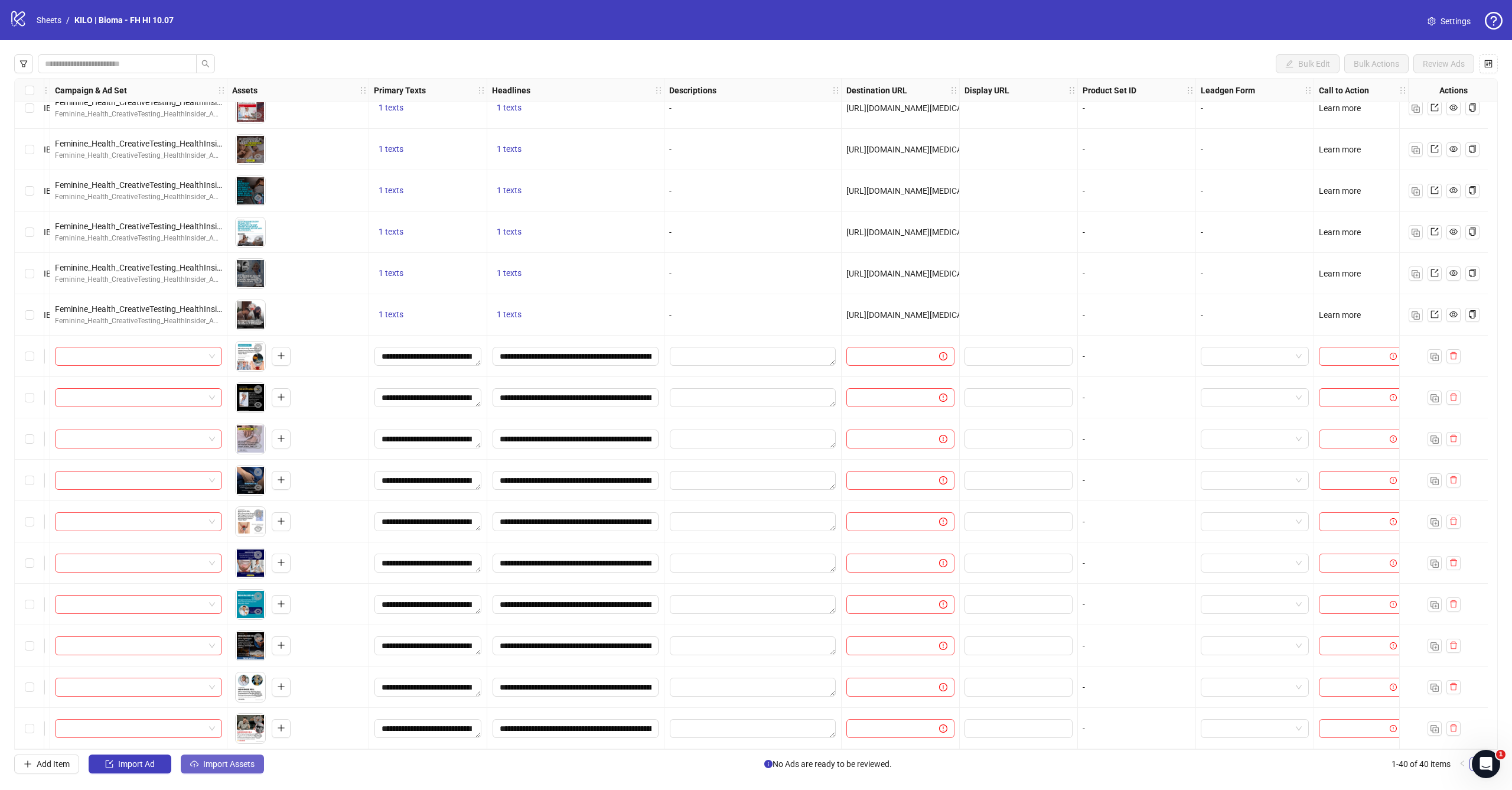
click at [206, 765] on span "Import Assets" at bounding box center [229, 763] width 51 height 10
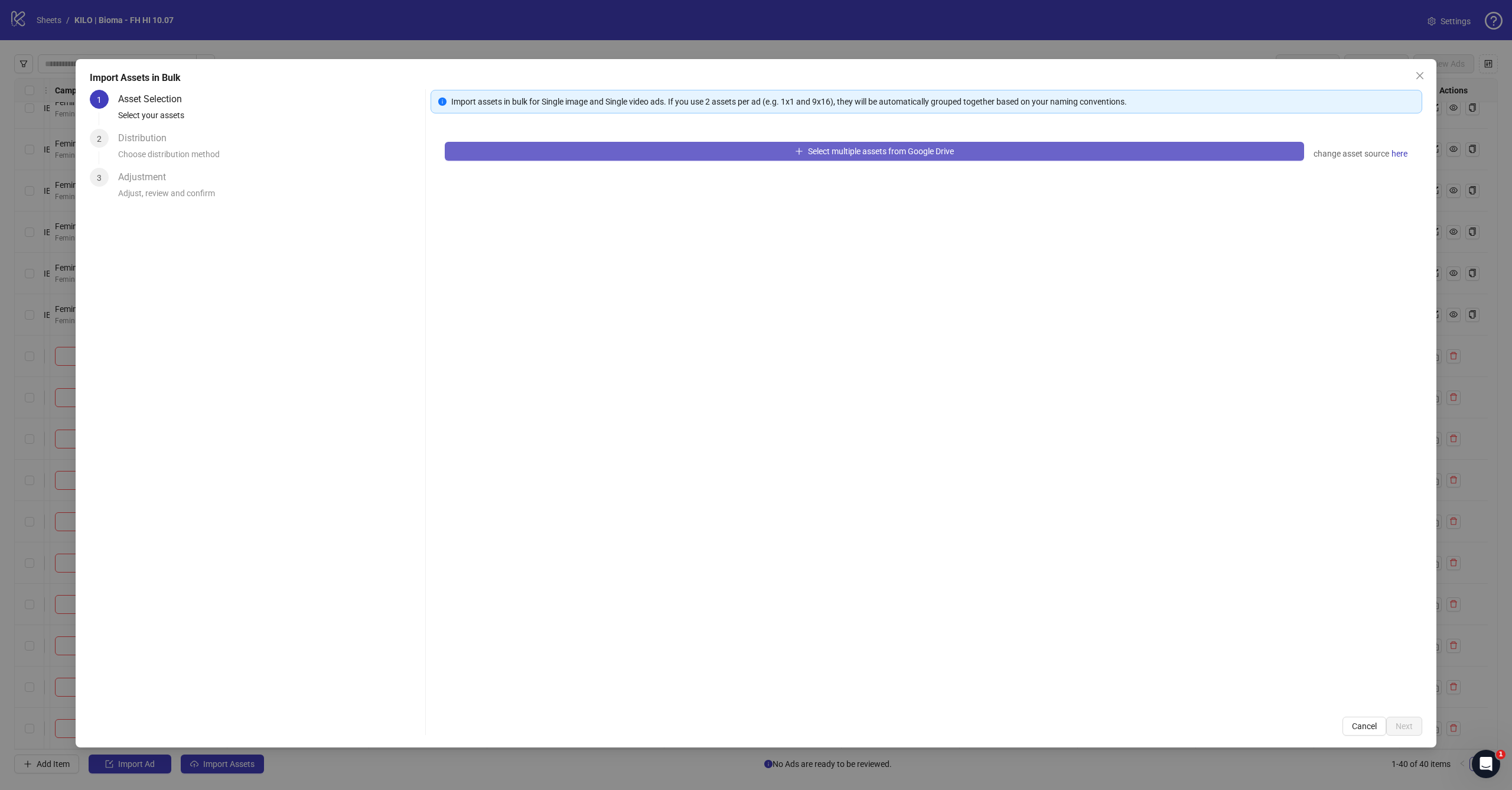
click at [778, 147] on button "Select multiple assets from Google Drive" at bounding box center [874, 151] width 859 height 19
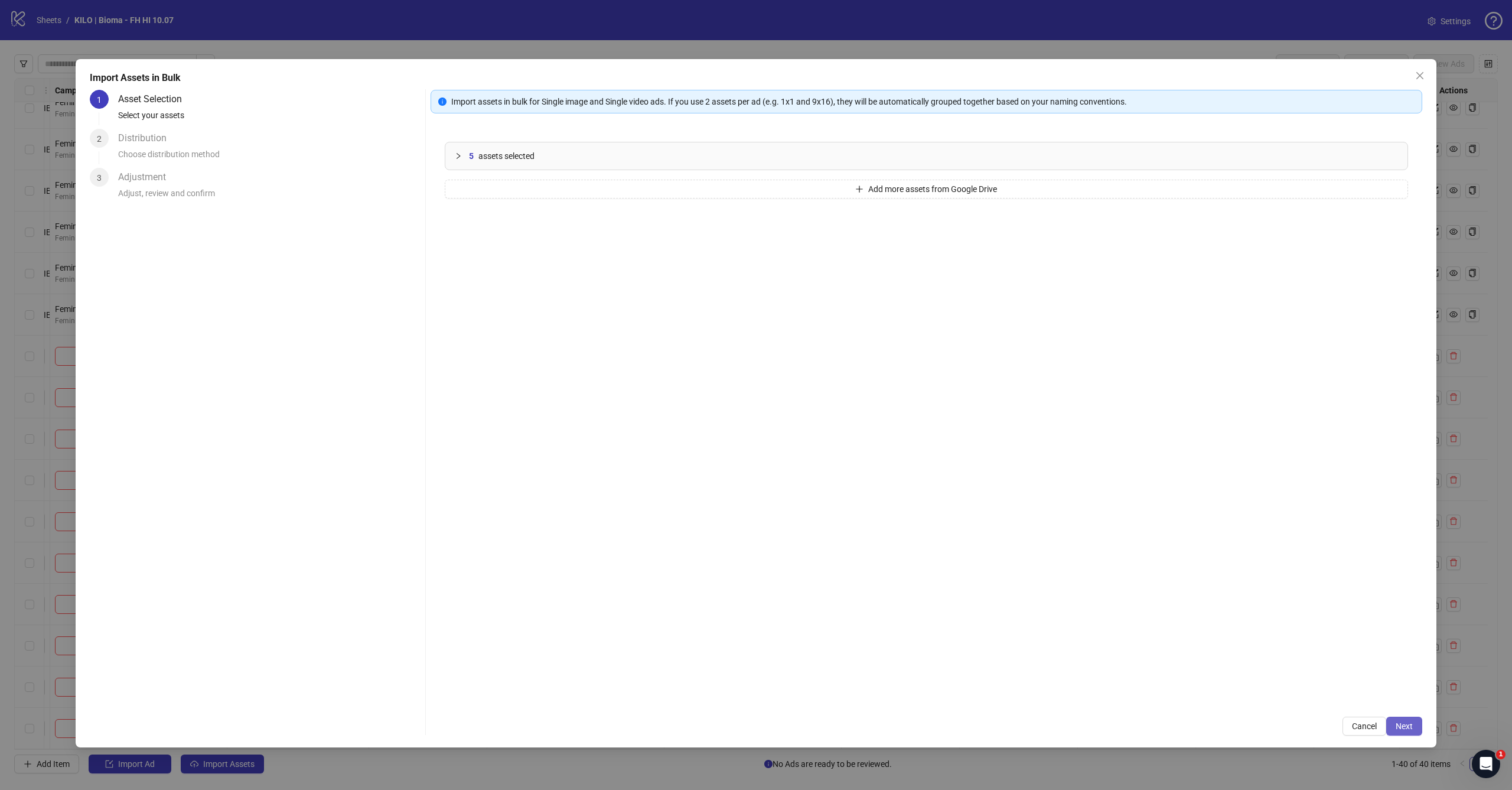
click at [1403, 721] on span "Next" at bounding box center [1404, 725] width 17 height 10
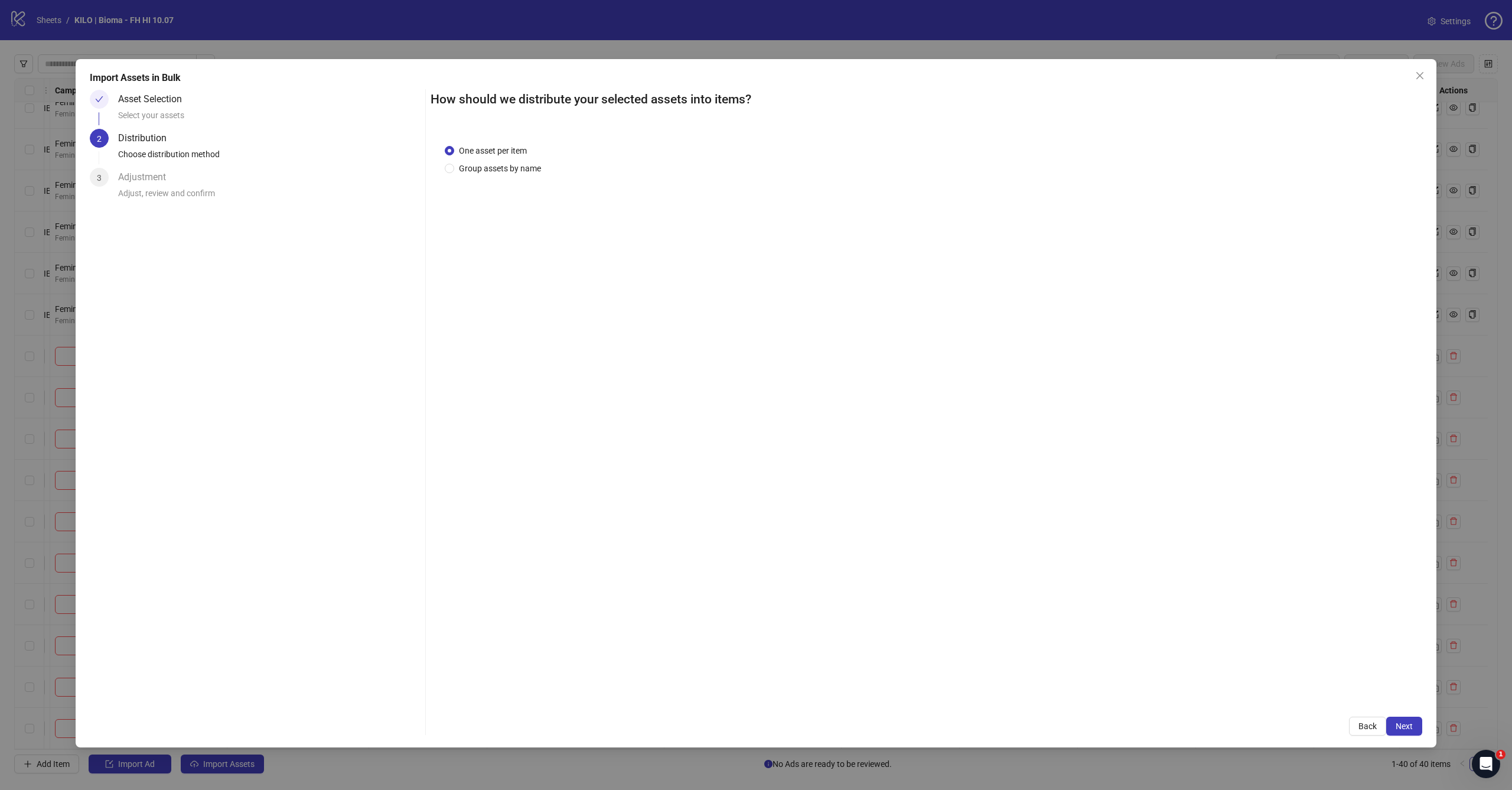
click at [1403, 721] on span "Next" at bounding box center [1404, 725] width 17 height 10
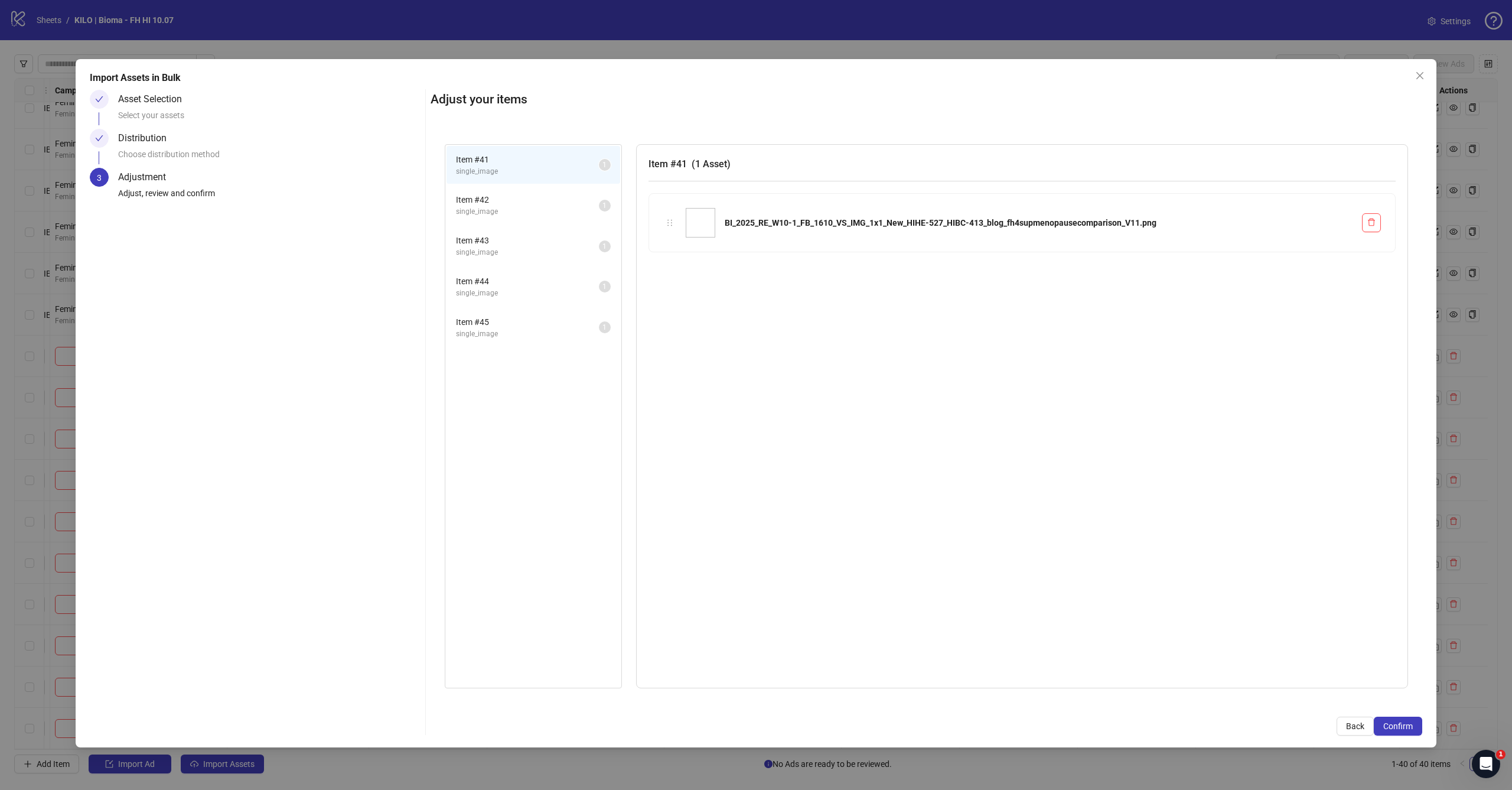
click at [1403, 721] on span "Confirm" at bounding box center [1398, 725] width 30 height 10
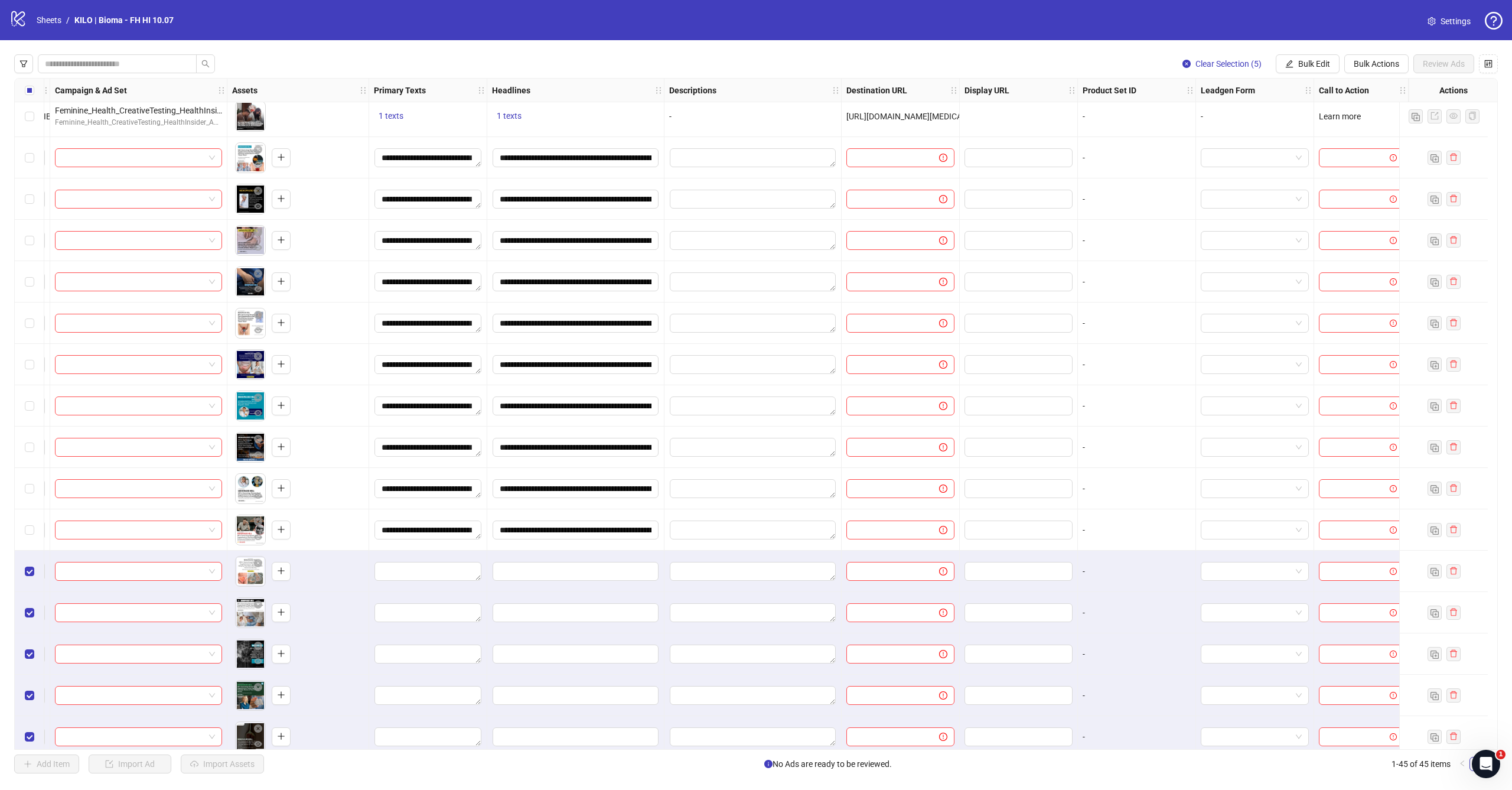
scroll to position [1218, 340]
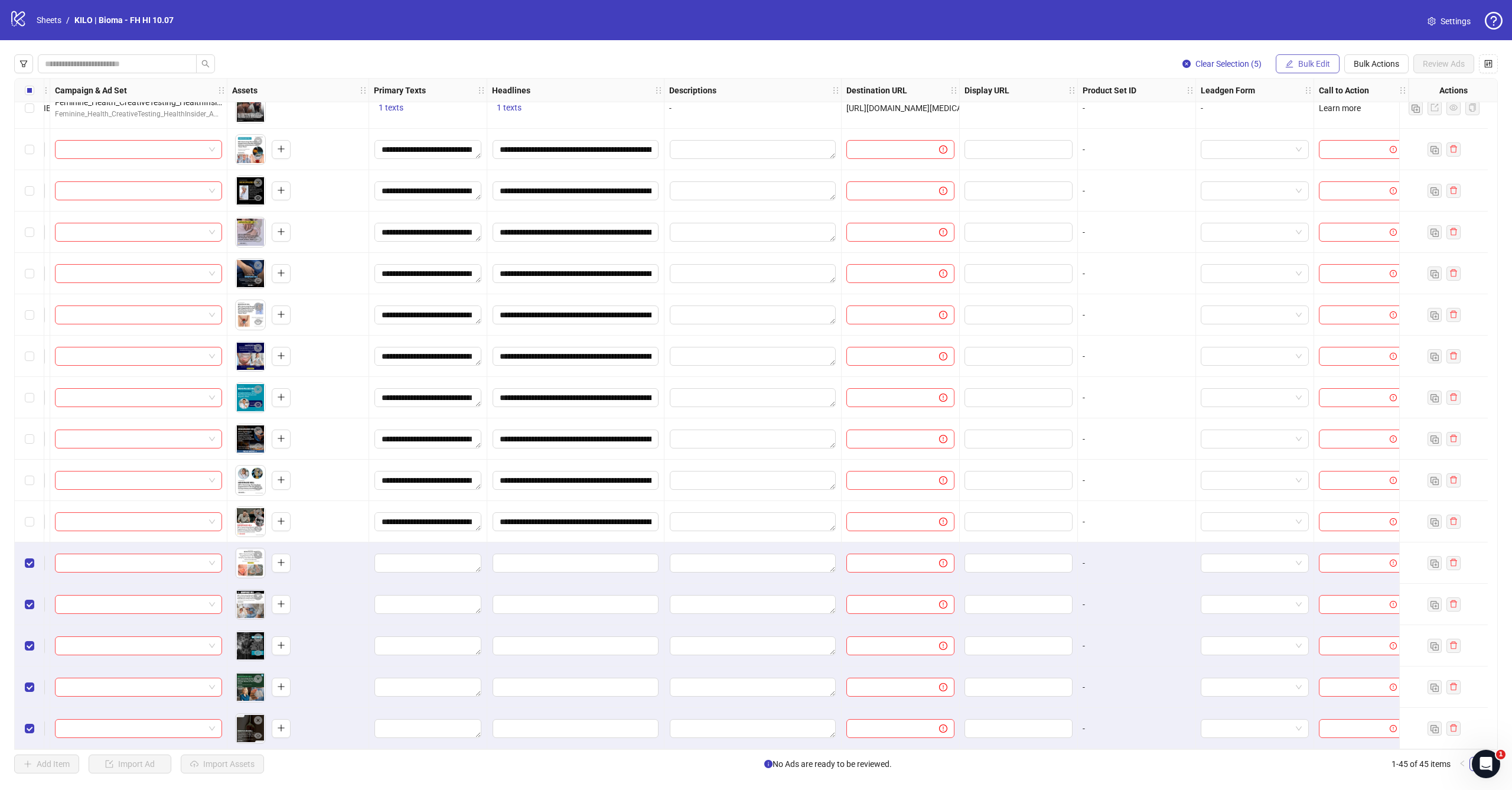
click at [1313, 65] on span "Bulk Edit" at bounding box center [1314, 64] width 32 height 10
click at [1303, 145] on span "Primary Texts" at bounding box center [1319, 144] width 71 height 13
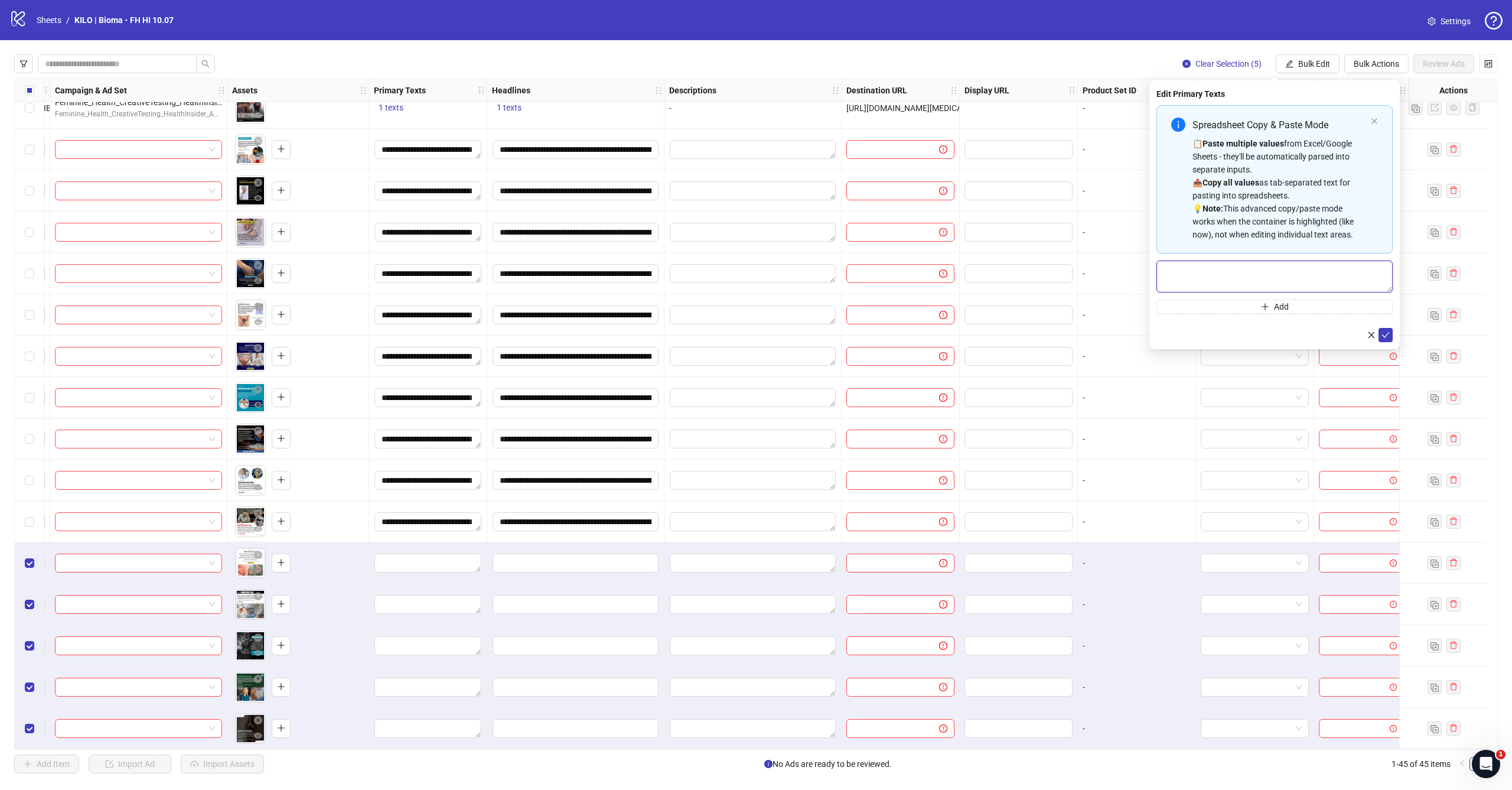
click at [1252, 268] on textarea "Multi-text input container - paste or copy values" at bounding box center [1275, 276] width 236 height 32
paste textarea "**********"
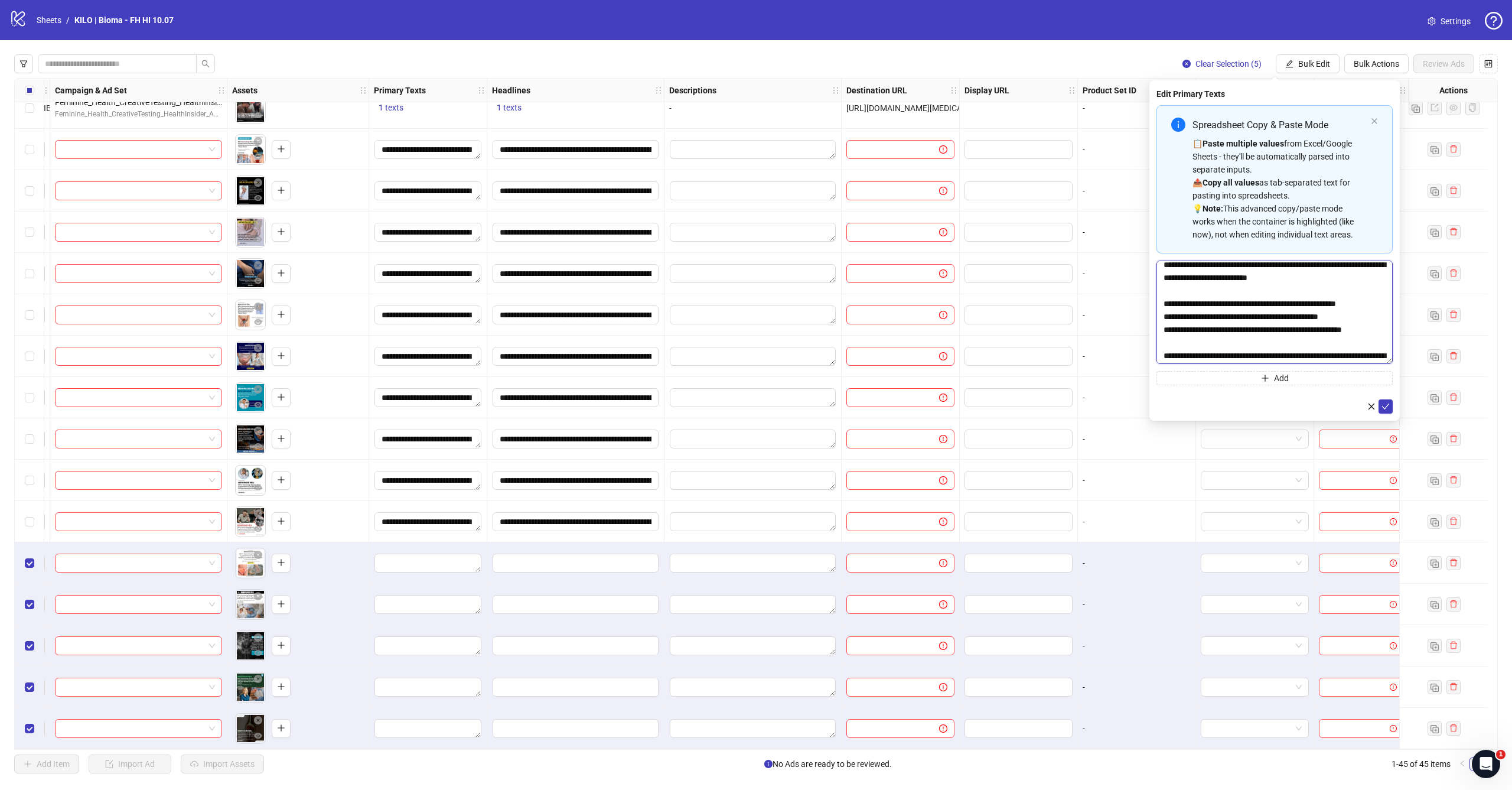
scroll to position [0, 0]
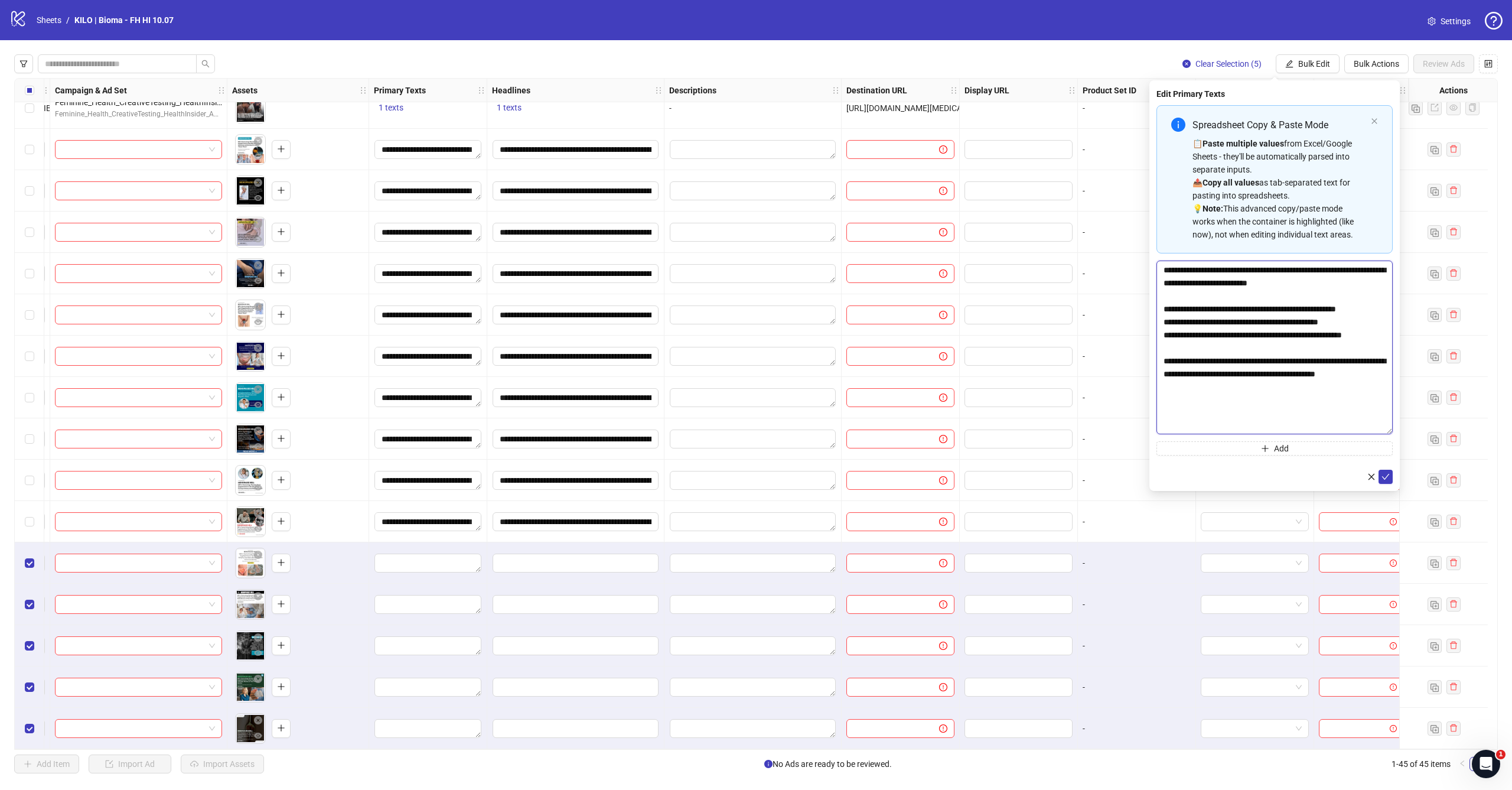
click at [1388, 429] on textarea "**********" at bounding box center [1275, 347] width 236 height 174
click at [1172, 396] on textarea "**********" at bounding box center [1275, 347] width 236 height 174
paste textarea "**********"
type textarea "**********"
click at [1390, 483] on button "submit" at bounding box center [1386, 477] width 14 height 14
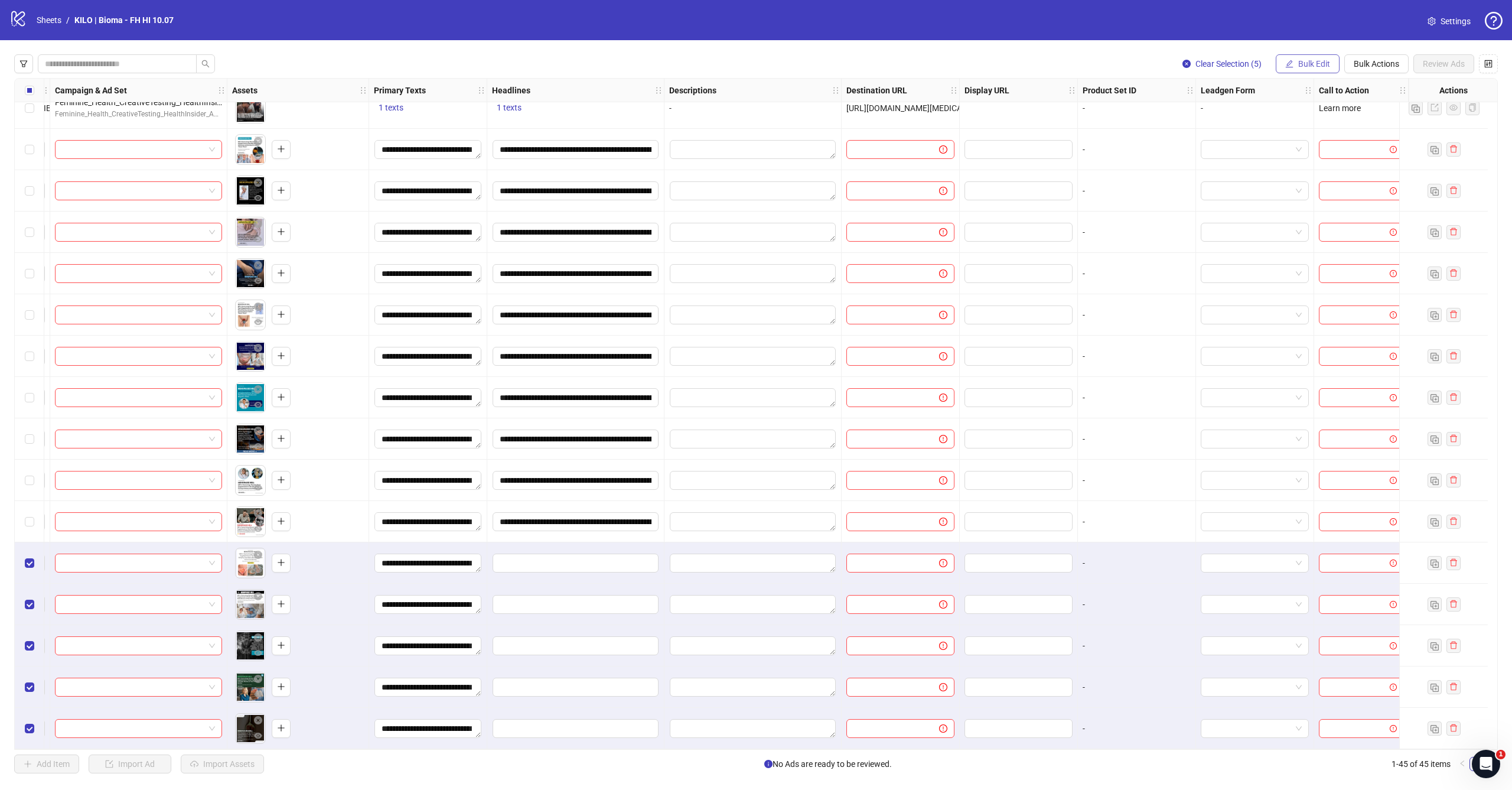
click at [1302, 60] on span "Bulk Edit" at bounding box center [1314, 64] width 32 height 10
click at [1297, 160] on span "Headlines" at bounding box center [1319, 163] width 71 height 13
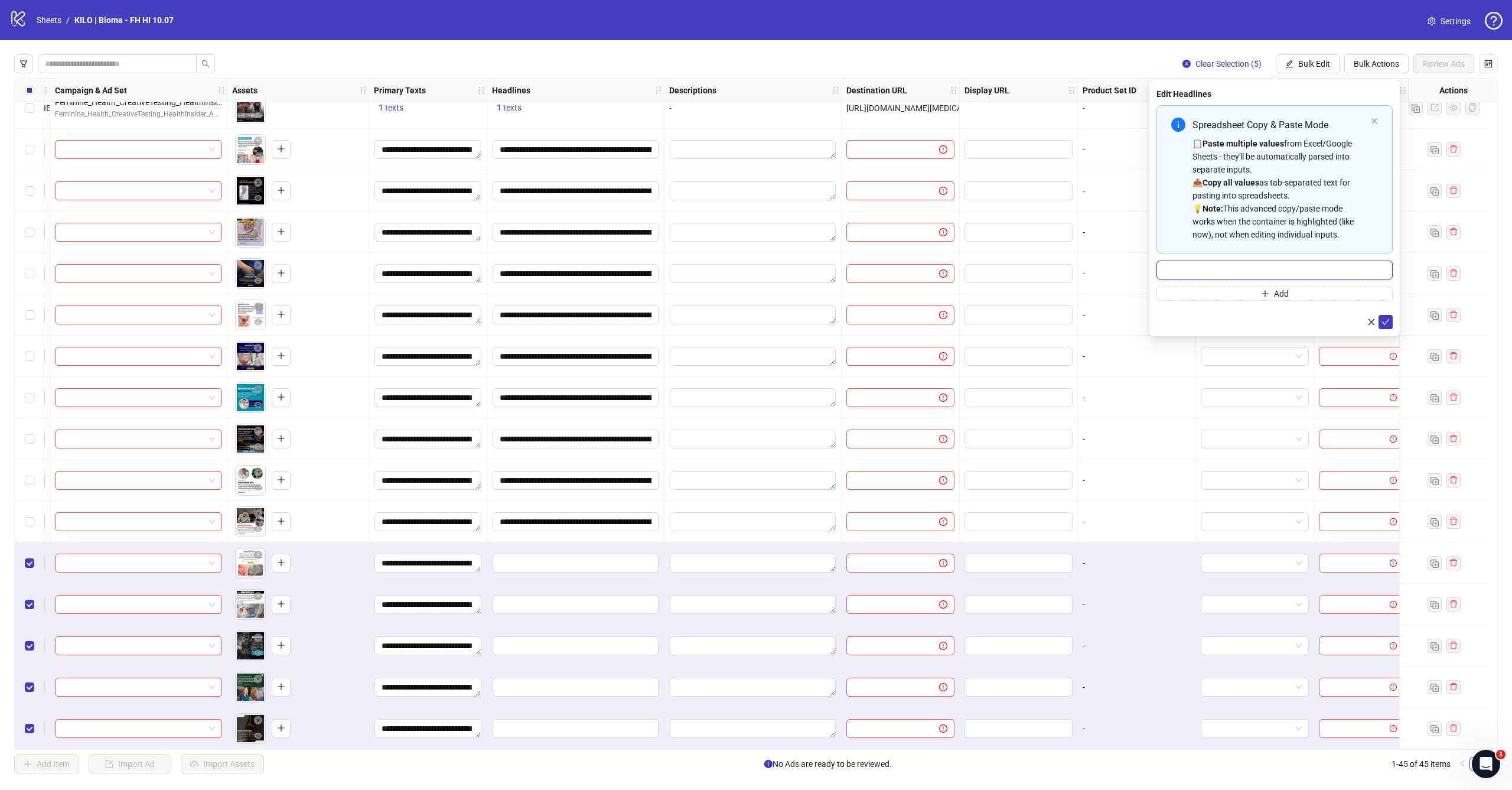
click at [1271, 268] on input "Multi-input container - paste or copy values" at bounding box center [1275, 270] width 236 height 19
paste input "**********"
type input "**********"
click at [1386, 323] on icon "check" at bounding box center [1386, 321] width 8 height 8
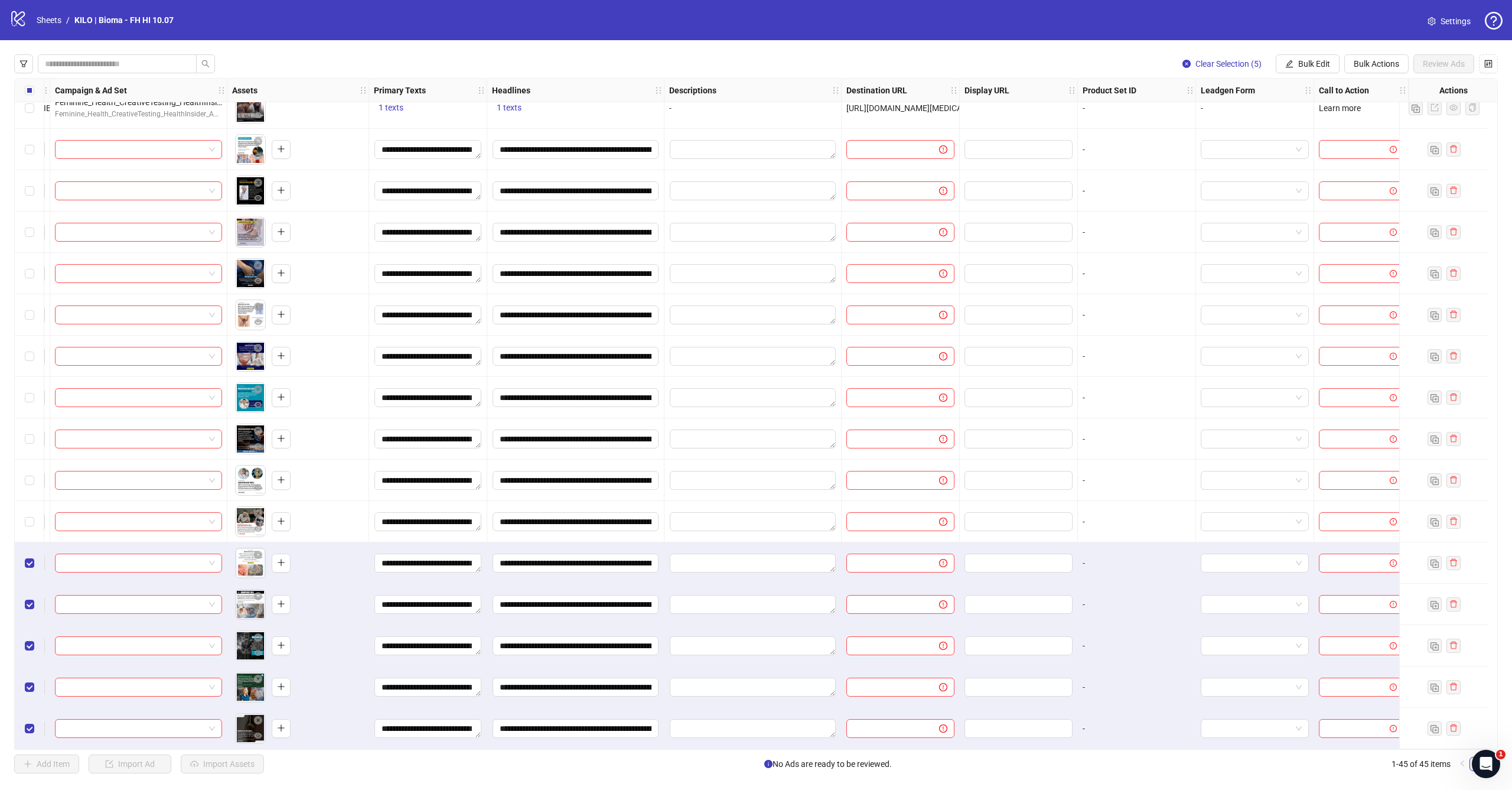
drag, startPoint x: 30, startPoint y: 523, endPoint x: 30, endPoint y: 490, distance: 33.0
click at [30, 523] on label "Select row 40" at bounding box center [29, 522] width 10 height 13
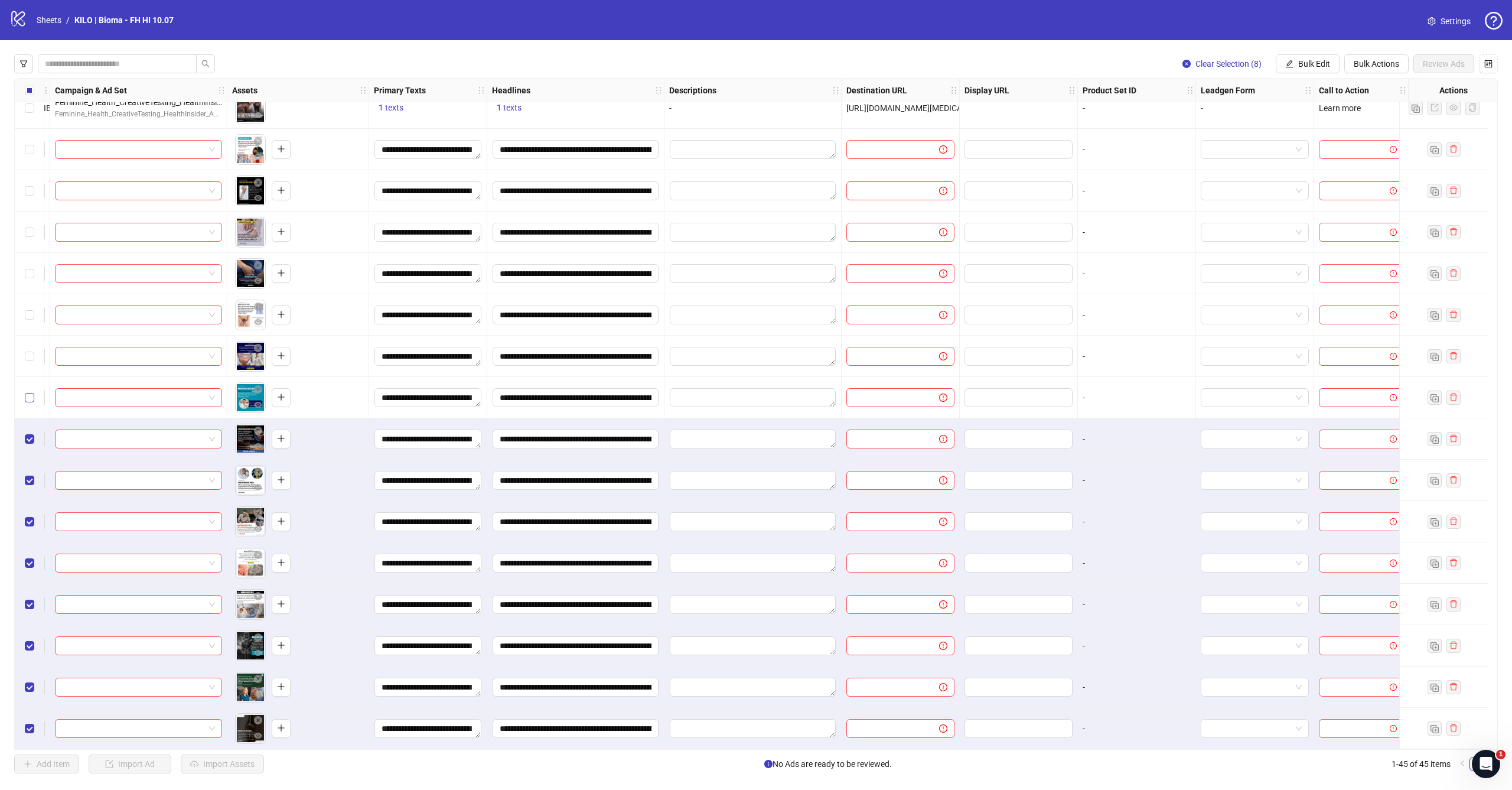
click at [30, 395] on span "Select row 37" at bounding box center [29, 397] width 10 height 10
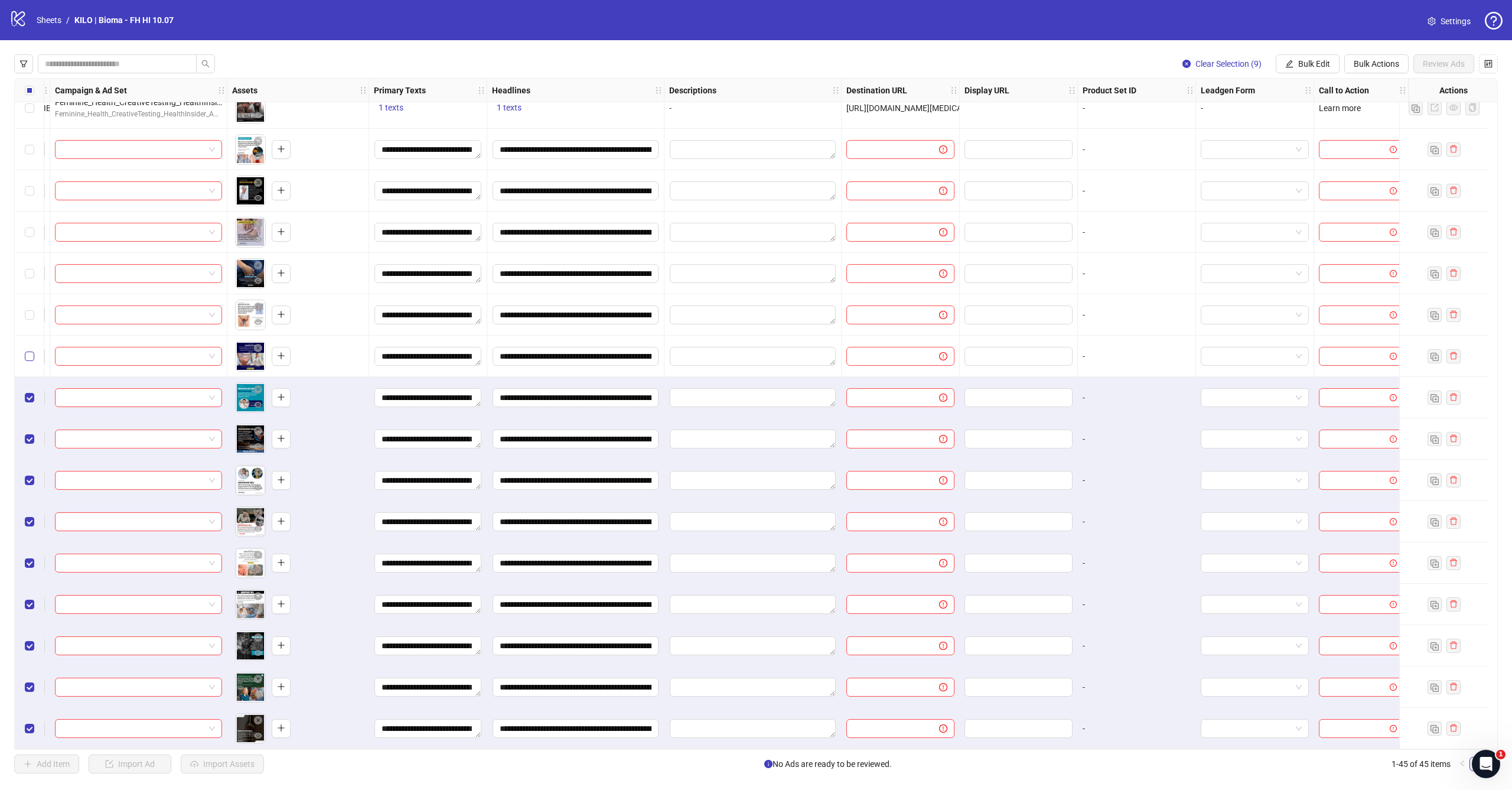
click at [33, 352] on span "Select row 36" at bounding box center [29, 356] width 10 height 10
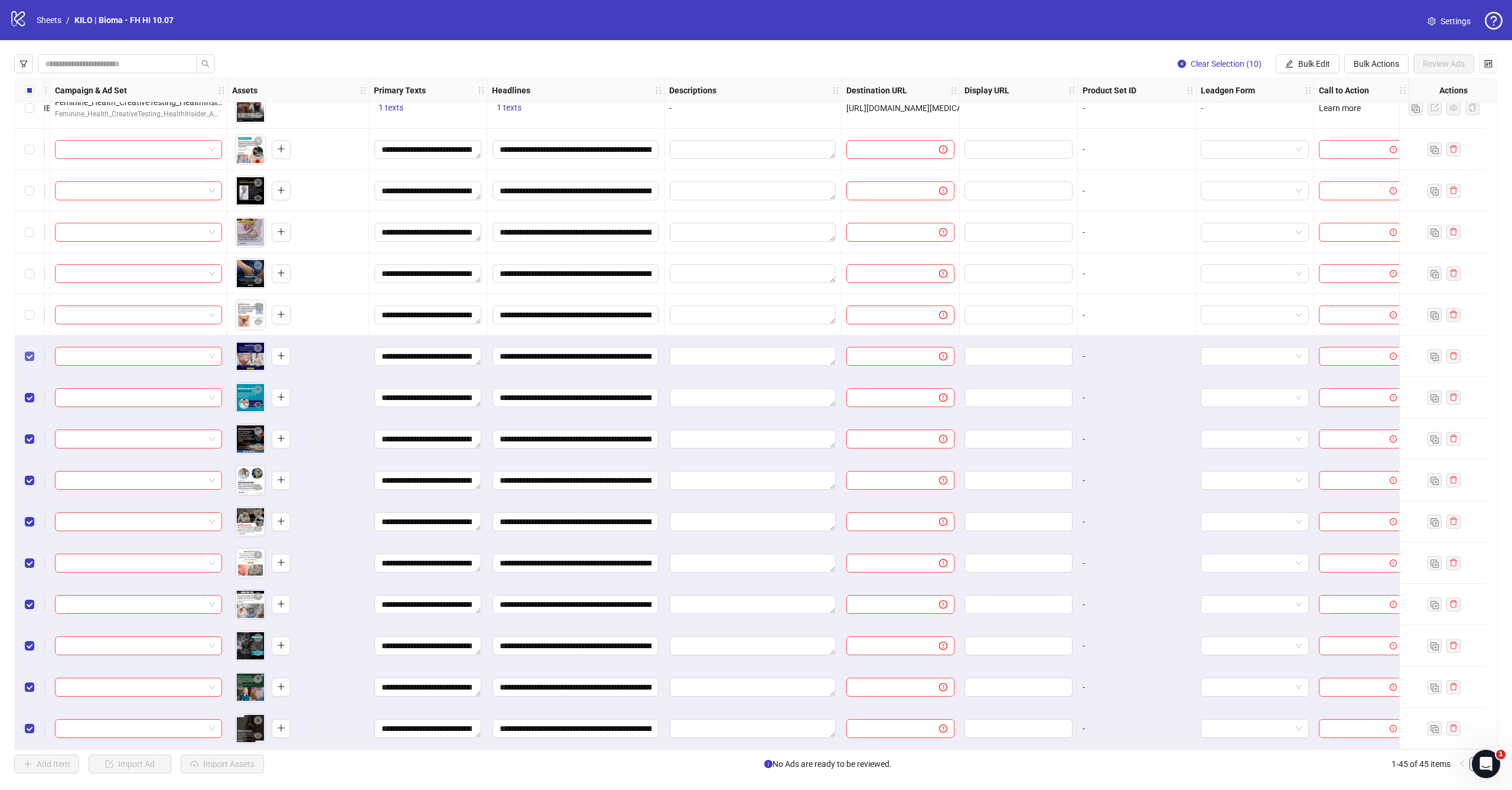
scroll to position [1123, 340]
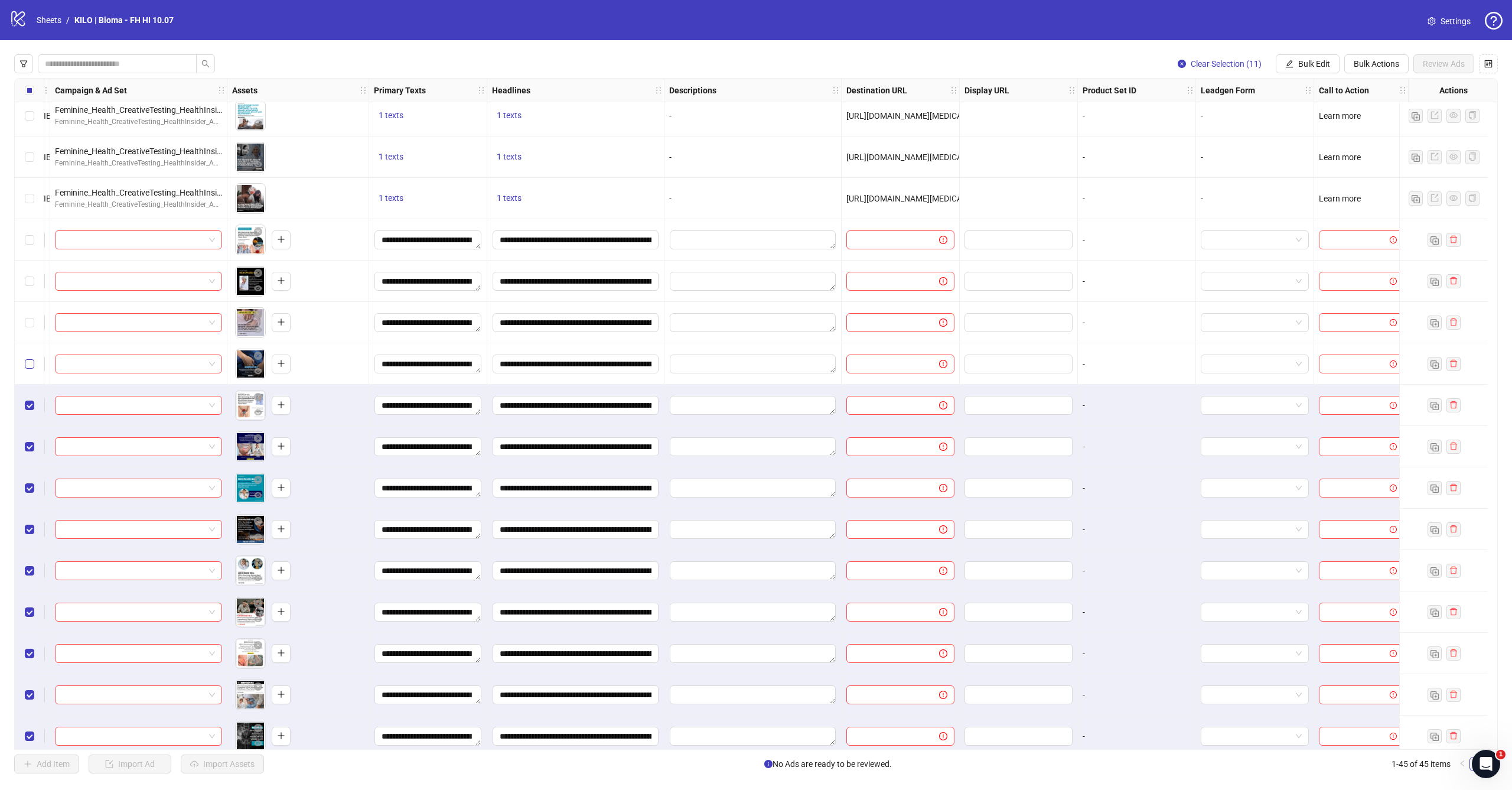
click at [29, 357] on label "Select row 34" at bounding box center [29, 364] width 10 height 13
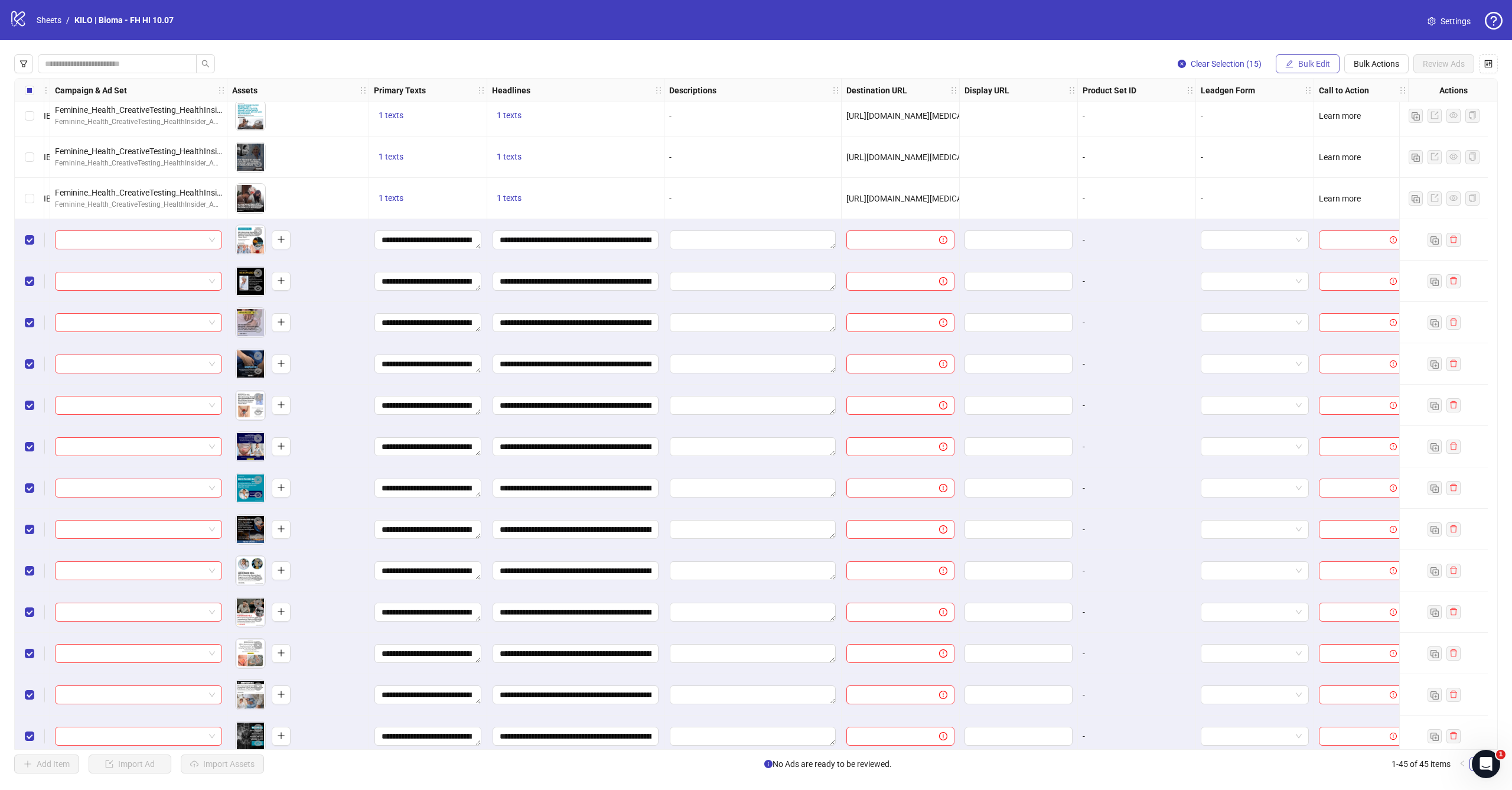
click at [1305, 68] on span "Bulk Edit" at bounding box center [1314, 64] width 32 height 10
click at [1309, 200] on span "Destination URL" at bounding box center [1319, 201] width 71 height 13
click at [1254, 120] on input "text" at bounding box center [1270, 115] width 212 height 13
paste input "**********"
type input "**********"
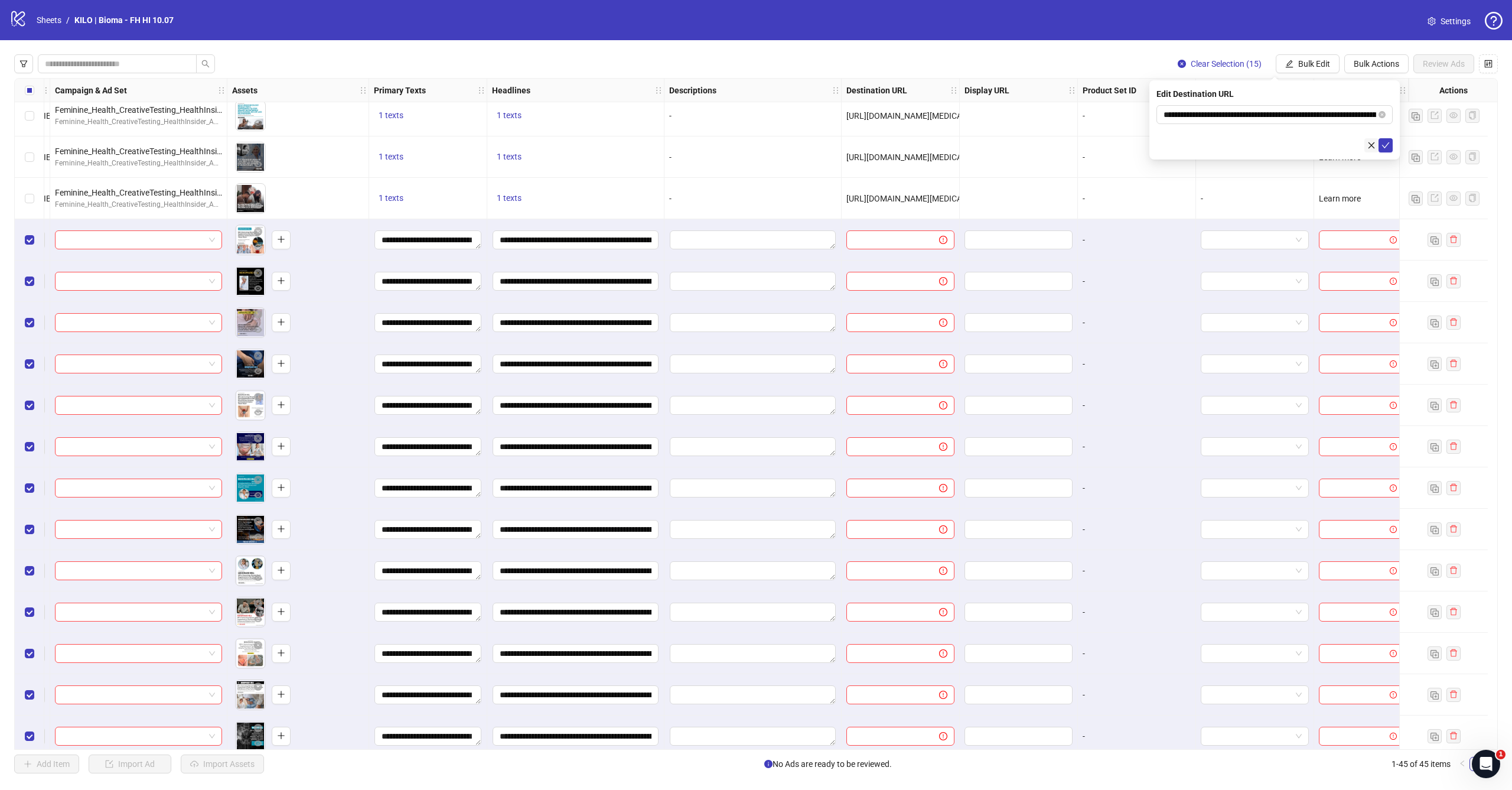
click at [1377, 139] on button "button" at bounding box center [1372, 145] width 14 height 14
click at [1312, 62] on span "Bulk Edit" at bounding box center [1314, 64] width 32 height 10
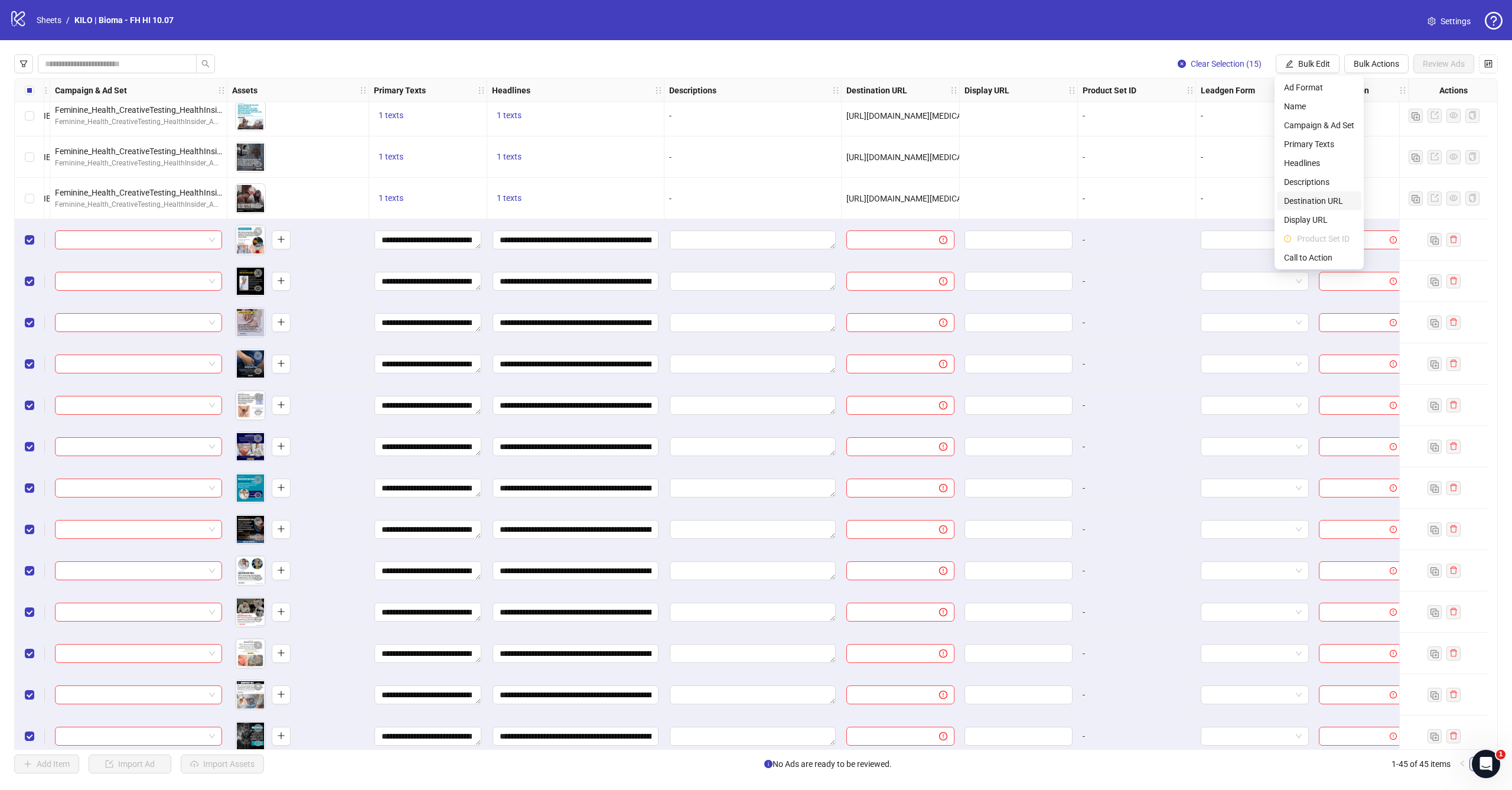
click at [1305, 198] on span "Destination URL" at bounding box center [1319, 201] width 71 height 13
click at [1358, 117] on input "text" at bounding box center [1270, 115] width 212 height 13
paste input "**********"
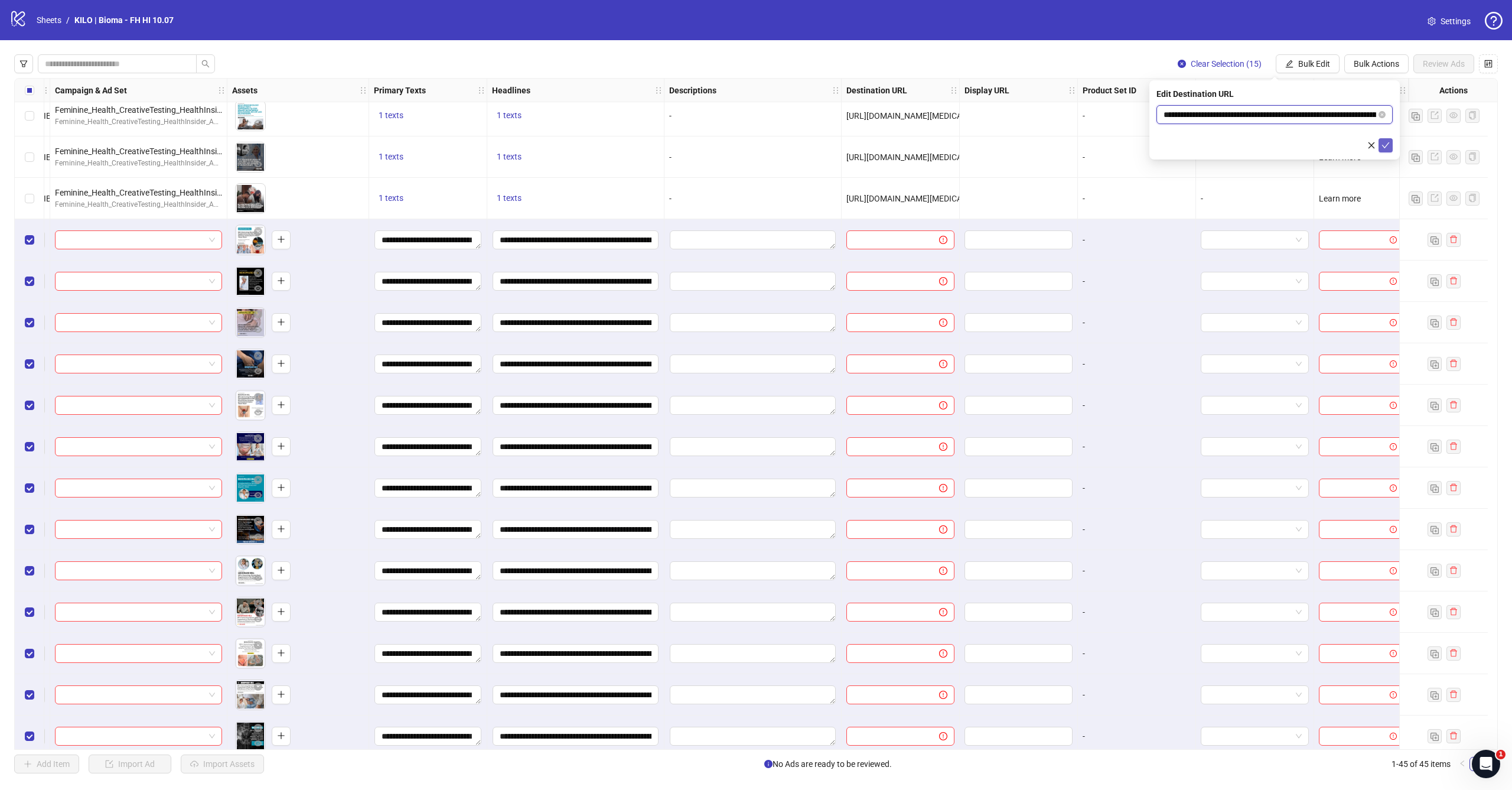
type input "**********"
click at [1389, 146] on icon "check" at bounding box center [1386, 145] width 8 height 8
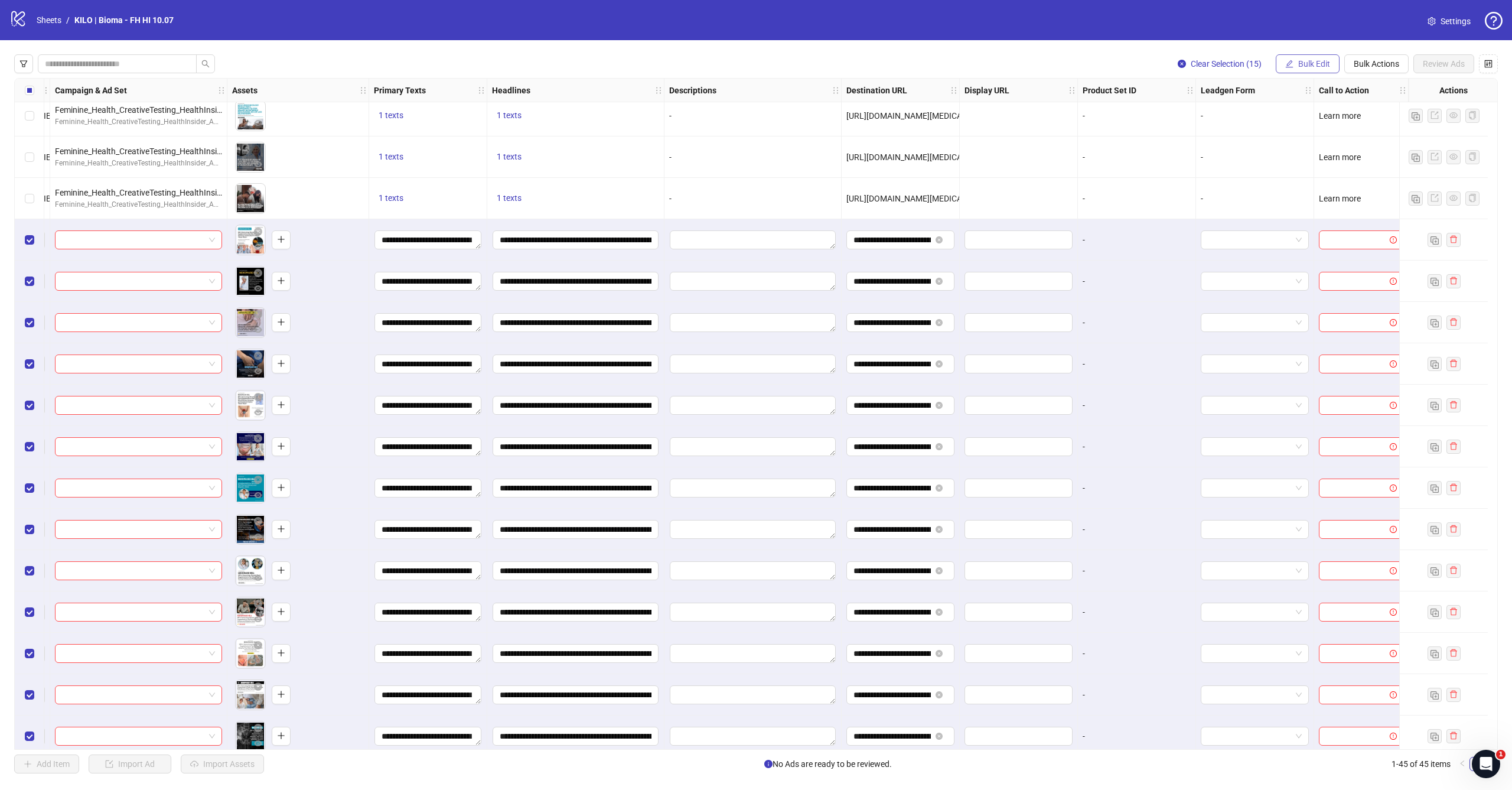
click at [1319, 65] on span "Bulk Edit" at bounding box center [1314, 64] width 32 height 10
click at [1297, 255] on span "Call to Action" at bounding box center [1319, 258] width 71 height 13
click at [1252, 114] on input "search" at bounding box center [1269, 114] width 212 height 18
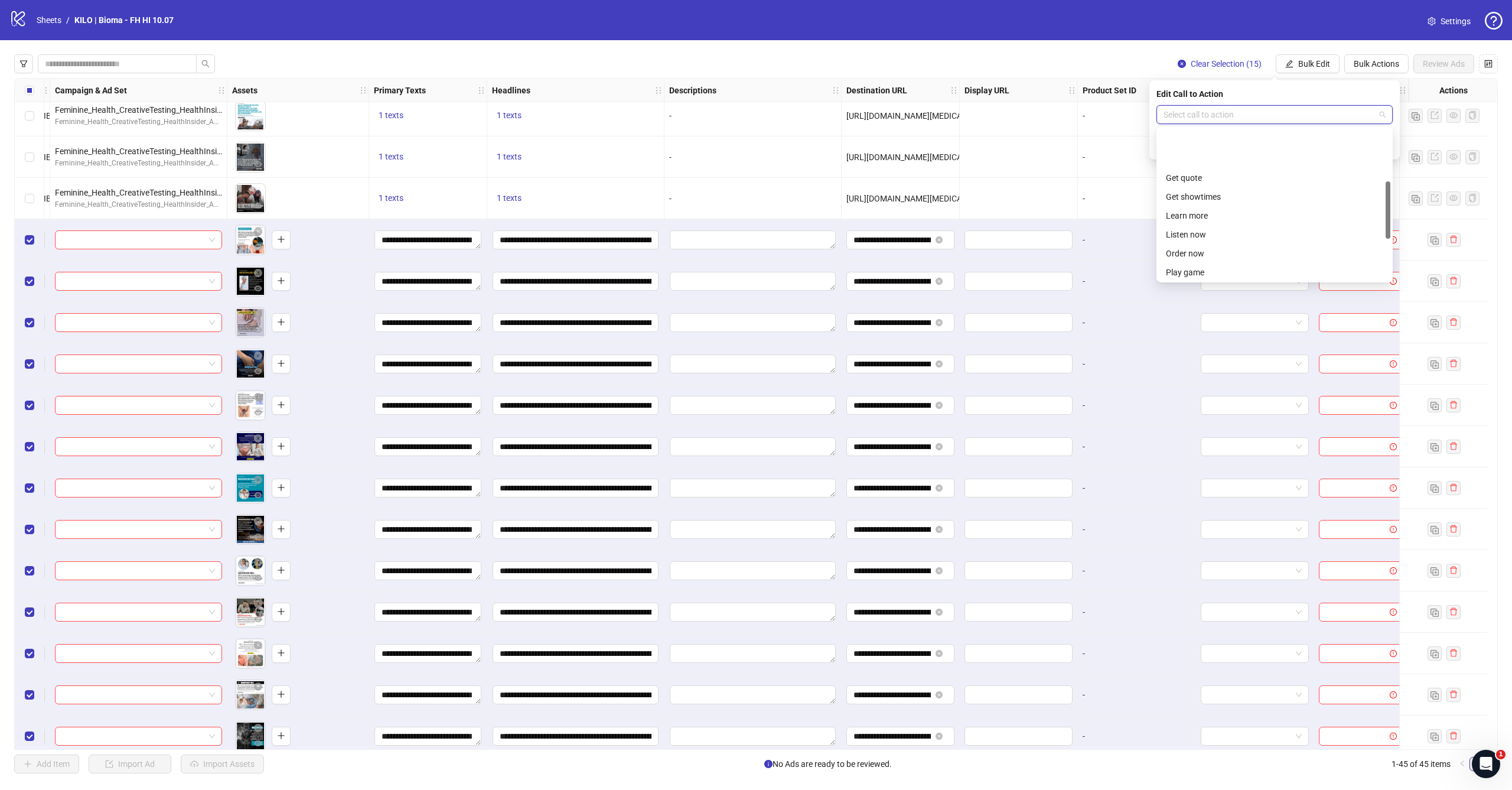
scroll to position [137, 0]
click at [1258, 172] on div "Learn more" at bounding box center [1274, 171] width 218 height 13
click at [1392, 148] on button "submit" at bounding box center [1386, 145] width 14 height 14
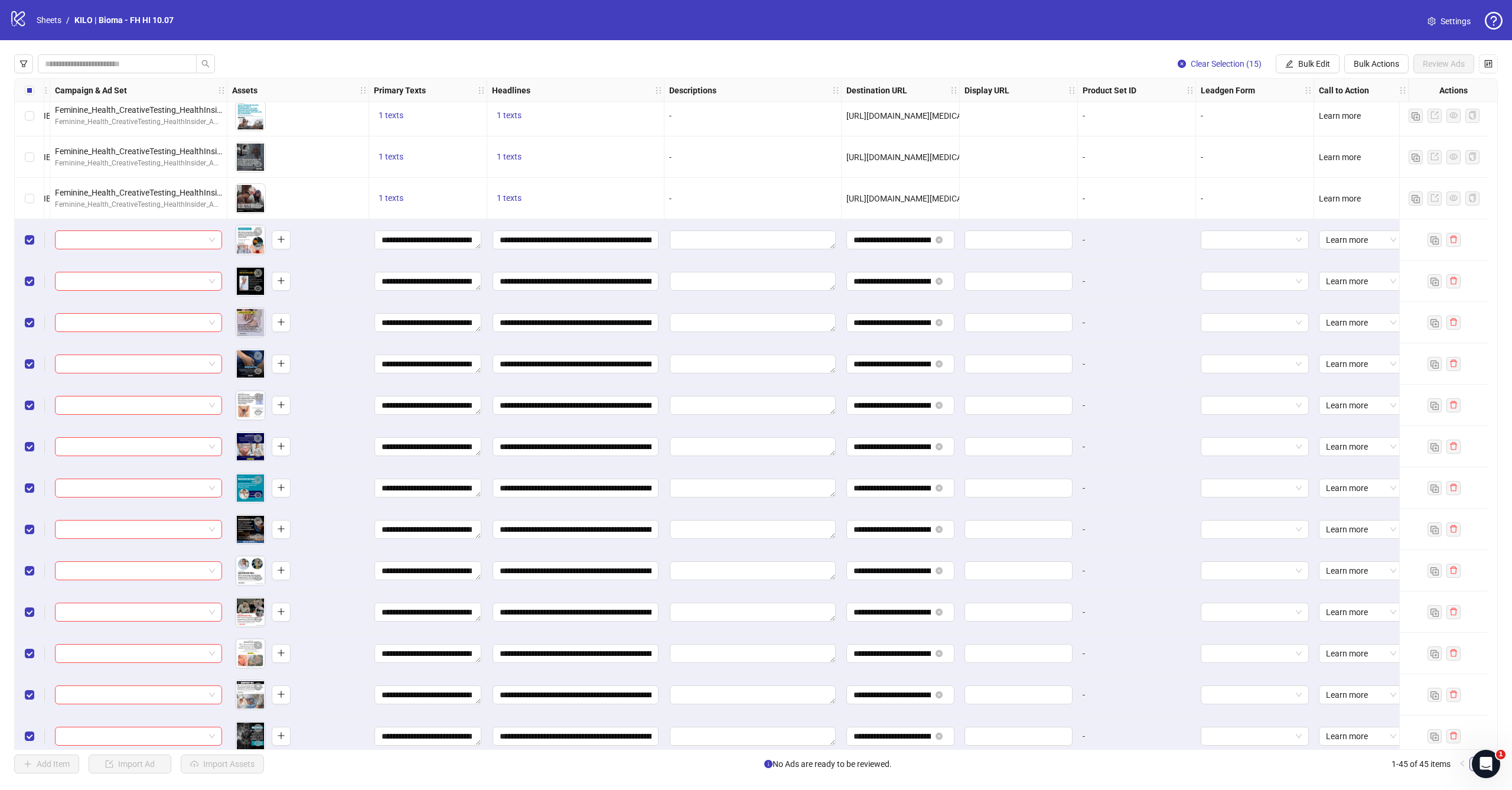
scroll to position [0, 0]
click at [1313, 68] on span "Bulk Edit" at bounding box center [1314, 64] width 32 height 10
click at [1300, 128] on span "Campaign & Ad Set" at bounding box center [1319, 125] width 71 height 13
click at [1269, 117] on input "search" at bounding box center [1269, 114] width 212 height 18
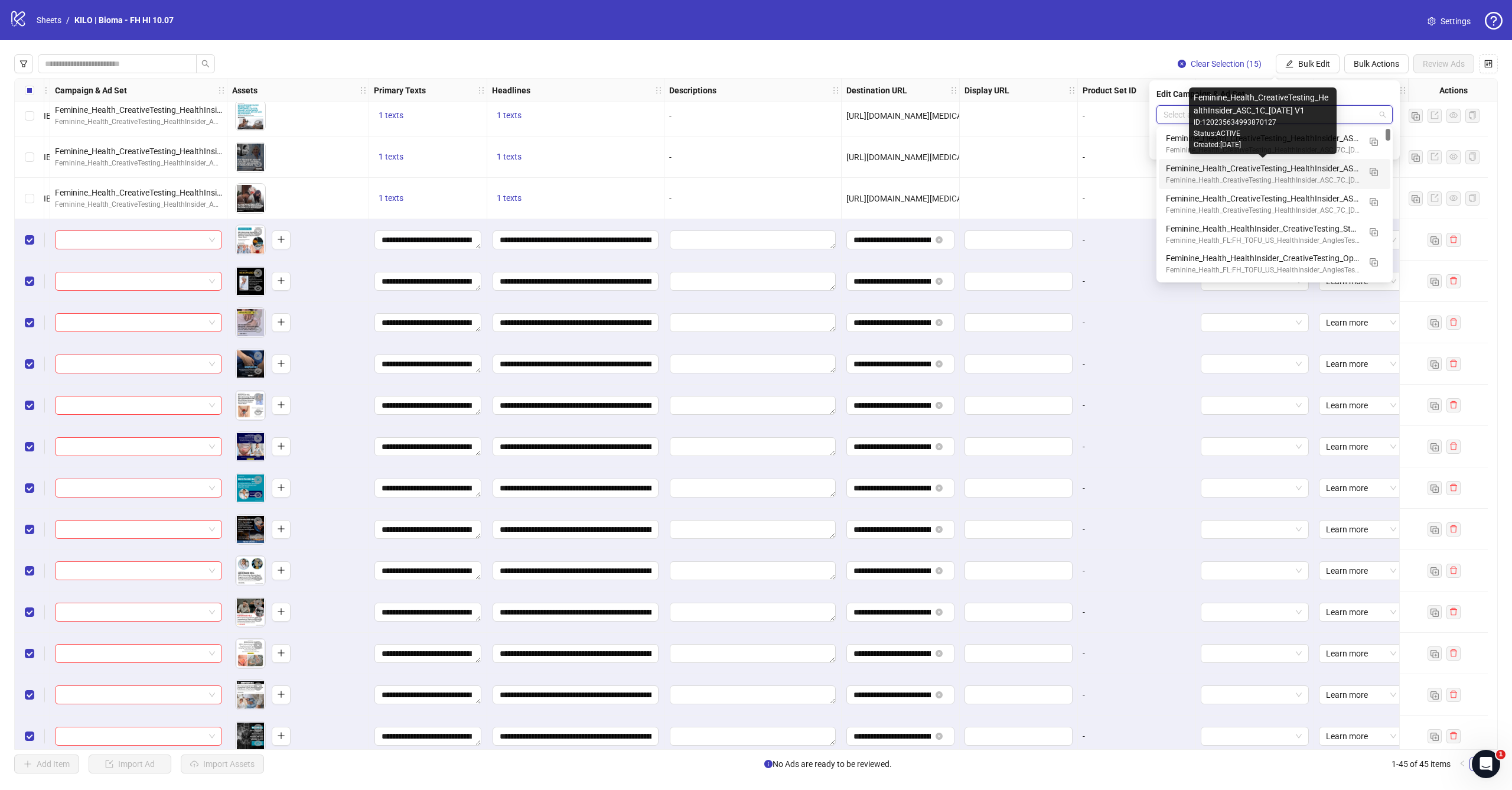
click at [1261, 172] on div "Feminine_Health_CreativeTesting_HealthInsider_ASC_1C_2025.10.01 V1" at bounding box center [1262, 169] width 194 height 13
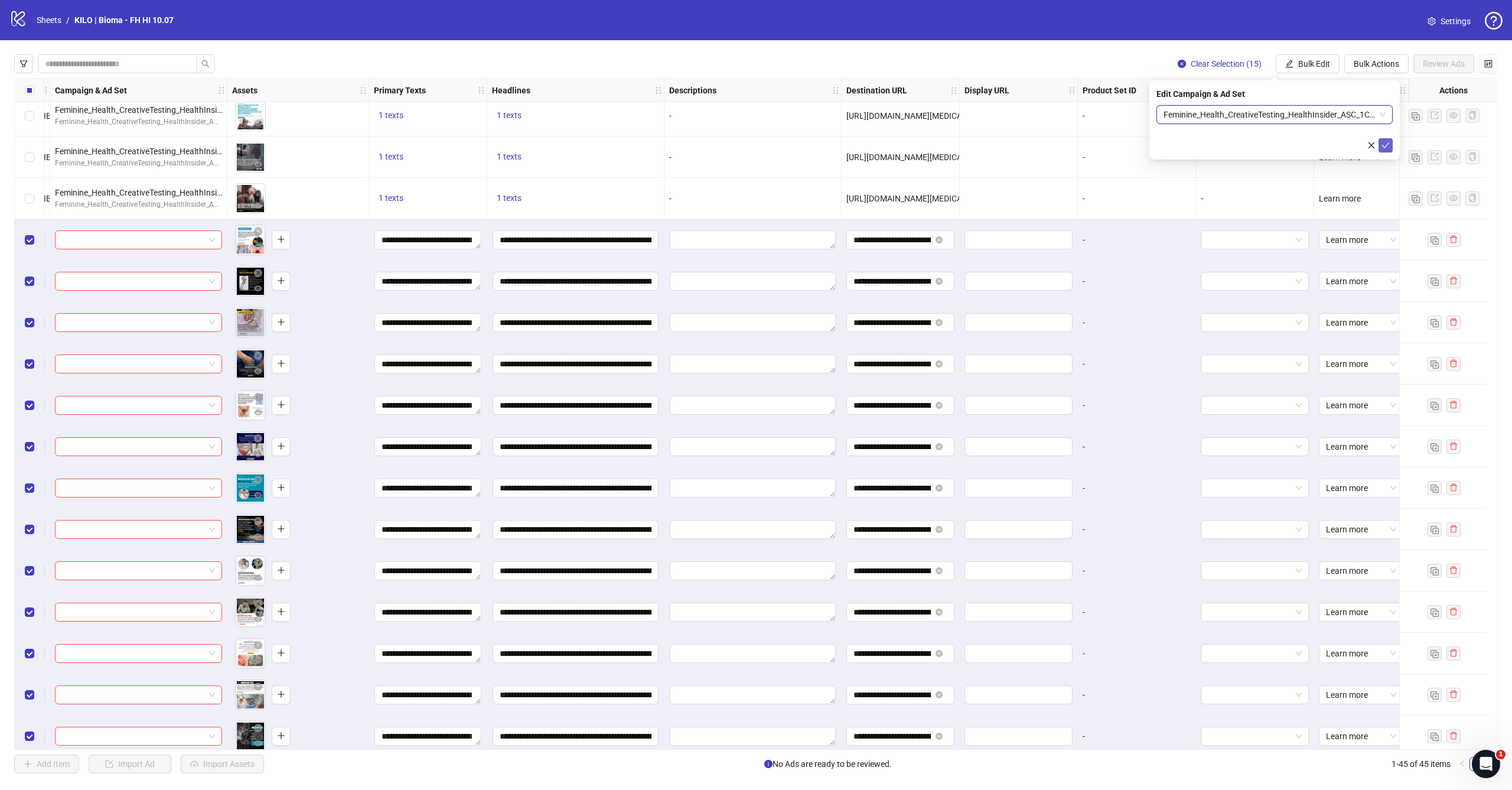
click at [1389, 146] on icon "check" at bounding box center [1386, 145] width 8 height 8
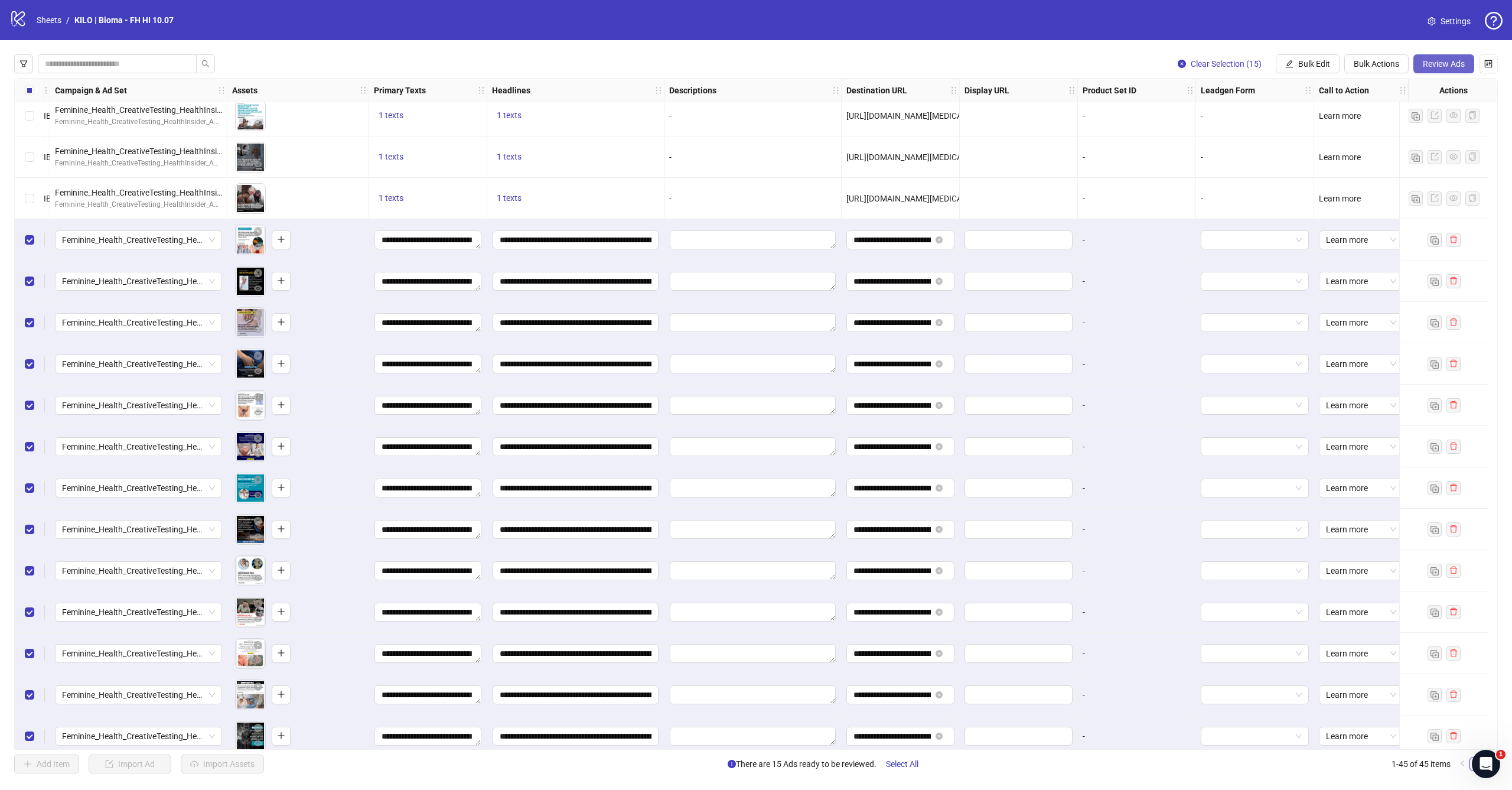
click at [1443, 68] on span "Review Ads" at bounding box center [1444, 64] width 42 height 10
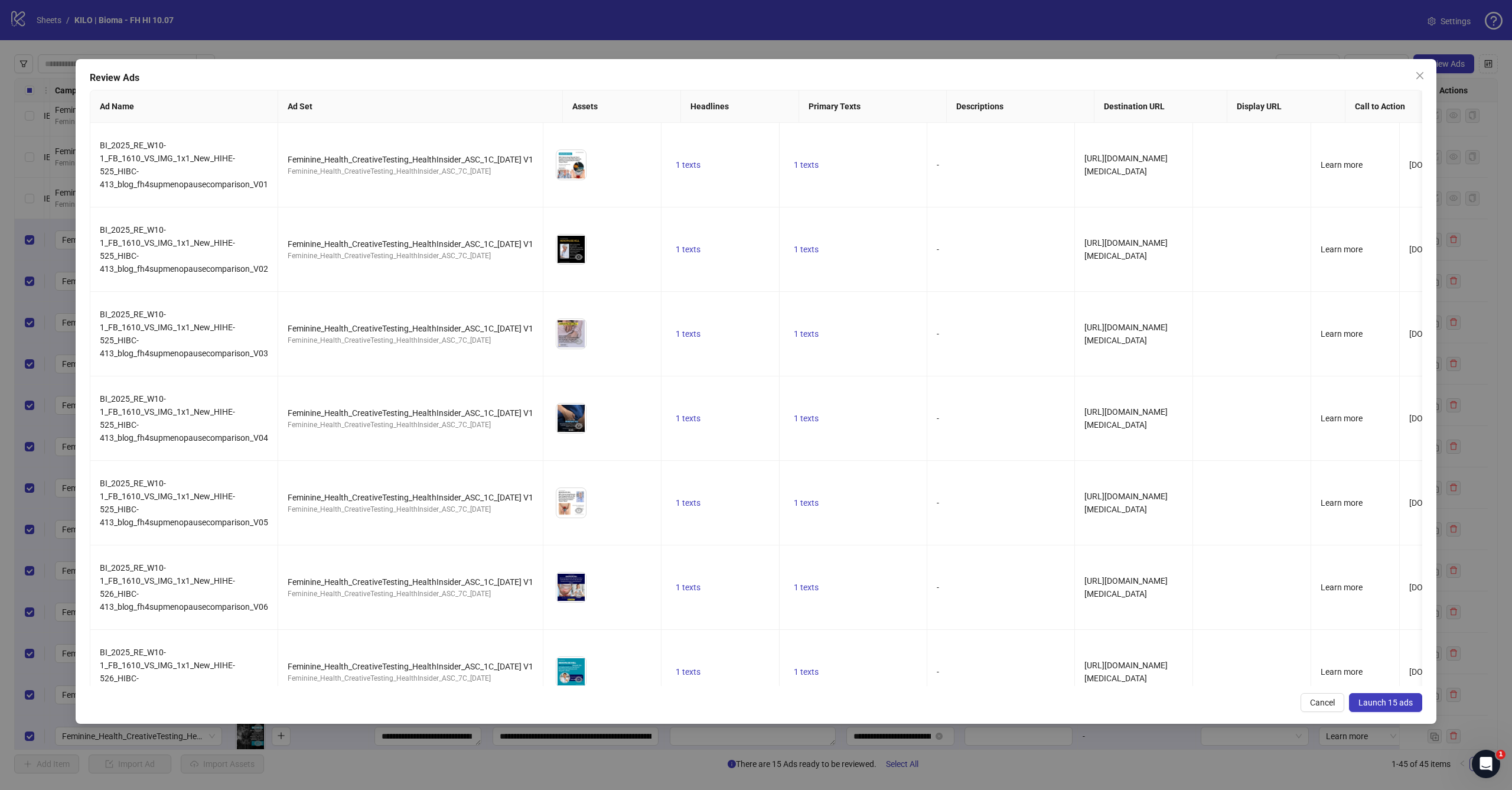
click at [1401, 709] on button "Launch 15 ads" at bounding box center [1386, 702] width 74 height 19
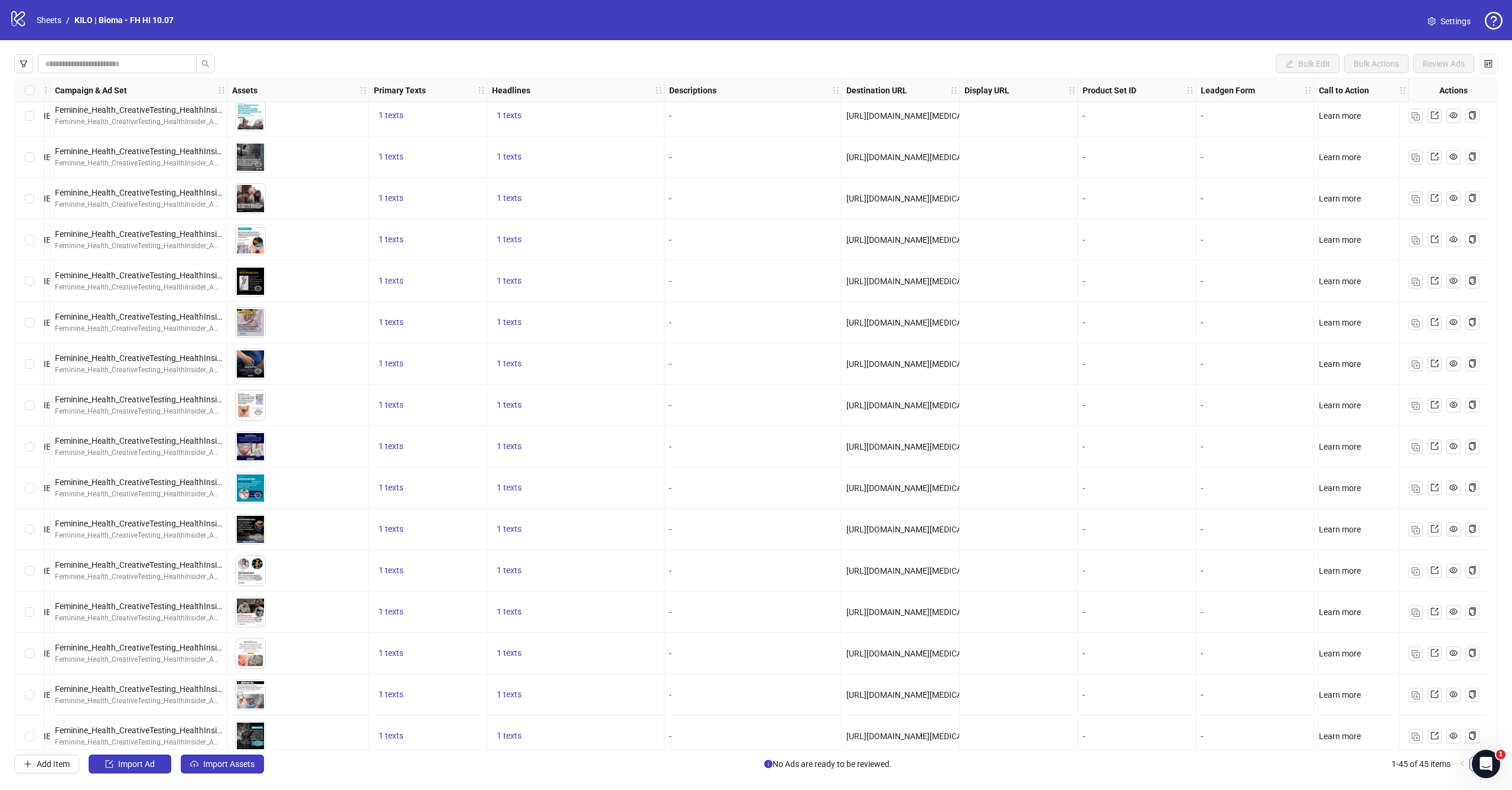
click at [13, 19] on icon "logo/logo-mobile" at bounding box center [19, 19] width 18 height 18
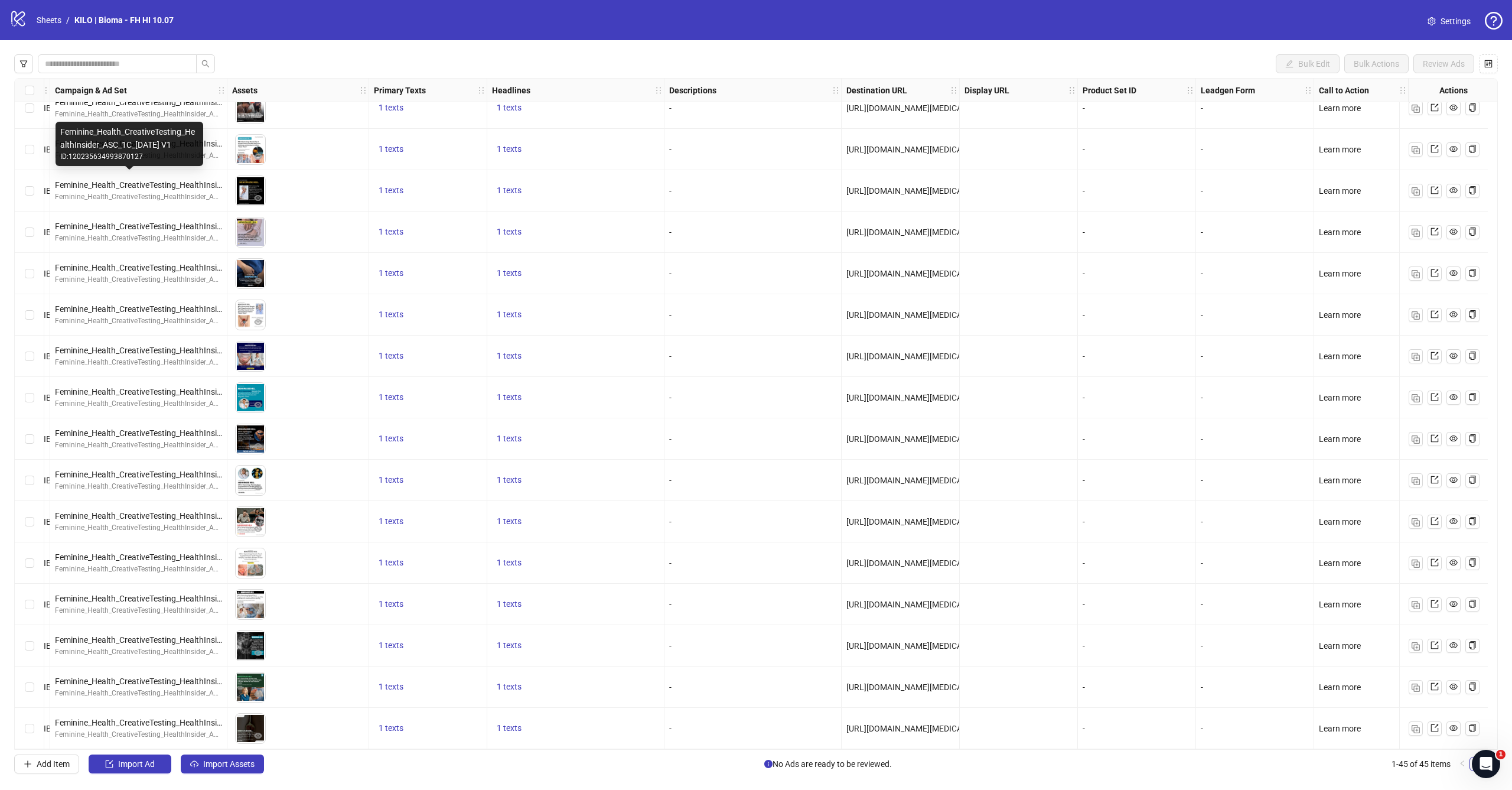
scroll to position [1218, 340]
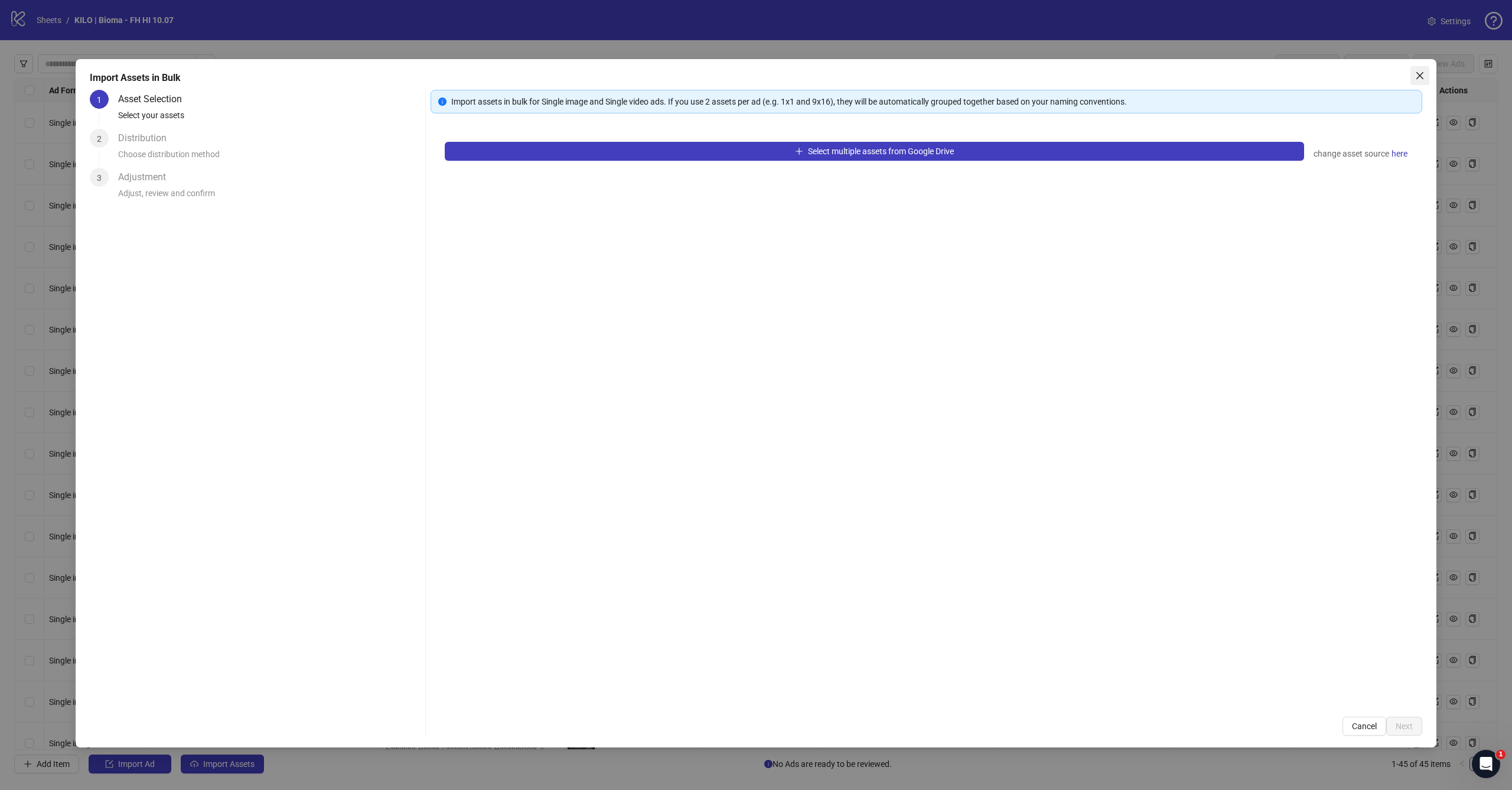
click at [1421, 76] on icon "close" at bounding box center [1421, 76] width 7 height 7
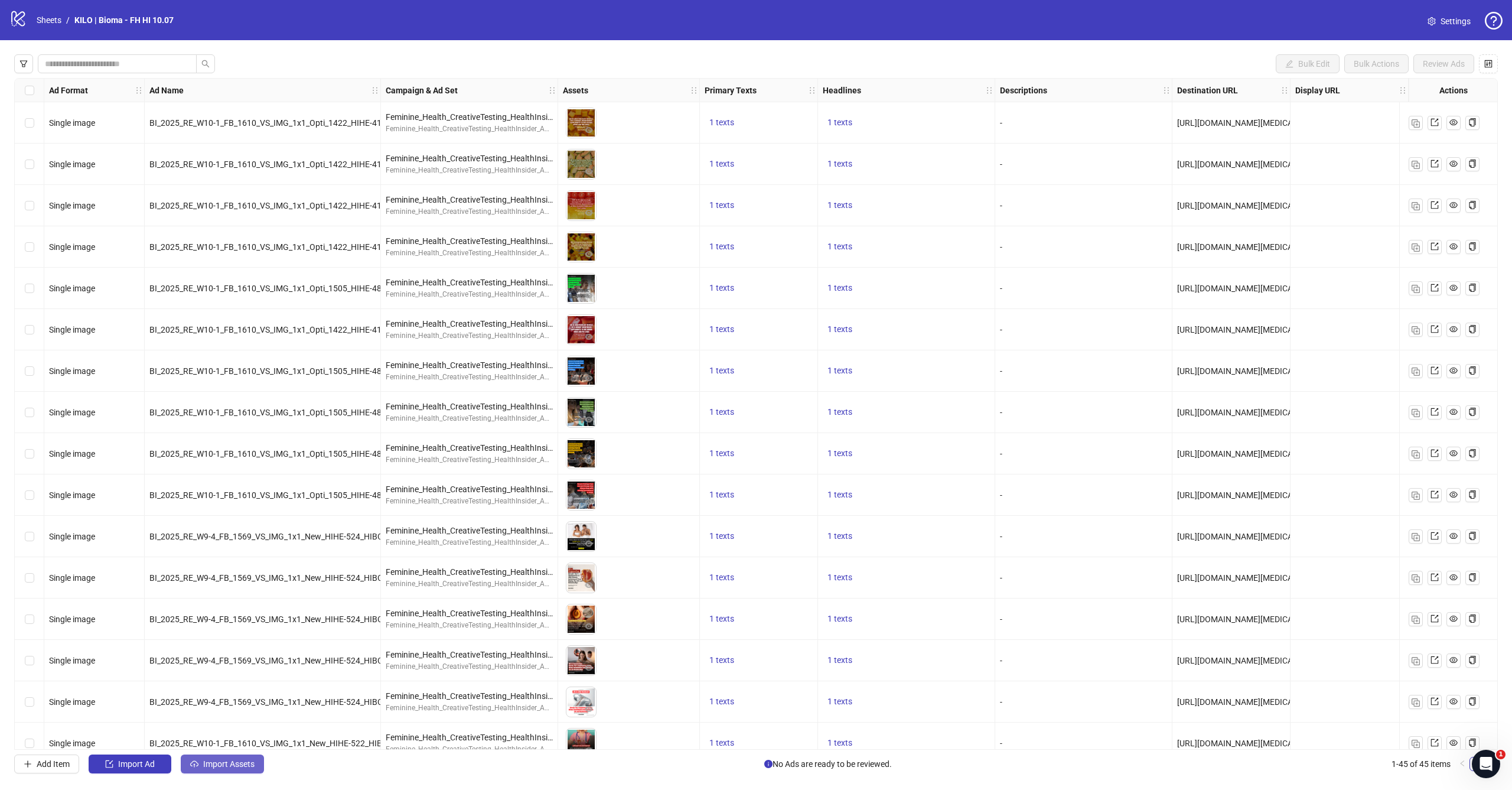
click at [244, 763] on span "Import Assets" at bounding box center [229, 763] width 51 height 10
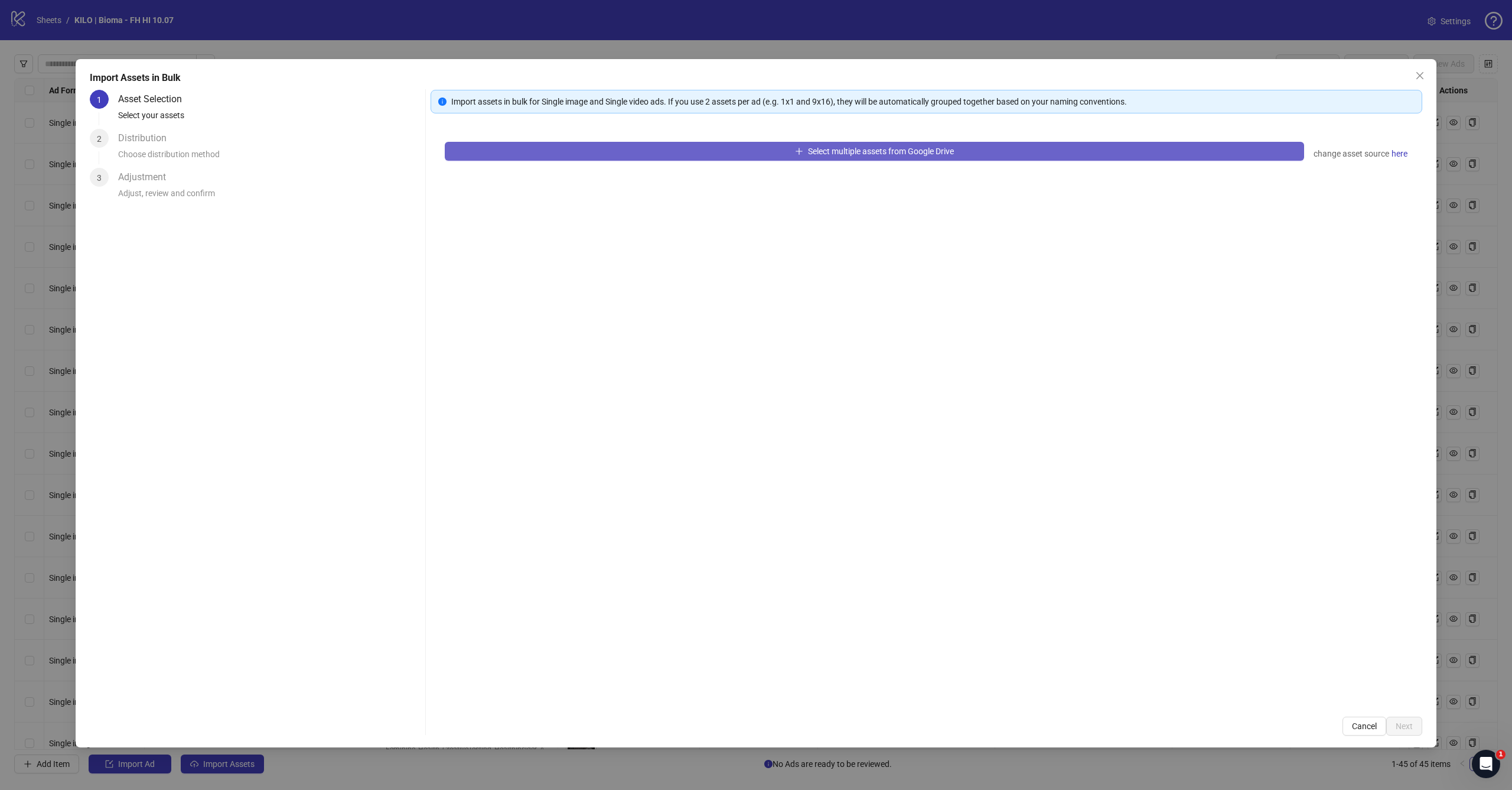
click at [766, 150] on button "Select multiple assets from Google Drive" at bounding box center [874, 151] width 859 height 19
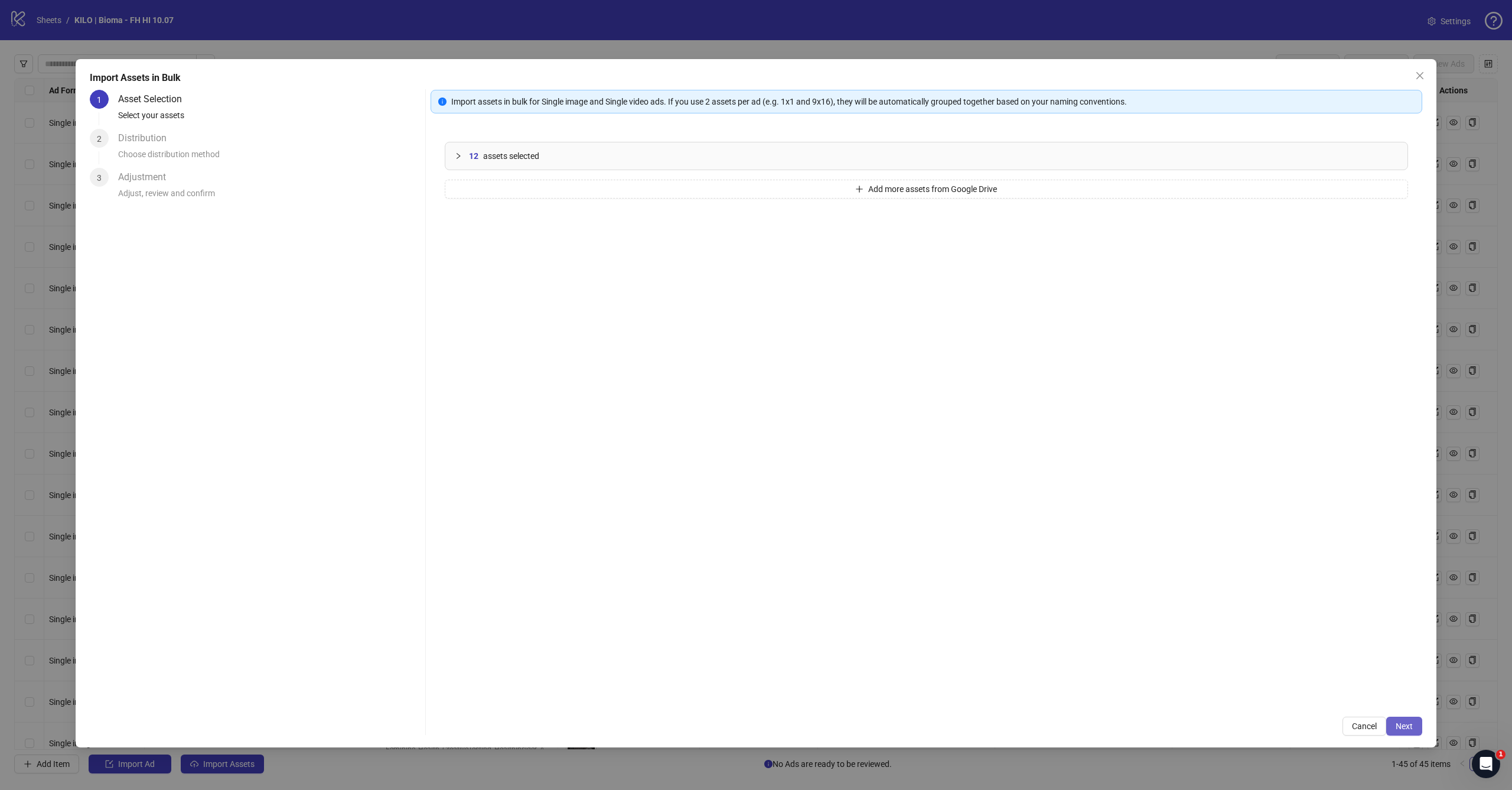
click at [1404, 722] on span "Next" at bounding box center [1404, 725] width 17 height 10
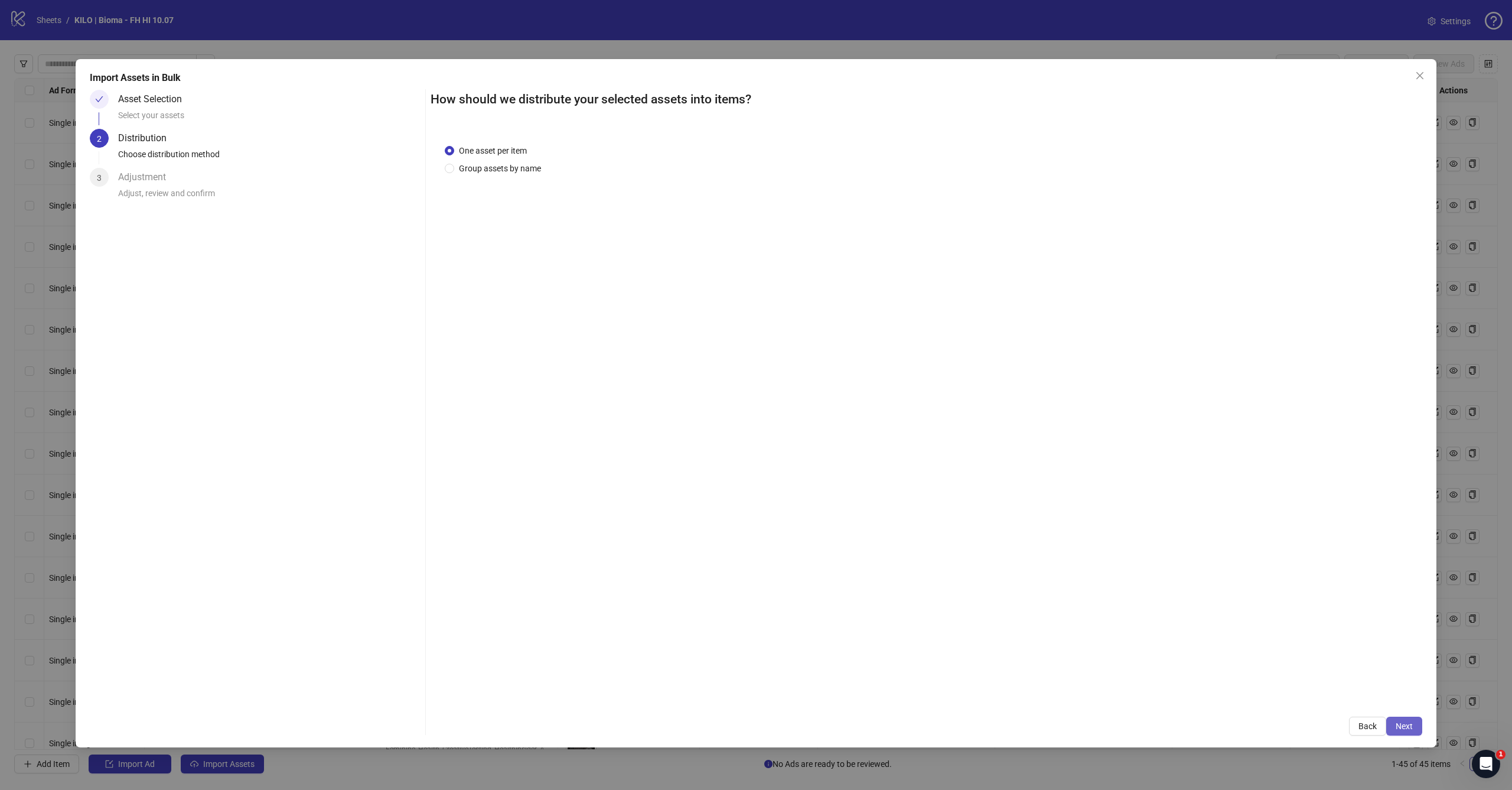
click at [1415, 732] on button "Next" at bounding box center [1404, 725] width 36 height 19
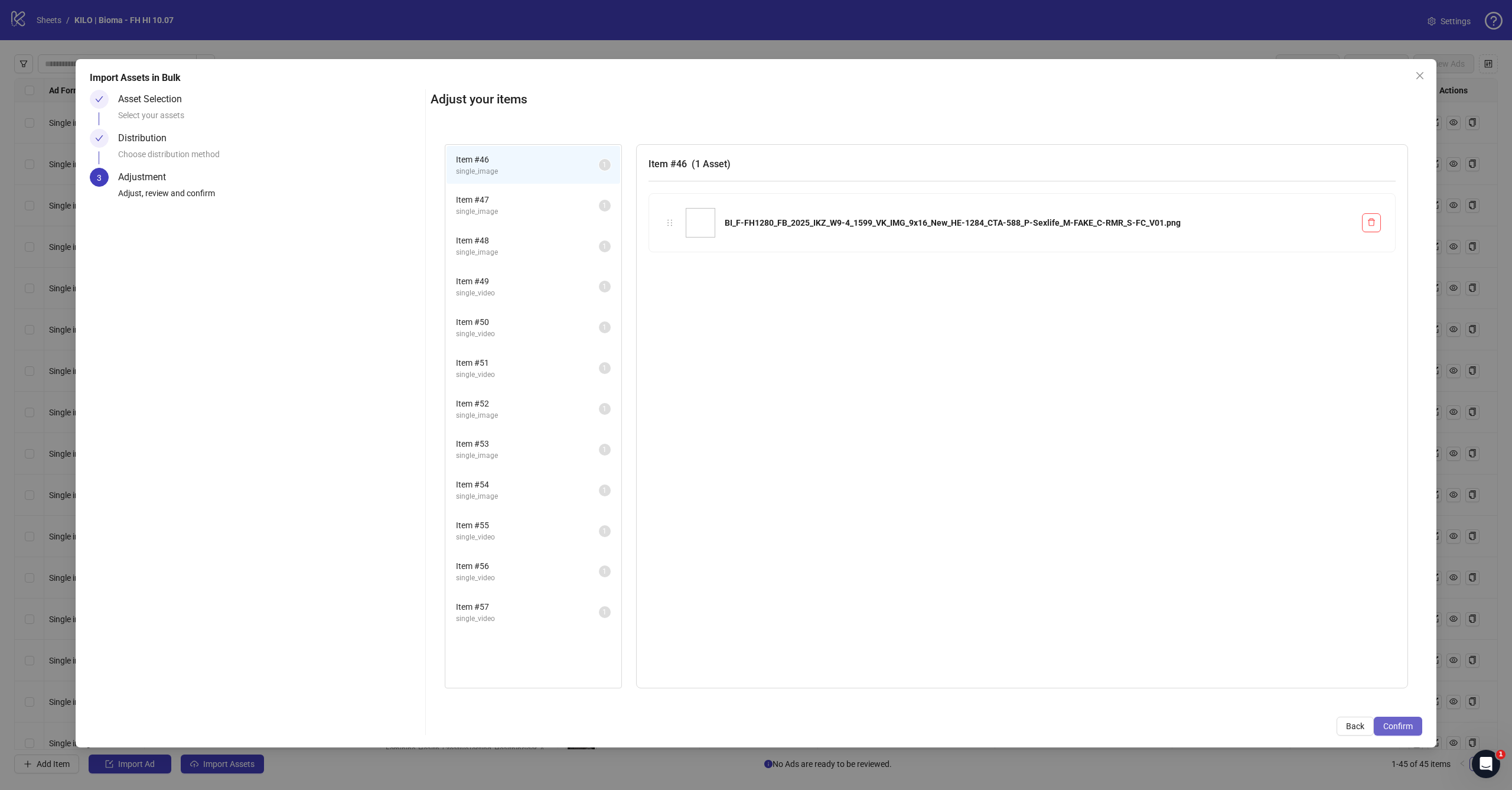
click at [1399, 723] on span "Confirm" at bounding box center [1398, 725] width 30 height 10
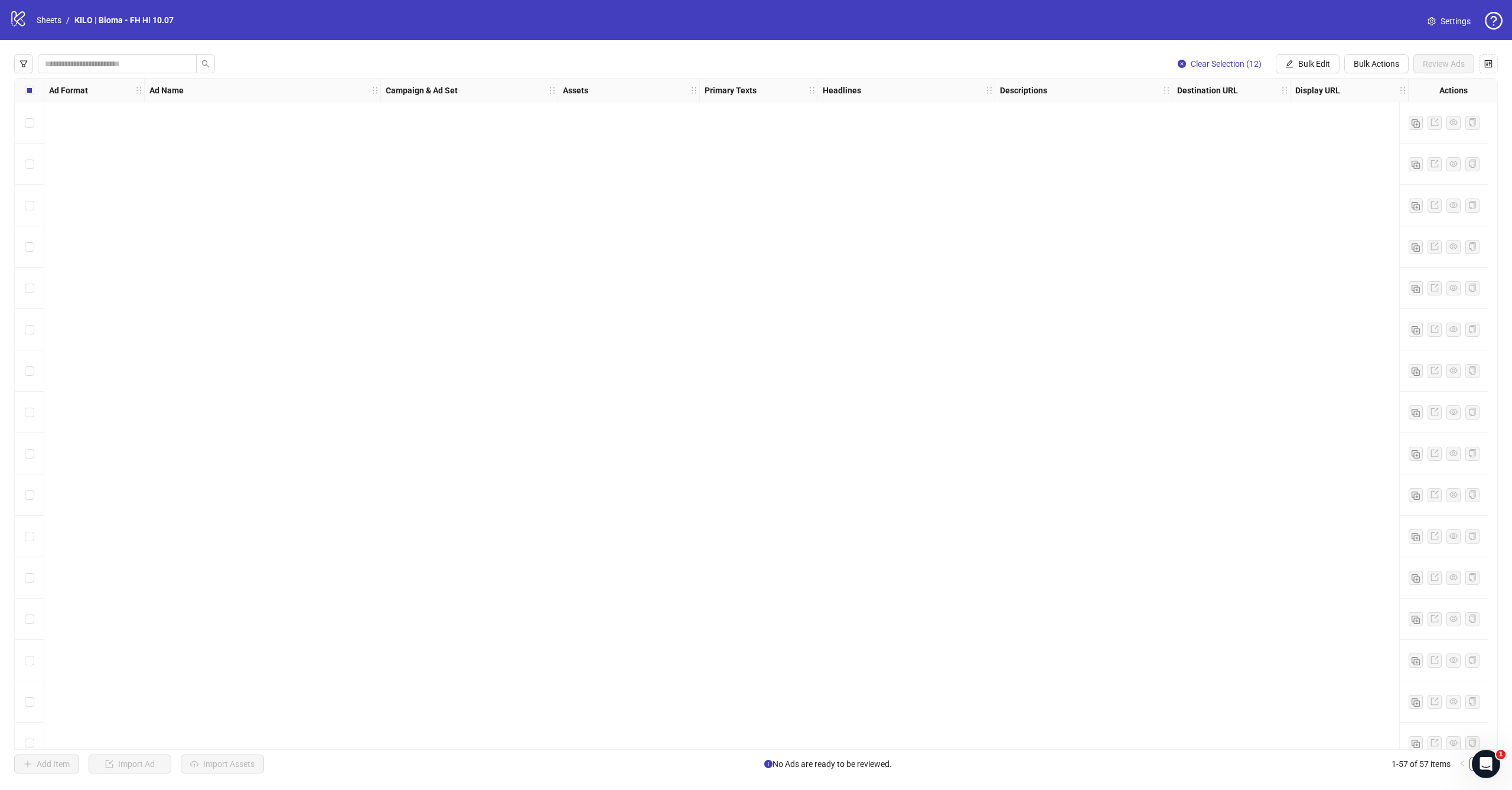
scroll to position [1714, 0]
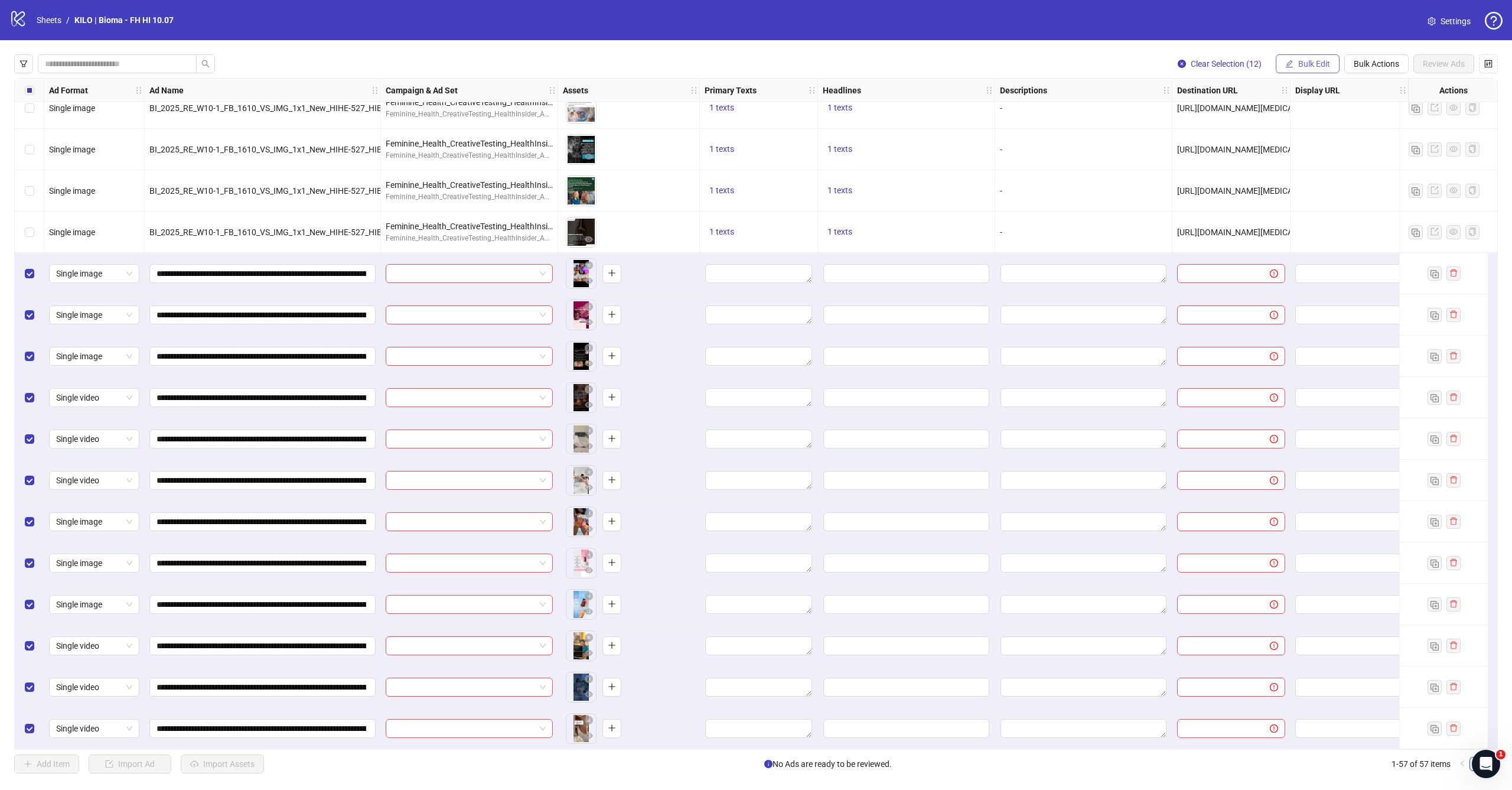
click at [1306, 68] on span "Bulk Edit" at bounding box center [1314, 64] width 32 height 10
click at [1300, 166] on span "Headlines" at bounding box center [1319, 163] width 71 height 13
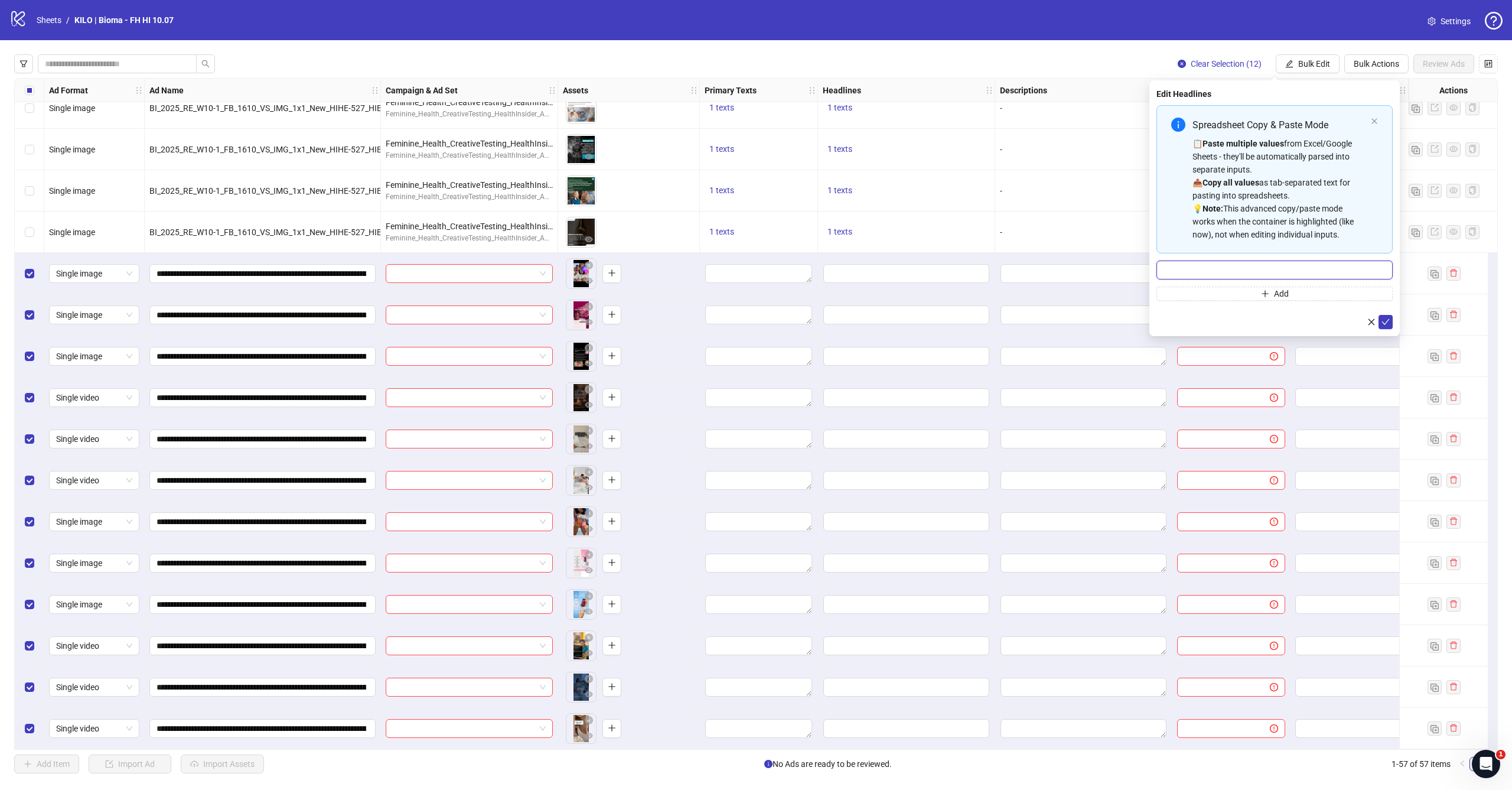
click at [1215, 278] on input "Multi-input container - paste or copy values" at bounding box center [1275, 270] width 236 height 19
type input "**********"
click at [1389, 325] on icon "check" at bounding box center [1386, 321] width 8 height 8
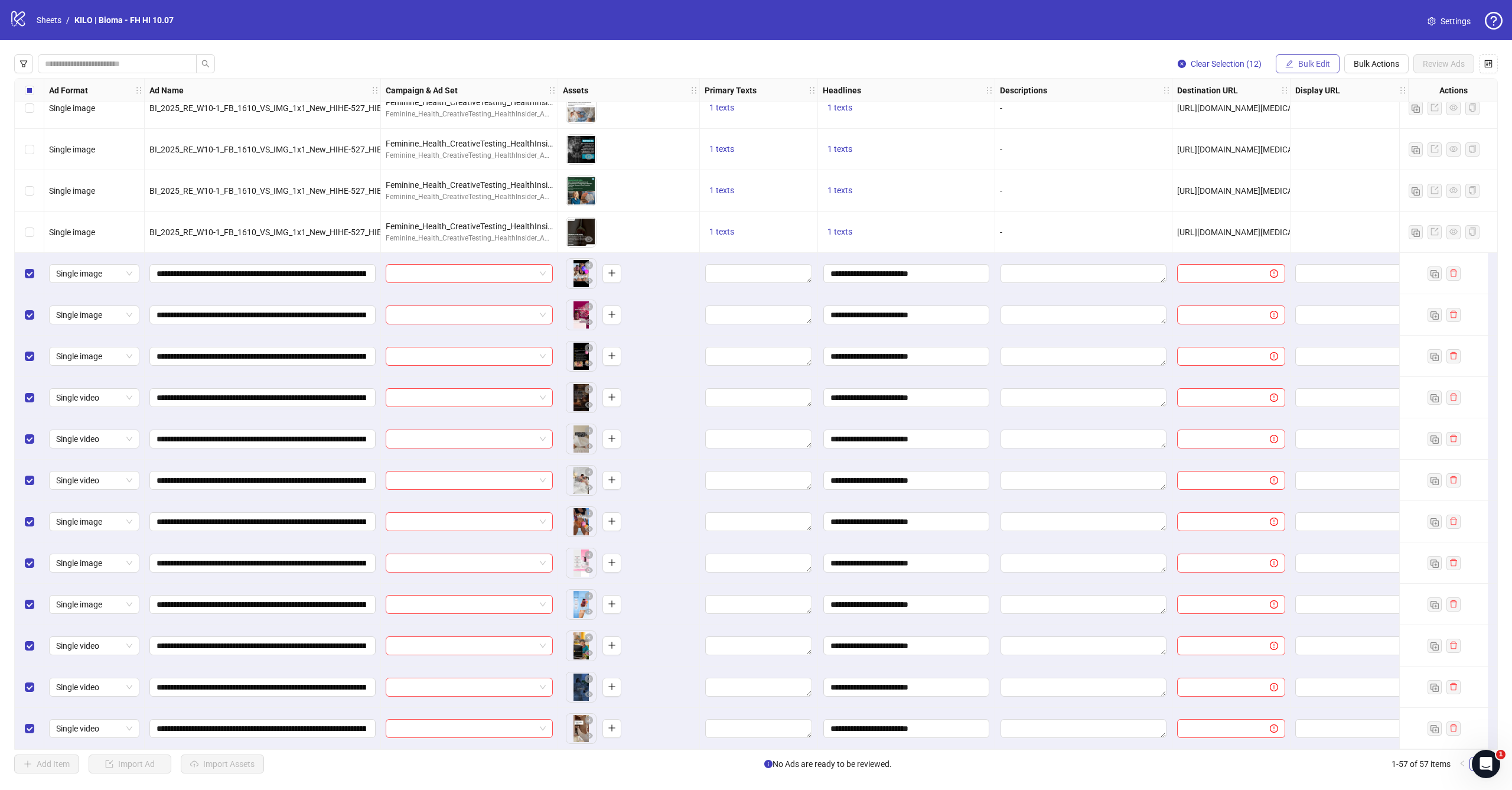
click at [1313, 62] on span "Bulk Edit" at bounding box center [1314, 64] width 32 height 10
click at [1291, 123] on span "Campaign & Ad Set" at bounding box center [1319, 125] width 71 height 13
click at [1260, 114] on input "search" at bounding box center [1269, 114] width 212 height 18
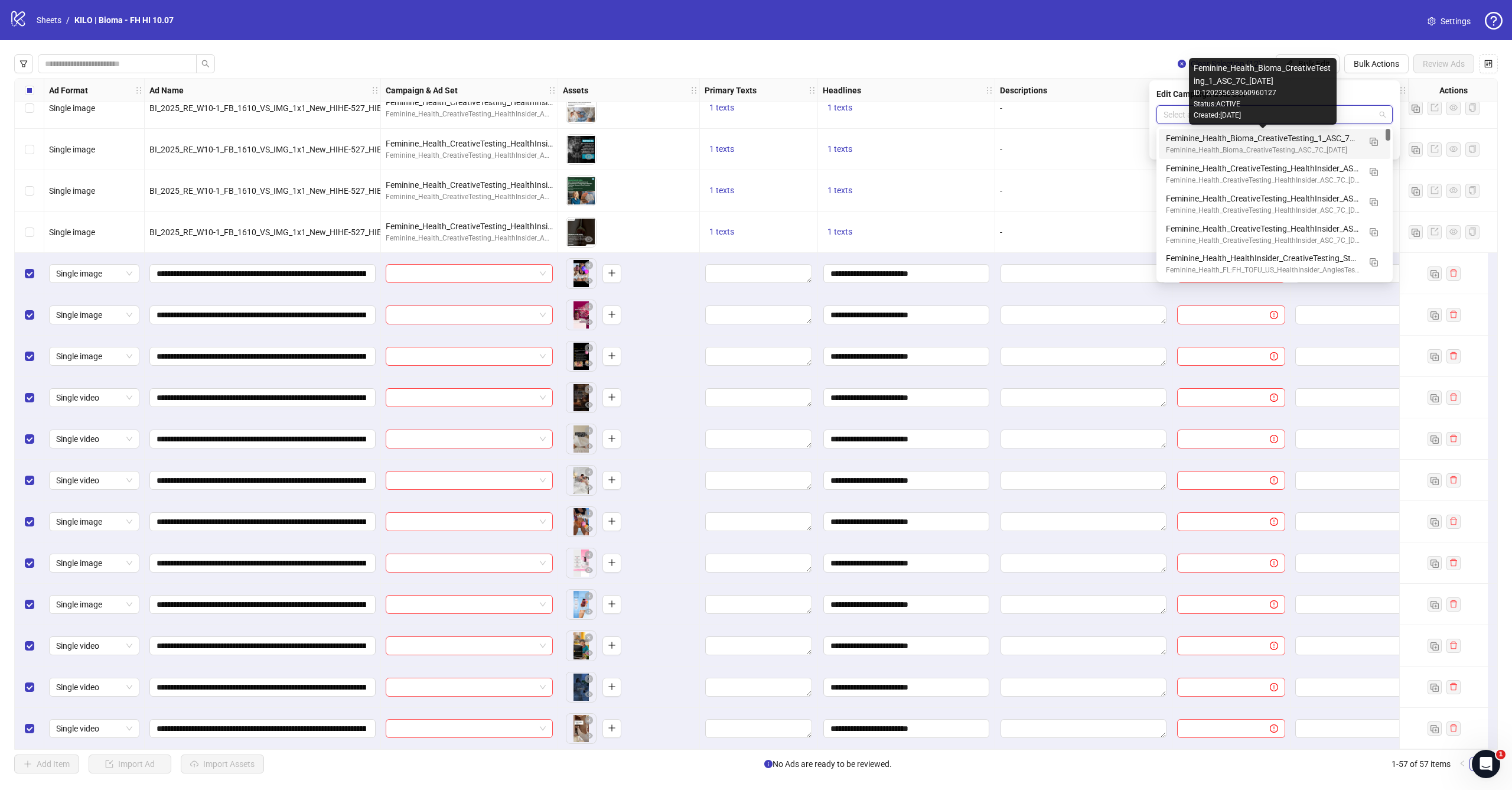
click at [1250, 140] on div "Feminine_Health_Bioma_CreativeTesting_1_ASC_7C_[DATE]" at bounding box center [1262, 138] width 194 height 13
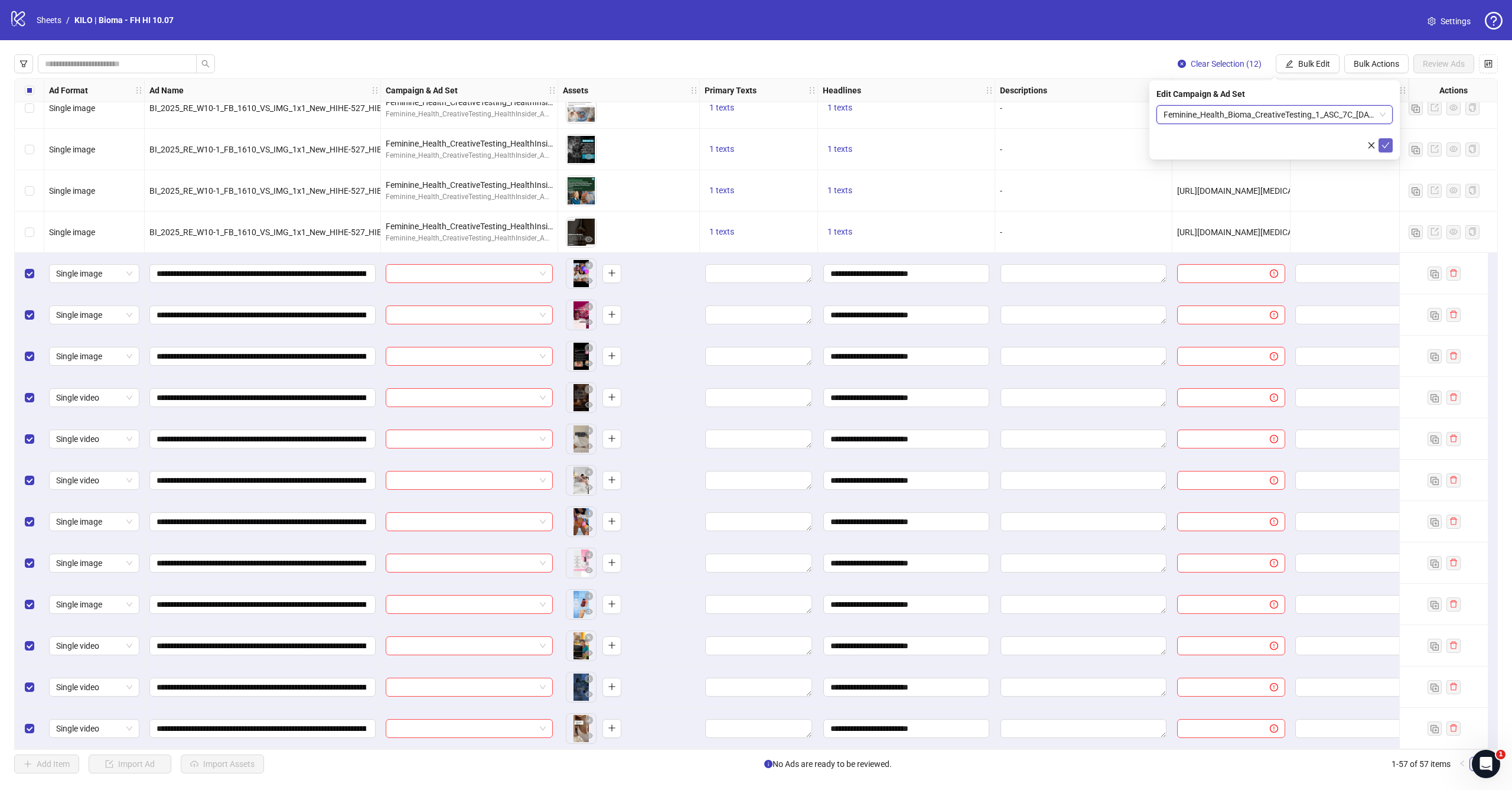
click at [1384, 146] on icon "check" at bounding box center [1386, 146] width 7 height 6
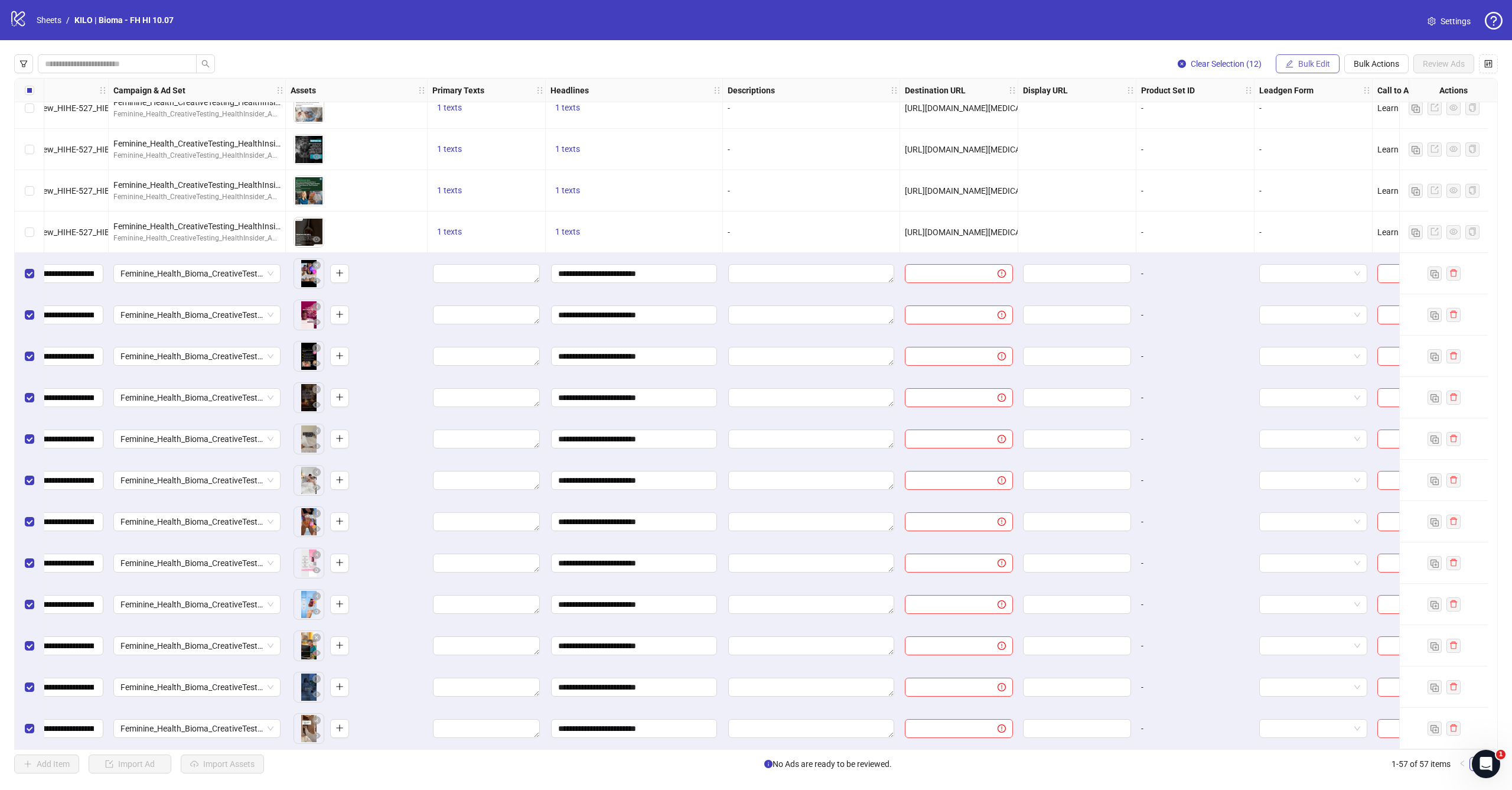
click at [1295, 64] on button "Bulk Edit" at bounding box center [1308, 63] width 64 height 19
click at [1305, 144] on span "Primary Texts" at bounding box center [1319, 144] width 71 height 13
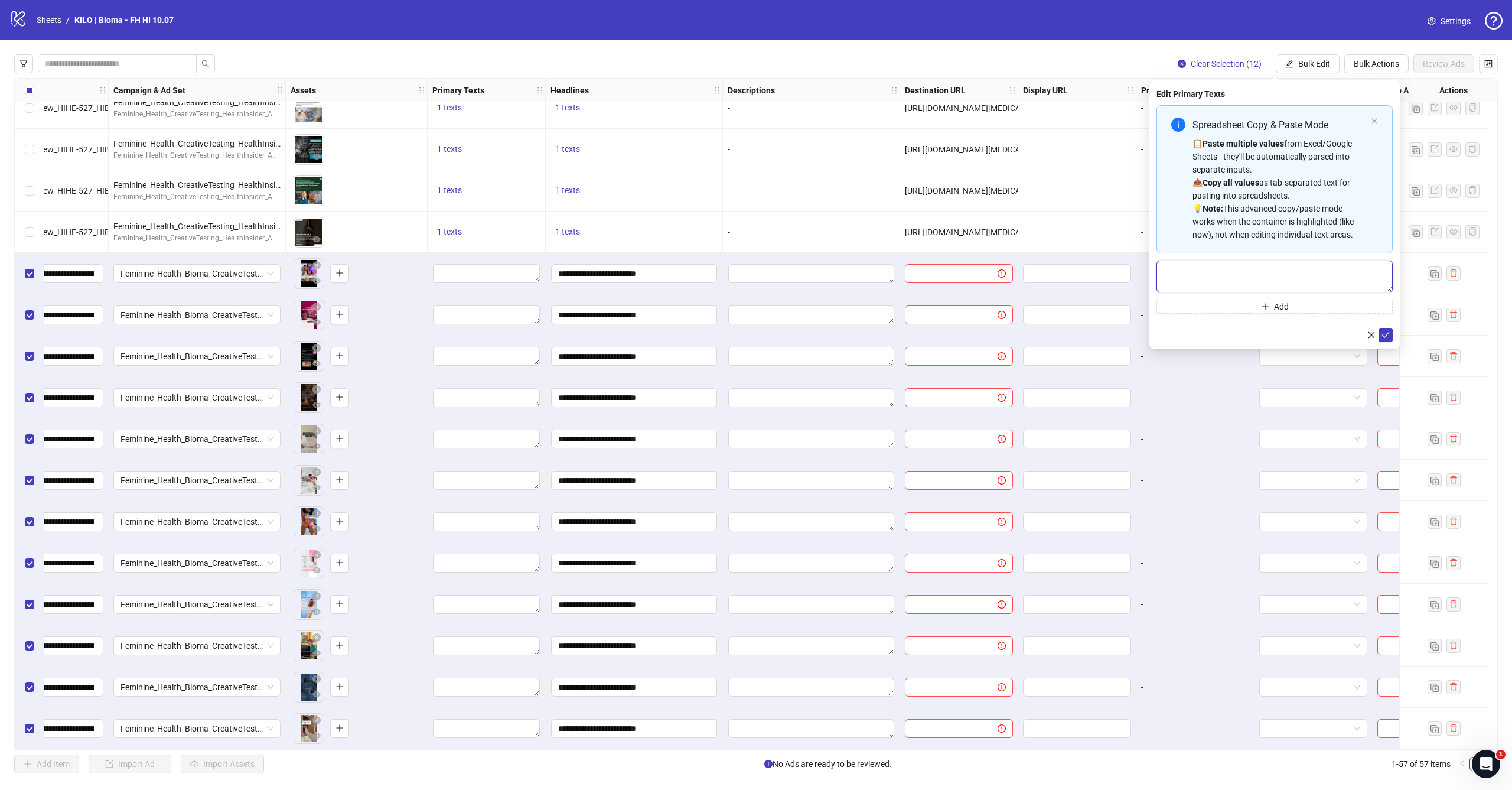
click at [1226, 275] on textarea "Multi-text input container - paste or copy values" at bounding box center [1275, 276] width 236 height 32
paste textarea "**********"
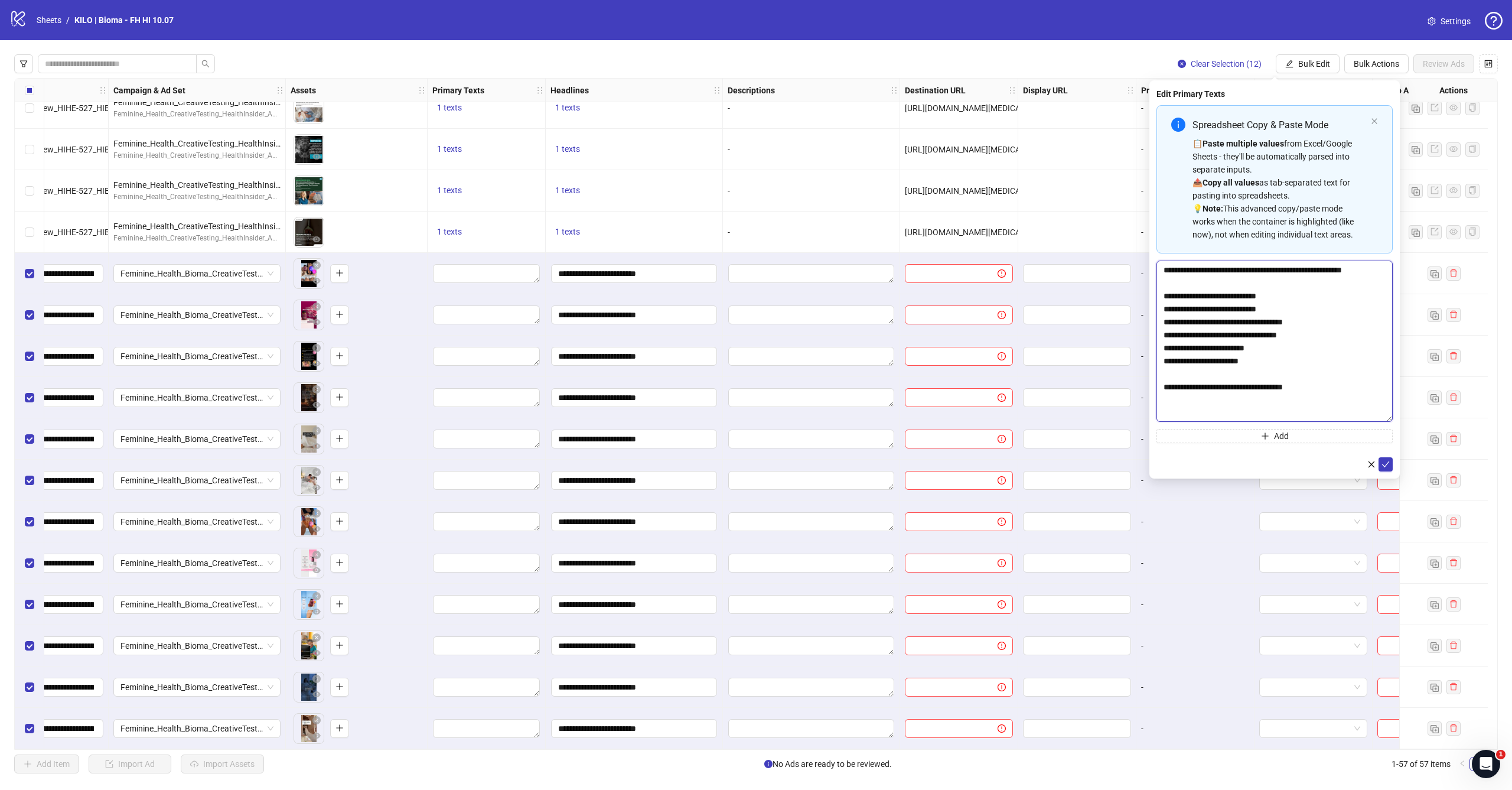
scroll to position [0, 0]
click at [1383, 431] on textarea "**********" at bounding box center [1275, 347] width 236 height 174
type textarea "**********"
click at [1391, 478] on button "submit" at bounding box center [1386, 477] width 14 height 14
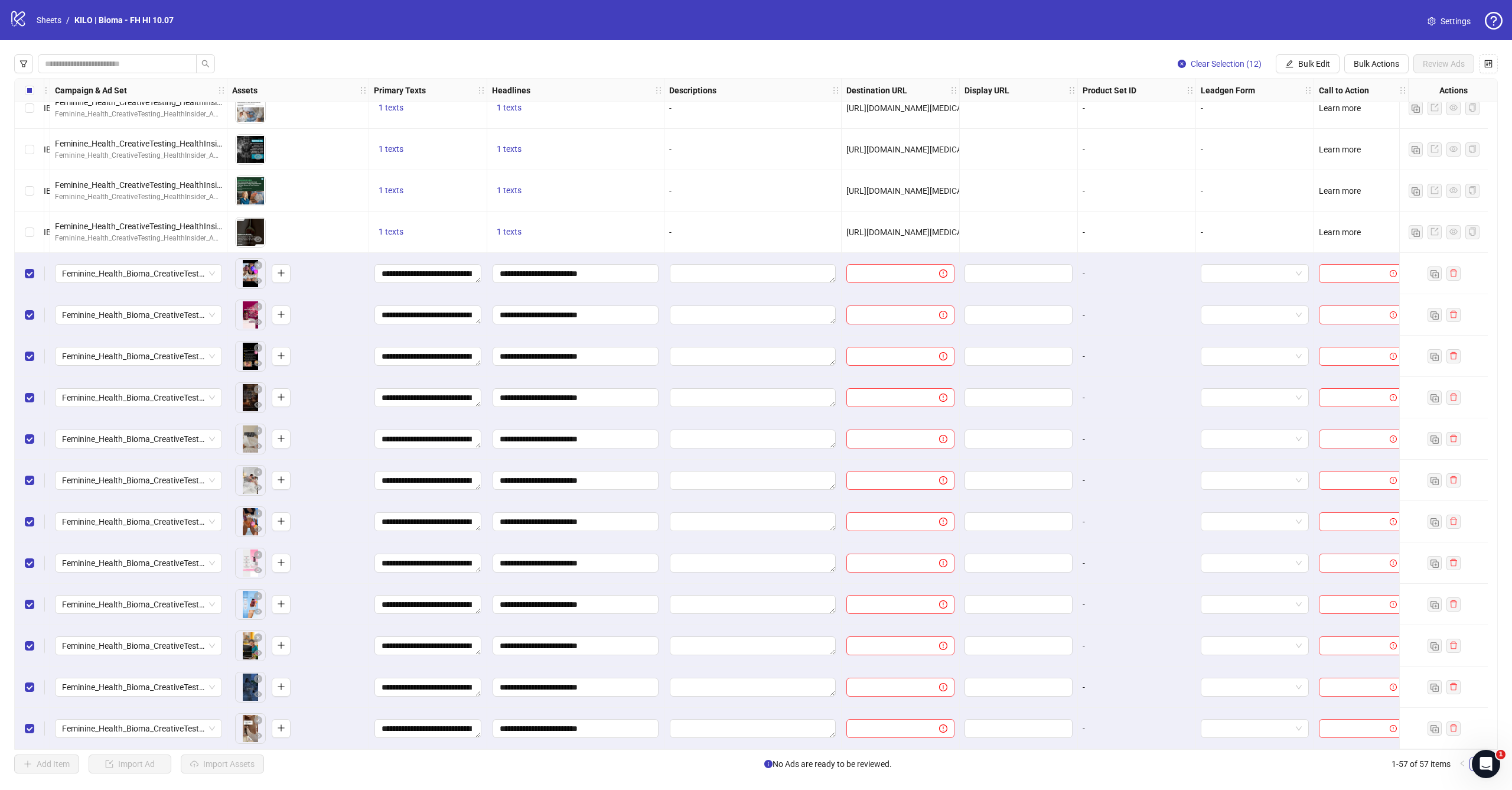
scroll to position [1714, 340]
click at [1315, 68] on span "Bulk Edit" at bounding box center [1314, 64] width 32 height 10
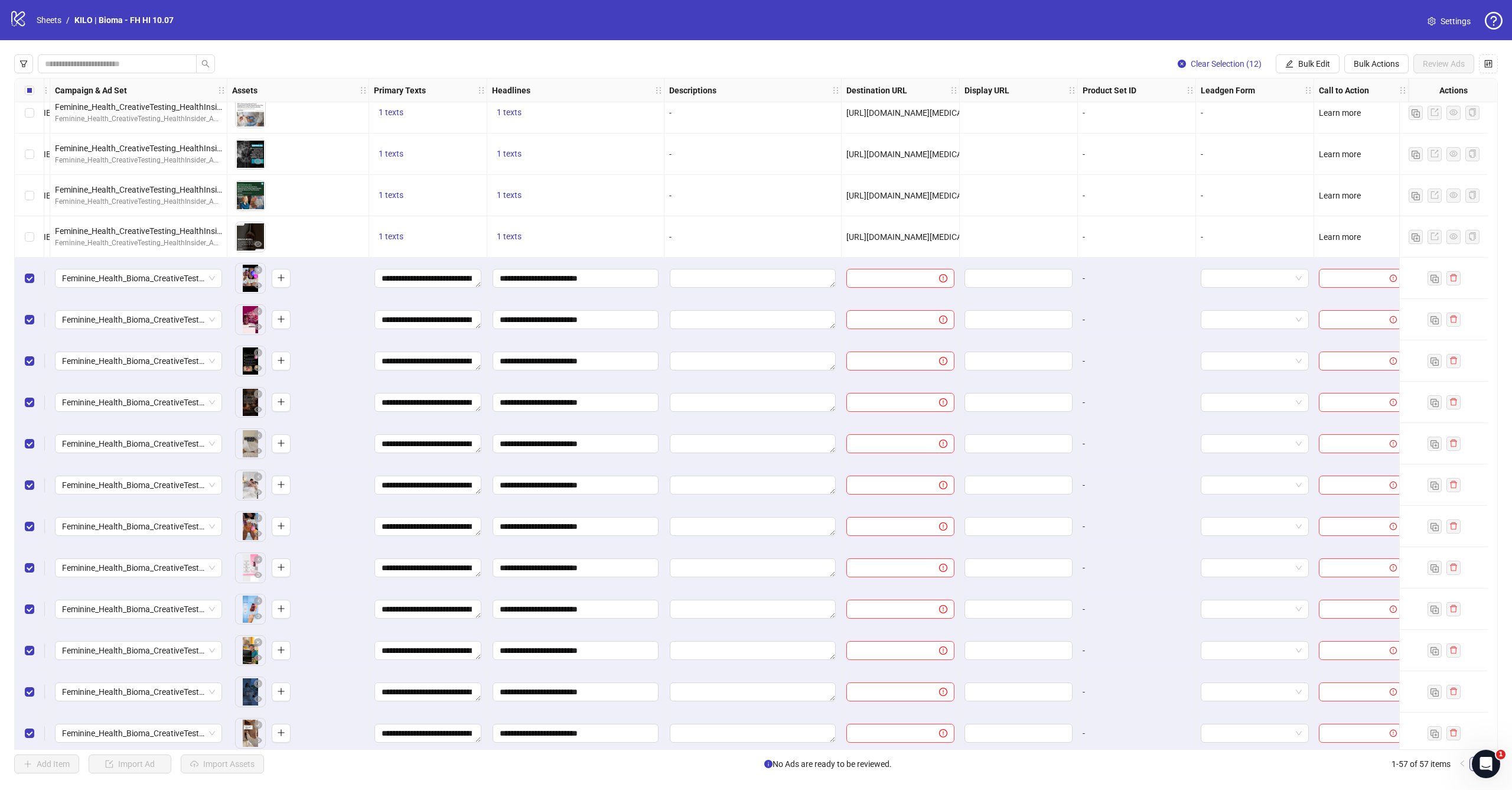
scroll to position [1705, 340]
click at [25, 283] on label "Select row 46" at bounding box center [29, 278] width 10 height 13
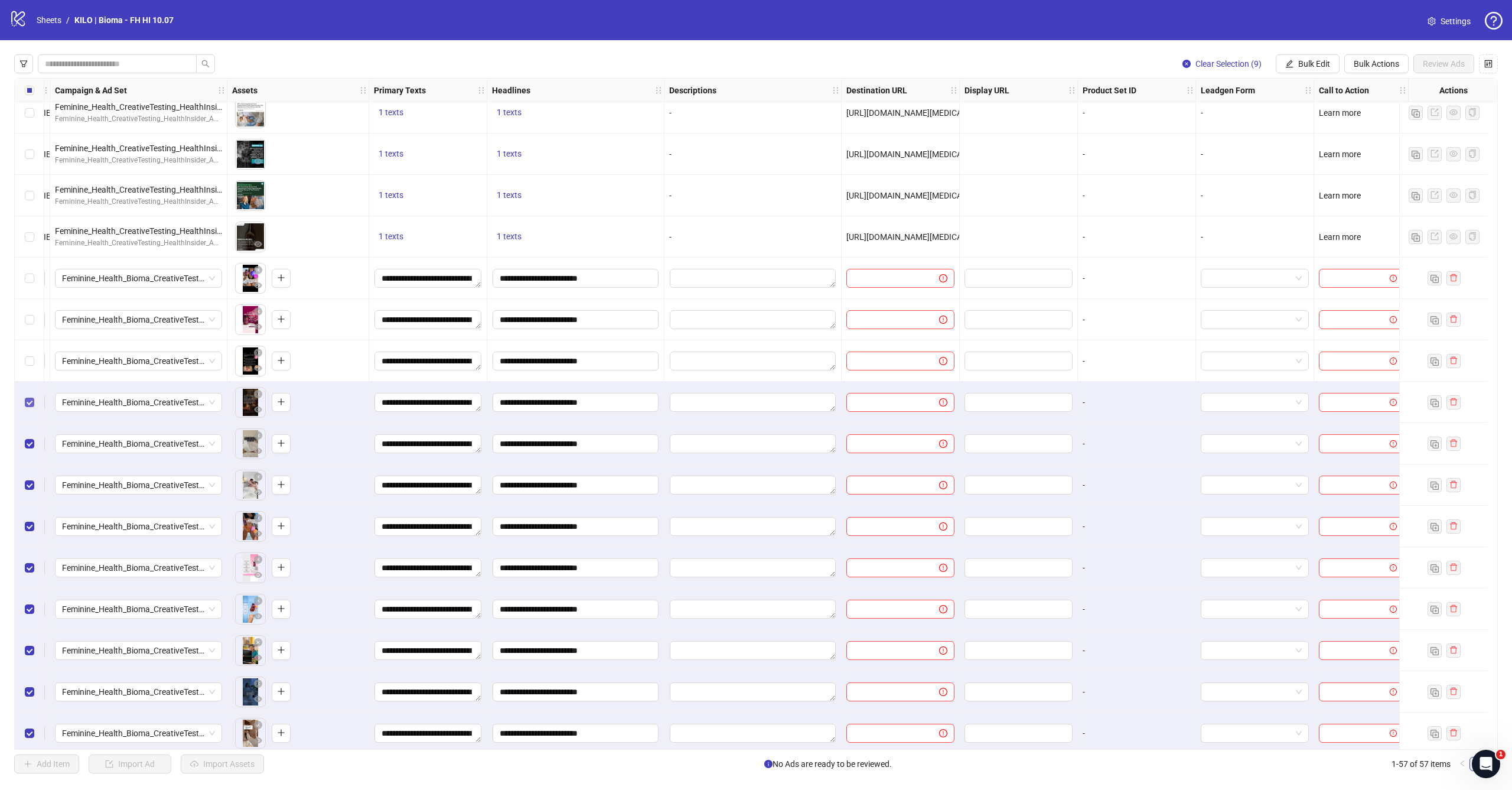
click at [30, 397] on label "Select row 49" at bounding box center [29, 402] width 10 height 13
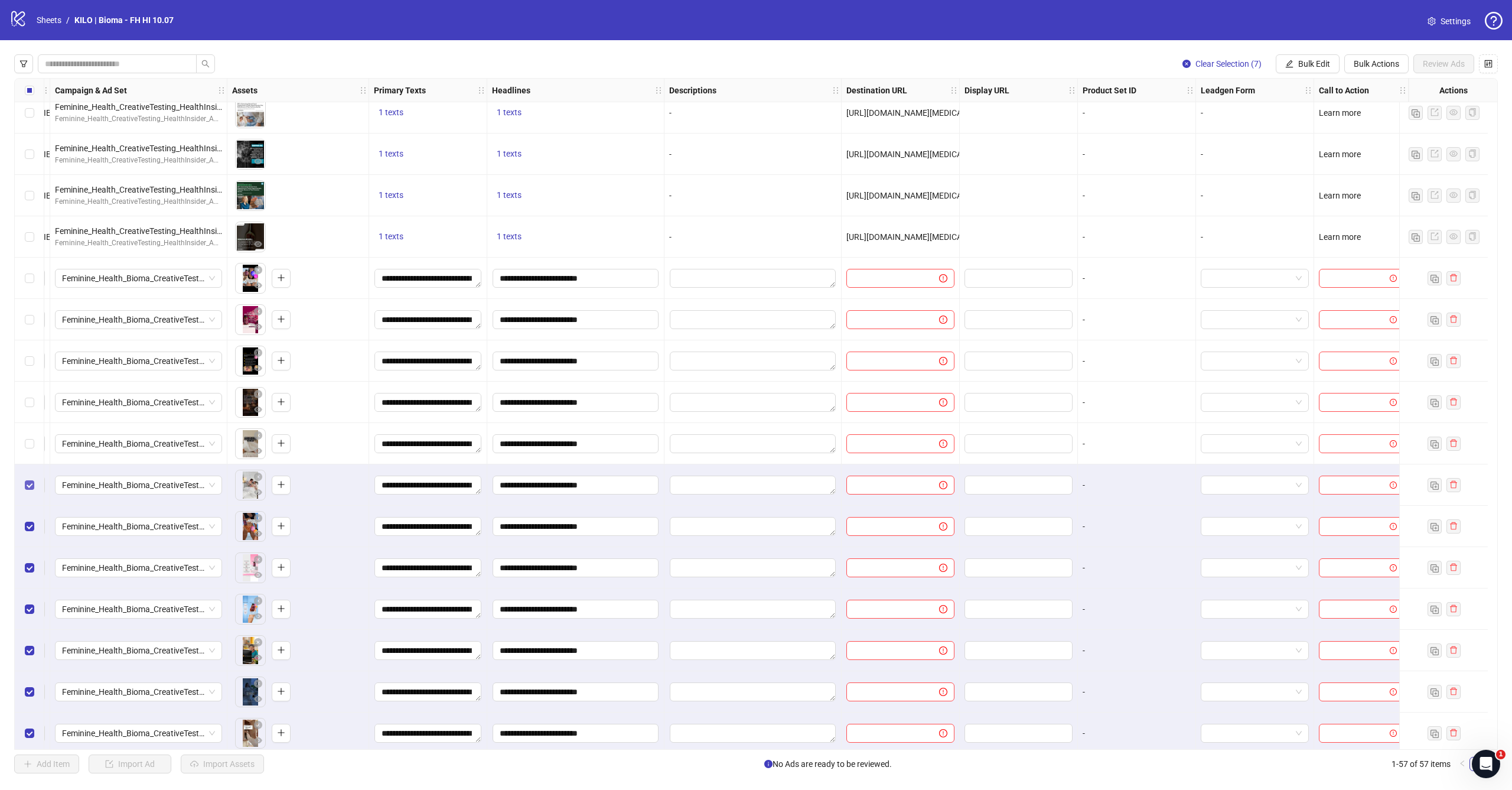
click at [31, 487] on span "Select row 51" at bounding box center [29, 485] width 10 height 10
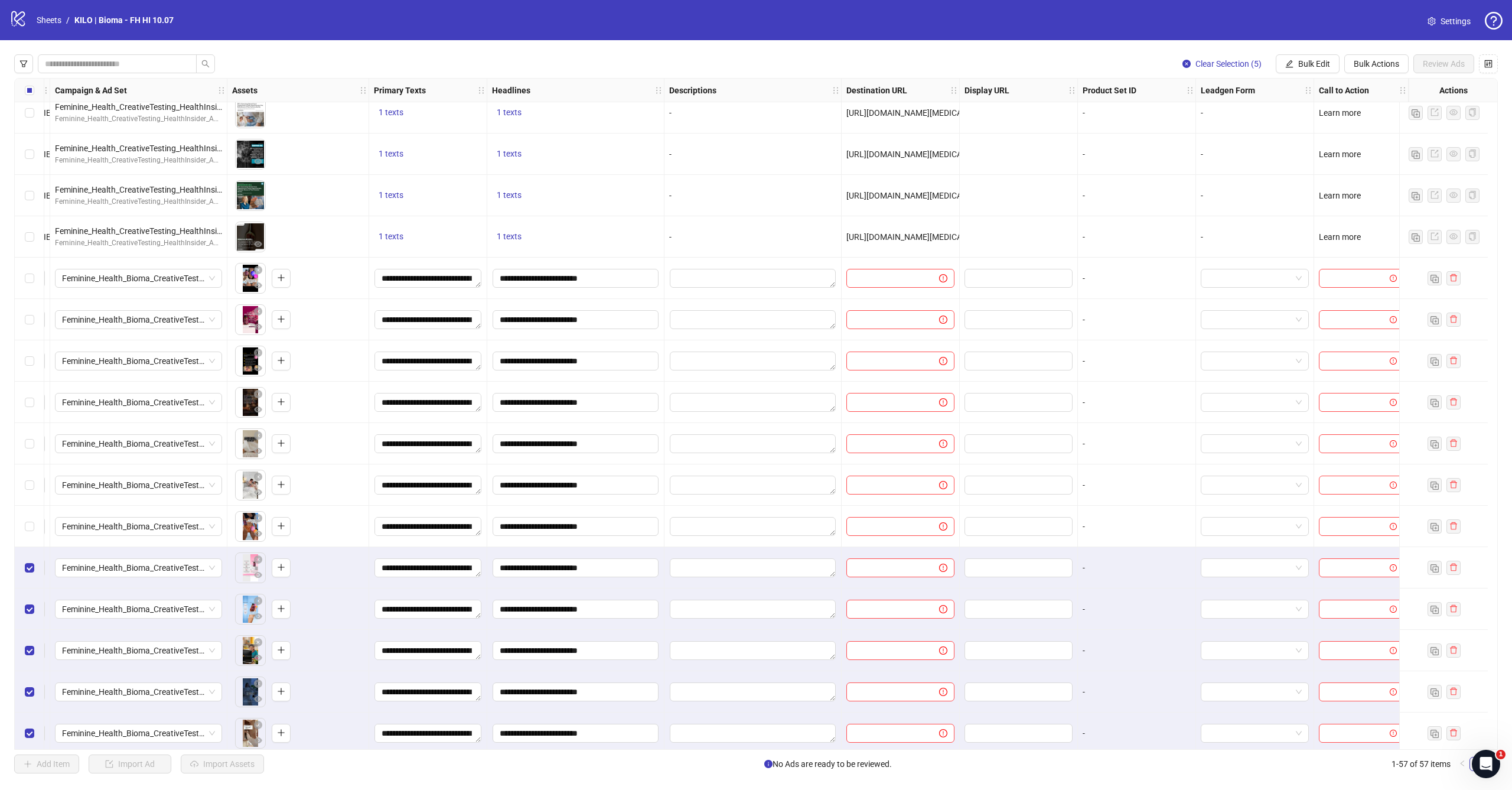
drag, startPoint x: 27, startPoint y: 561, endPoint x: 27, endPoint y: 588, distance: 27.0
click at [27, 561] on label "Select row 53" at bounding box center [29, 568] width 10 height 13
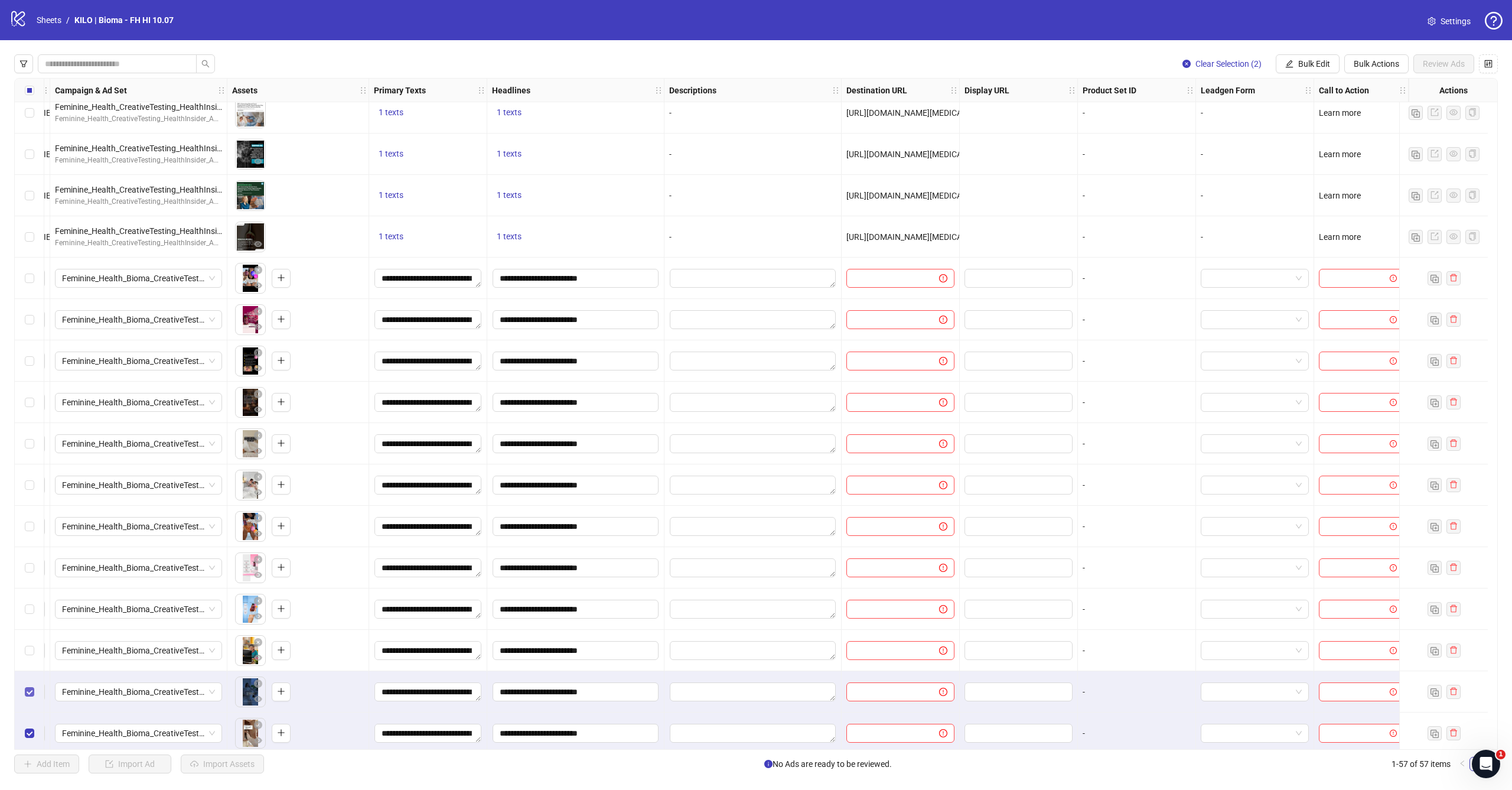
click at [30, 685] on label "Select row 56" at bounding box center [29, 692] width 10 height 13
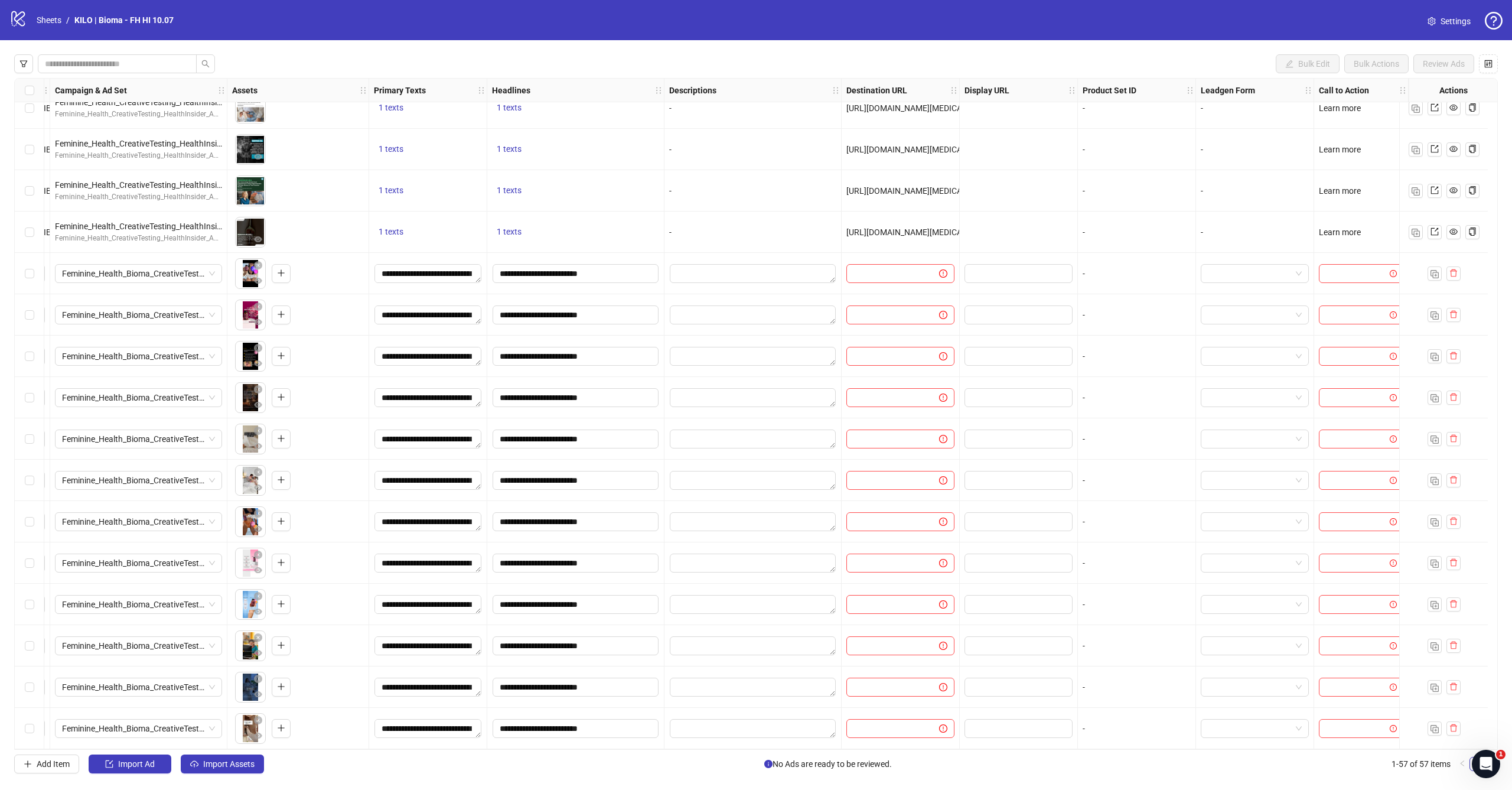
scroll to position [1714, 340]
click at [204, 758] on button "Import Assets" at bounding box center [222, 763] width 83 height 19
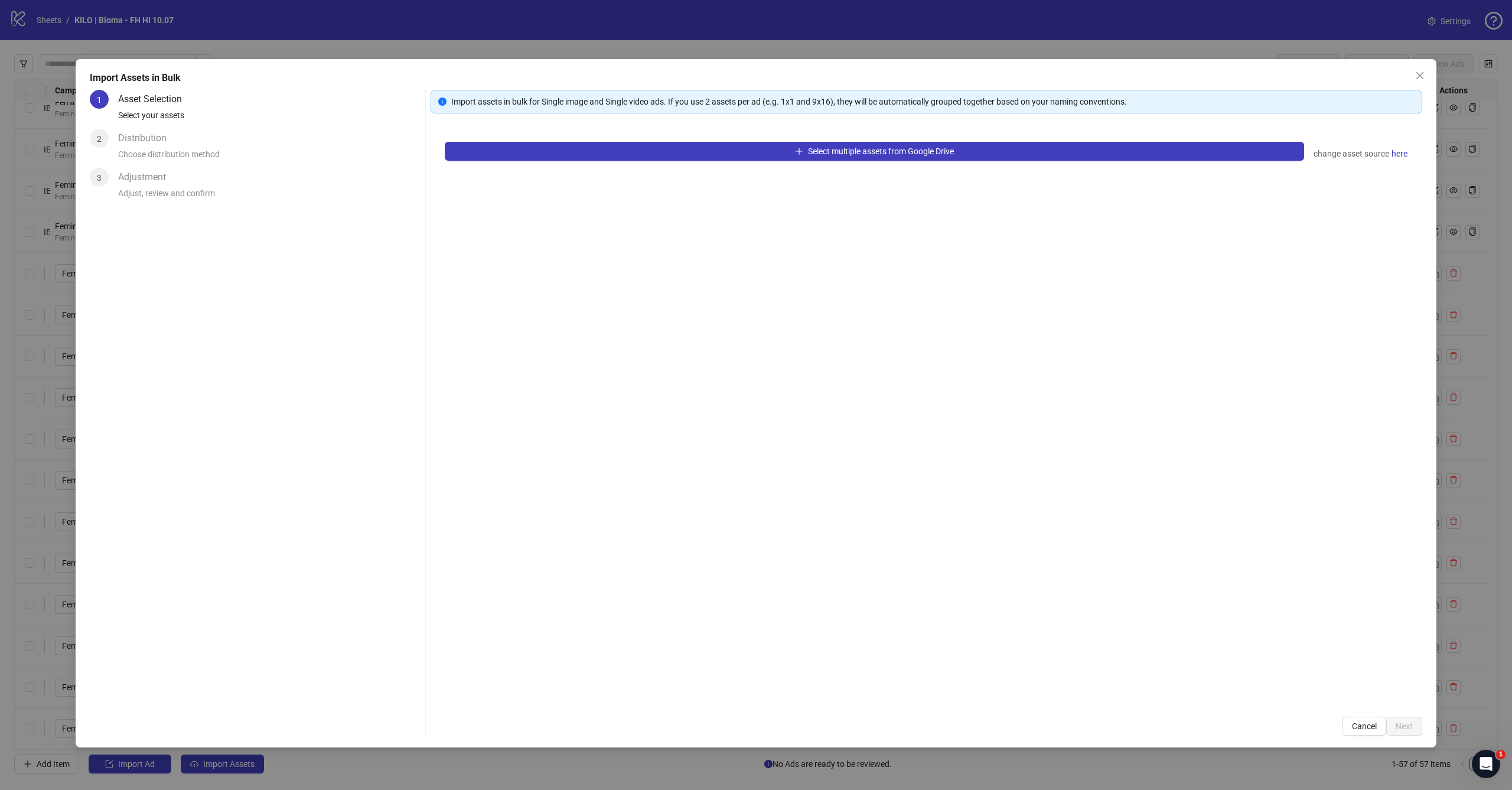
click at [781, 172] on div "Select multiple assets from Google Drive change asset source here" at bounding box center [927, 415] width 992 height 575
click at [808, 154] on span "Select multiple assets from Google Drive" at bounding box center [881, 151] width 146 height 10
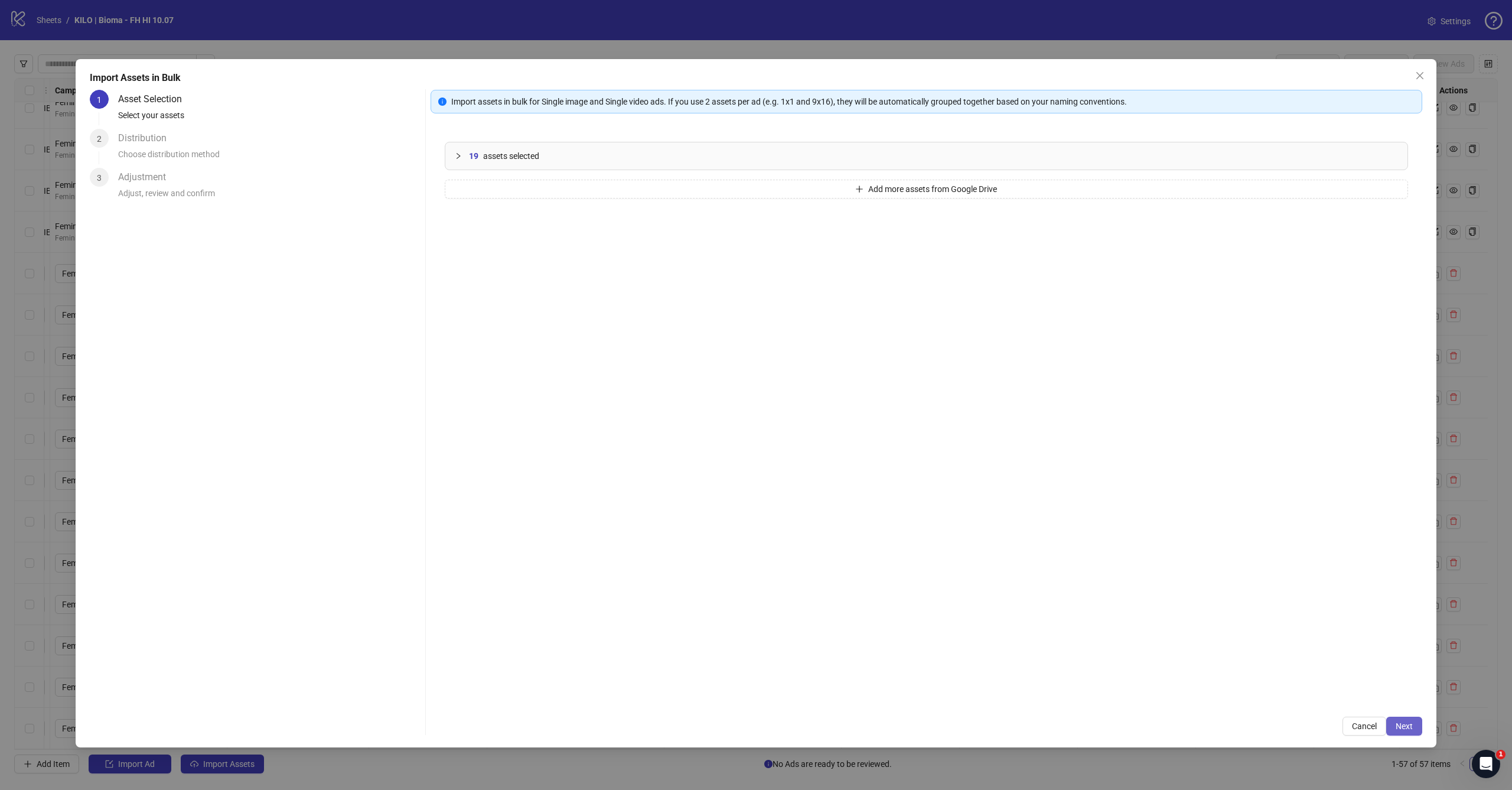
click at [1398, 723] on span "Next" at bounding box center [1404, 725] width 17 height 10
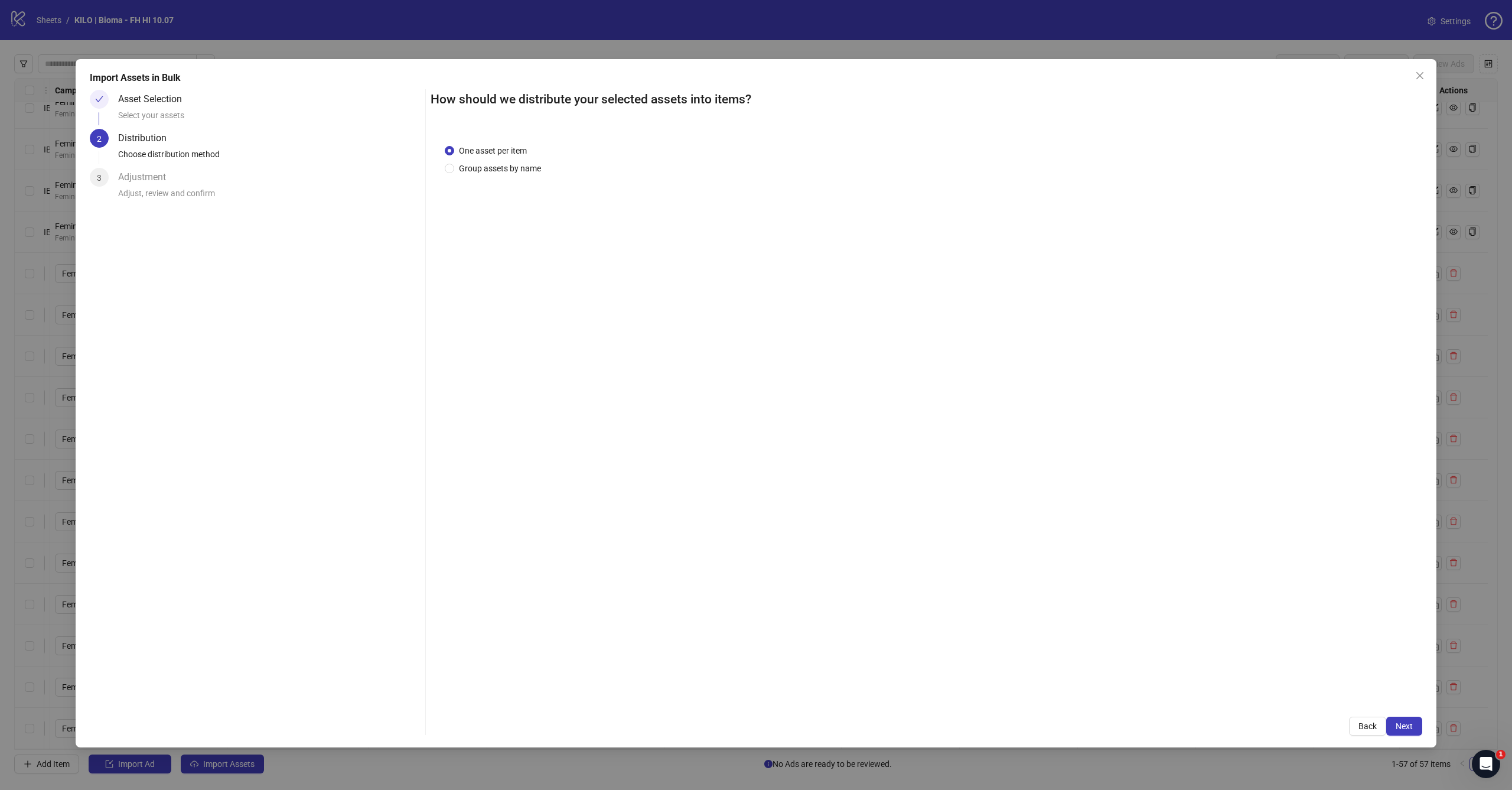
click at [1398, 723] on span "Next" at bounding box center [1404, 725] width 17 height 10
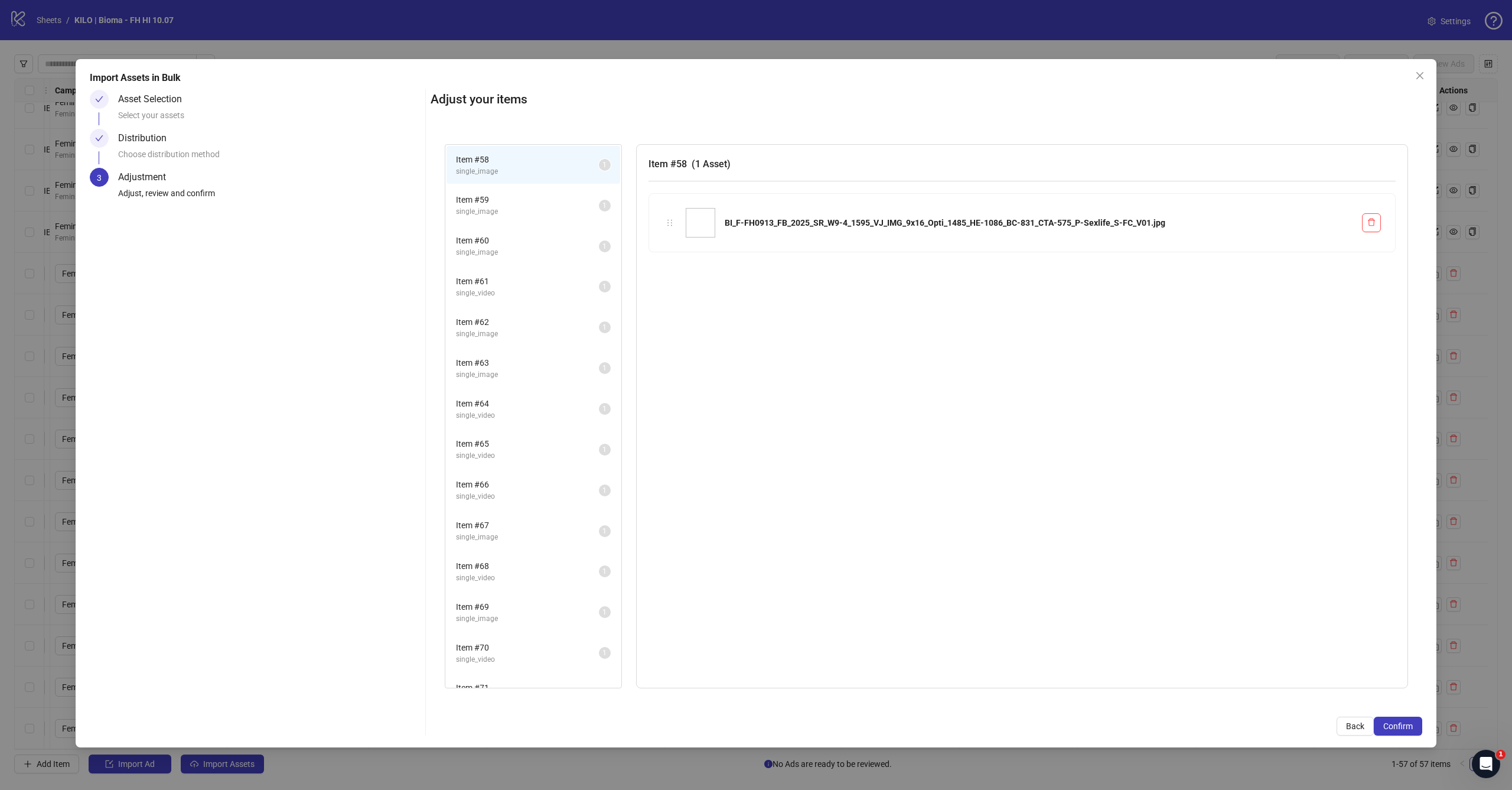
click at [1398, 723] on span "Confirm" at bounding box center [1398, 725] width 30 height 10
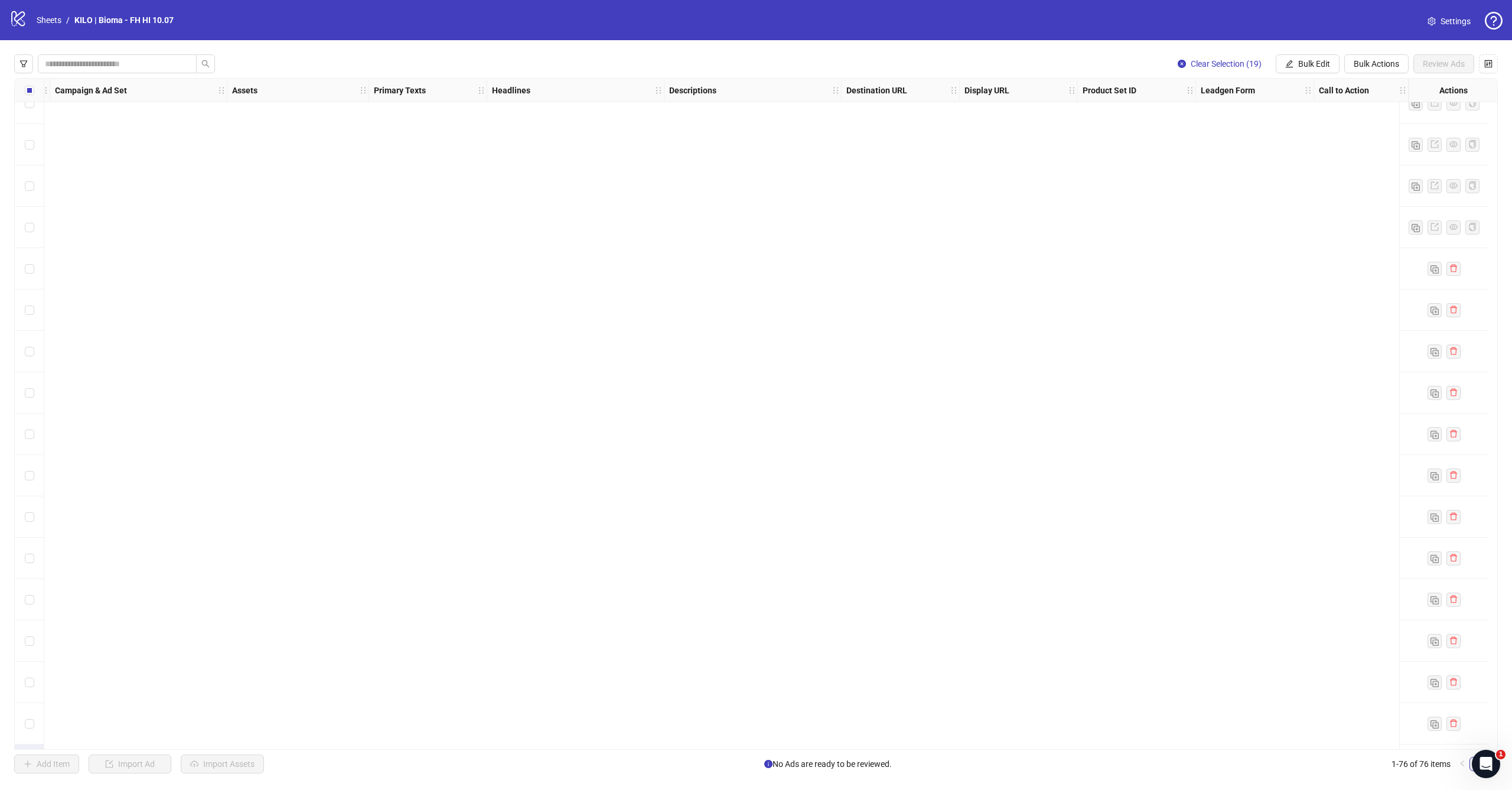
scroll to position [2500, 340]
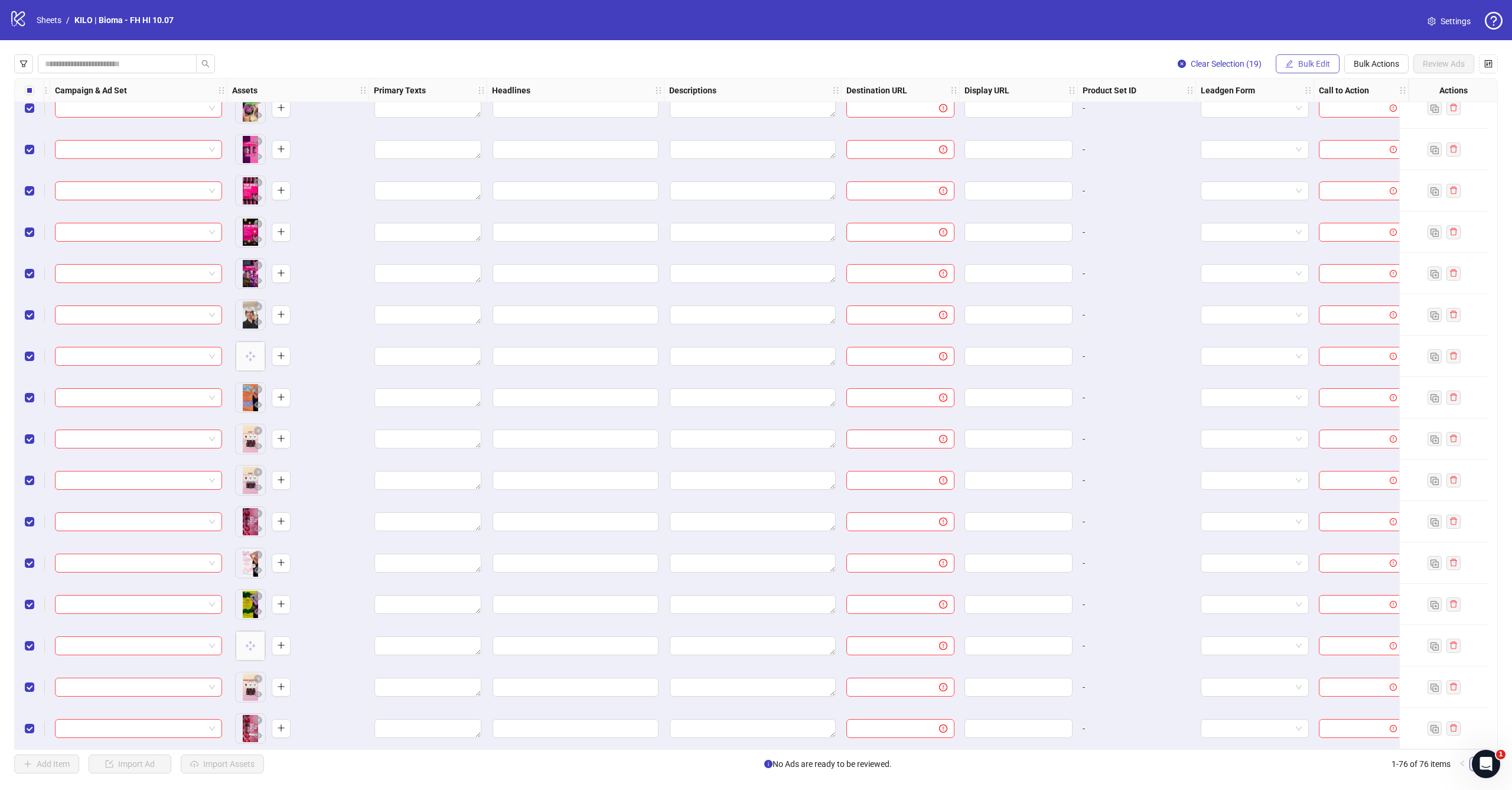
click at [1315, 68] on span "Bulk Edit" at bounding box center [1314, 64] width 32 height 10
click at [1305, 166] on span "Headlines" at bounding box center [1319, 163] width 71 height 13
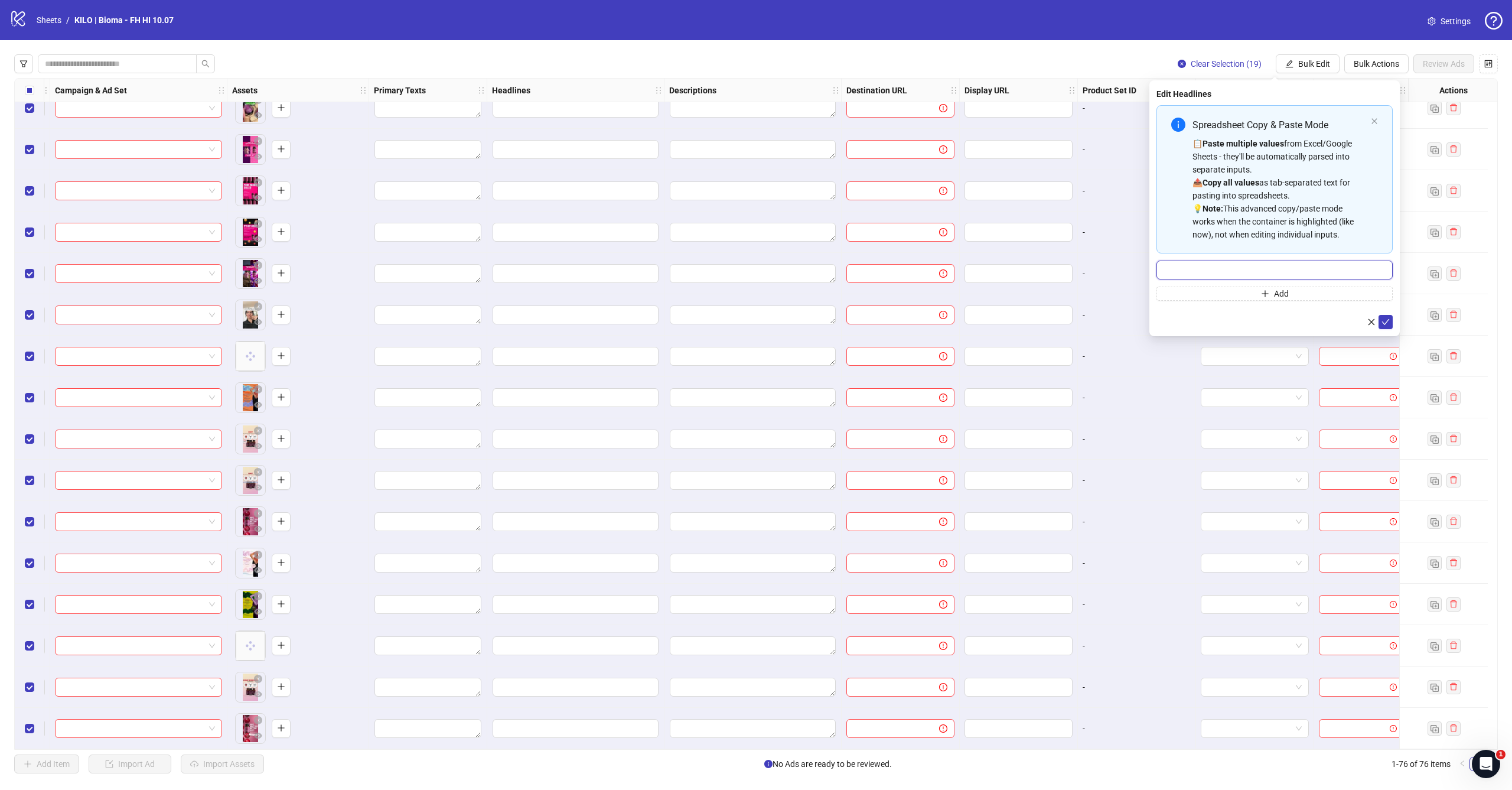
click at [1255, 267] on input "Multi-input container - paste or copy values" at bounding box center [1275, 270] width 236 height 19
paste input "**********"
type input "**********"
click at [1385, 321] on icon "check" at bounding box center [1386, 321] width 8 height 8
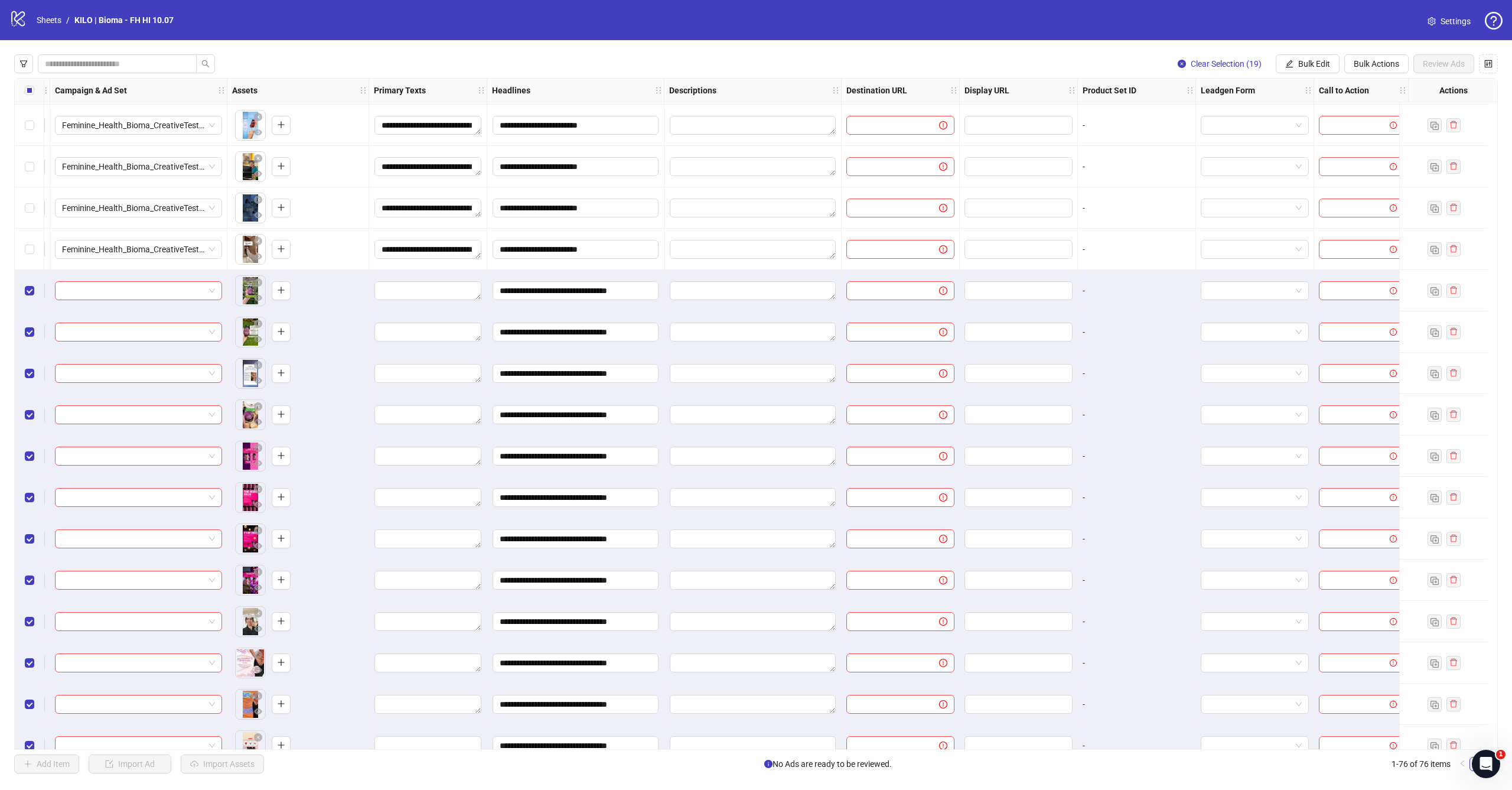
scroll to position [0, 0]
click at [1309, 58] on button "Bulk Edit" at bounding box center [1308, 63] width 64 height 19
click at [1313, 146] on span "Primary Texts" at bounding box center [1319, 144] width 71 height 13
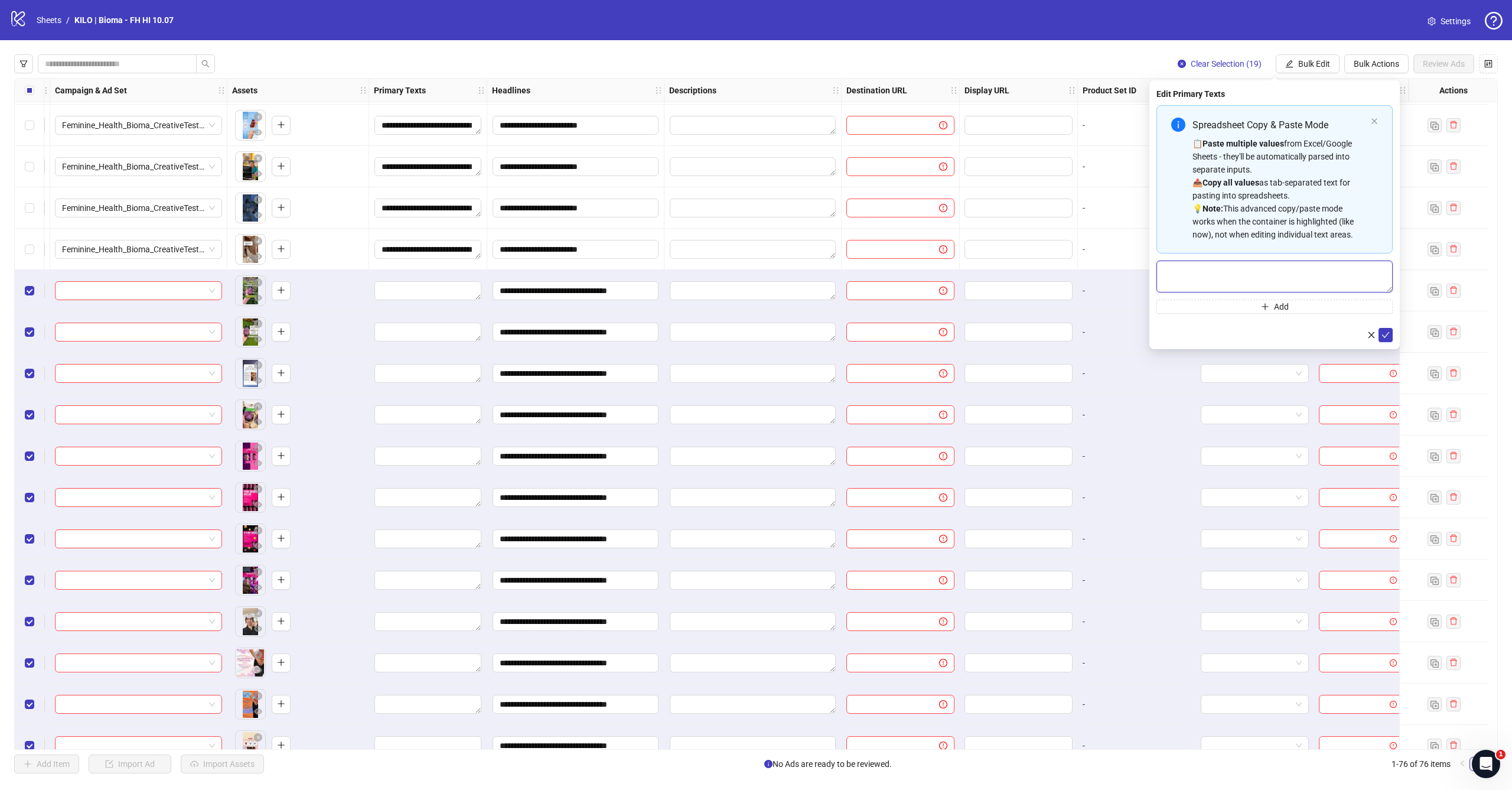
click at [1260, 275] on textarea "Multi-text input container - paste or copy values" at bounding box center [1275, 276] width 236 height 32
paste textarea "**********"
type textarea "**********"
click at [1385, 333] on icon "check" at bounding box center [1386, 334] width 8 height 8
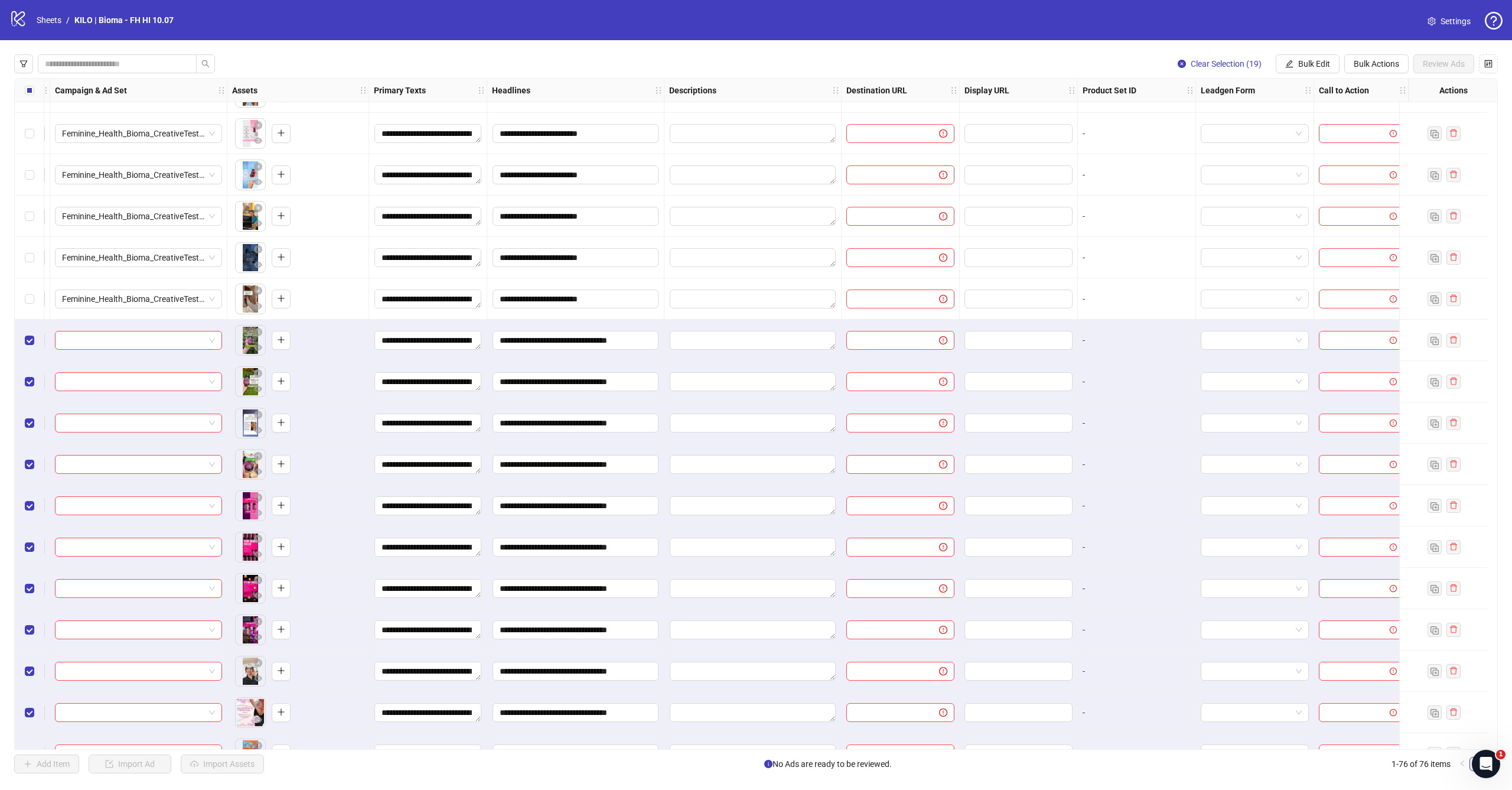
scroll to position [2072, 340]
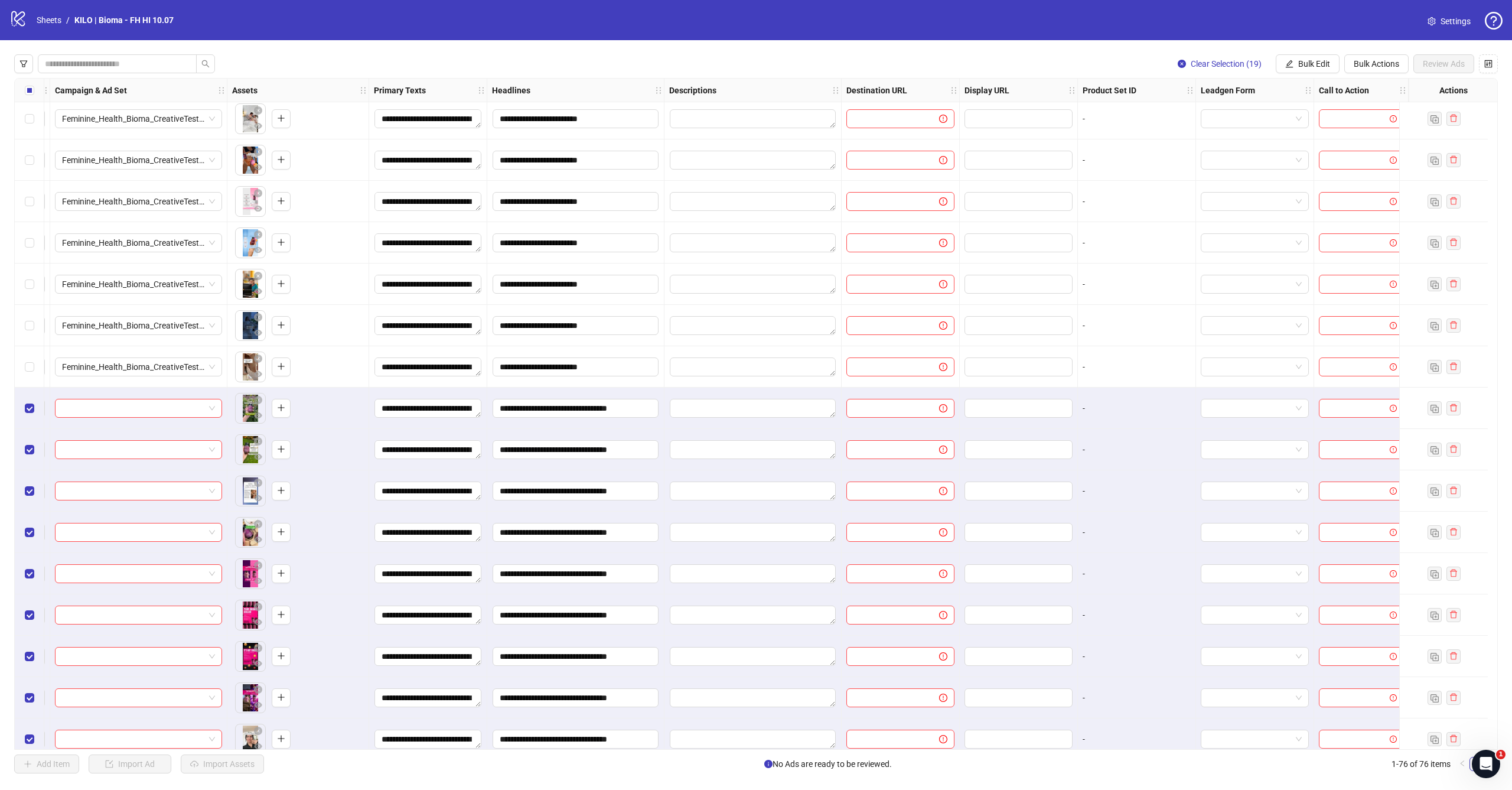
click at [37, 368] on div "Select row 57" at bounding box center [30, 367] width 30 height 42
click at [37, 332] on div "Select row 56" at bounding box center [30, 325] width 30 height 42
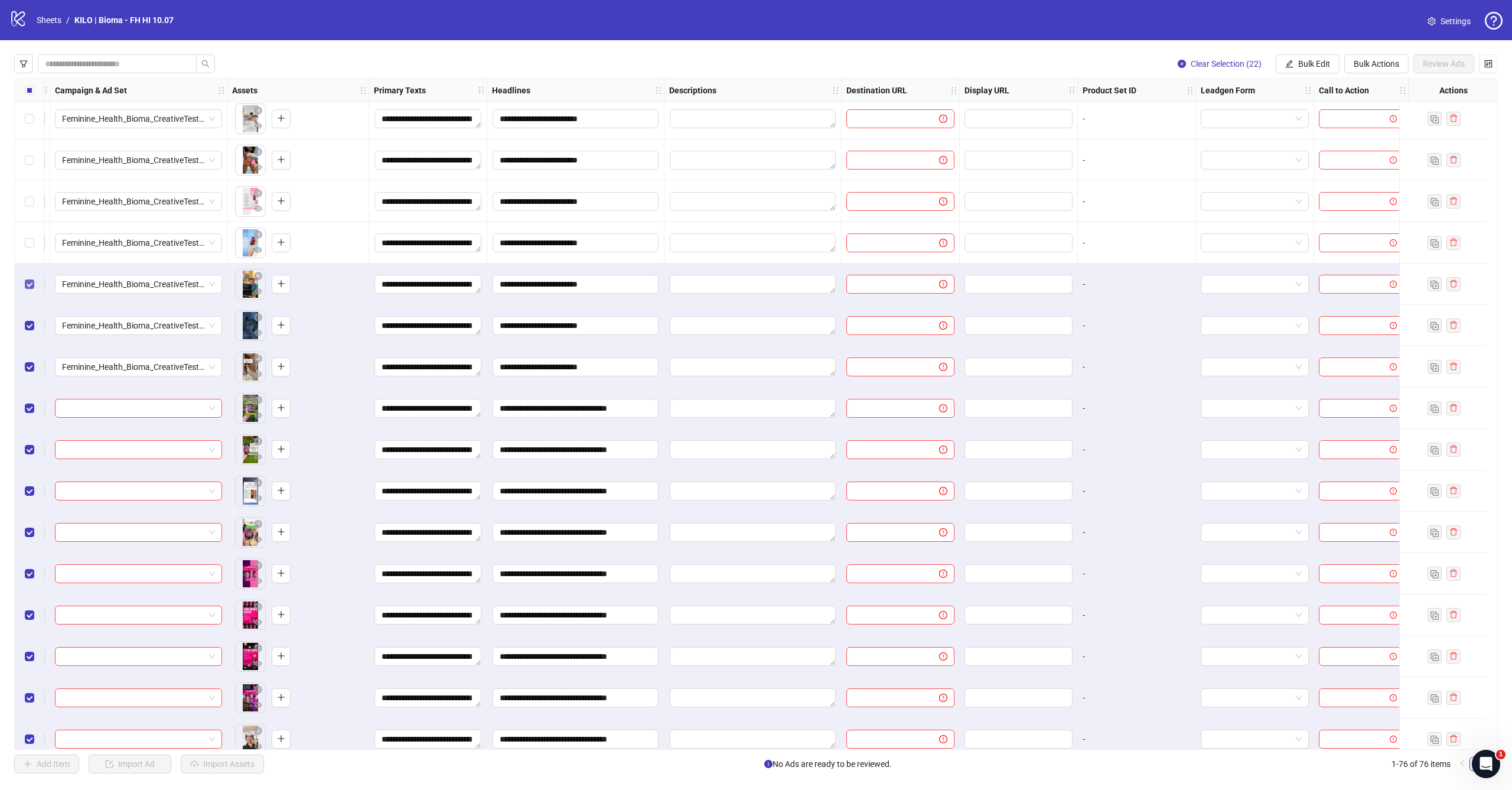
scroll to position [2005, 340]
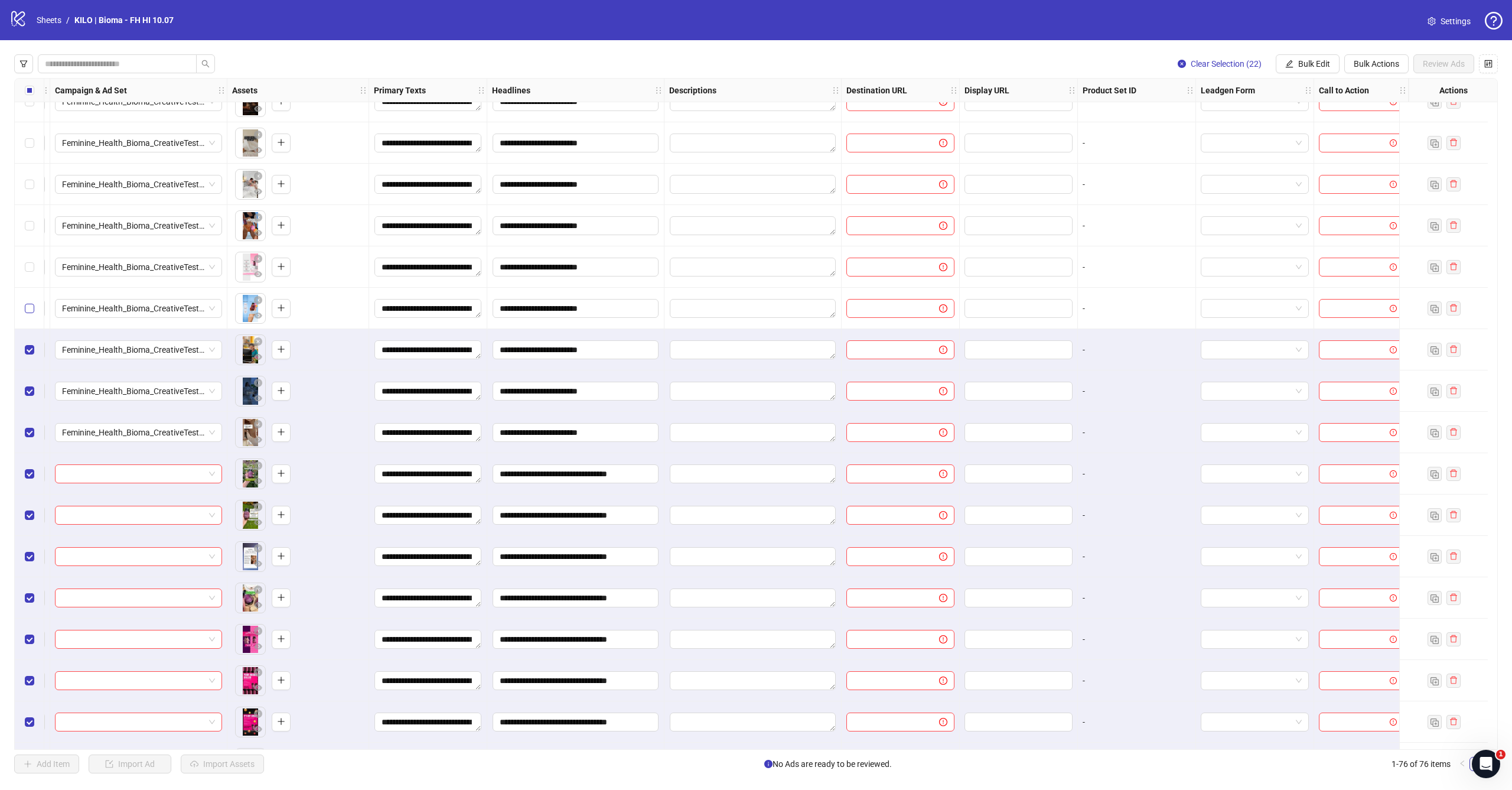
click at [27, 301] on label "Select row 54" at bounding box center [29, 308] width 10 height 13
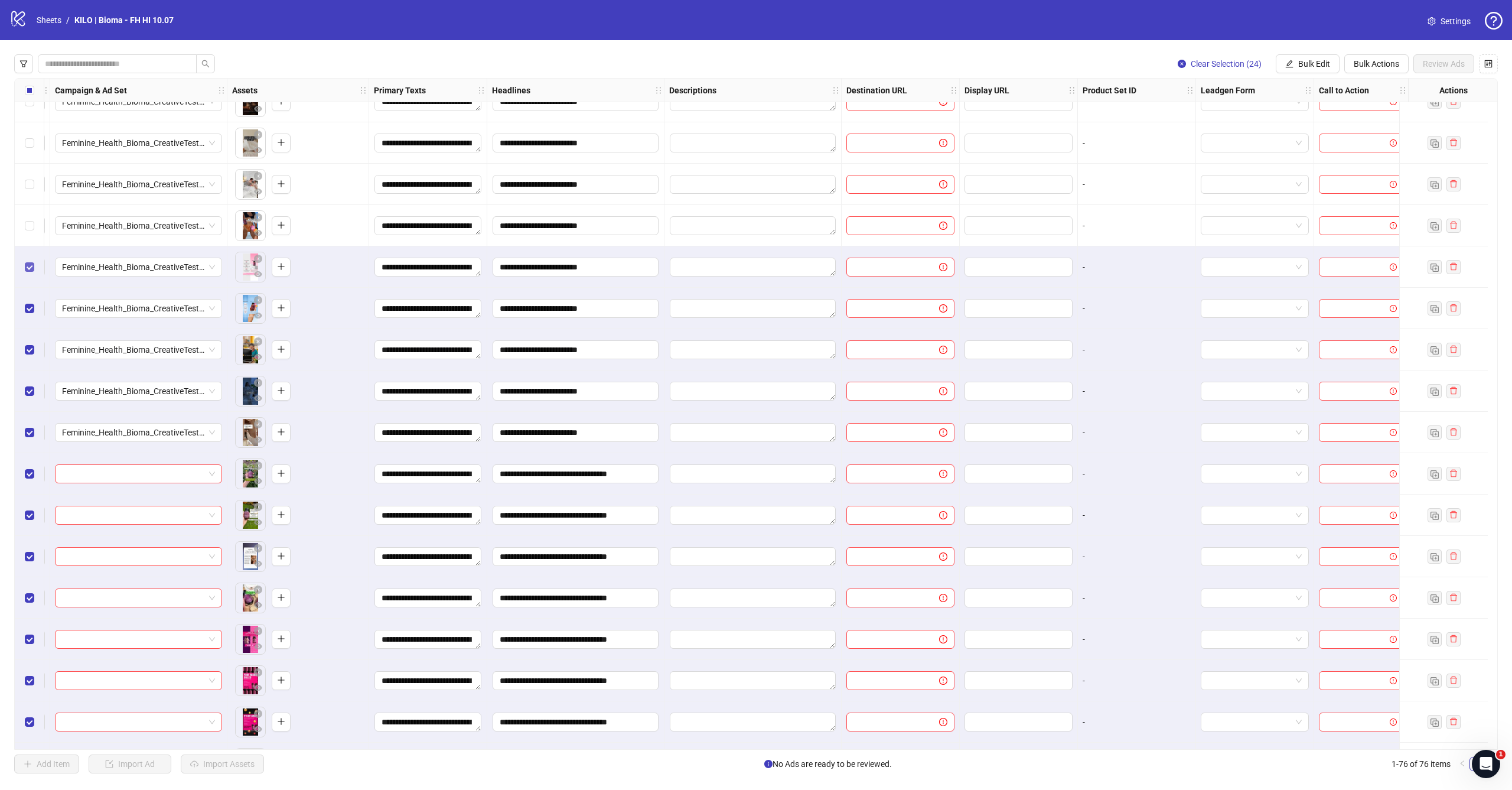
scroll to position [1903, 340]
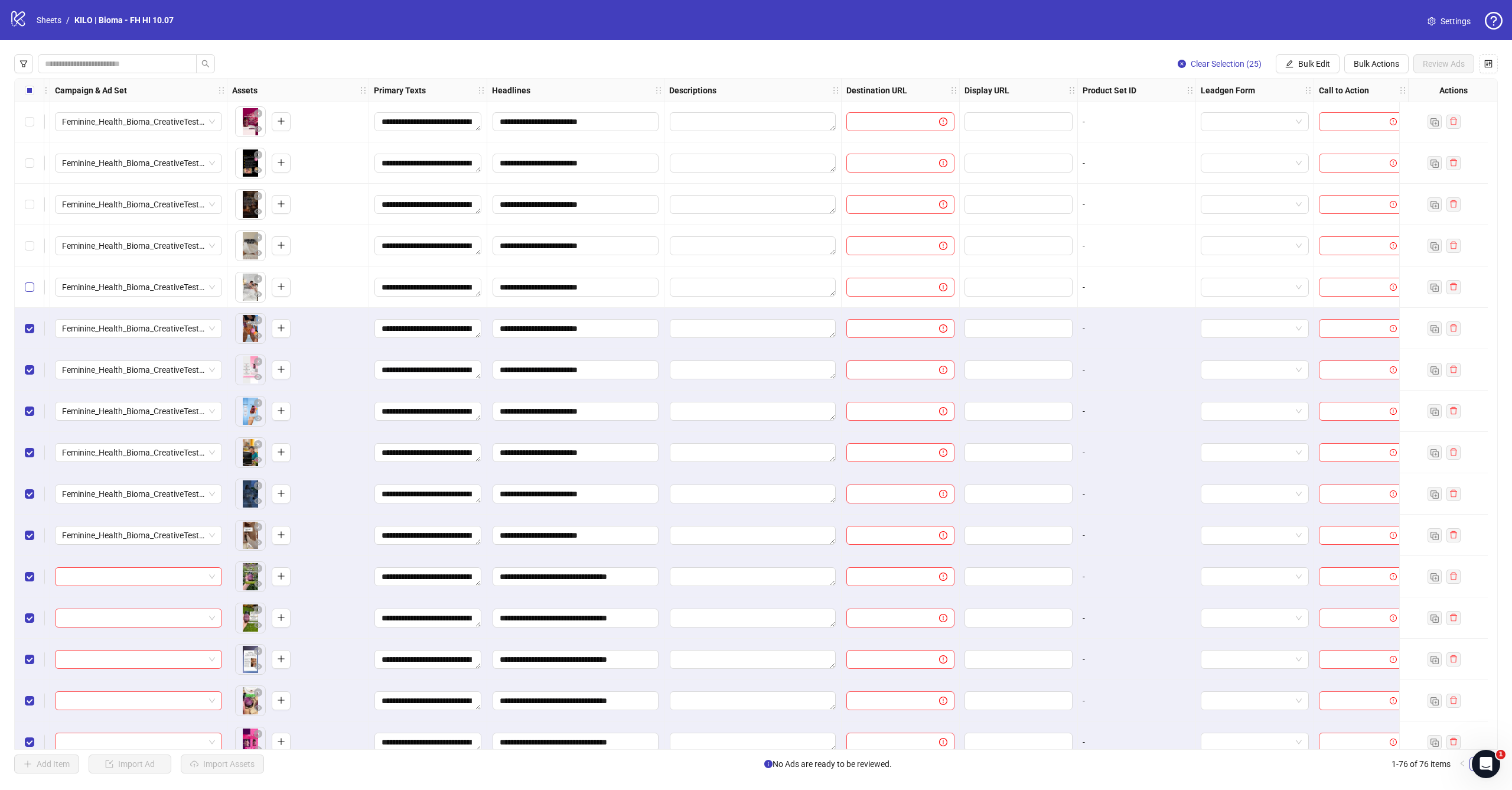
click at [27, 290] on span "Select row 51" at bounding box center [29, 287] width 10 height 10
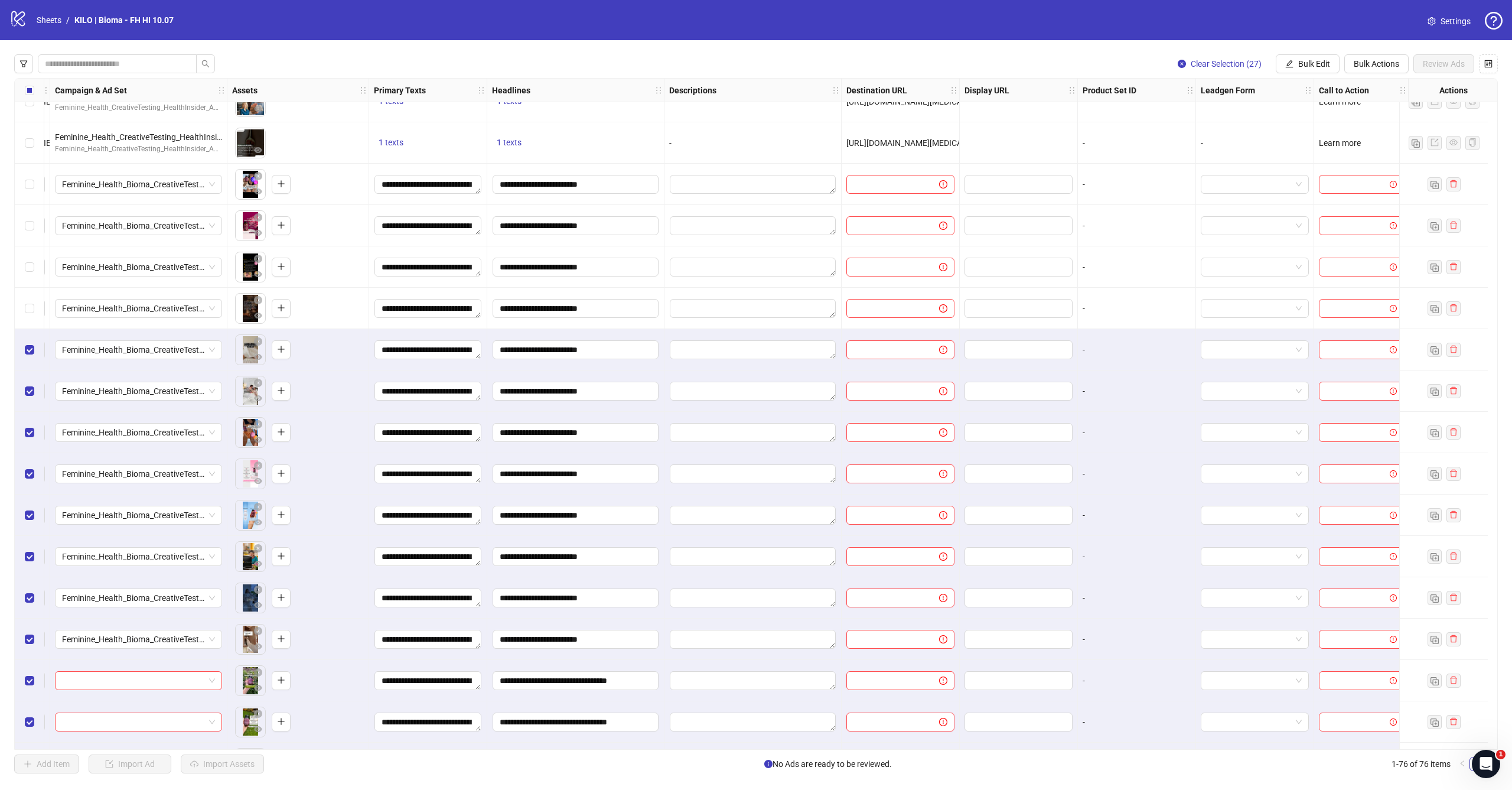
scroll to position [1799, 340]
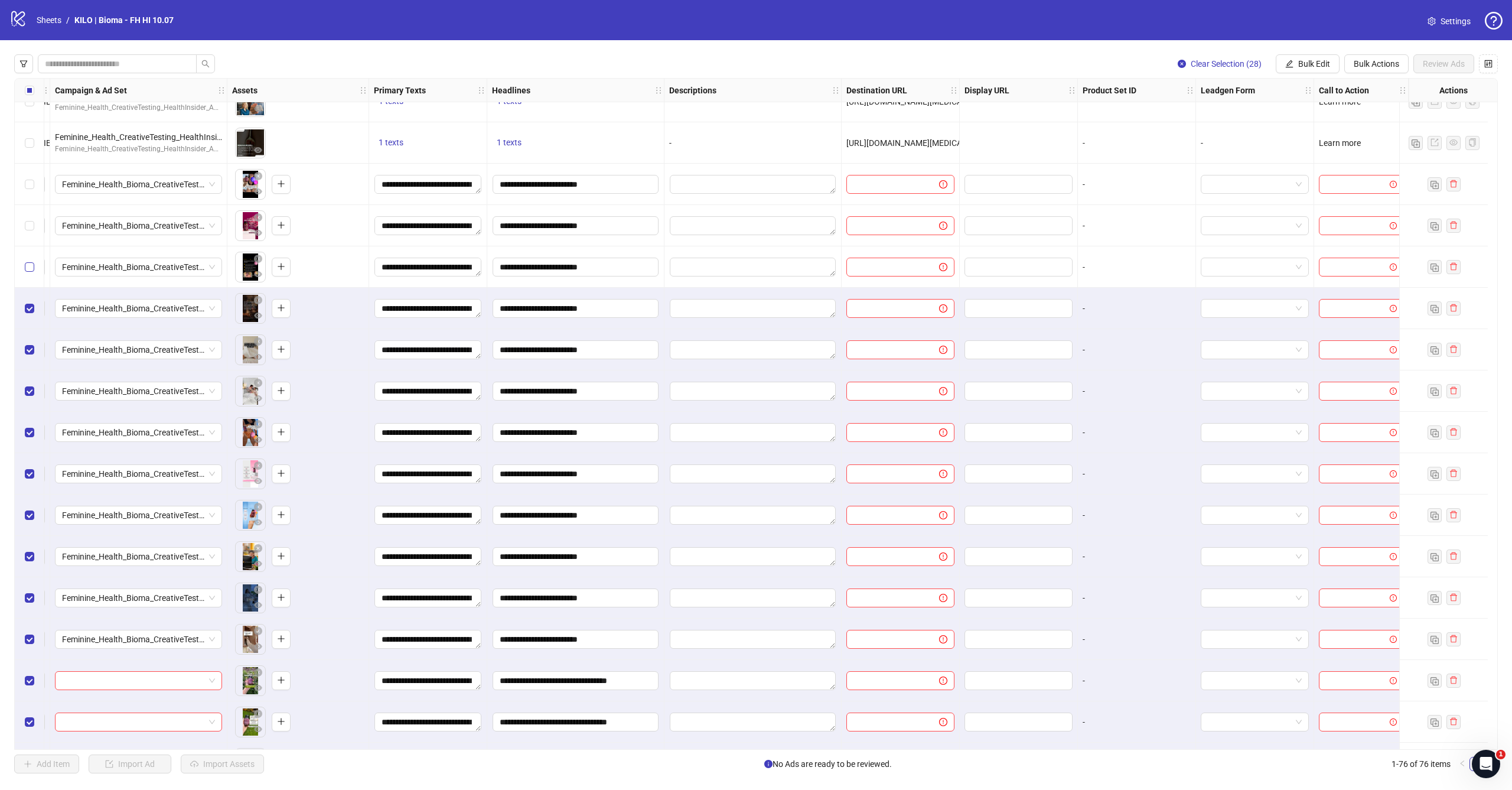
click at [30, 261] on label "Select row 48" at bounding box center [29, 267] width 10 height 13
click at [32, 222] on span "Select row 47" at bounding box center [29, 226] width 10 height 10
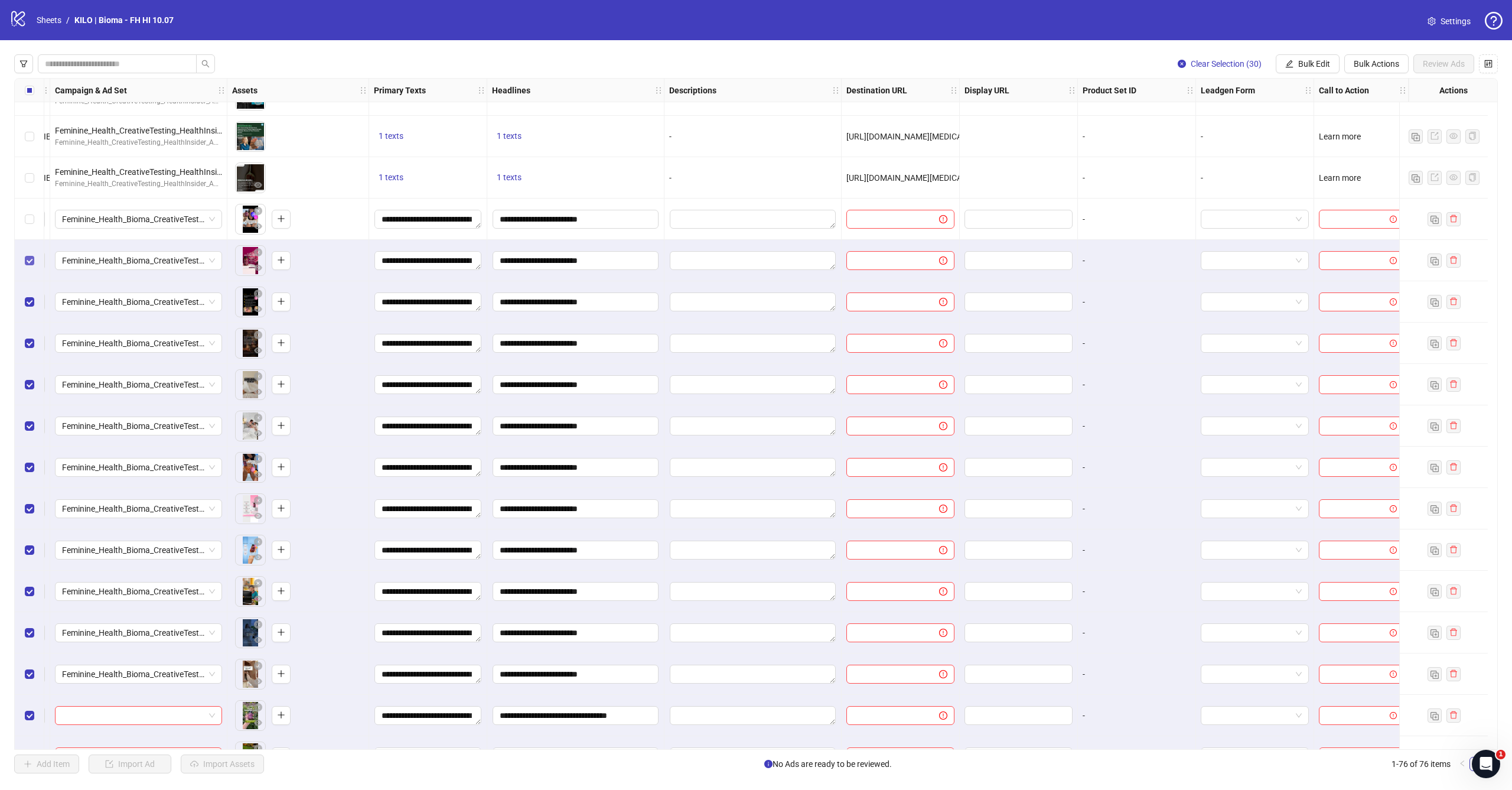
scroll to position [1763, 340]
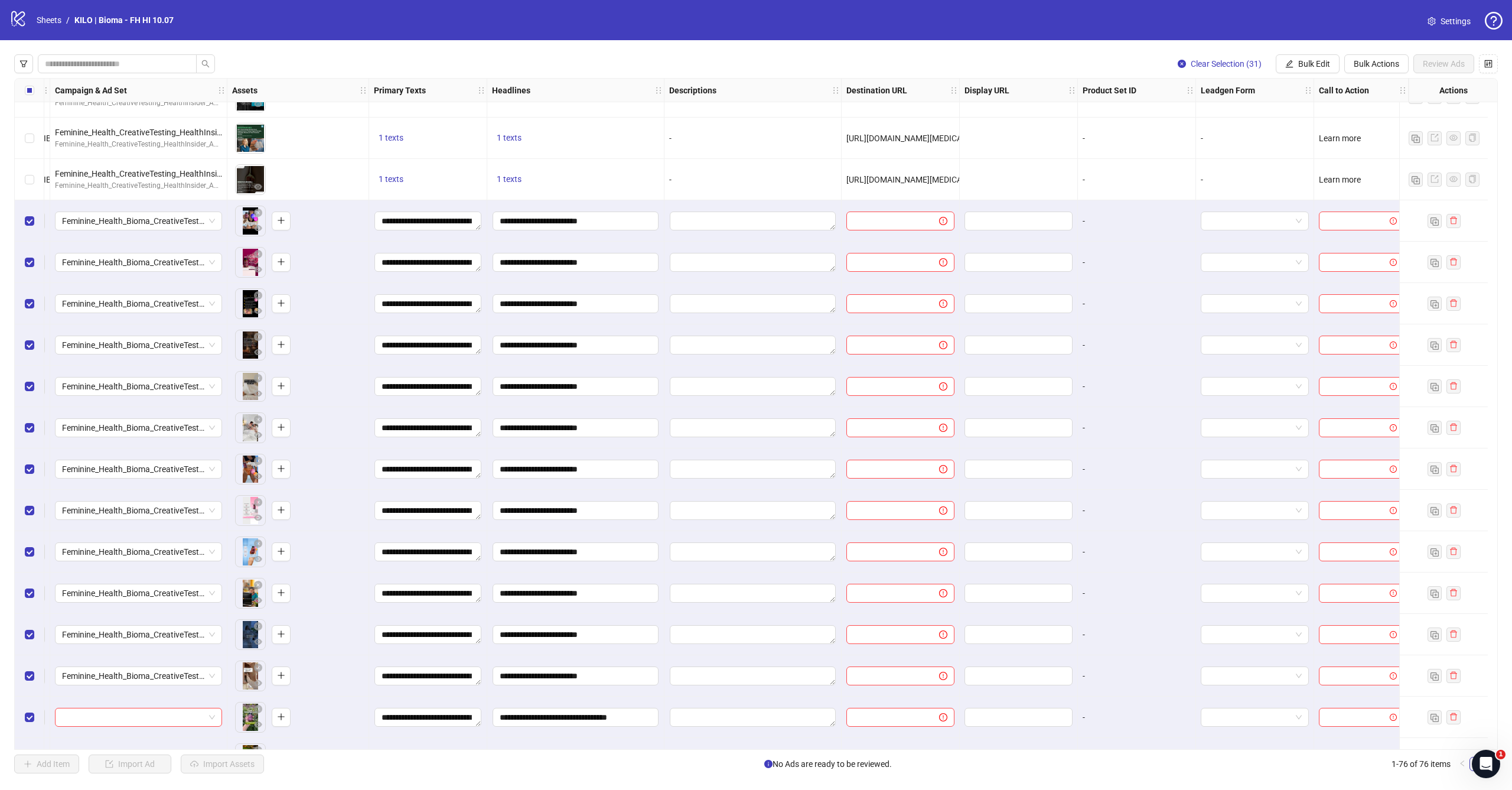
click at [1311, 53] on div "Clear Selection (31) Bulk Edit Bulk Actions Review Ads Ad Format Ad Name Campai…" at bounding box center [756, 414] width 1512 height 747
click at [1310, 58] on button "Bulk Edit" at bounding box center [1308, 63] width 64 height 19
click at [1314, 200] on span "Destination URL" at bounding box center [1319, 201] width 71 height 13
click at [1280, 114] on input "text" at bounding box center [1270, 115] width 212 height 13
paste input "**********"
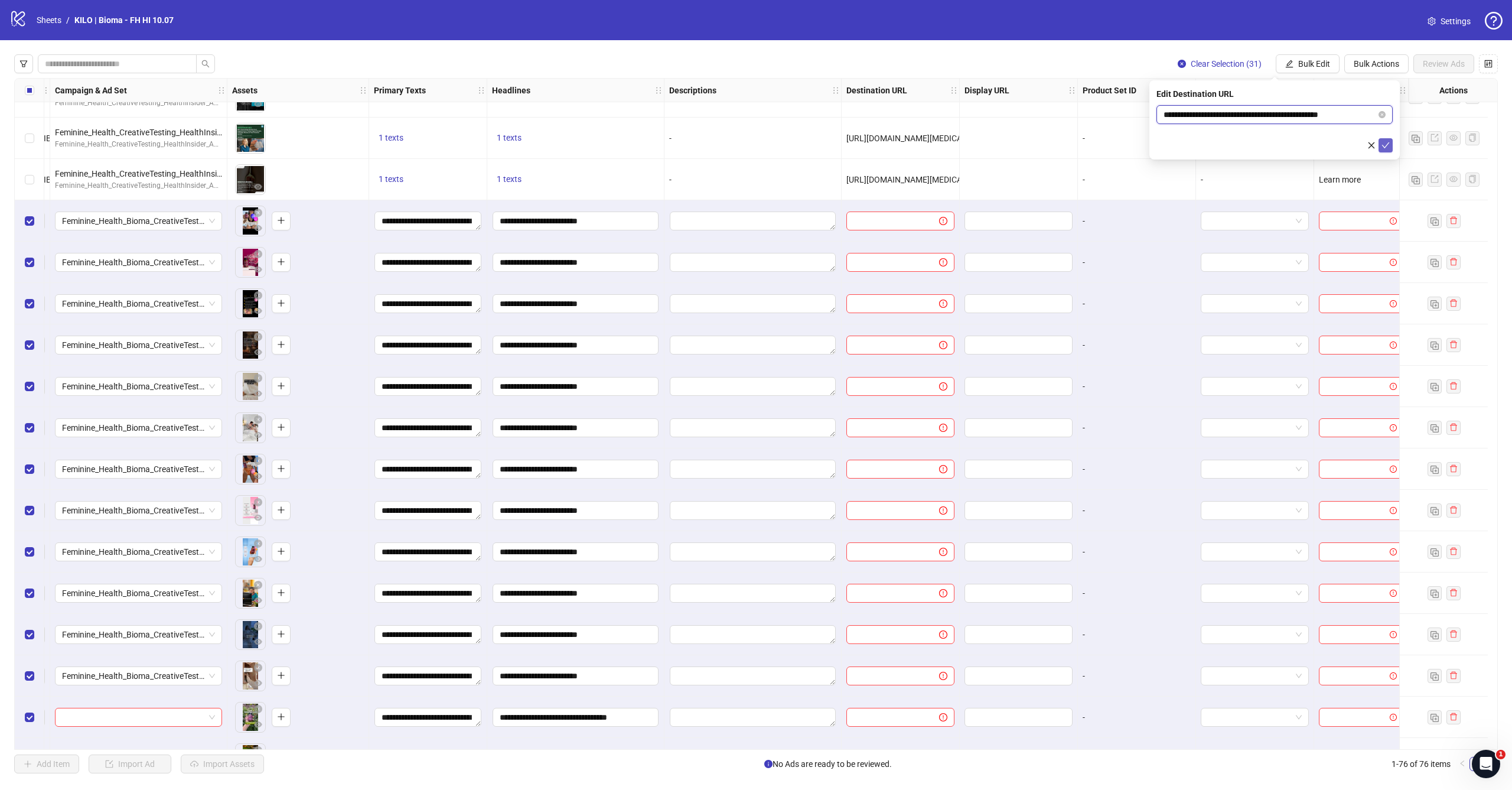
type input "**********"
click at [1379, 140] on button "submit" at bounding box center [1386, 145] width 14 height 14
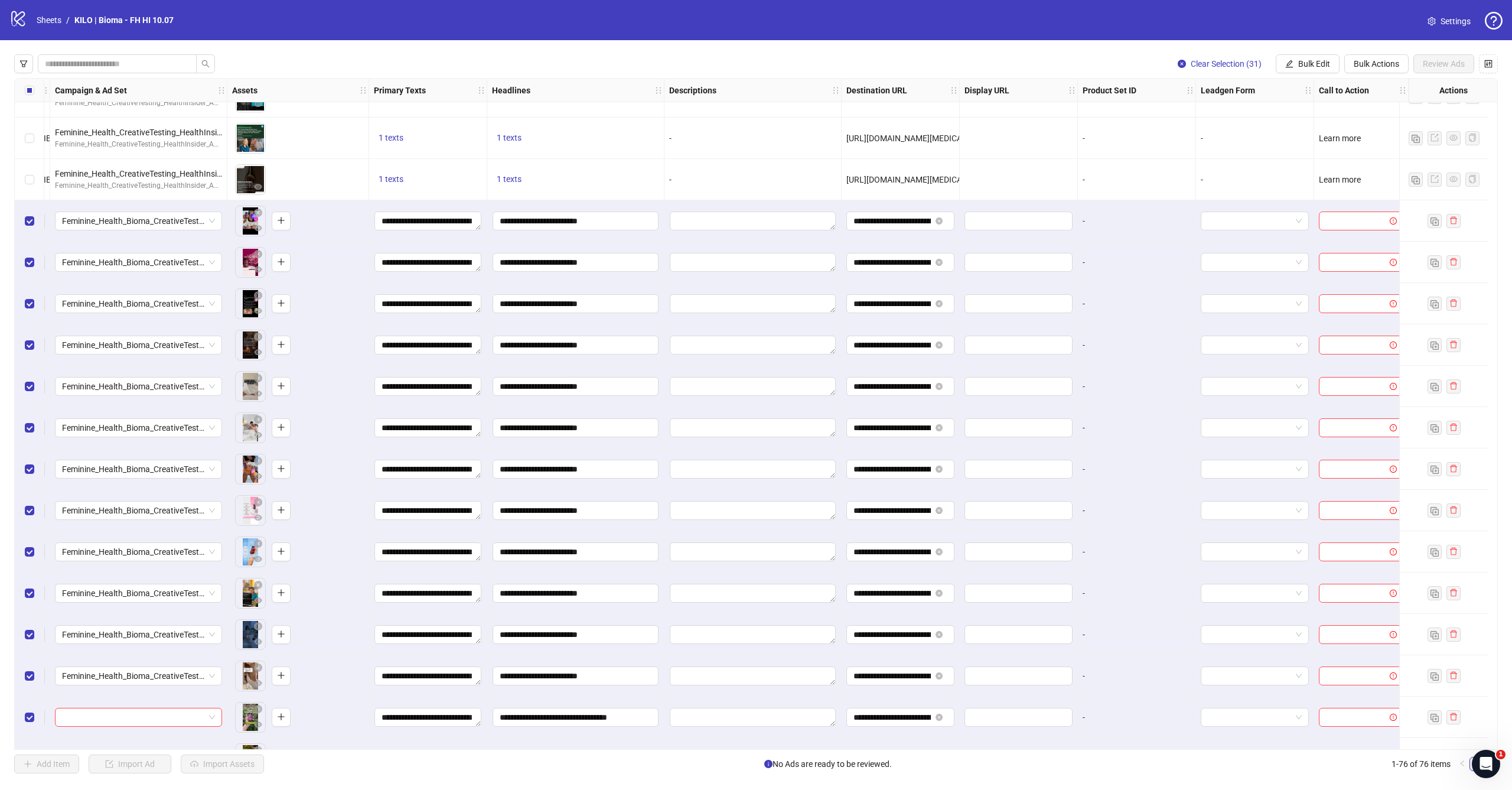
scroll to position [0, 0]
click at [1317, 65] on span "Bulk Edit" at bounding box center [1314, 64] width 32 height 10
click at [1304, 256] on span "Call to Action" at bounding box center [1319, 258] width 71 height 13
click at [1263, 108] on input "search" at bounding box center [1269, 114] width 212 height 18
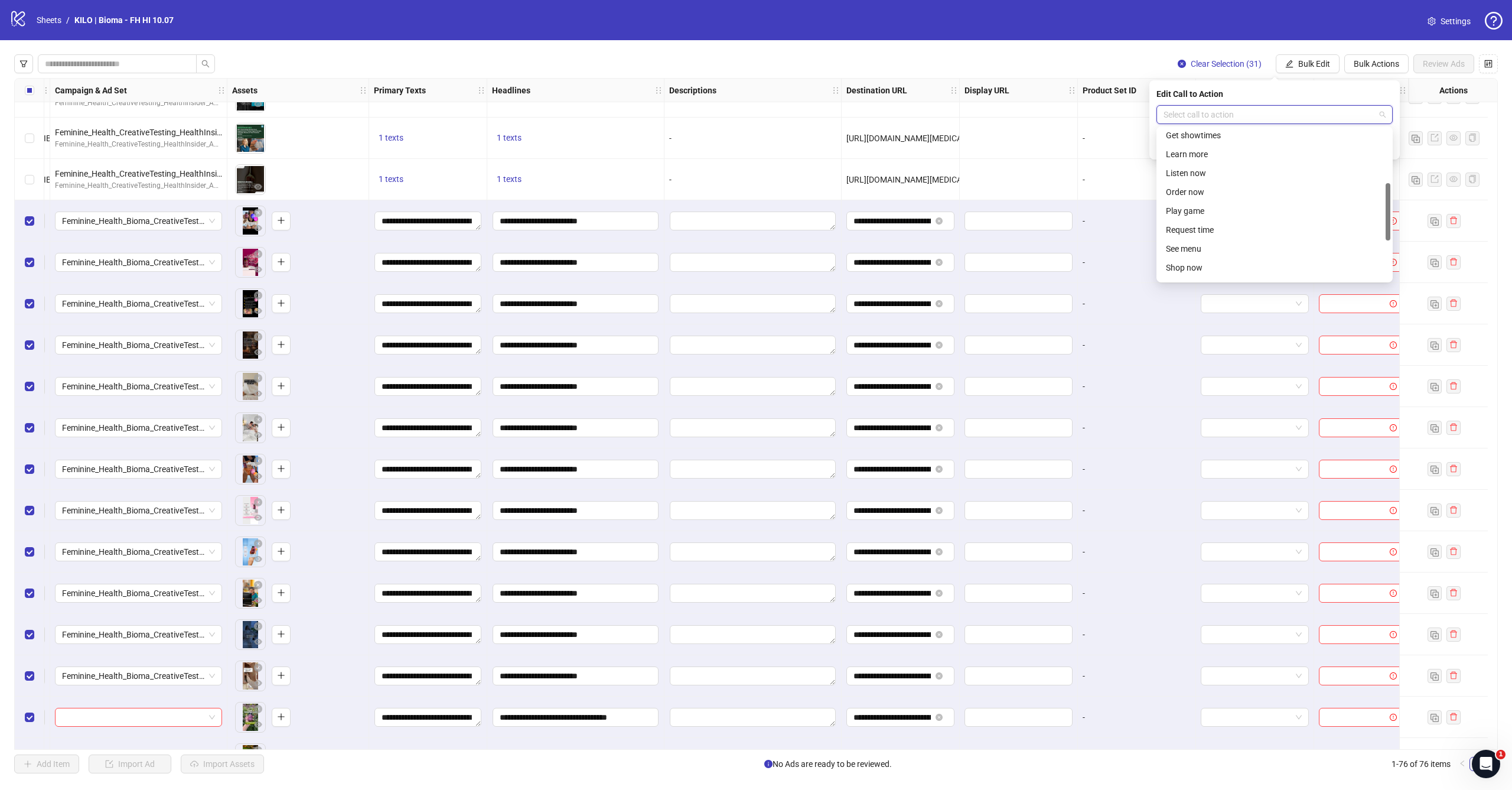
scroll to position [158, 0]
click at [1192, 263] on div "Shop now" at bounding box center [1274, 264] width 218 height 13
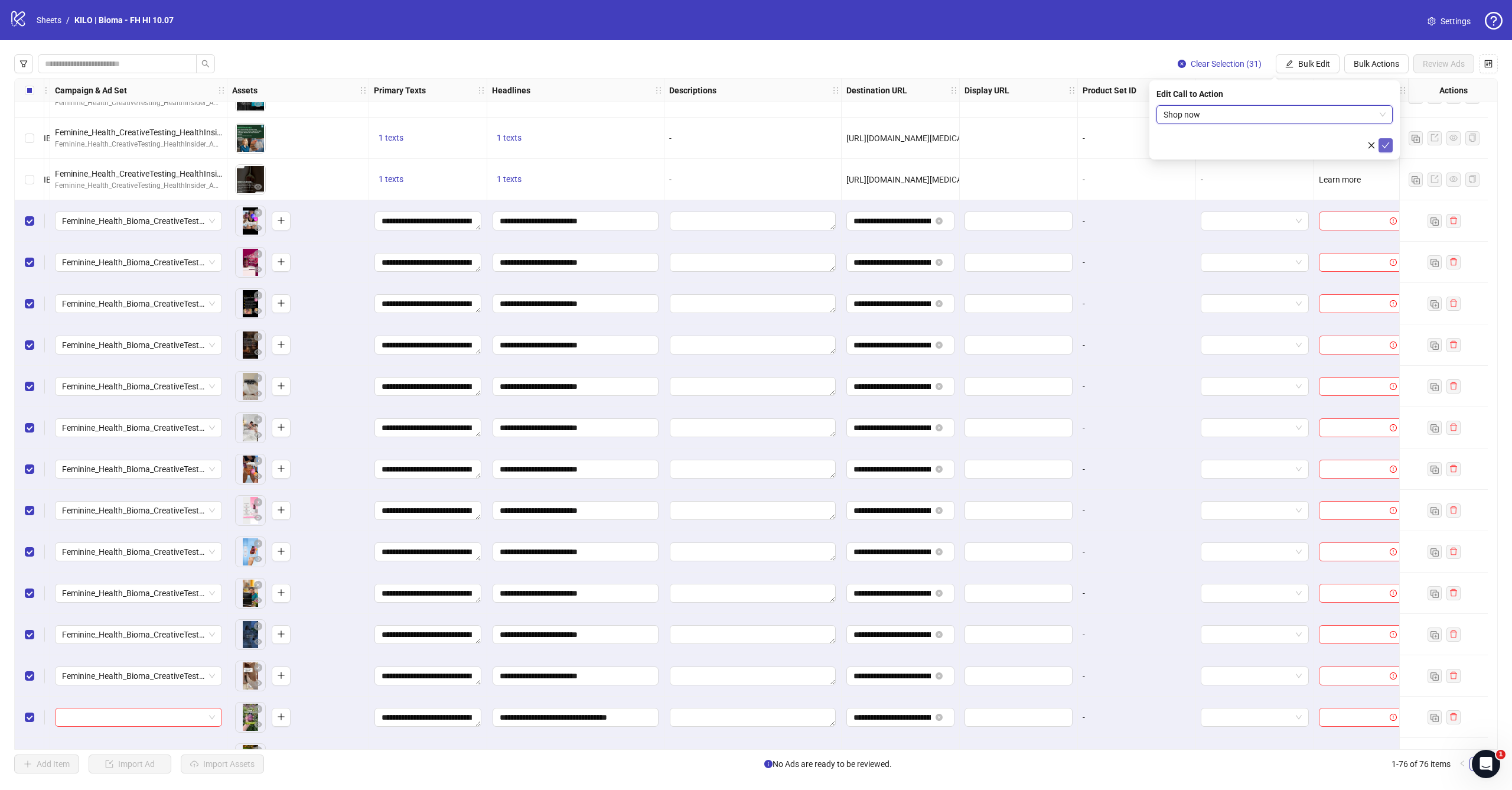
click at [1385, 146] on icon "check" at bounding box center [1386, 145] width 8 height 8
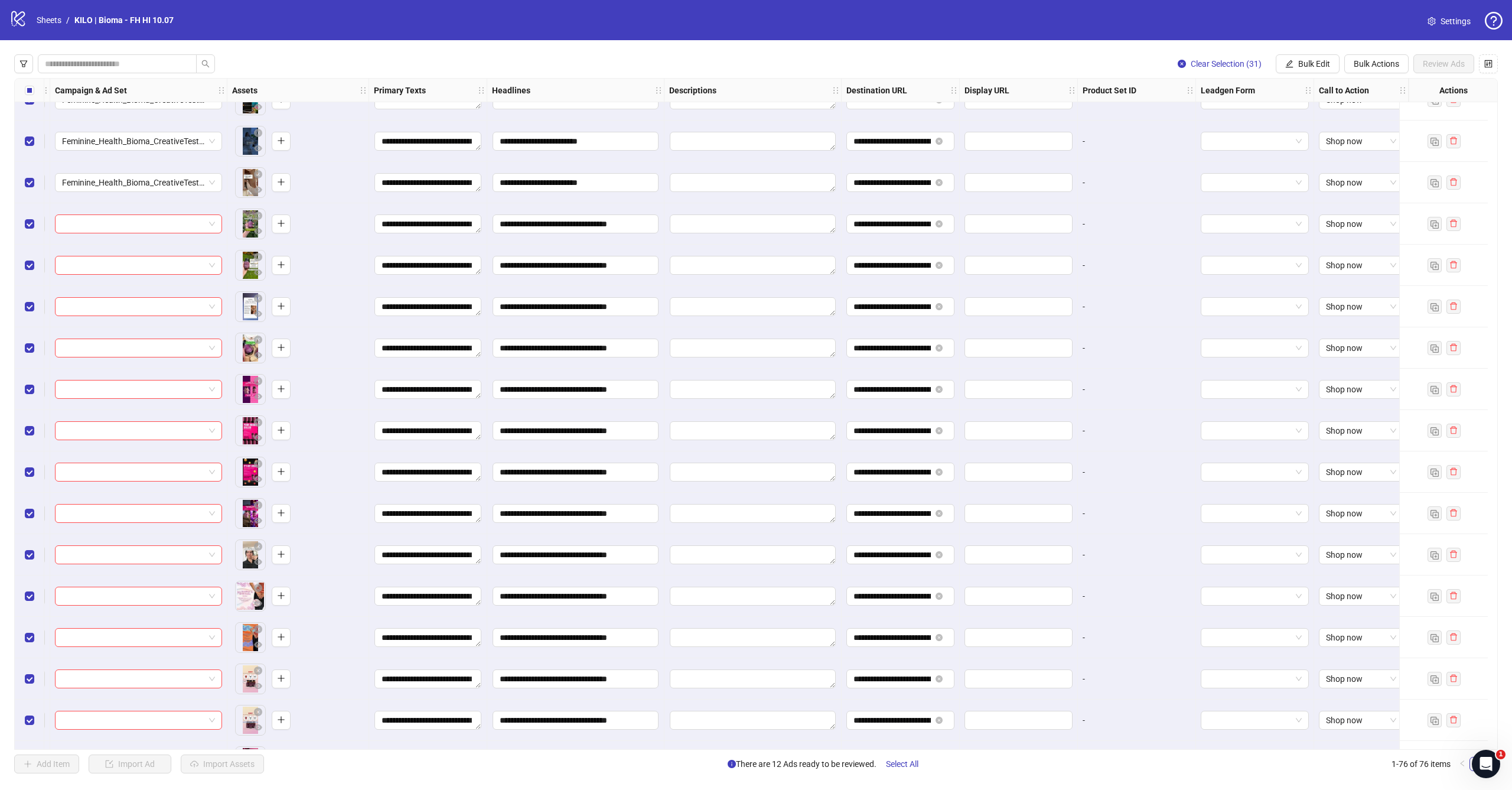
scroll to position [2233, 340]
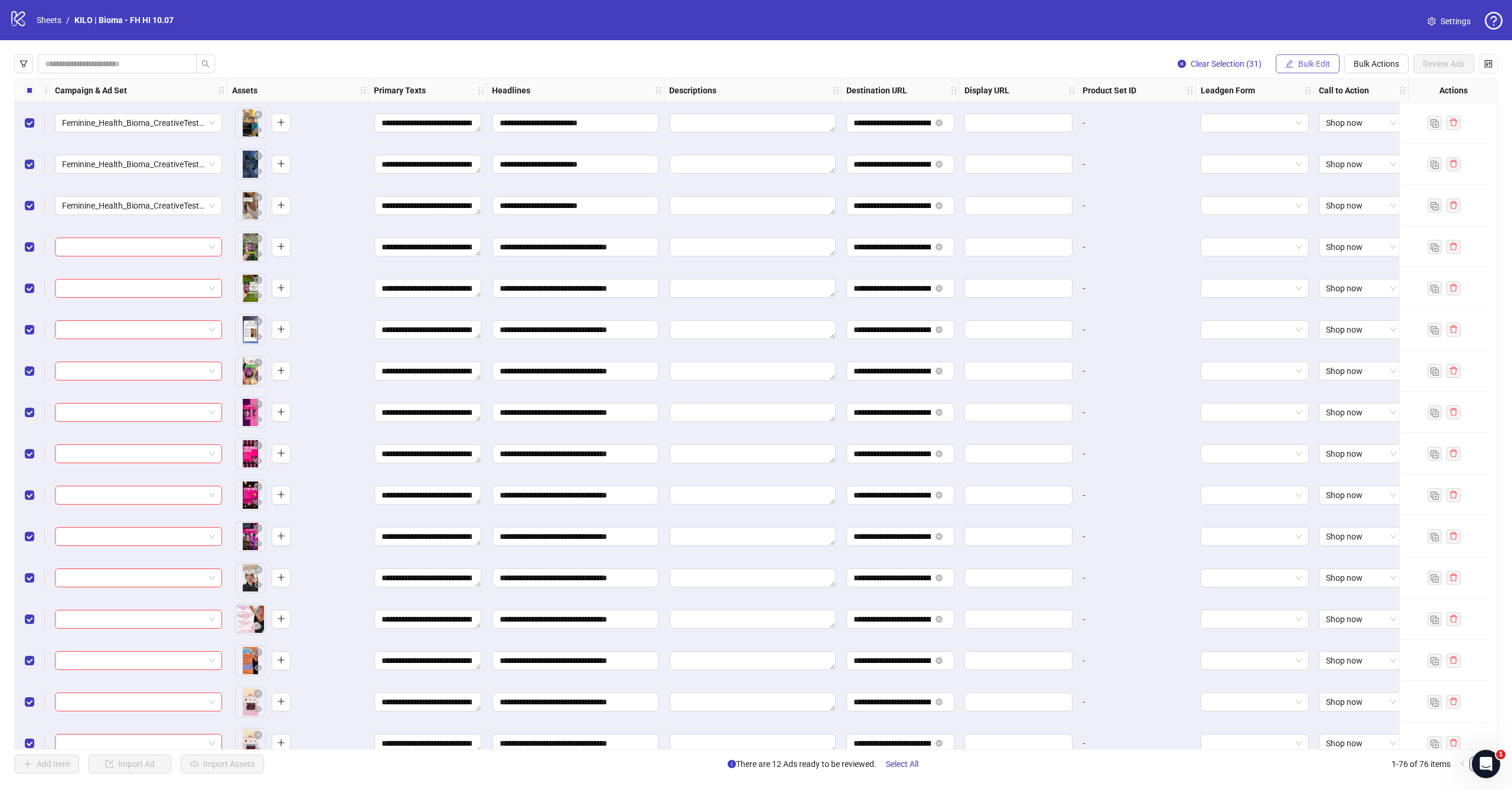
click at [1323, 66] on span "Bulk Edit" at bounding box center [1314, 64] width 32 height 10
click at [1300, 124] on span "Campaign & Ad Set" at bounding box center [1319, 125] width 71 height 13
click at [1245, 112] on span "Feminine_Health_Bioma_CreativeTesting_1_ASC_7C_[DATE]" at bounding box center [1274, 114] width 222 height 18
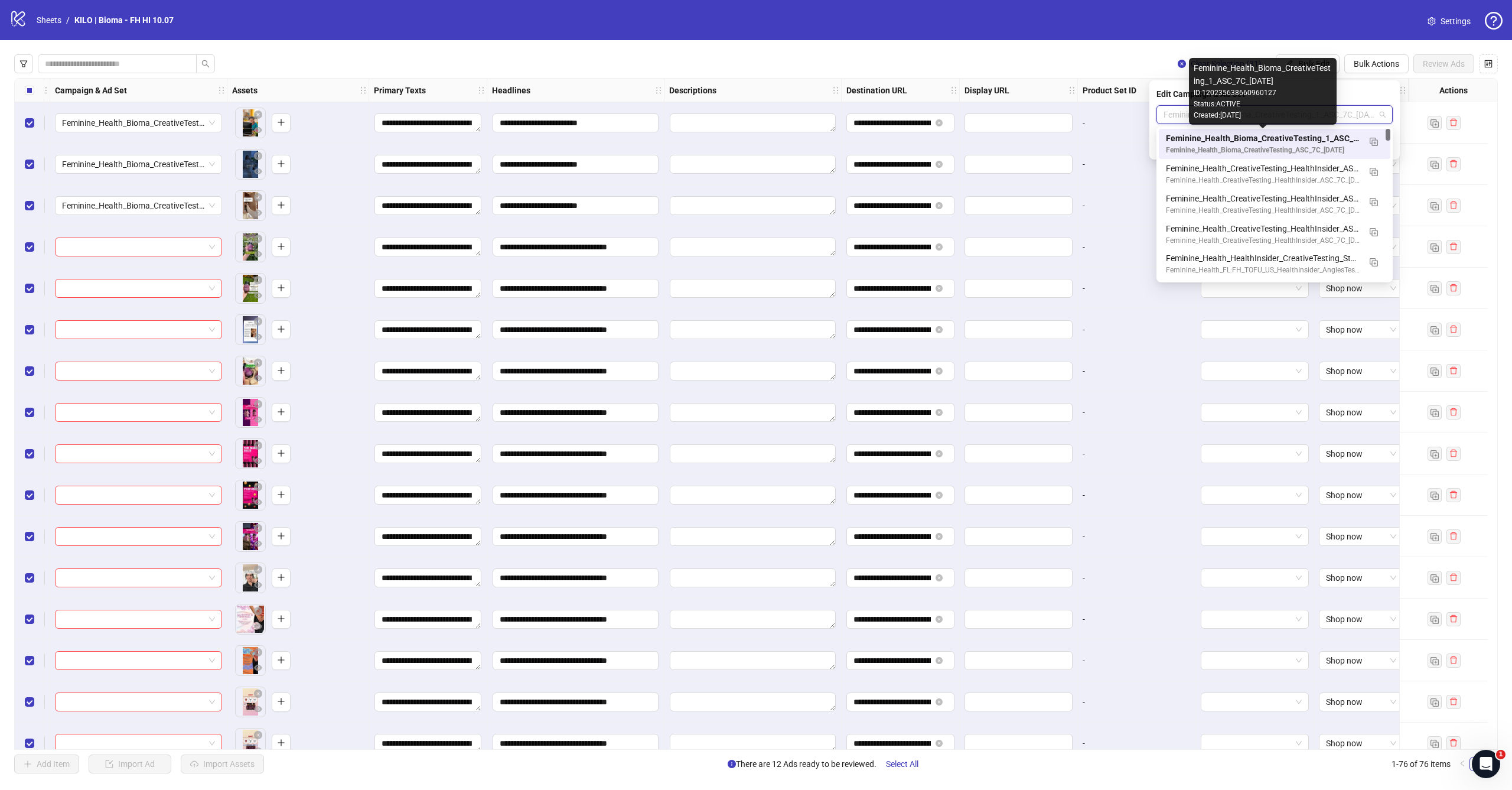
click at [1239, 141] on div "Feminine_Health_Bioma_CreativeTesting_1_ASC_7C_[DATE]" at bounding box center [1262, 138] width 194 height 13
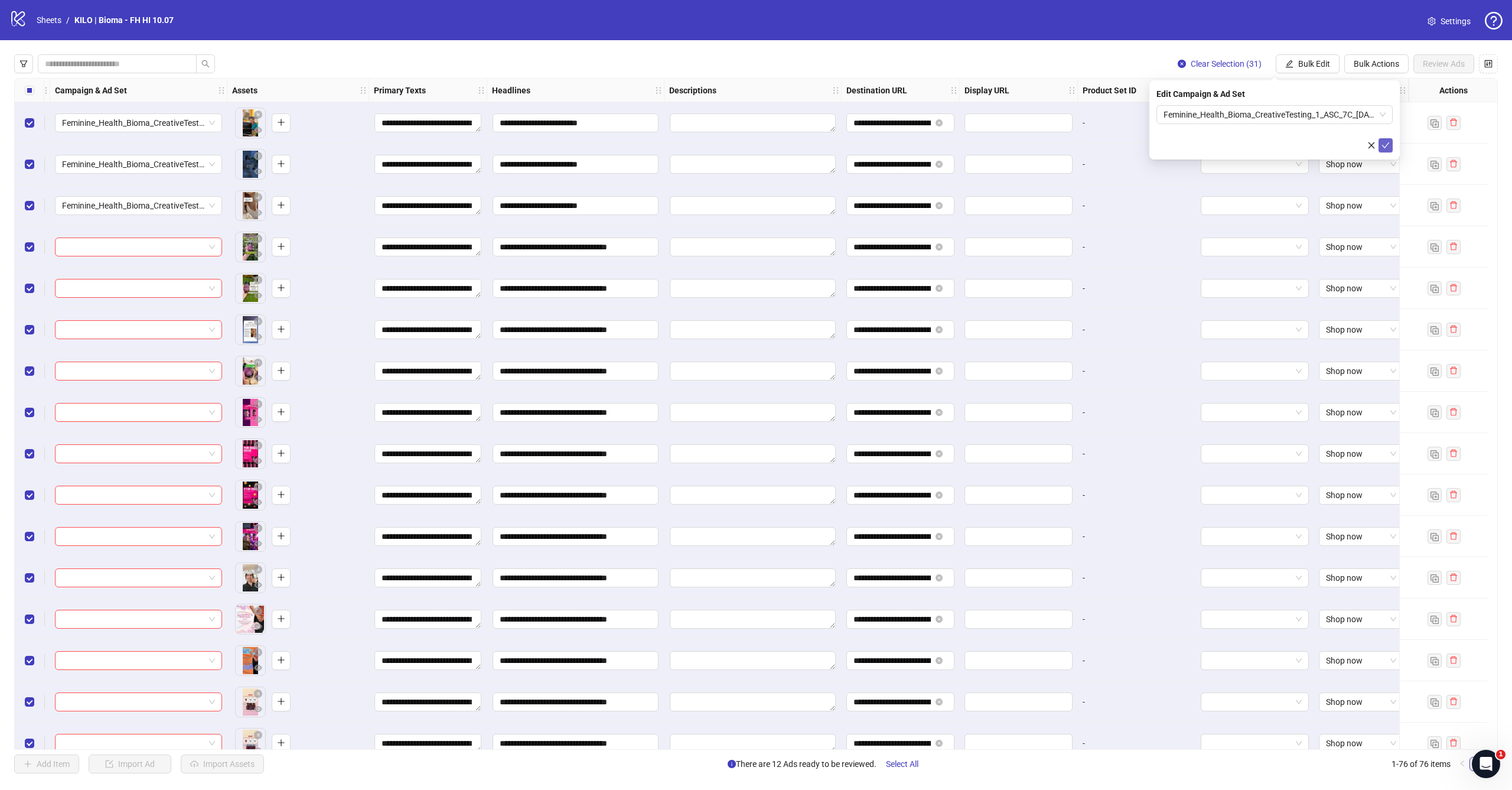
click at [1385, 140] on button "submit" at bounding box center [1386, 145] width 14 height 14
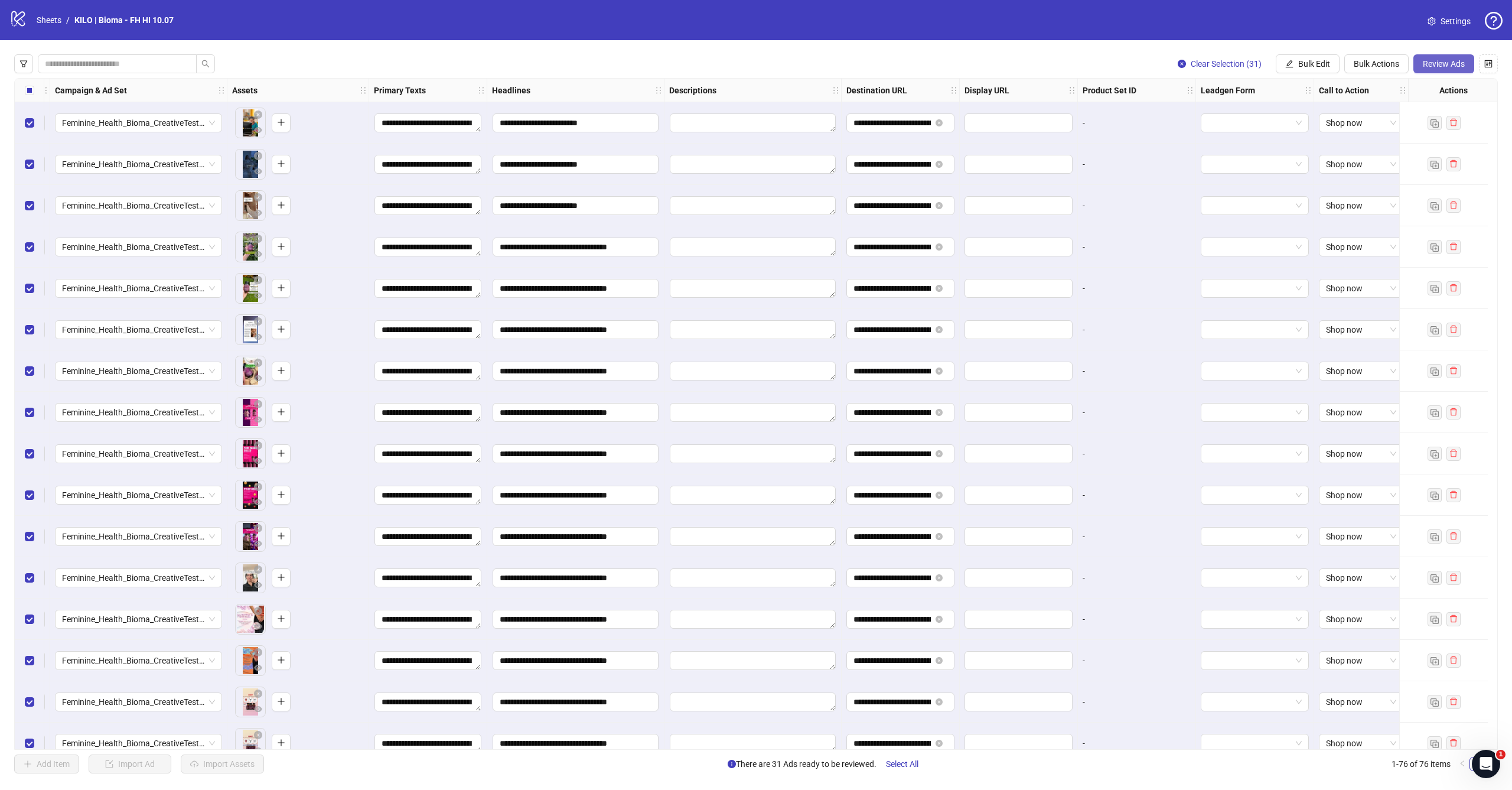
click at [1445, 62] on span "Review Ads" at bounding box center [1444, 64] width 42 height 10
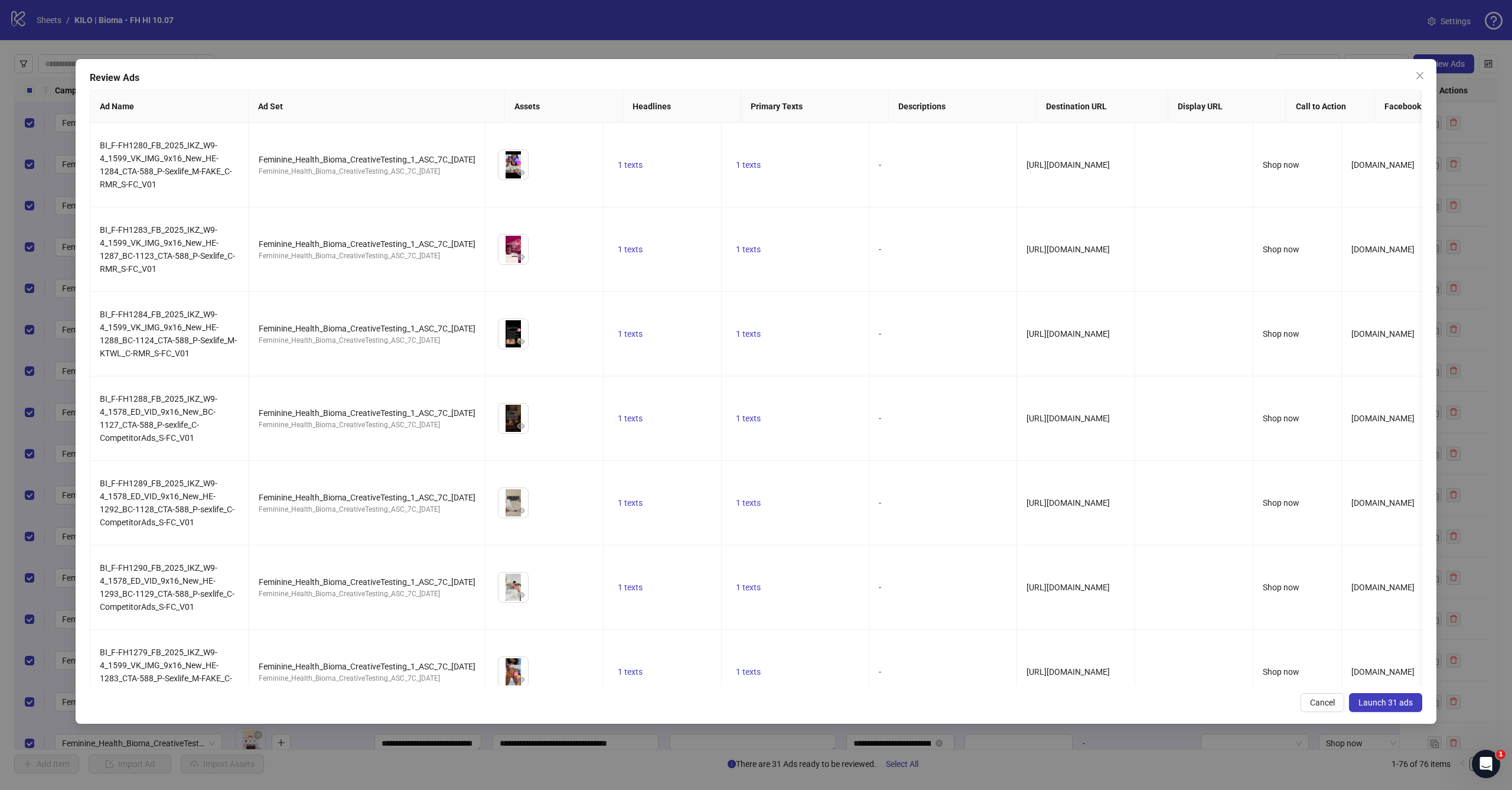
click at [1386, 705] on span "Launch 31 ads" at bounding box center [1386, 702] width 54 height 10
